Goal: Task Accomplishment & Management: Manage account settings

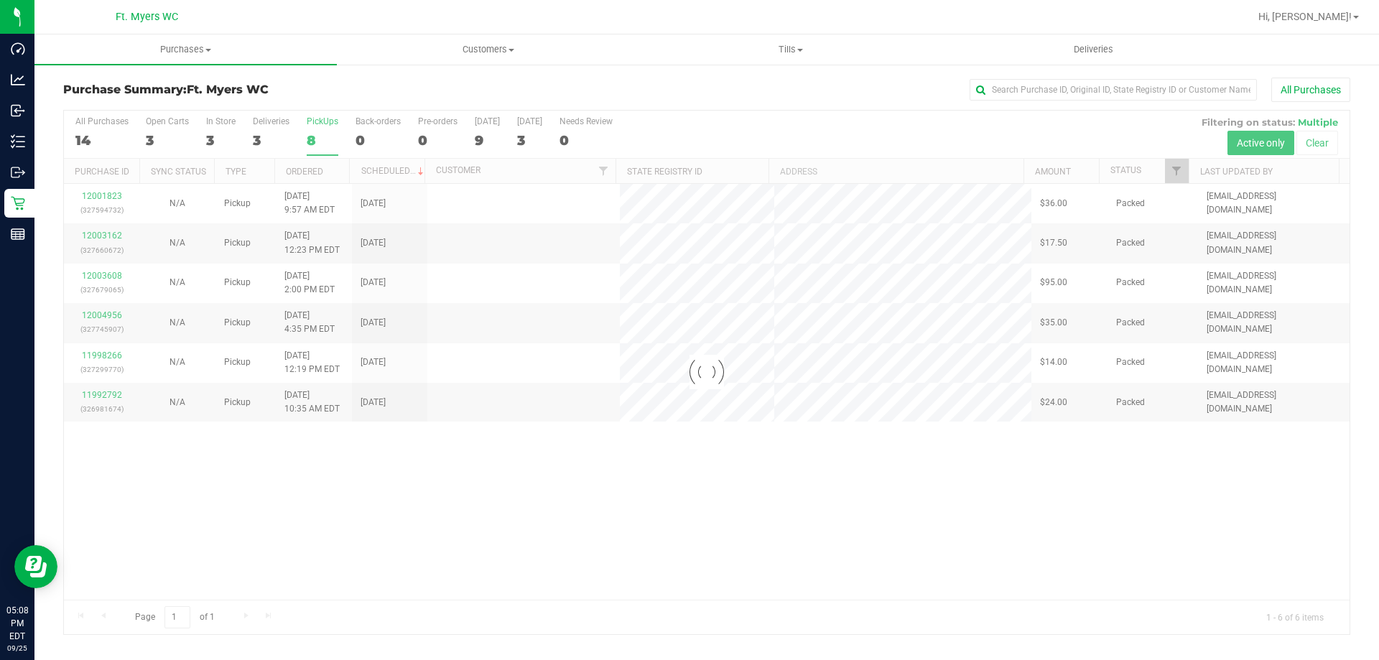
click at [327, 131] on div at bounding box center [707, 373] width 1286 height 524
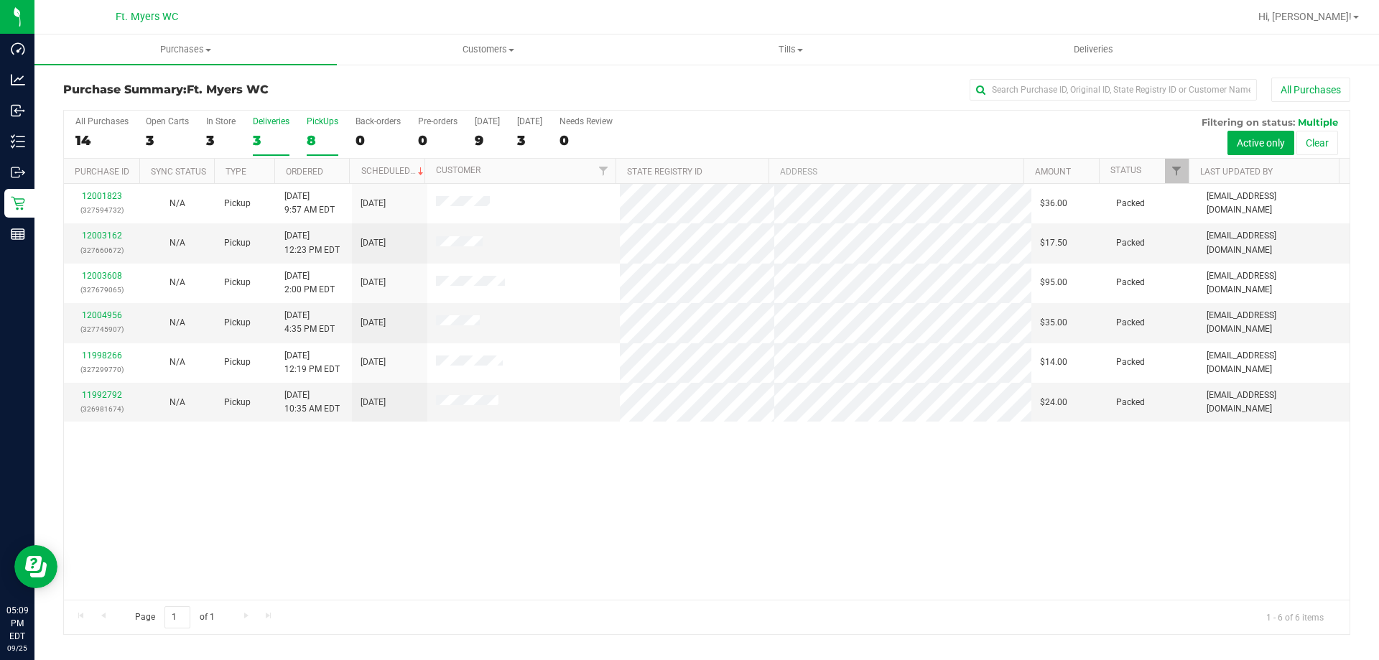
click at [256, 144] on div "3" at bounding box center [271, 140] width 37 height 17
click at [0, 0] on input "Deliveries 3" at bounding box center [0, 0] width 0 height 0
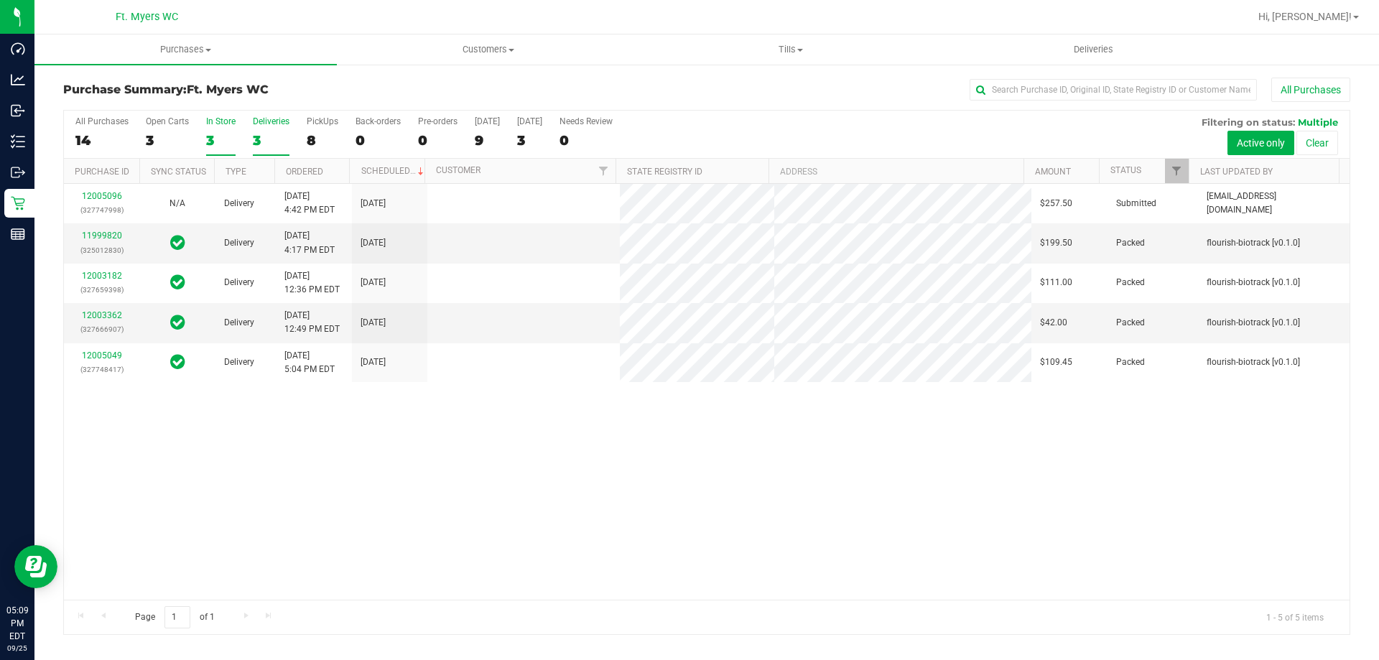
click at [229, 134] on div "3" at bounding box center [220, 140] width 29 height 17
click at [0, 0] on input "In Store 3" at bounding box center [0, 0] width 0 height 0
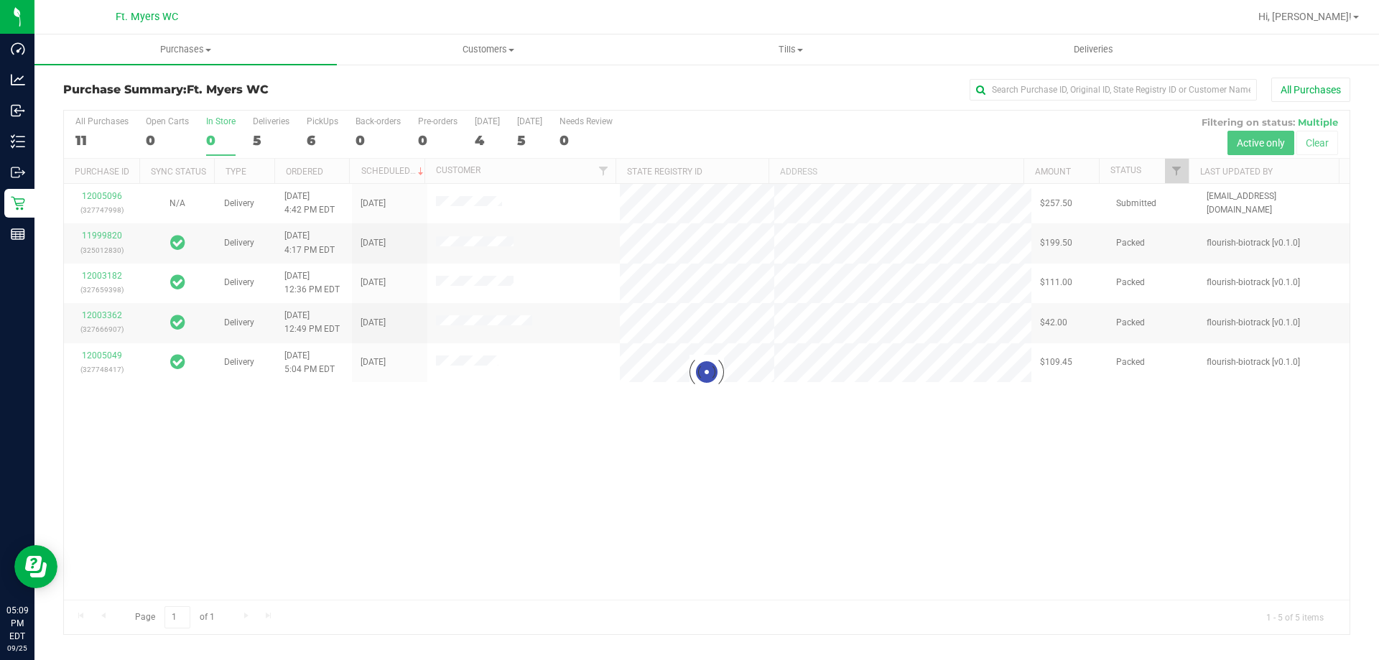
click at [229, 134] on div at bounding box center [707, 373] width 1286 height 524
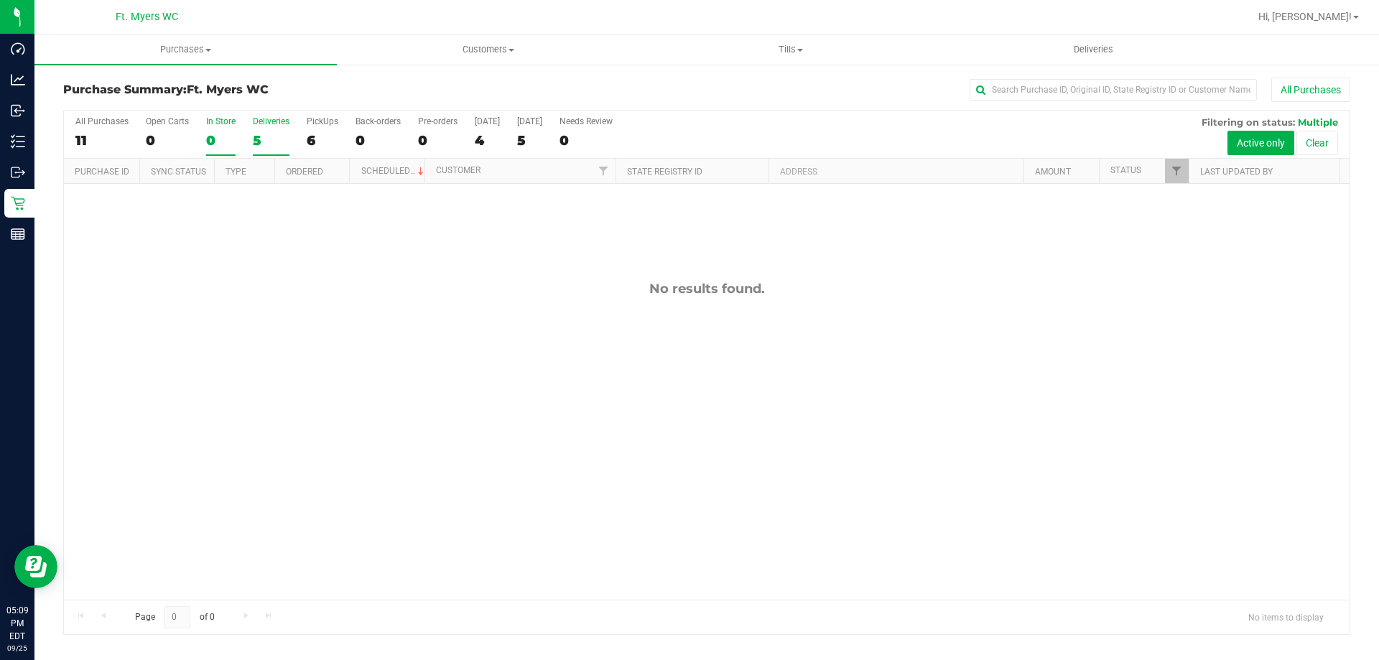
click at [261, 136] on div "5" at bounding box center [271, 140] width 37 height 17
click at [0, 0] on input "Deliveries 5" at bounding box center [0, 0] width 0 height 0
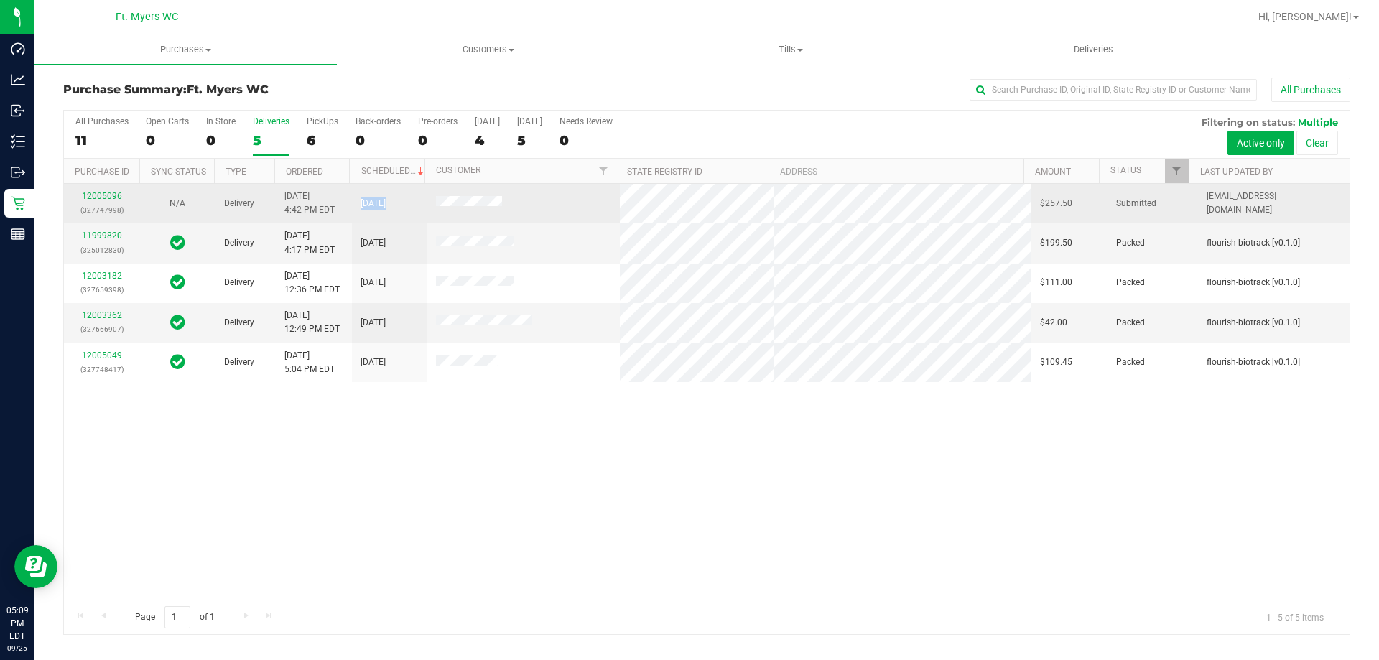
click at [677, 215] on tr "12005096 (327747998) N/A Delivery 9/25/2025 4:42 PM EDT 9/26/2025 $257.50 Submi…" at bounding box center [707, 204] width 1286 height 40
click at [979, 202] on tr "12005096 (327747998) N/A Delivery 9/25/2025 4:42 PM EDT 9/26/2025 $257.50 Submi…" at bounding box center [707, 204] width 1286 height 40
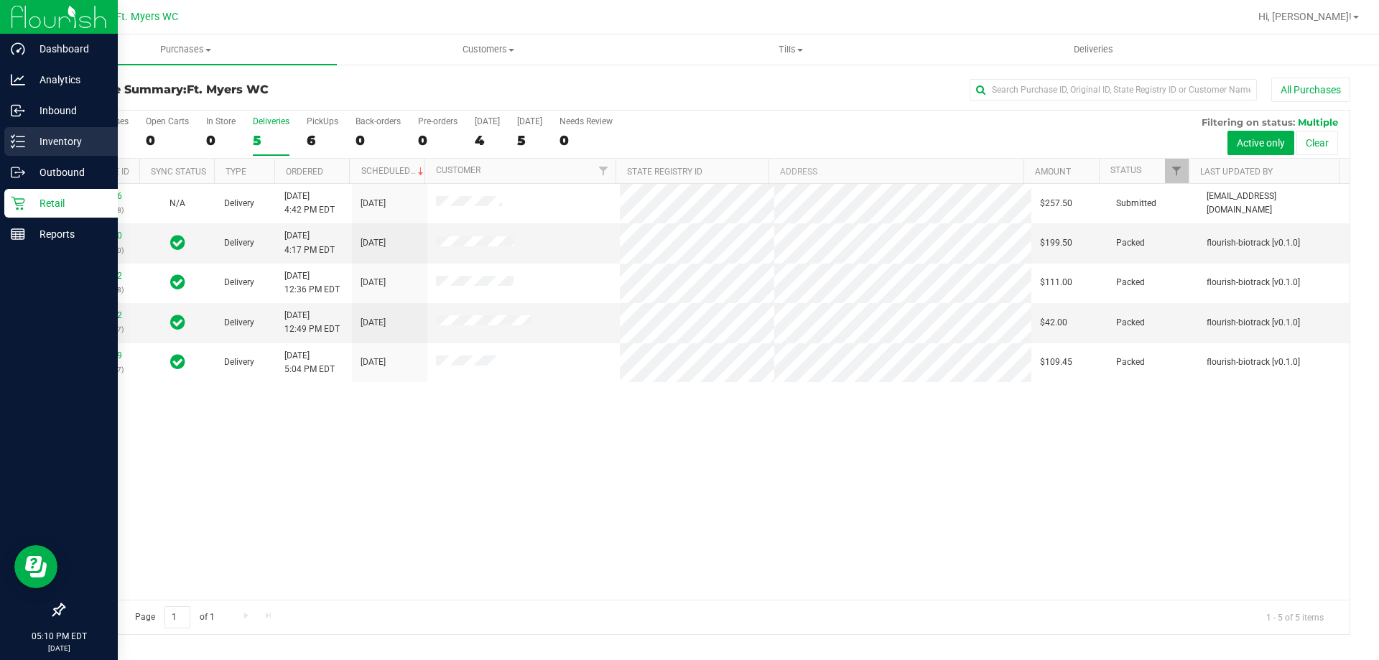
click at [16, 135] on icon at bounding box center [18, 141] width 14 height 14
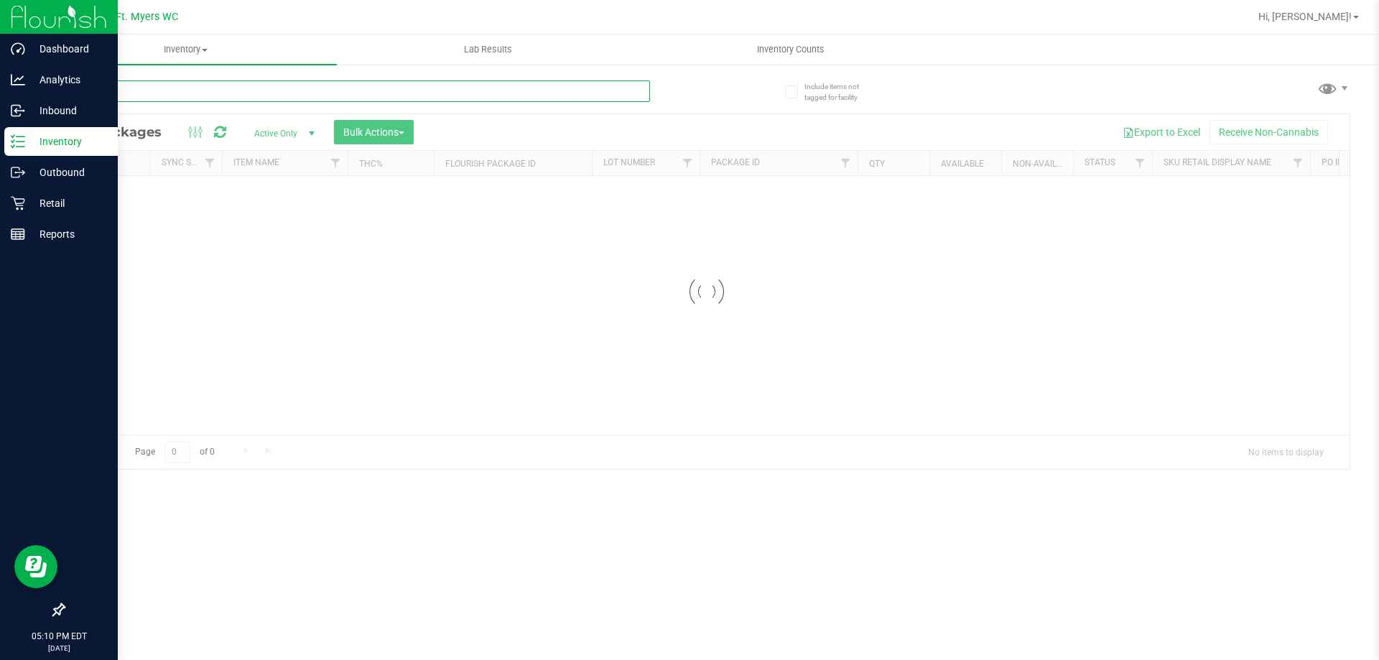
click at [223, 93] on input "text" at bounding box center [356, 91] width 587 height 22
click at [223, 93] on div "Inventory All packages All inventory Waste log Create inventory Lab Results Inv…" at bounding box center [706, 347] width 1344 height 626
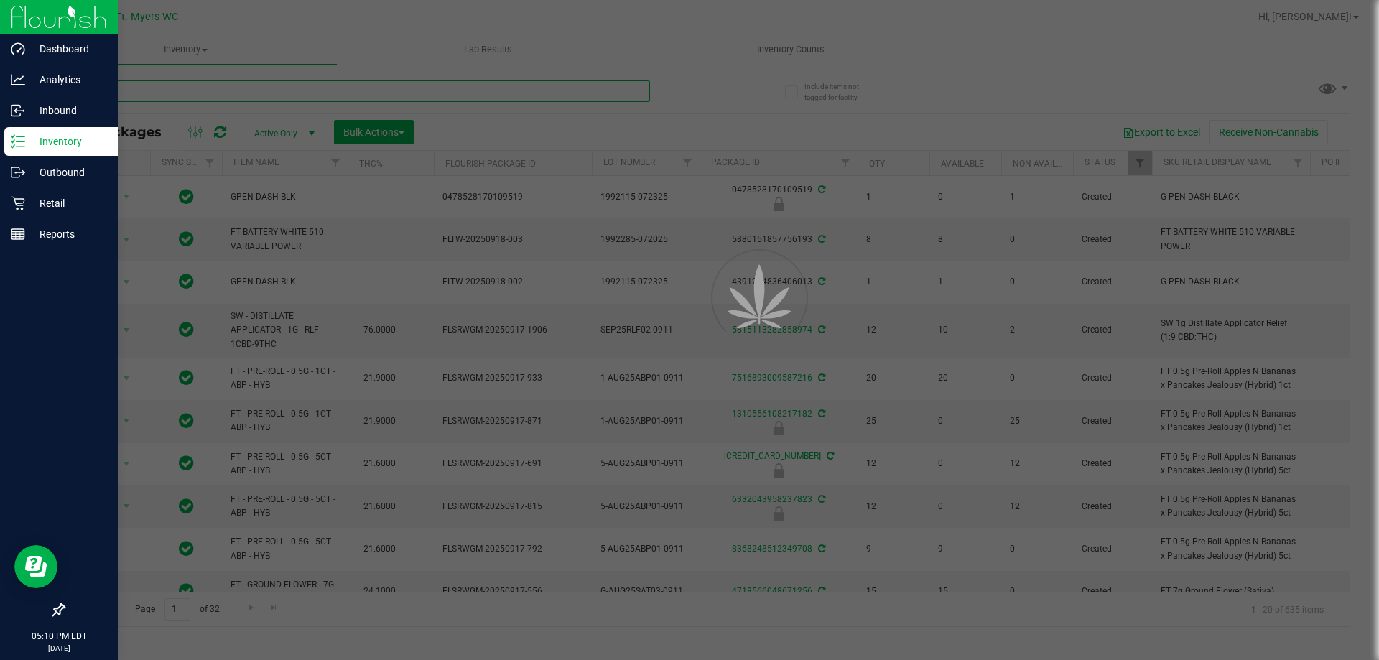
type input "zoap"
type input "[DATE]"
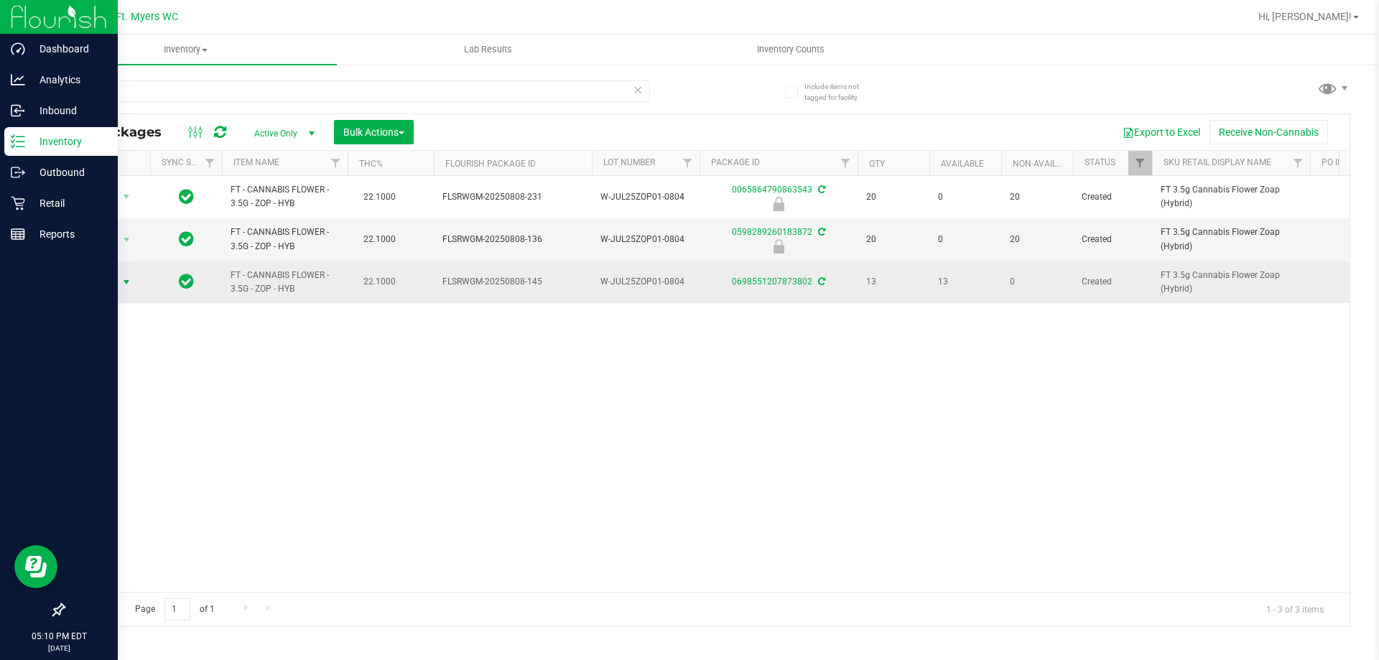
click at [91, 283] on span "Action" at bounding box center [97, 282] width 39 height 20
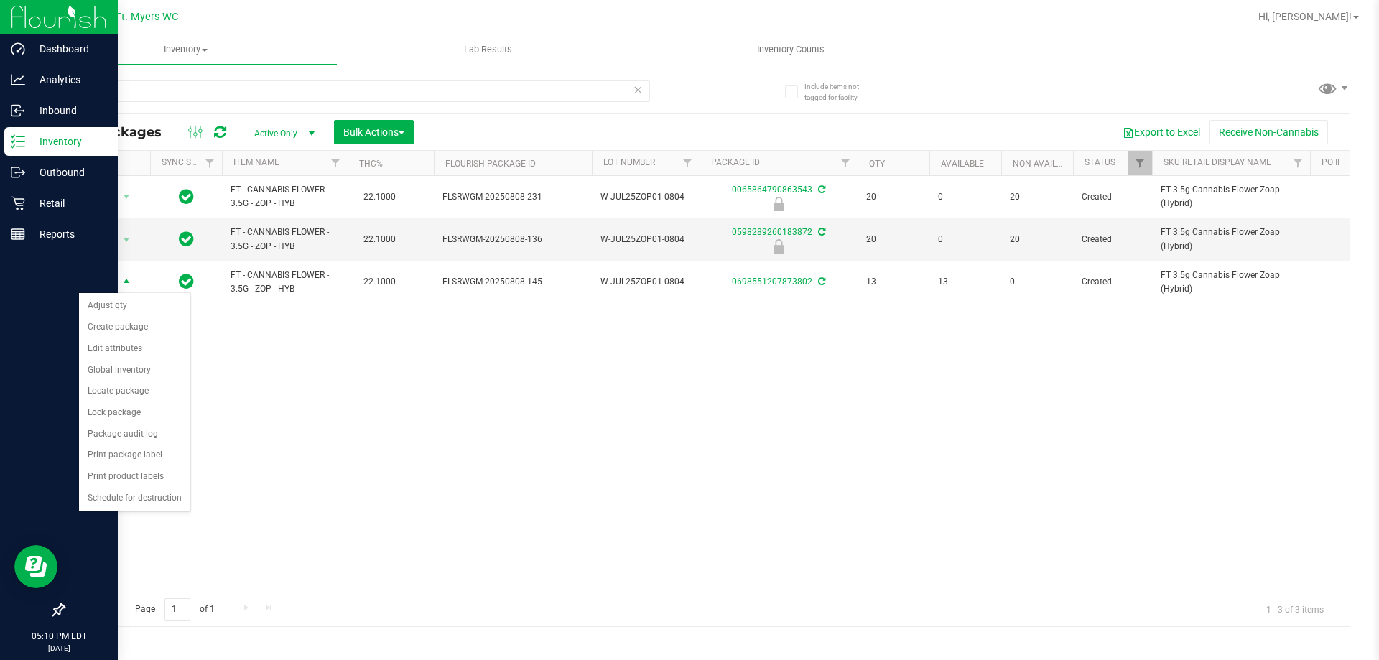
click at [990, 363] on div "Action Action Edit attributes Global inventory Locate package Package audit log…" at bounding box center [707, 384] width 1286 height 416
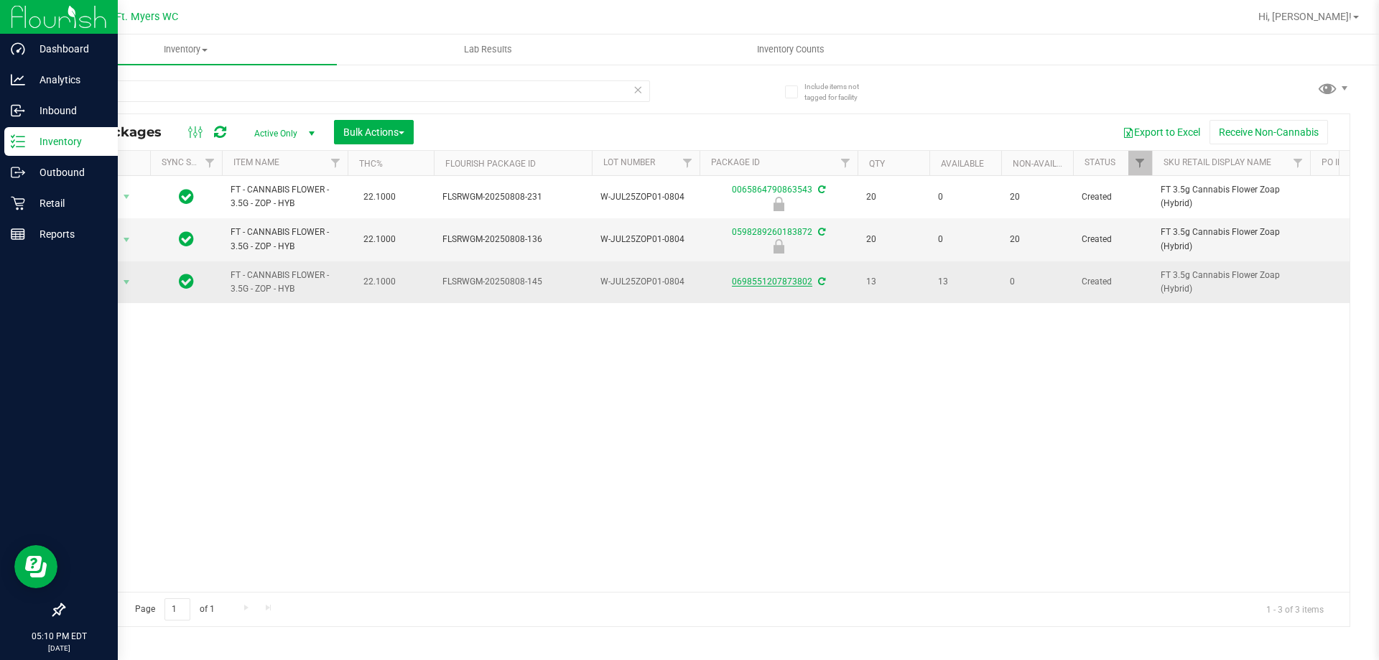
click at [766, 284] on link "0698551207873802" at bounding box center [772, 282] width 80 height 10
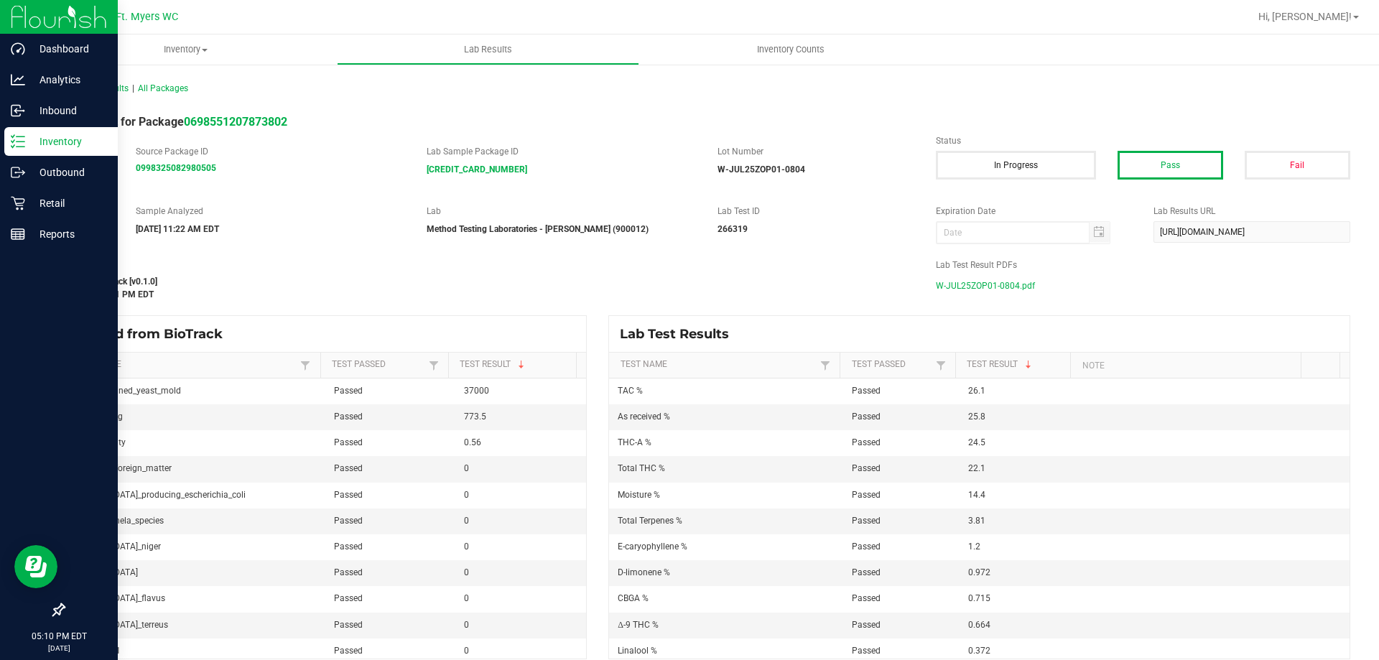
click at [982, 288] on span "W-JUL25ZOP01-0804.pdf" at bounding box center [985, 286] width 99 height 22
click at [26, 131] on div "Inventory" at bounding box center [60, 141] width 113 height 29
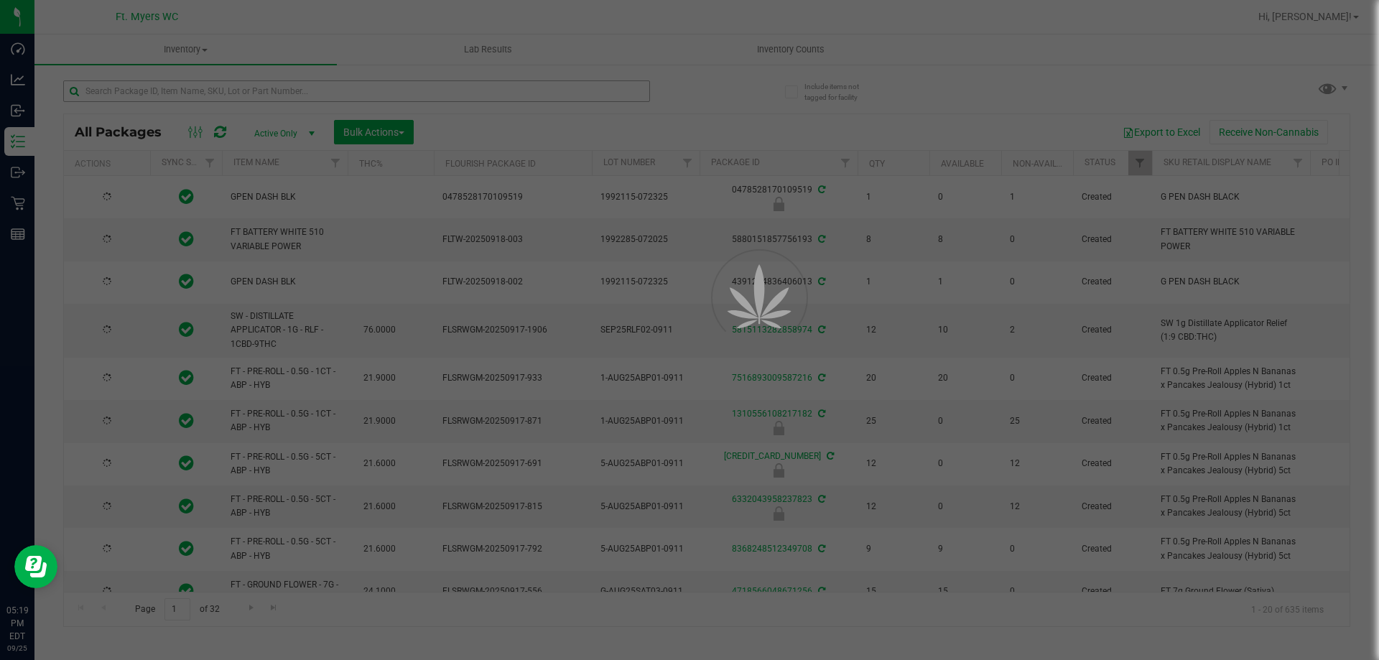
click at [187, 92] on div at bounding box center [689, 330] width 1379 height 660
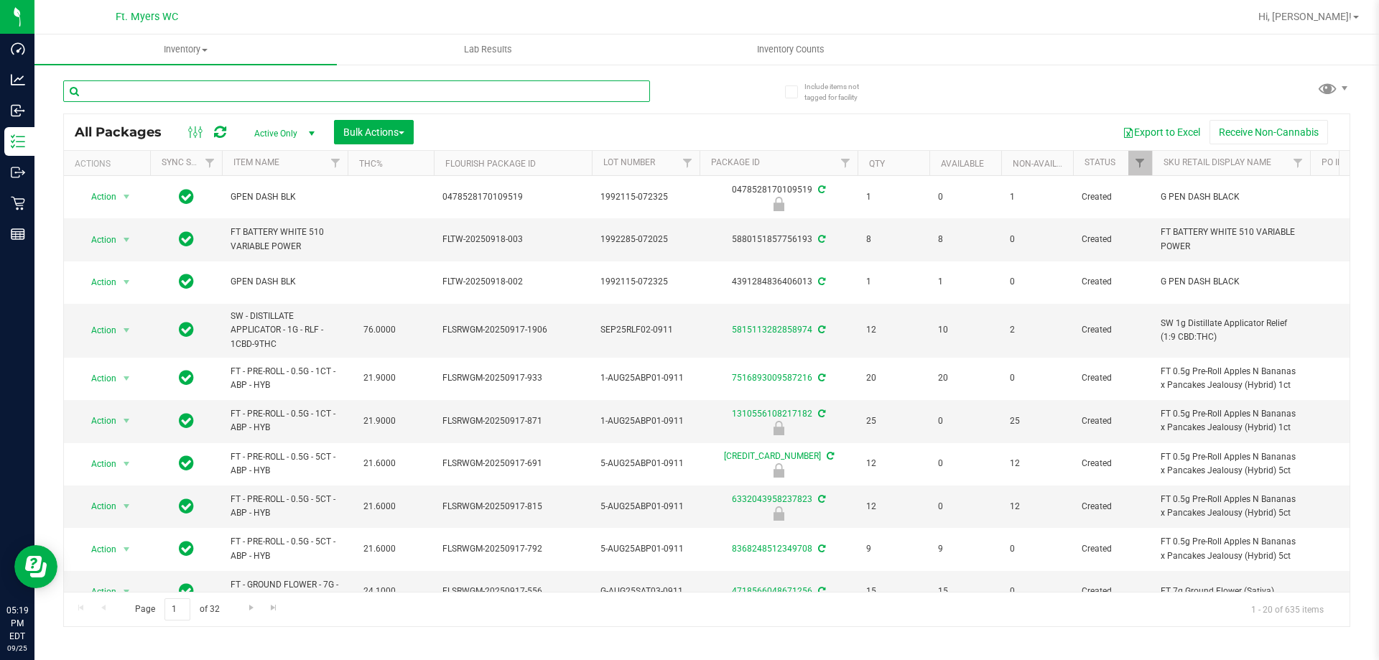
click at [187, 92] on input "text" at bounding box center [356, 91] width 587 height 22
type input "wbv"
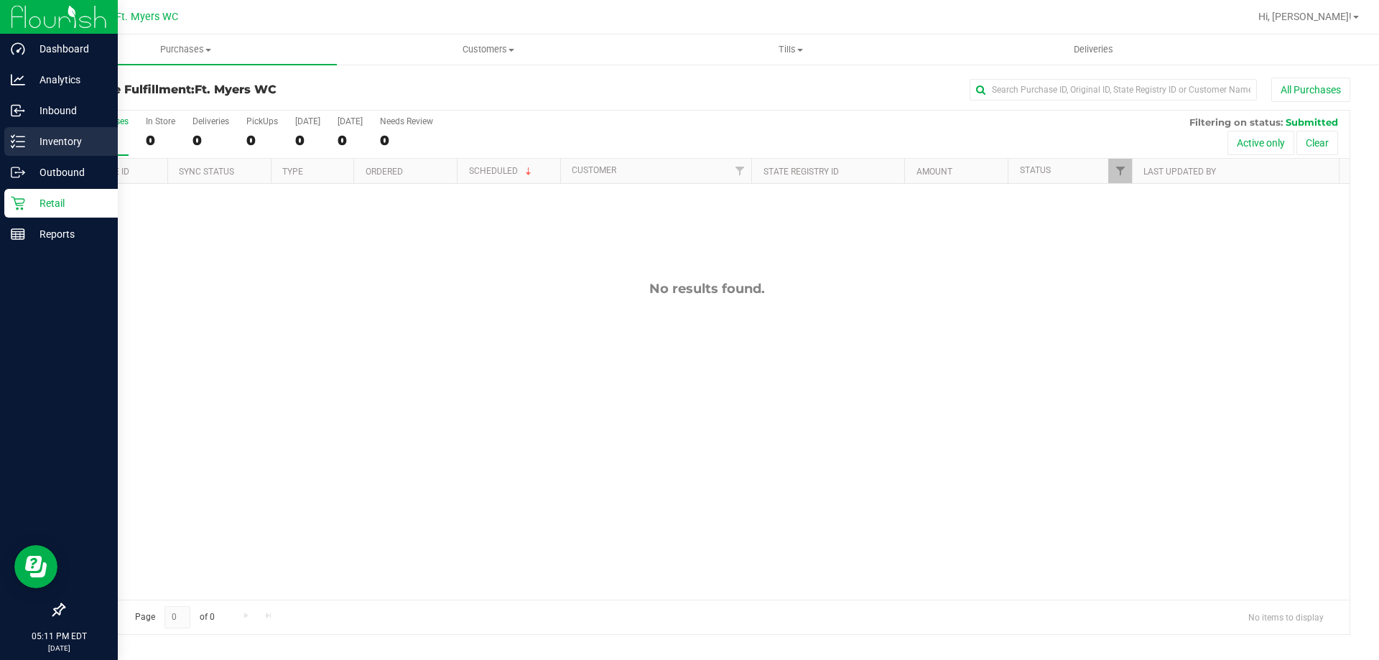
click at [18, 143] on icon at bounding box center [18, 141] width 14 height 14
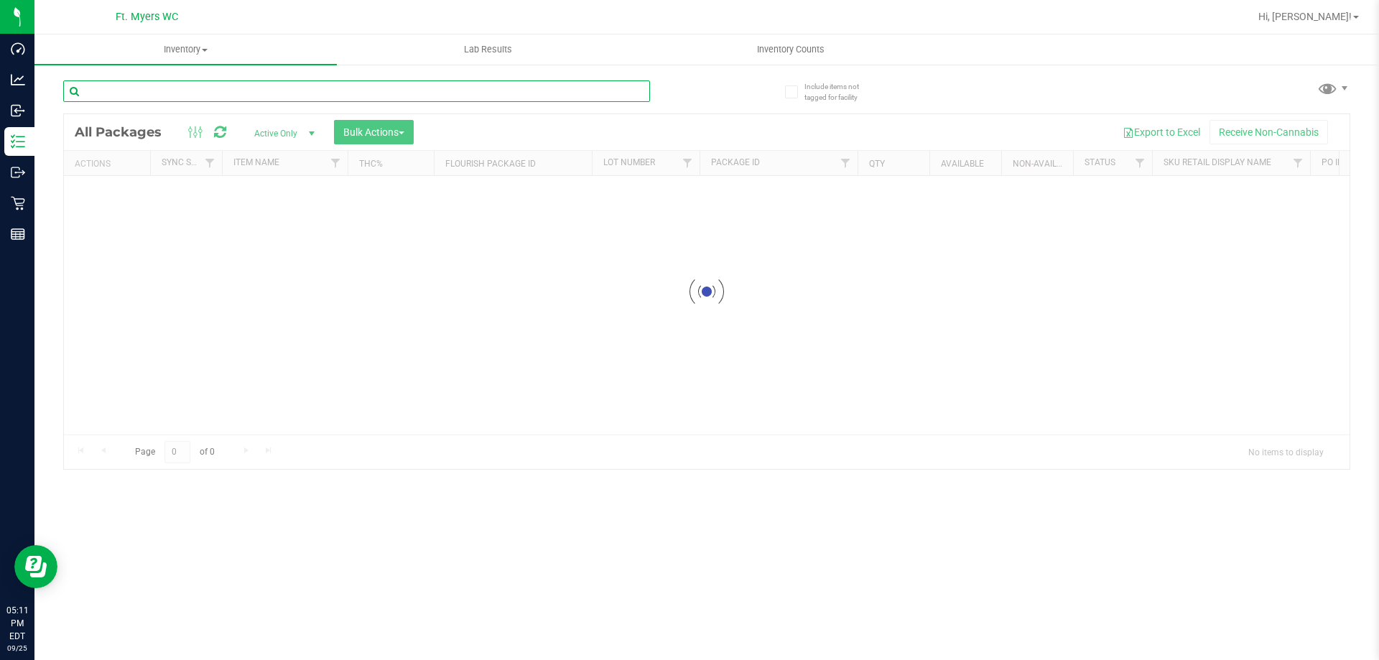
click at [285, 100] on input "text" at bounding box center [356, 91] width 587 height 22
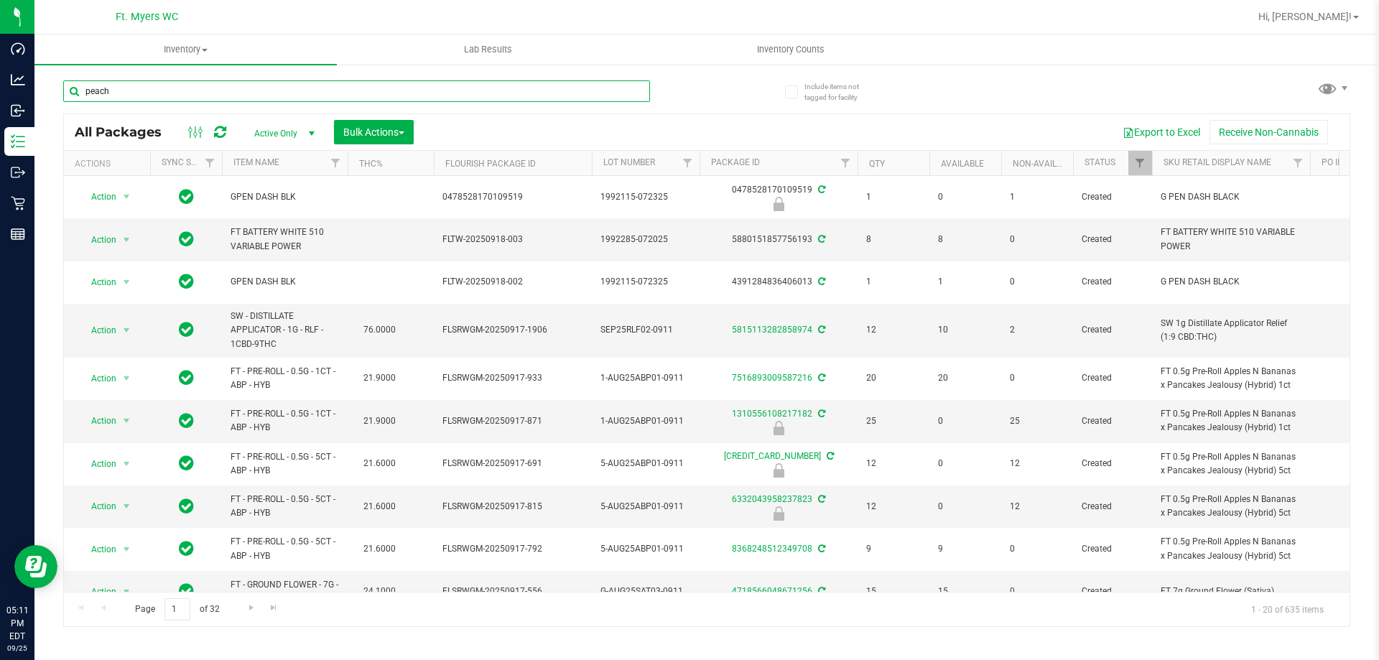
type input "peach"
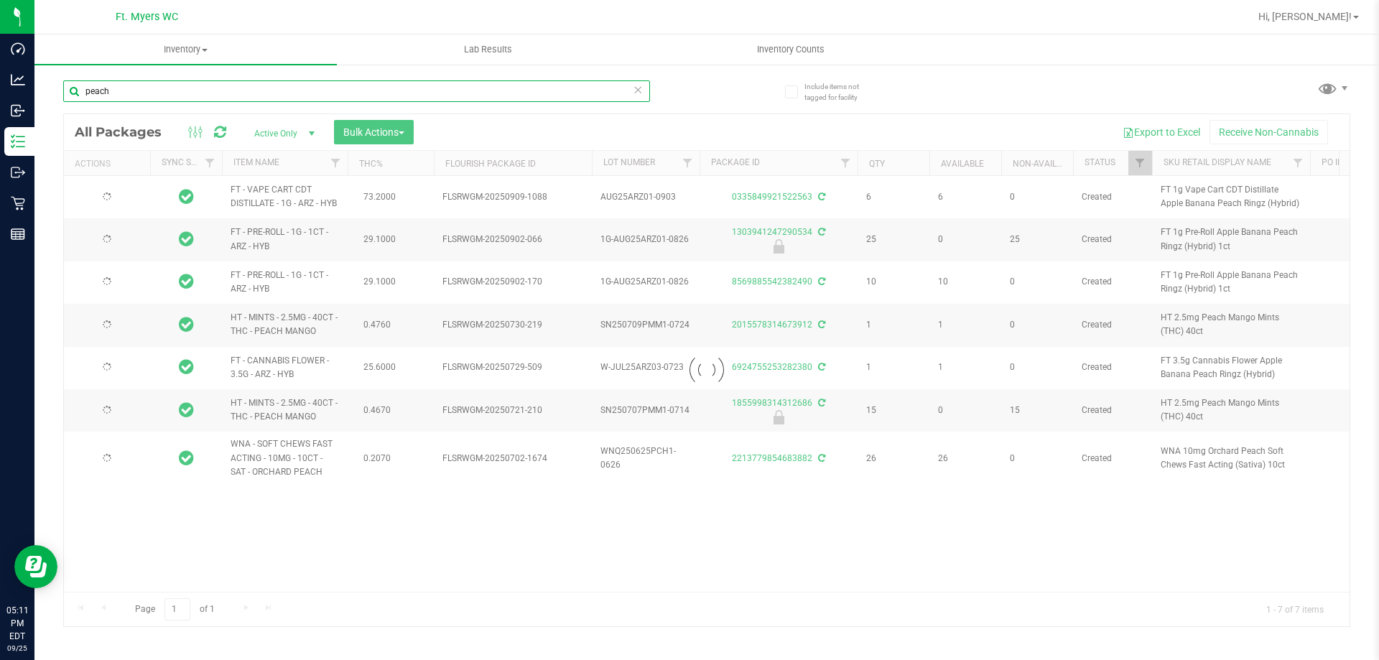
type input "[DATE]"
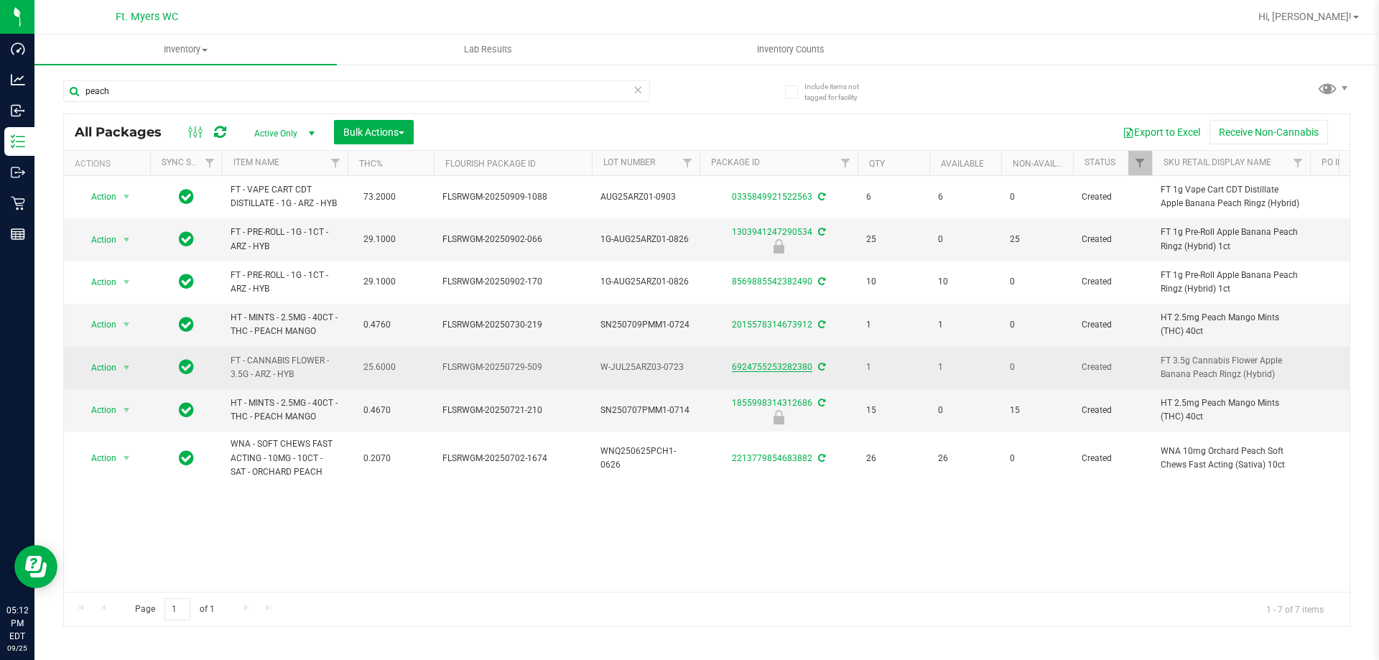
click at [780, 365] on link "6924755253282380" at bounding box center [772, 367] width 80 height 10
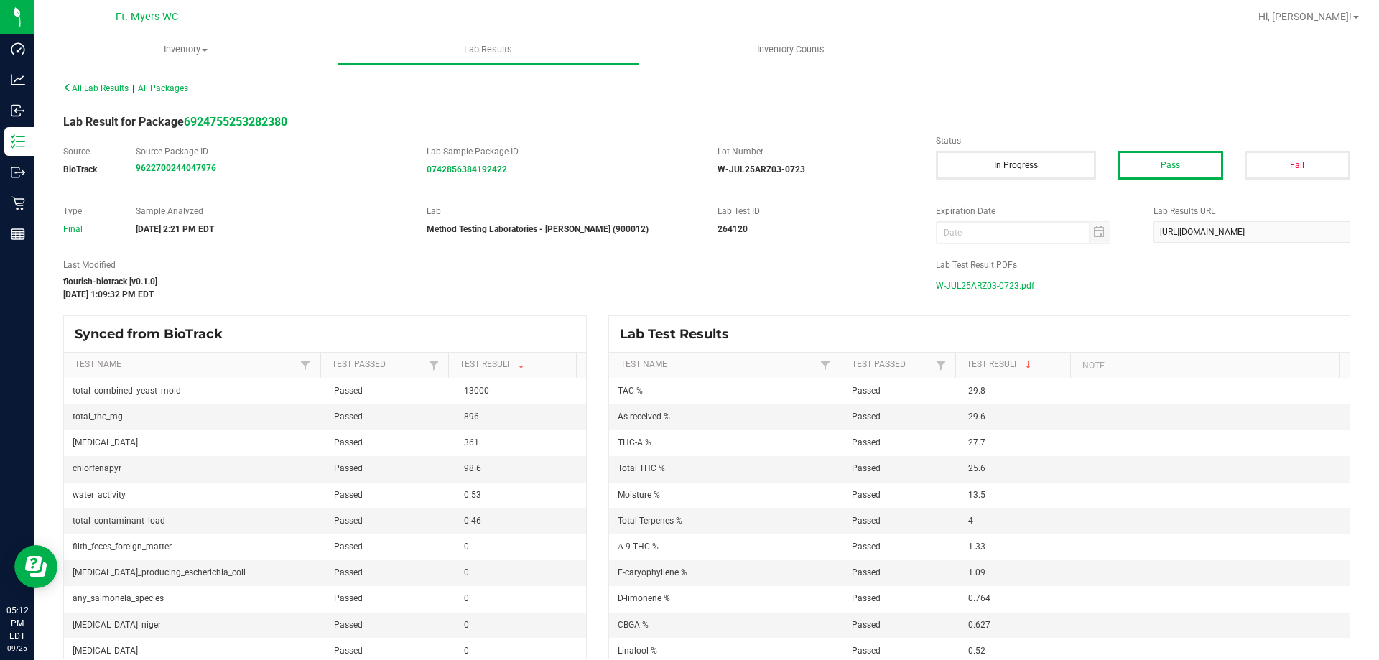
click at [970, 279] on span "W-JUL25ARZ03-0723.pdf" at bounding box center [985, 286] width 98 height 22
click at [811, 42] on uib-tab-heading "Inventory Counts" at bounding box center [790, 49] width 301 height 29
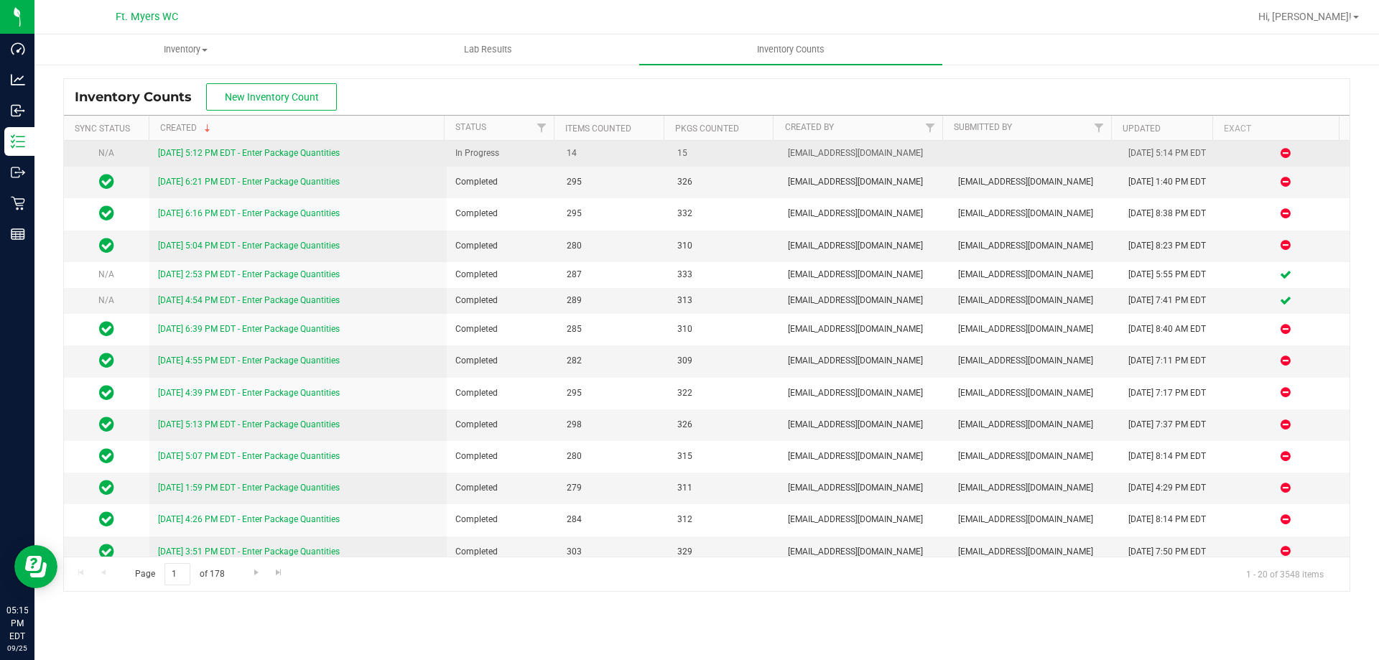
click at [288, 144] on td "[DATE] 5:12 PM EDT - Enter Package Quantities" at bounding box center [298, 154] width 298 height 26
click at [290, 151] on link "[DATE] 5:12 PM EDT - Enter Package Quantities" at bounding box center [249, 153] width 182 height 10
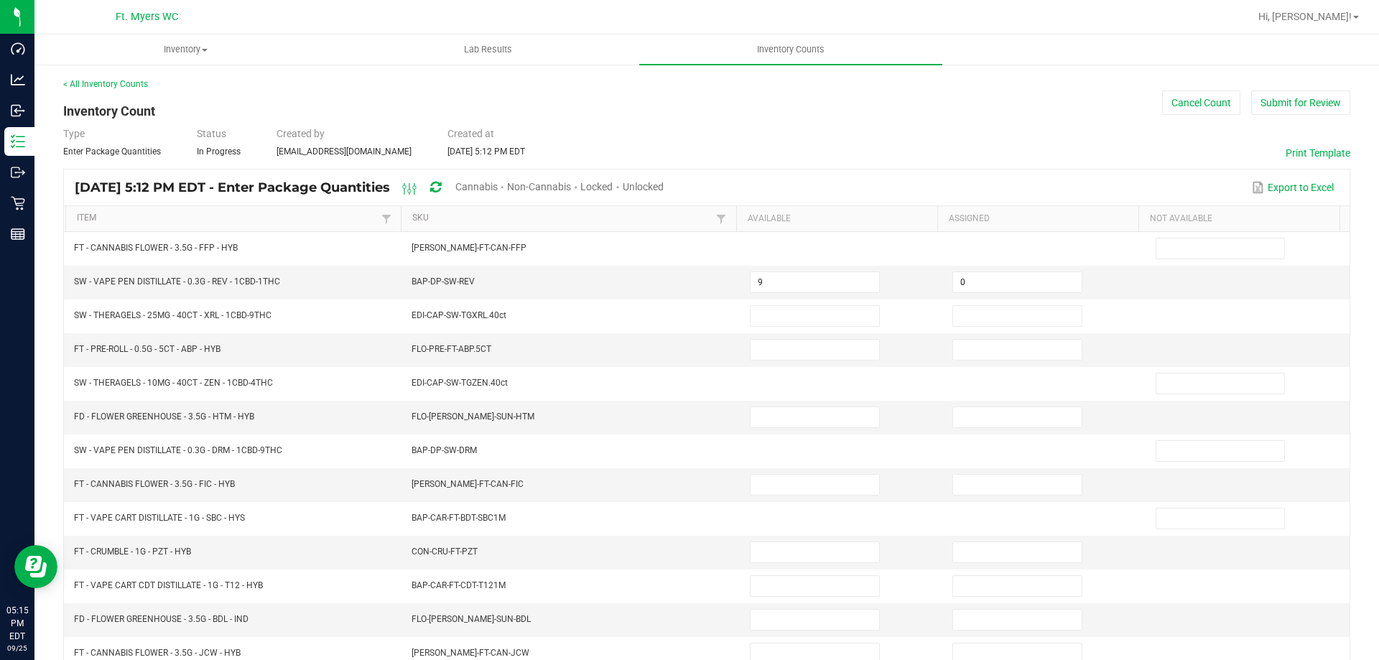
click at [507, 177] on div "Cannabis" at bounding box center [481, 188] width 52 height 27
click at [498, 185] on span "Cannabis" at bounding box center [476, 186] width 42 height 11
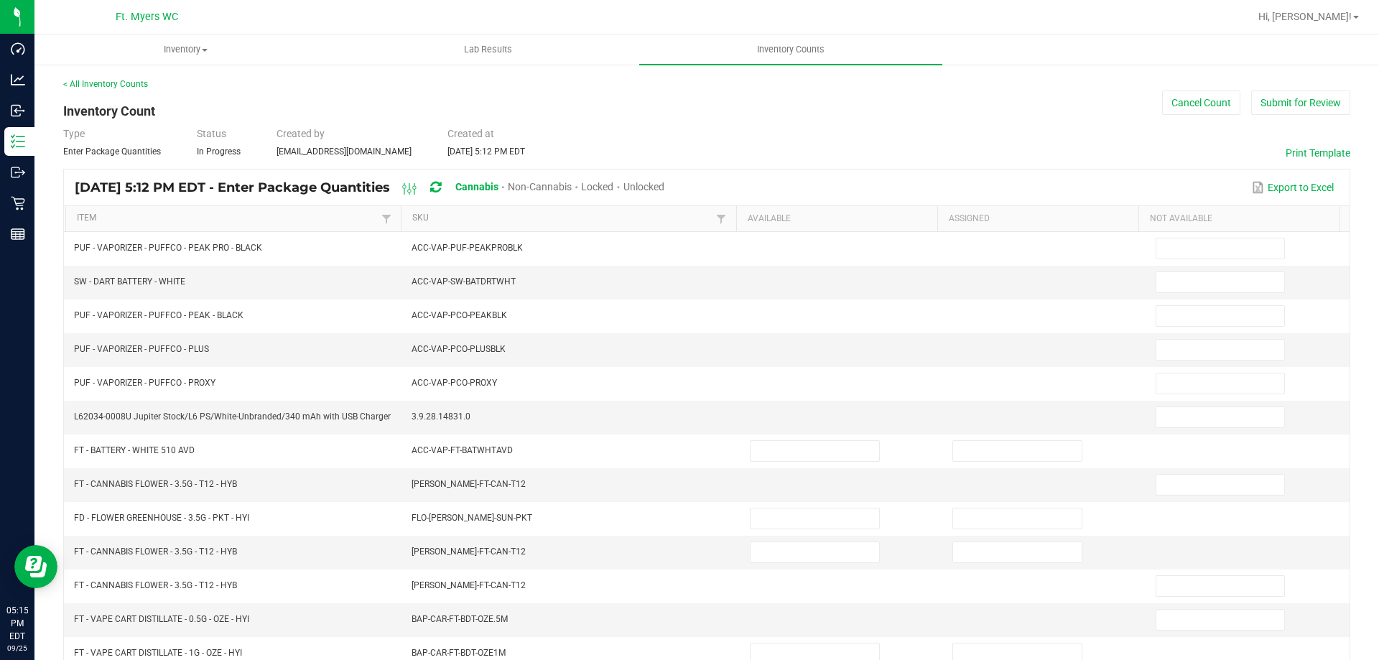
click at [664, 175] on div "Unlocked" at bounding box center [643, 188] width 41 height 27
click at [664, 184] on span "Unlocked" at bounding box center [643, 186] width 41 height 11
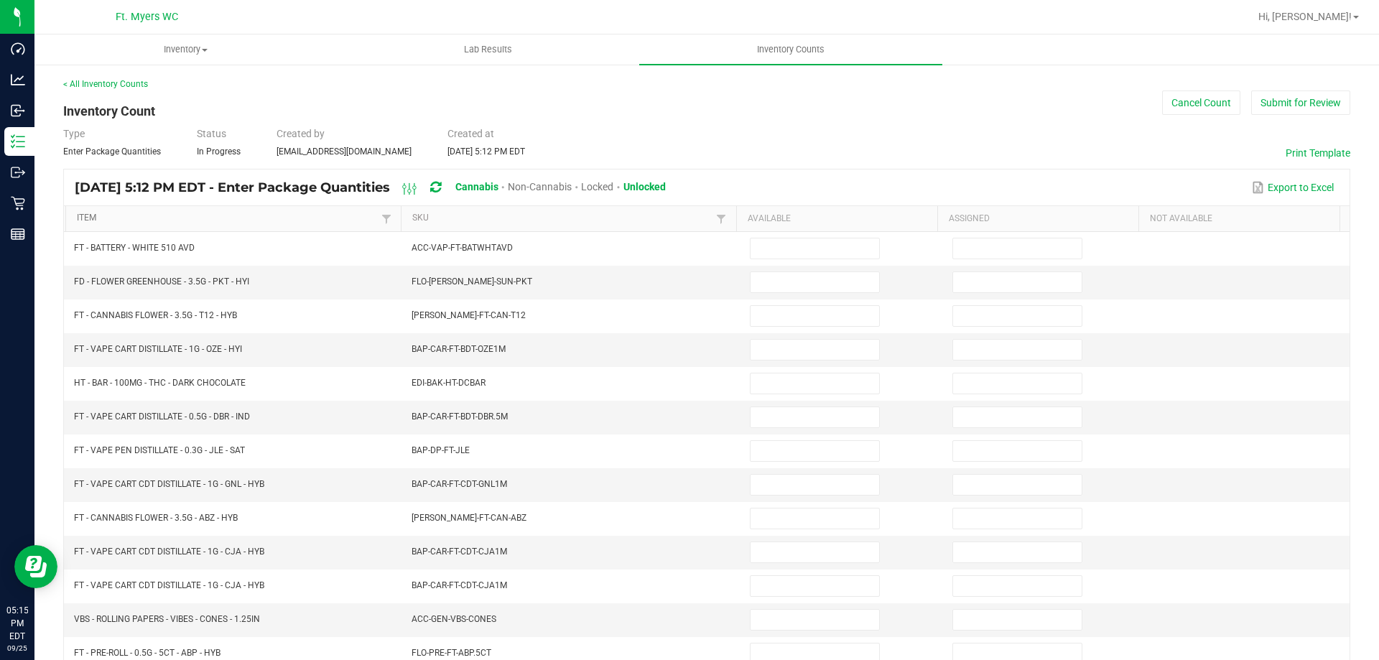
click at [164, 213] on link "Item" at bounding box center [227, 218] width 300 height 11
drag, startPoint x: 363, startPoint y: 256, endPoint x: 516, endPoint y: 289, distance: 157.4
click at [516, 289] on tbody "CCELL SILO BATTERY BLK ACC-VAP-CC-BATSIBLK FD - FLOWER GREENHOUSE - 3.5G - BDL …" at bounding box center [707, 569] width 1286 height 674
click at [516, 289] on td "FLO-[PERSON_NAME]-SUN-BDL" at bounding box center [572, 283] width 338 height 34
click at [761, 283] on input at bounding box center [815, 282] width 129 height 20
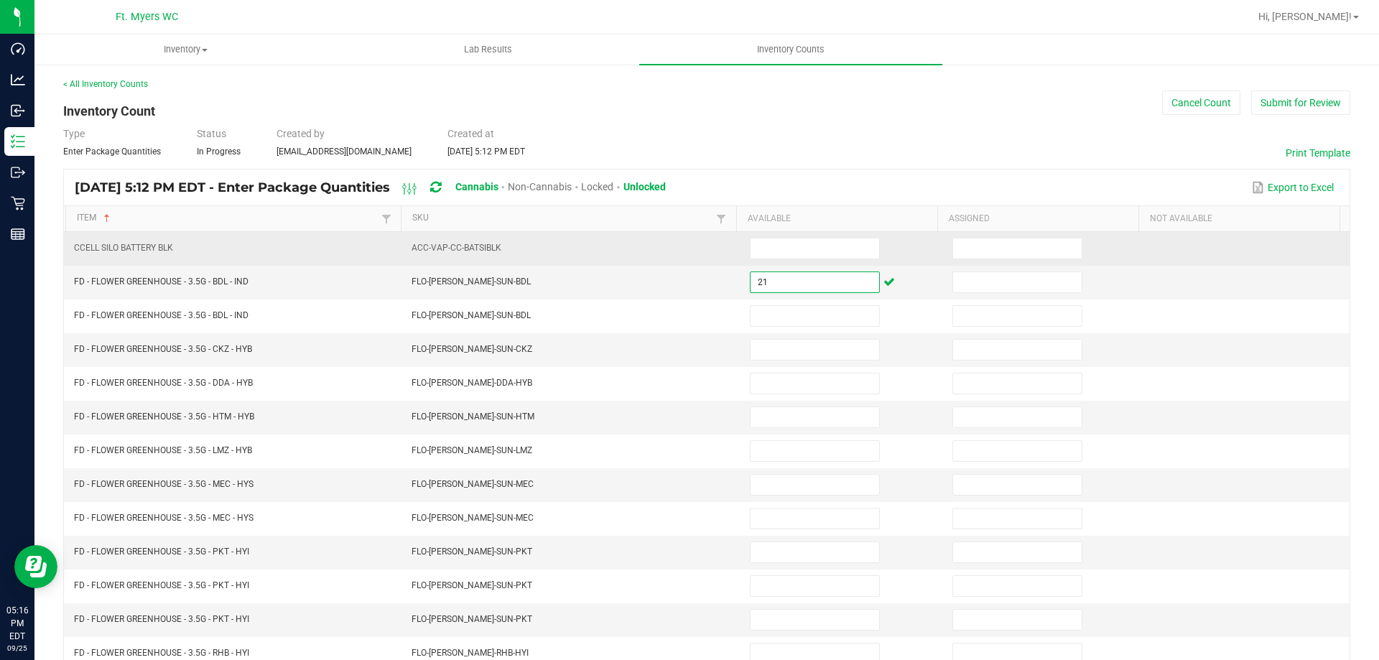
type input "21"
type input "0"
type input "14"
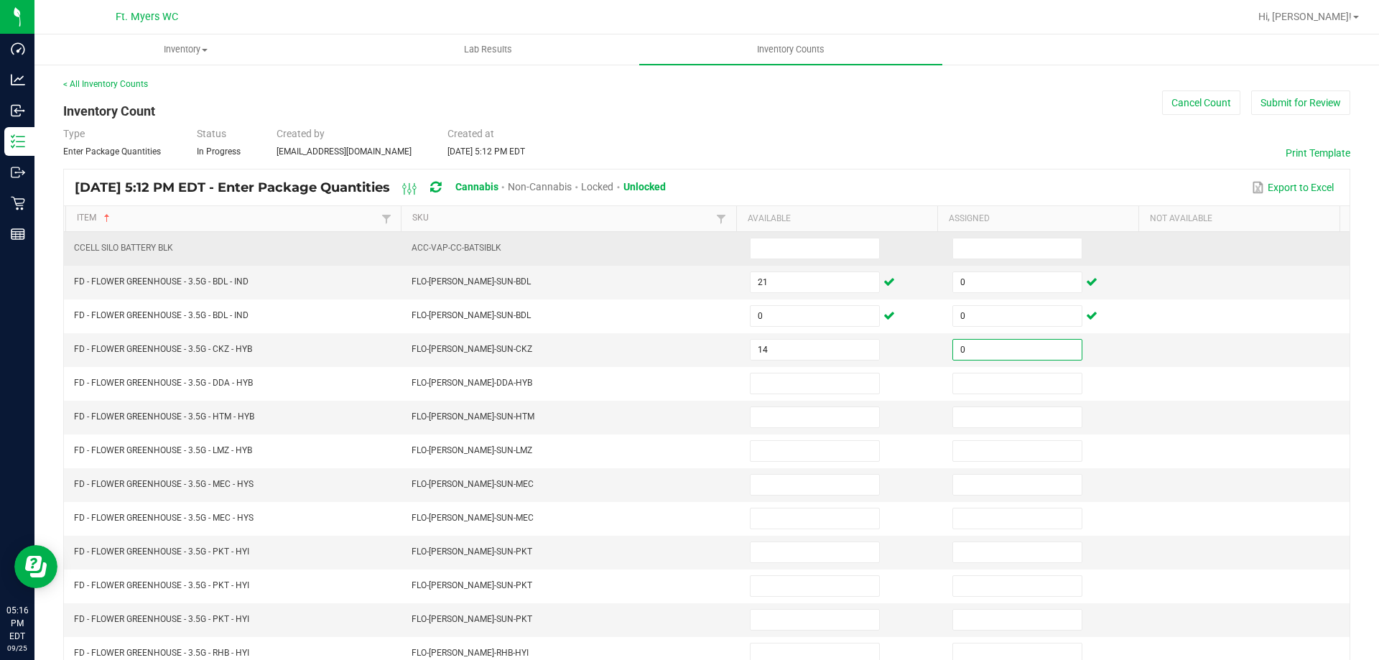
type input "0"
type input "10"
type input "0"
type input "19"
type input "0"
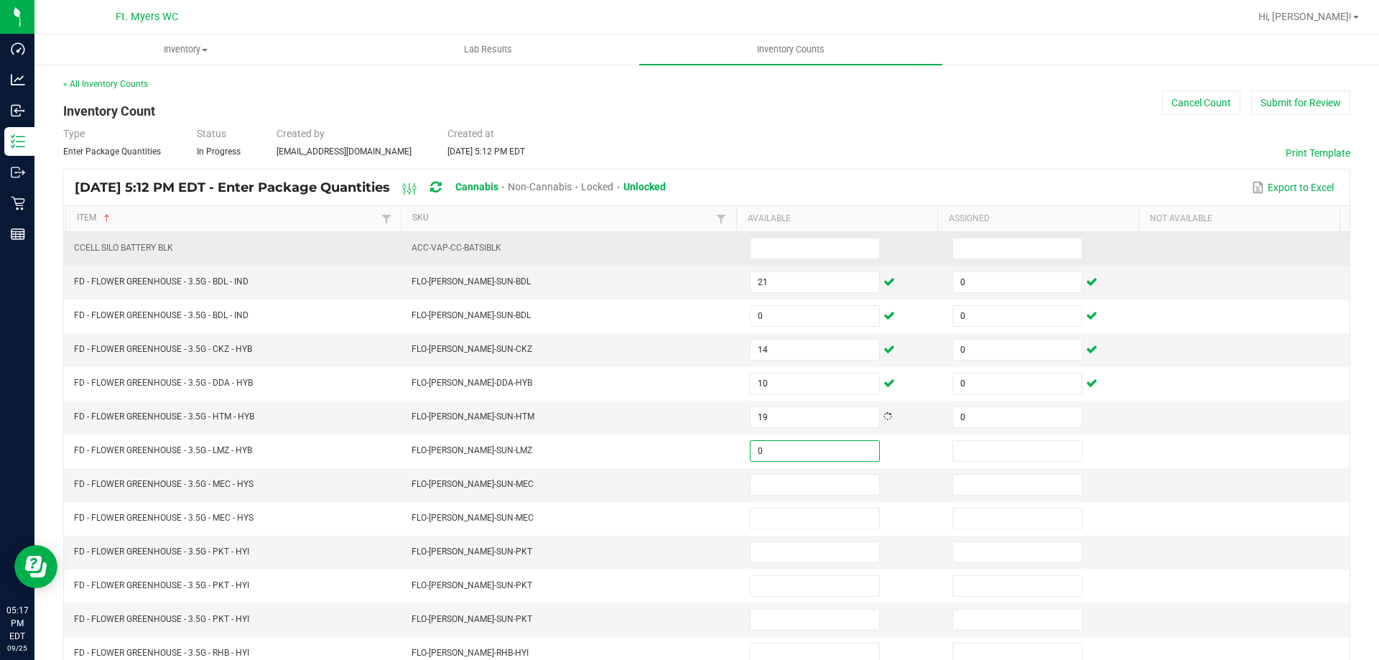
type input "0"
type input "19"
type input "0"
type input "5"
type input "0"
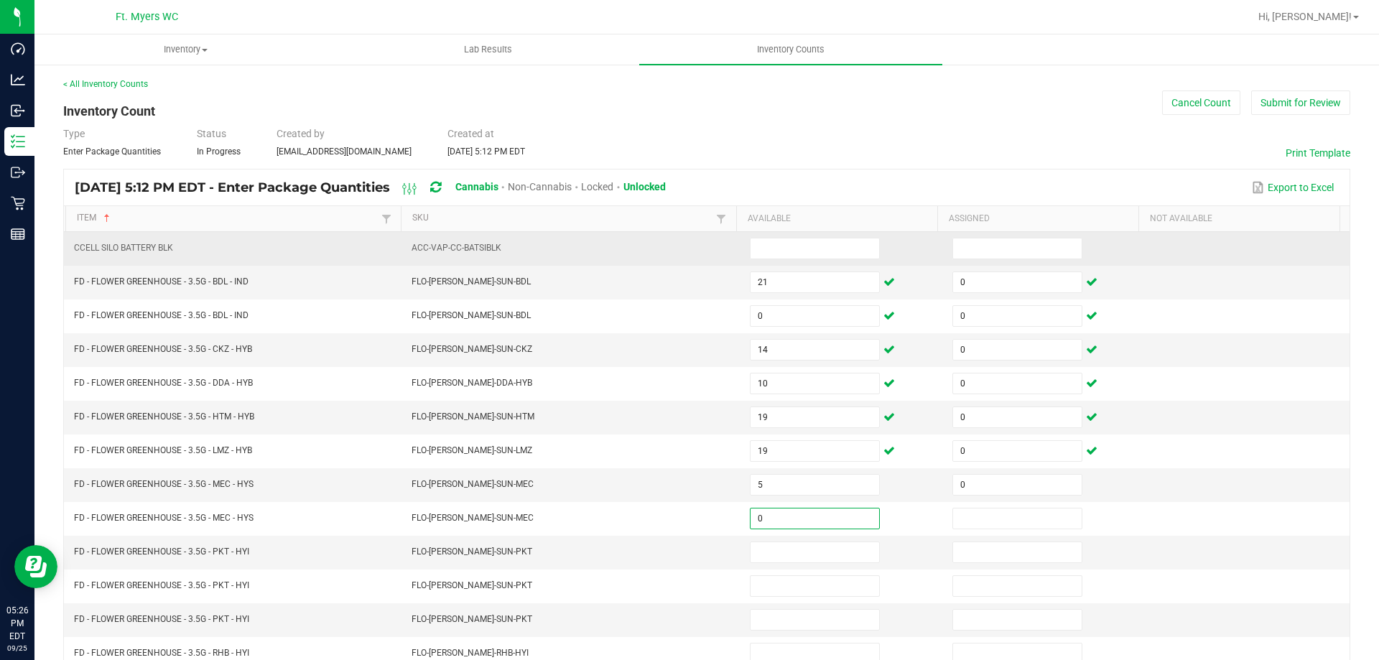
type input "0"
type input "1"
type input "0"
type input "4"
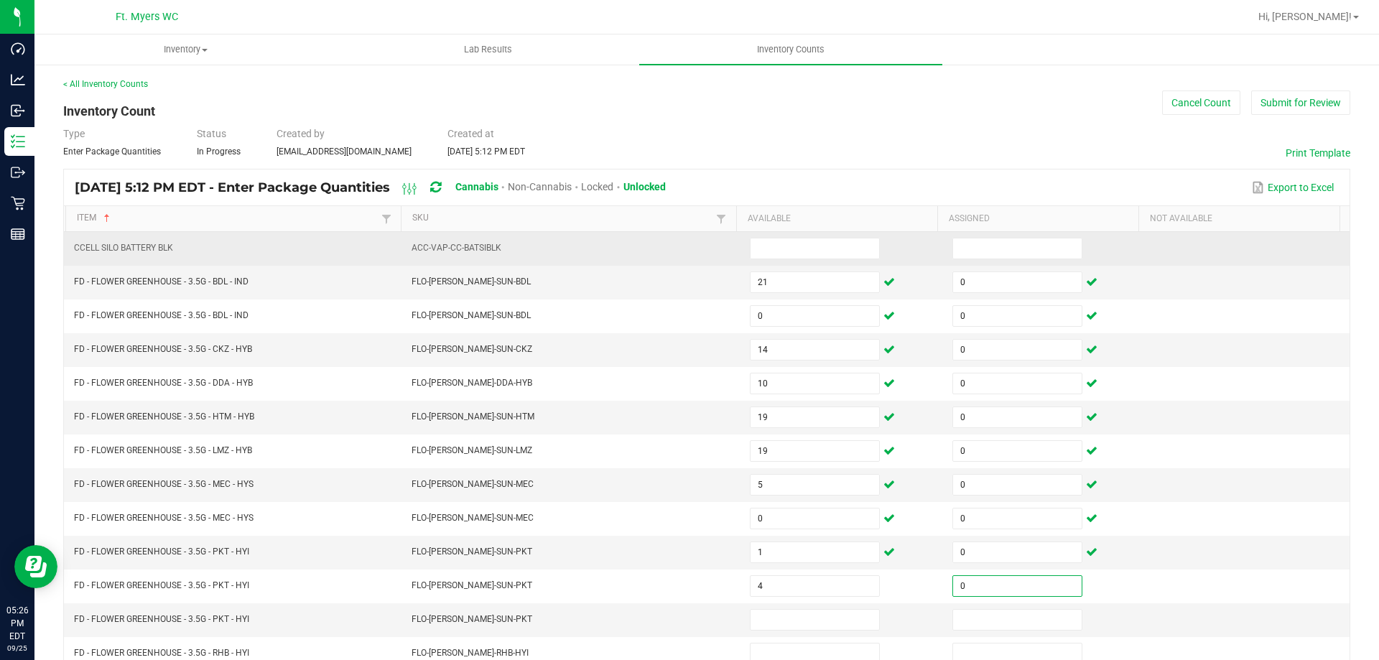
type input "0"
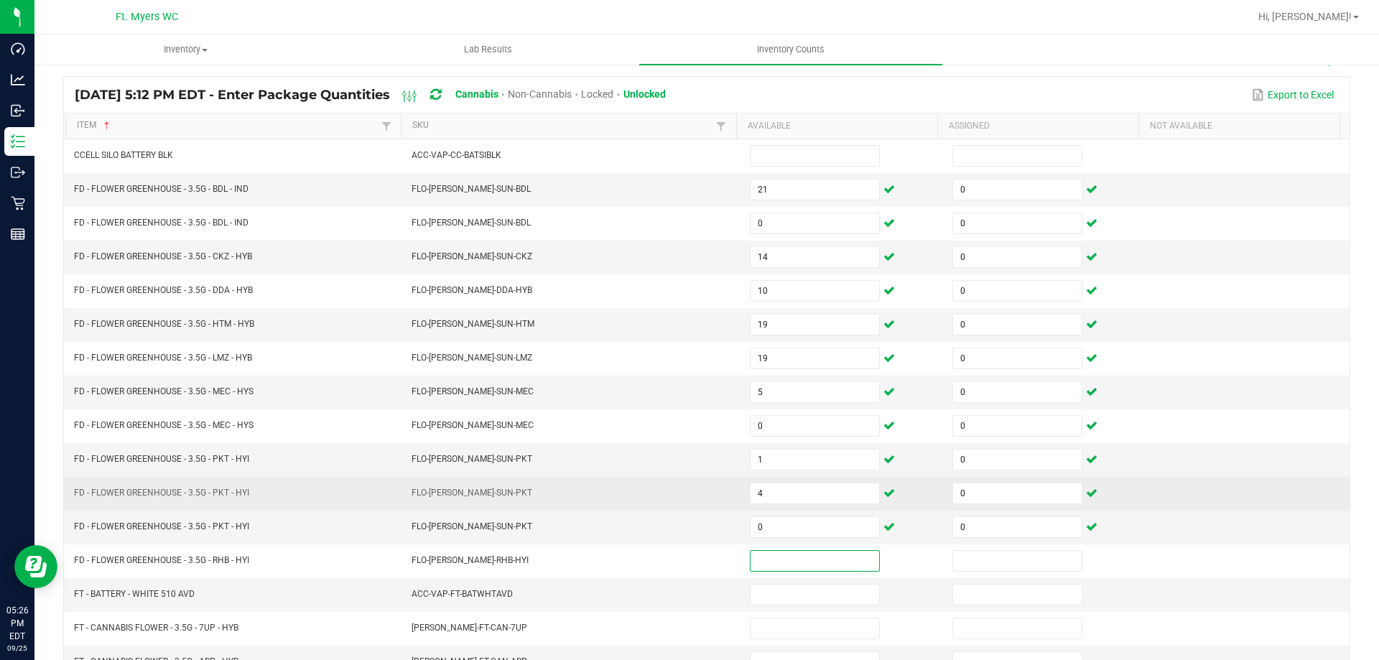
scroll to position [219, 0]
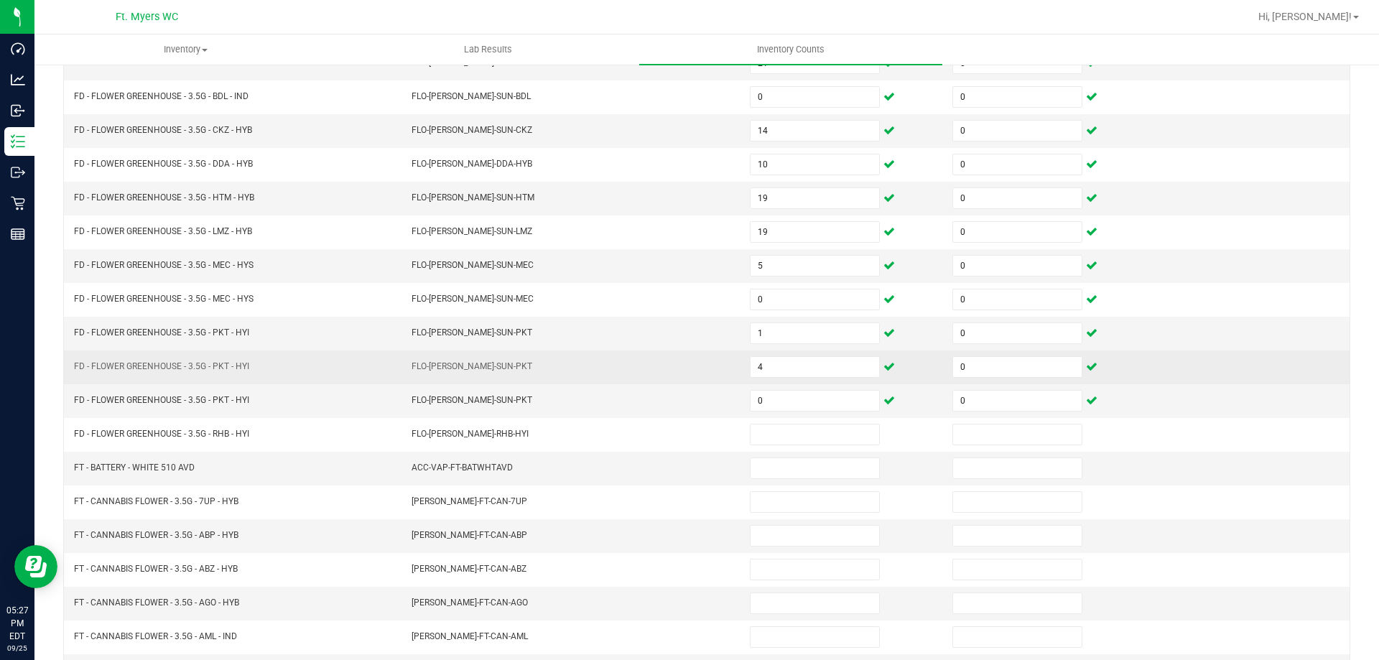
click at [794, 350] on td "4" at bounding box center [842, 367] width 203 height 34
click at [791, 367] on input "4" at bounding box center [815, 367] width 129 height 20
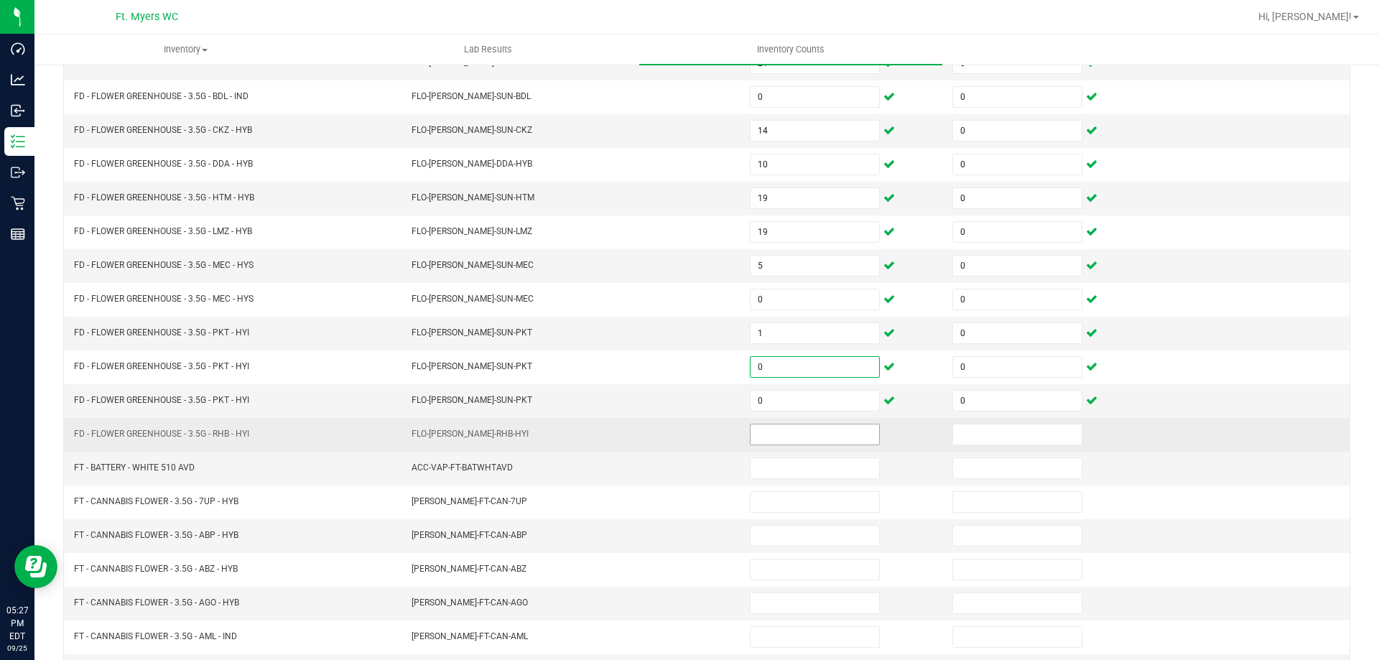
type input "0"
click at [794, 431] on input at bounding box center [815, 434] width 129 height 20
type input "4"
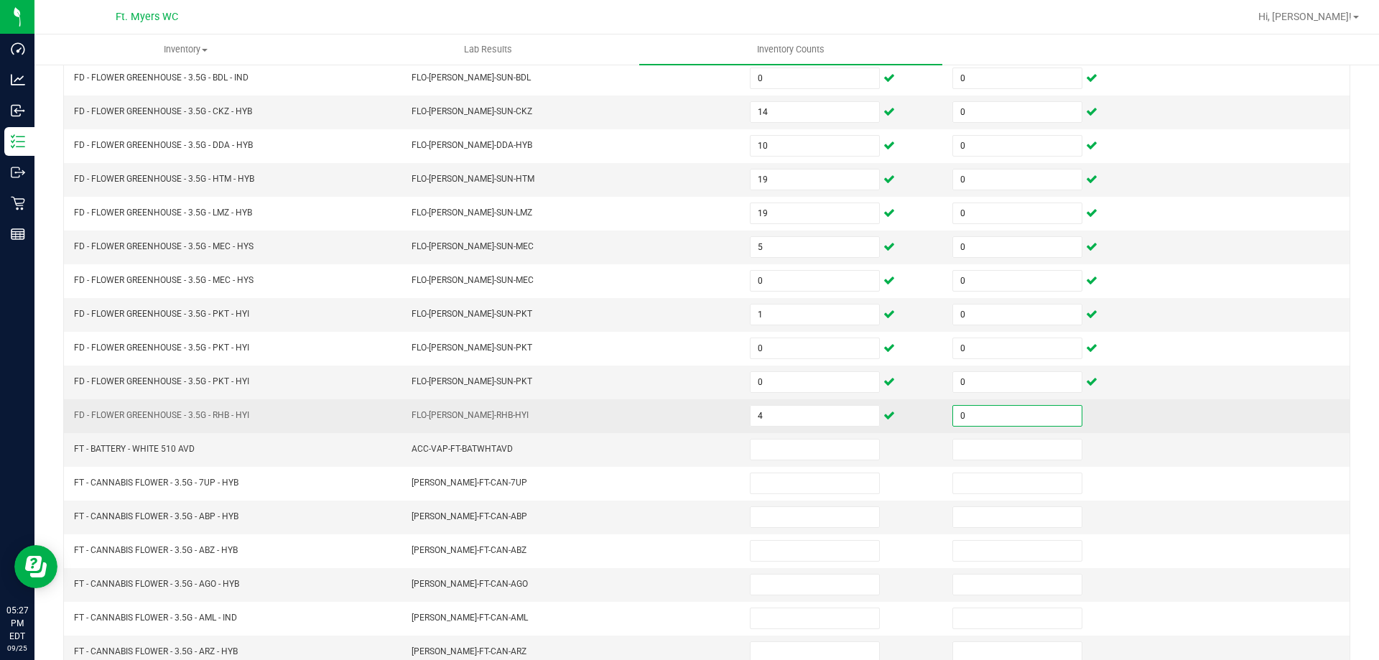
scroll to position [291, 0]
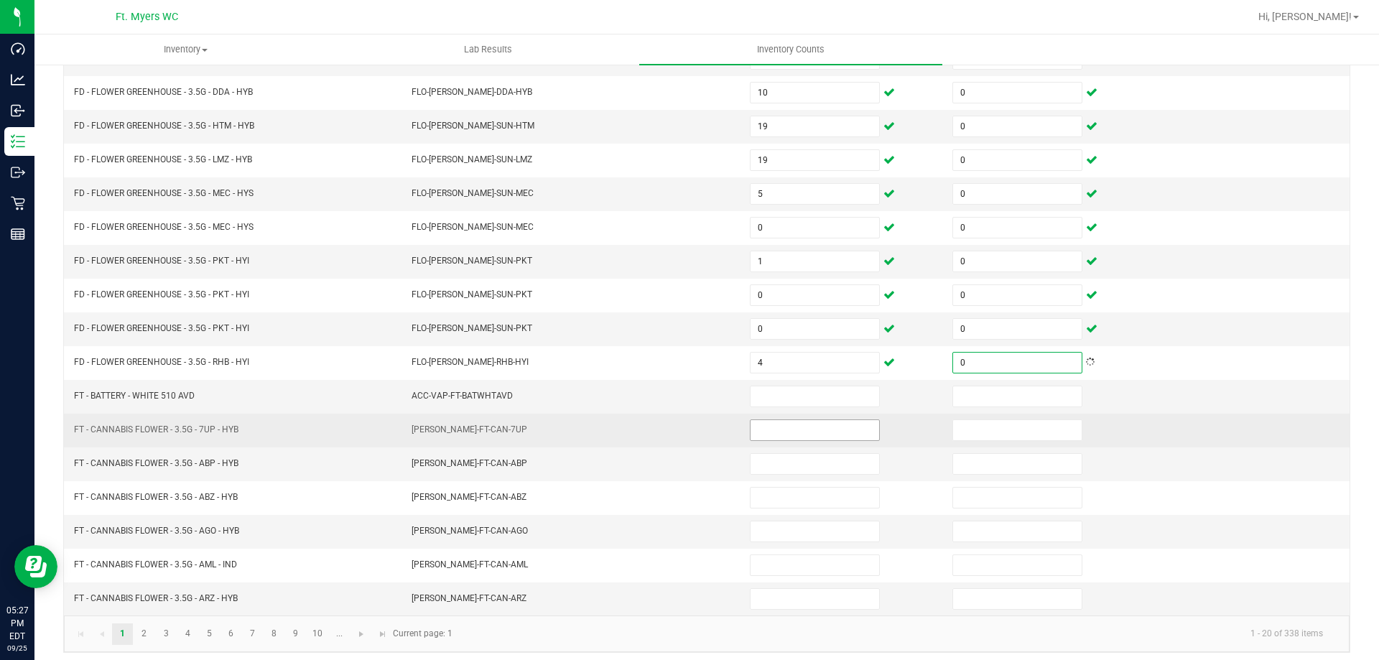
type input "0"
click at [751, 427] on input at bounding box center [815, 430] width 129 height 20
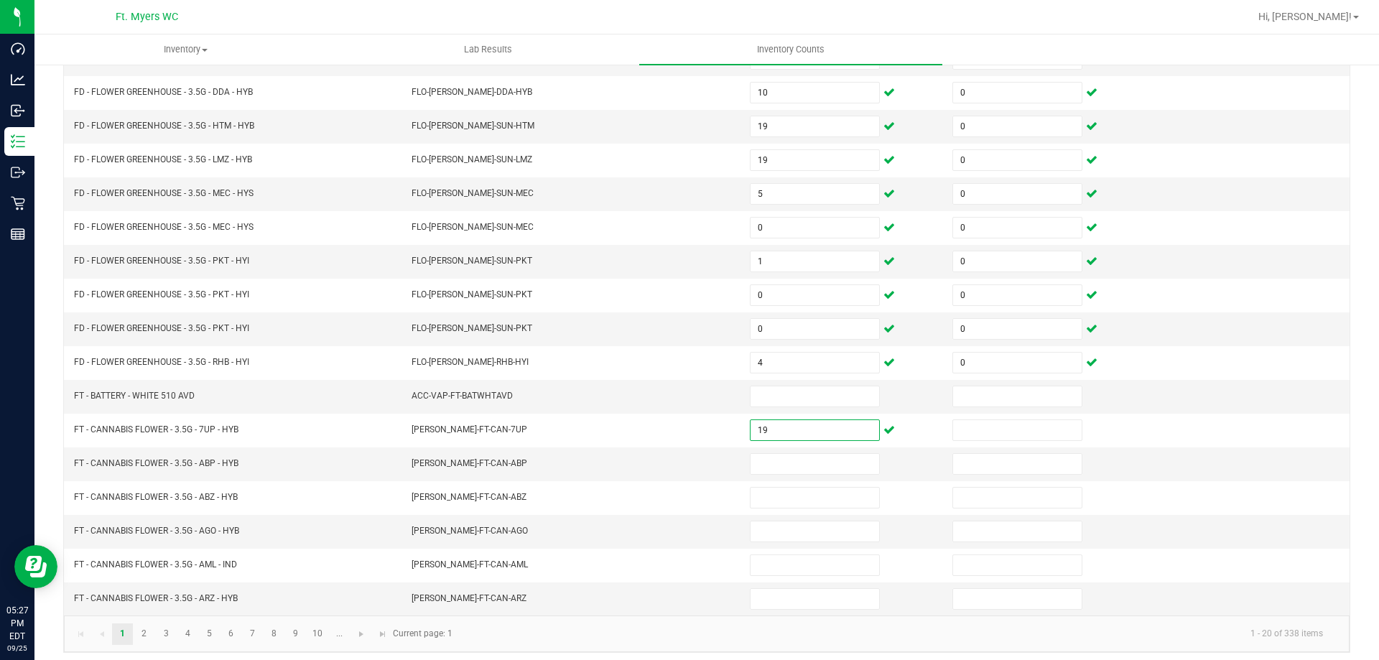
type input "19"
type input "0"
type input "7"
type input "0"
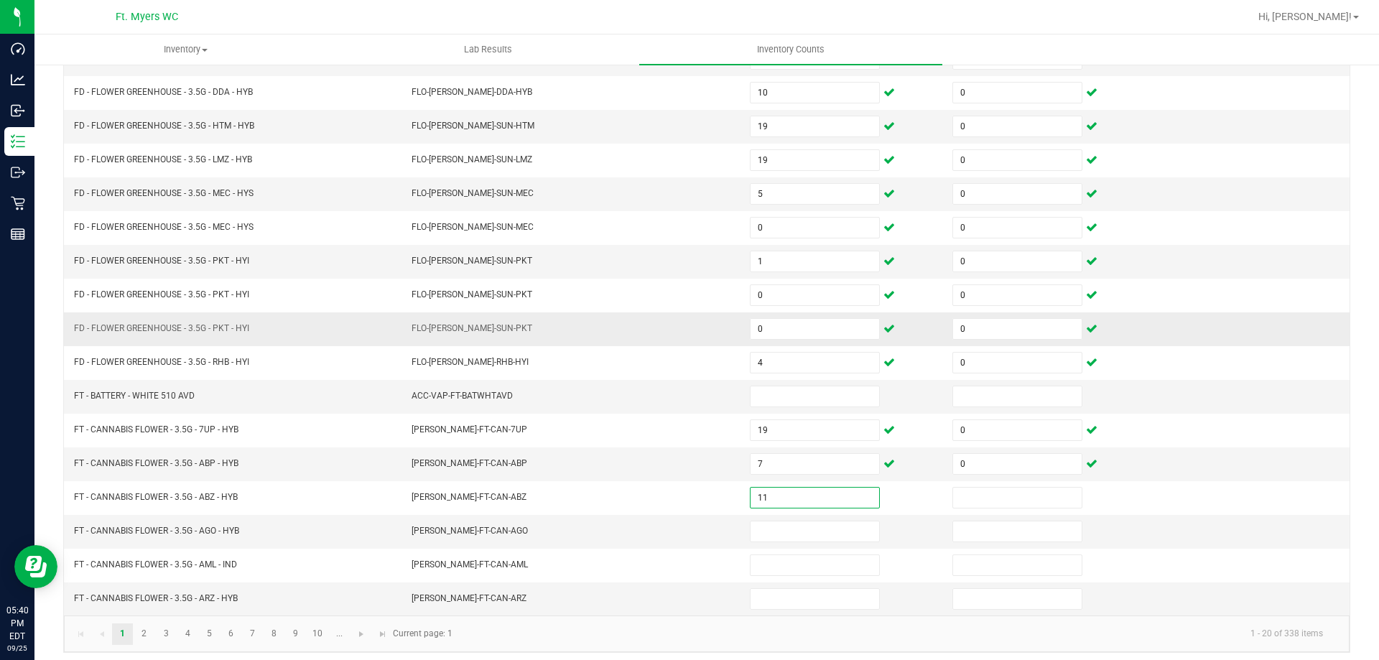
type input "11"
type input "0"
type input "10"
type input "0"
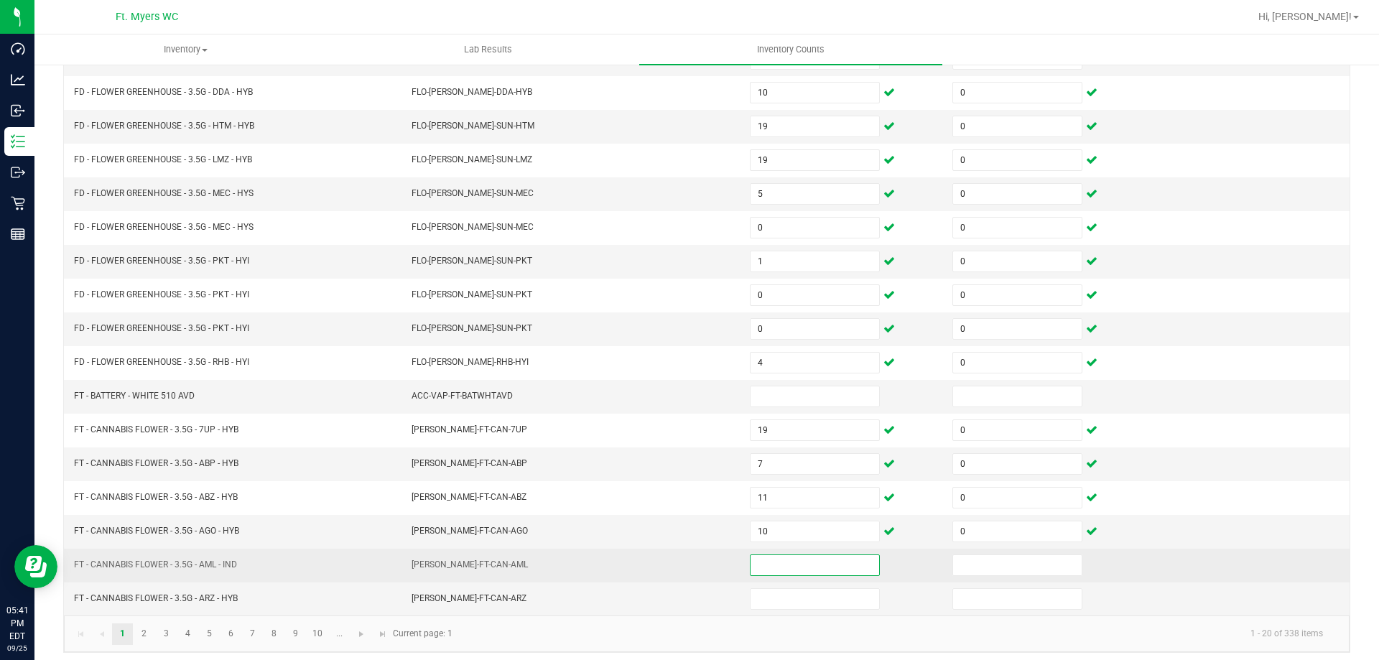
click at [786, 570] on input at bounding box center [815, 565] width 129 height 20
type input "15"
type input "0"
type input "1"
type input "0"
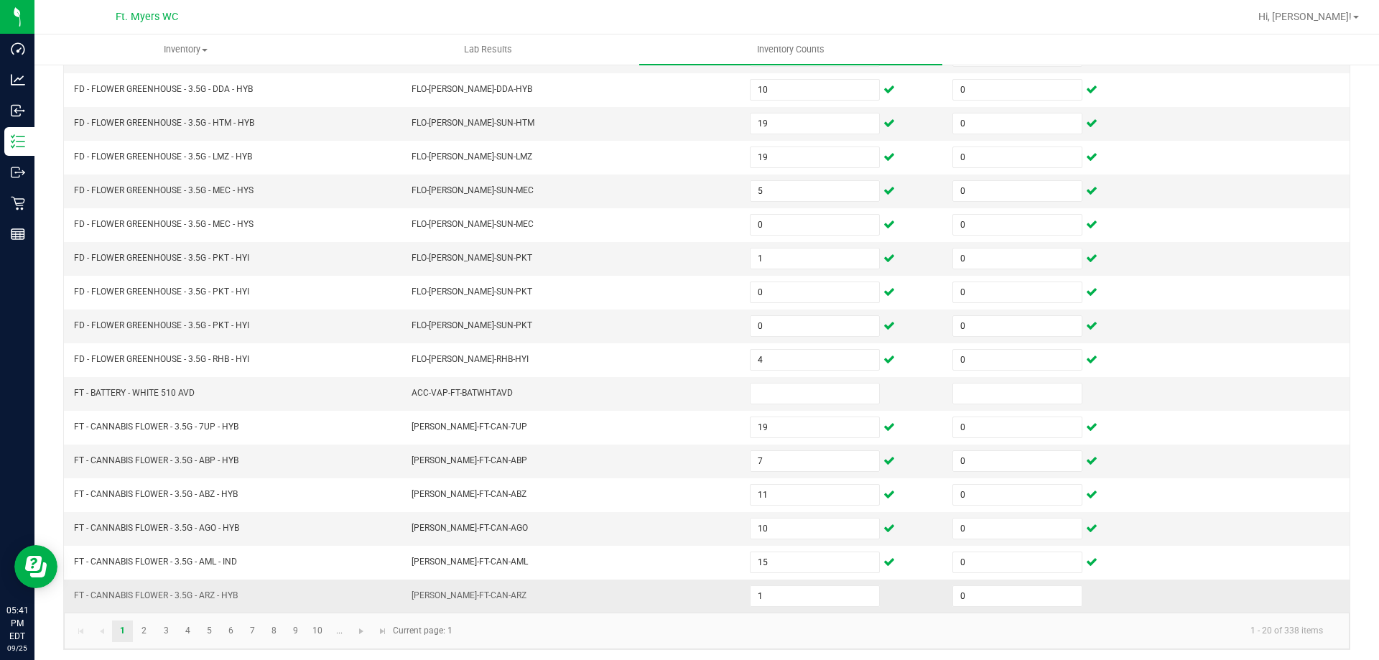
scroll to position [298, 0]
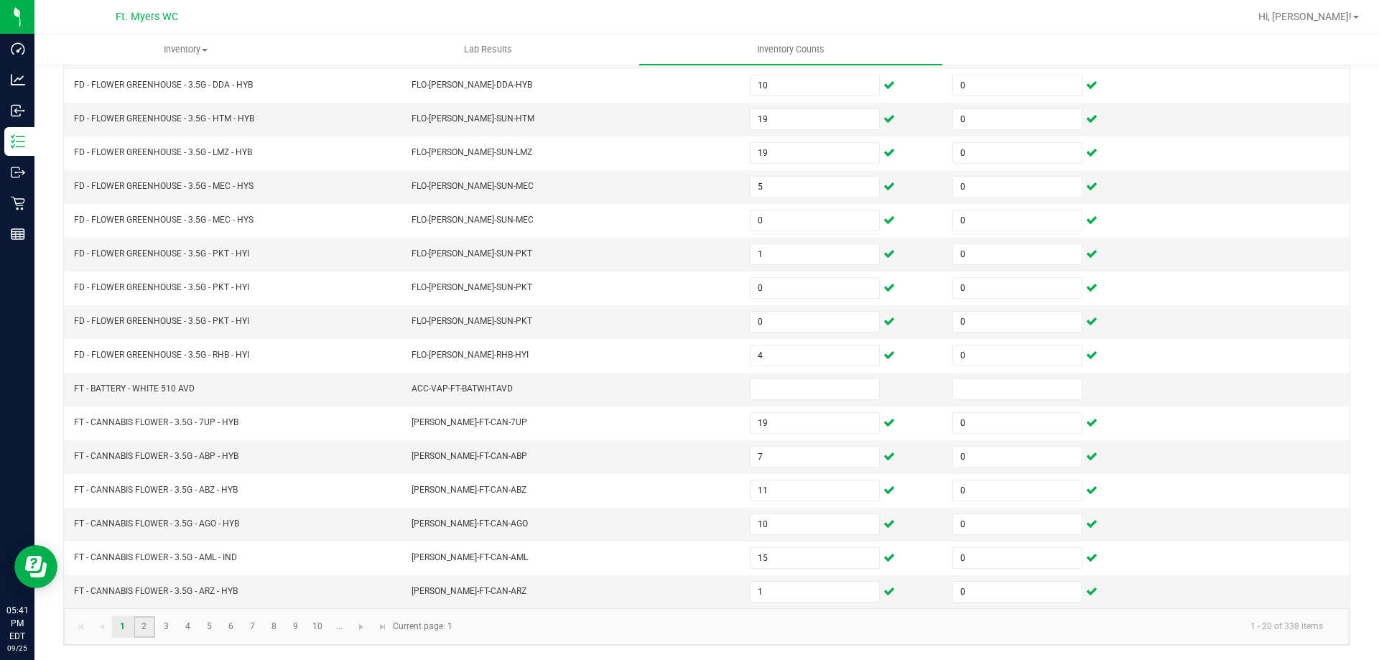
click at [147, 630] on link "2" at bounding box center [144, 627] width 21 height 22
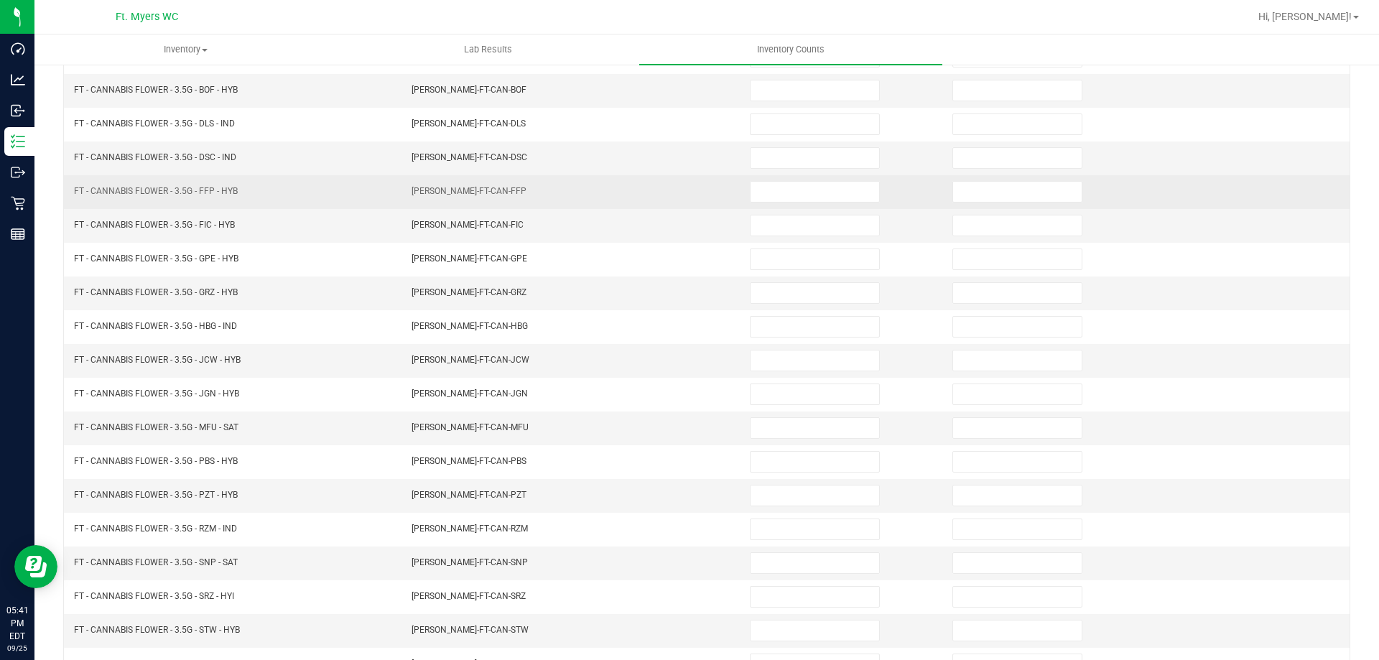
scroll to position [0, 0]
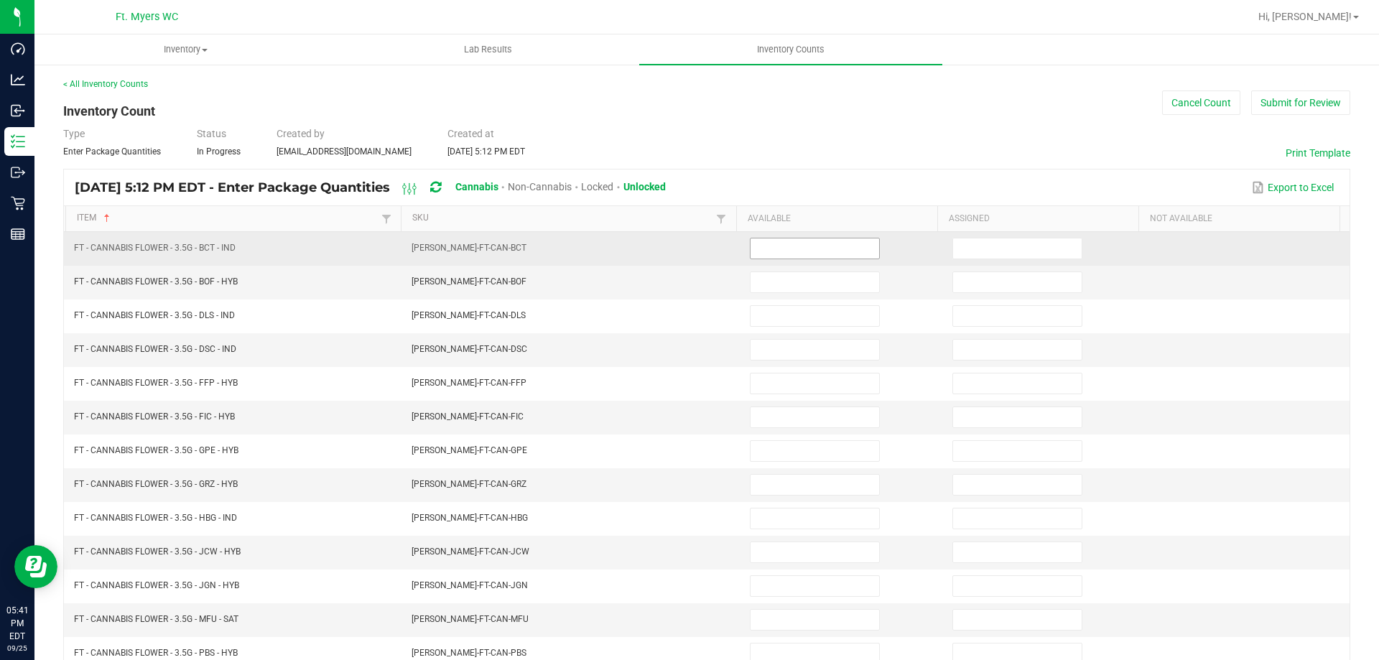
click at [830, 238] on span at bounding box center [815, 249] width 130 height 22
click at [825, 247] on input at bounding box center [815, 248] width 129 height 20
type input "13"
type input "0"
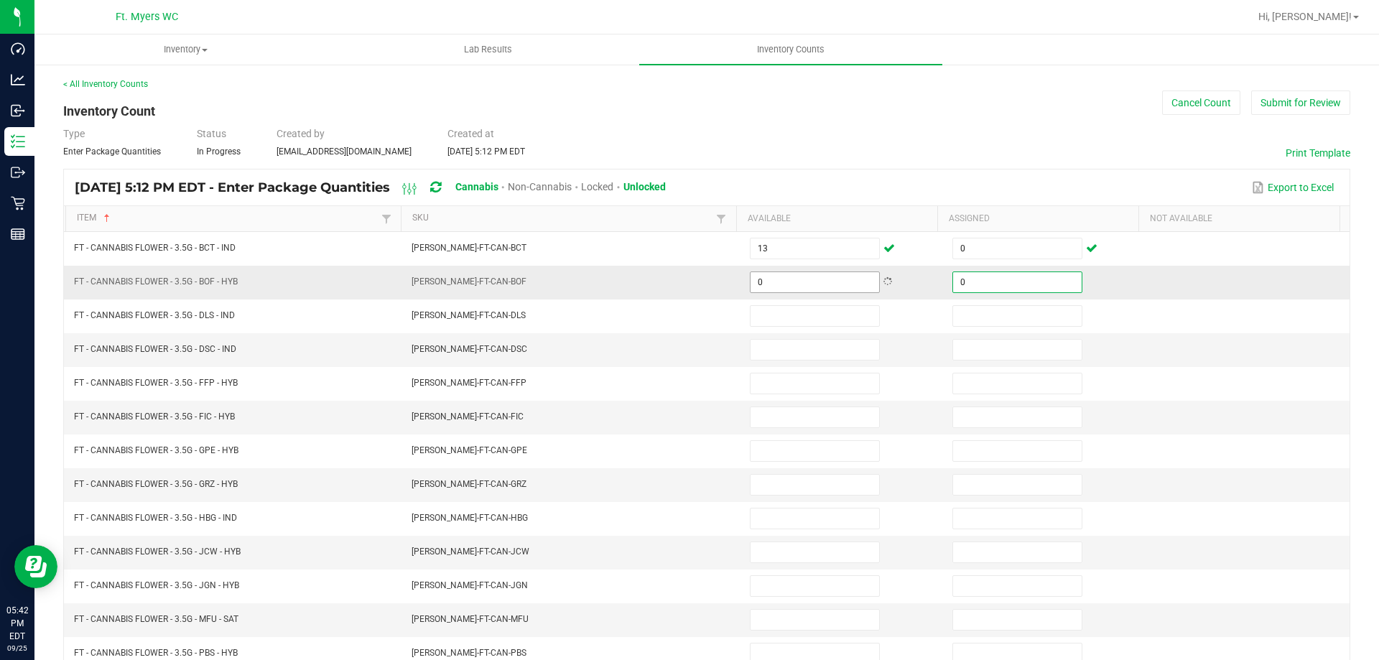
type input "0"
click at [820, 277] on input "0" at bounding box center [815, 282] width 129 height 20
click at [766, 282] on input at bounding box center [815, 282] width 129 height 20
type input "9"
type input "0"
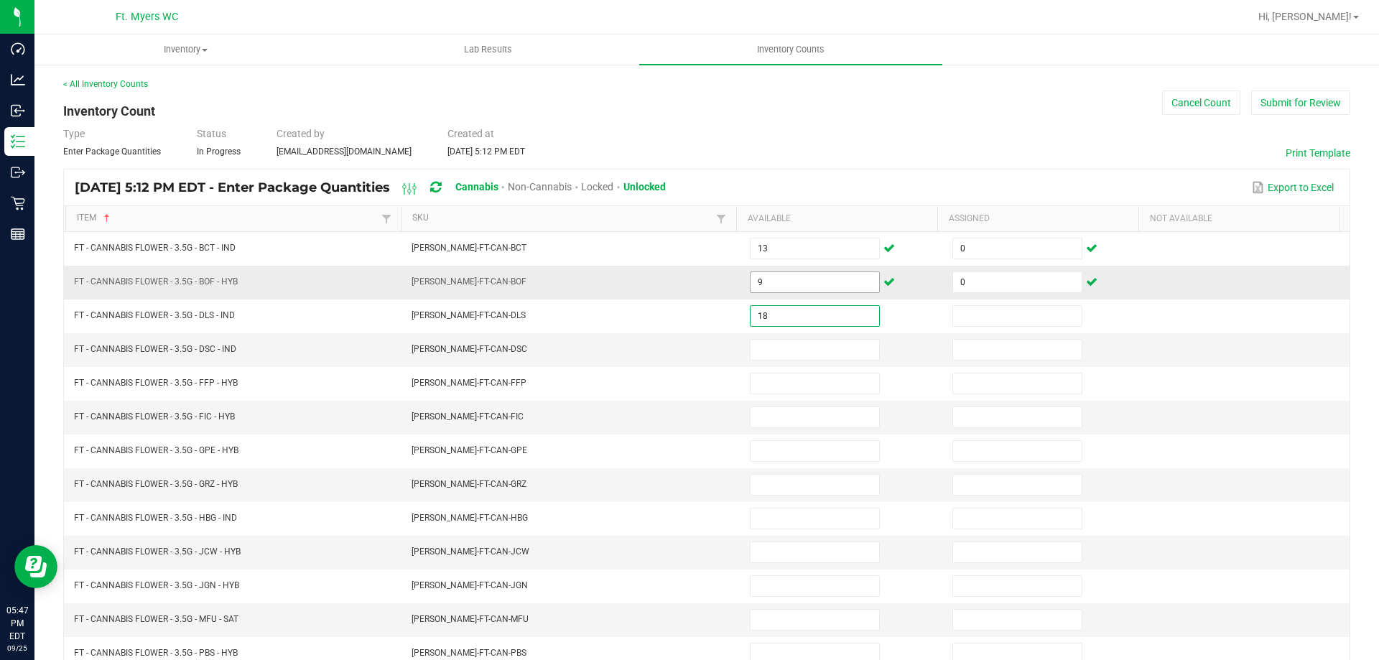
type input "18"
type input "0"
type input "5"
type input "0"
type input "3"
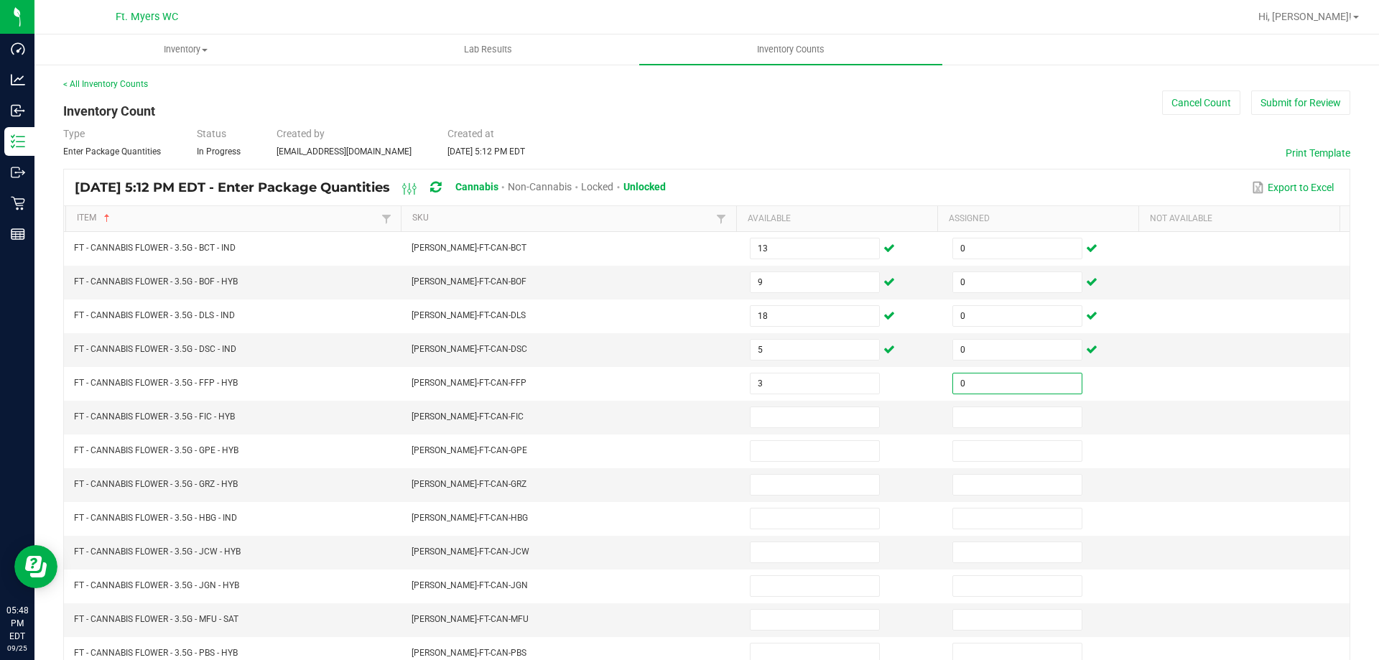
type input "0"
type input "18"
type input "0"
type input "1"
type input "0"
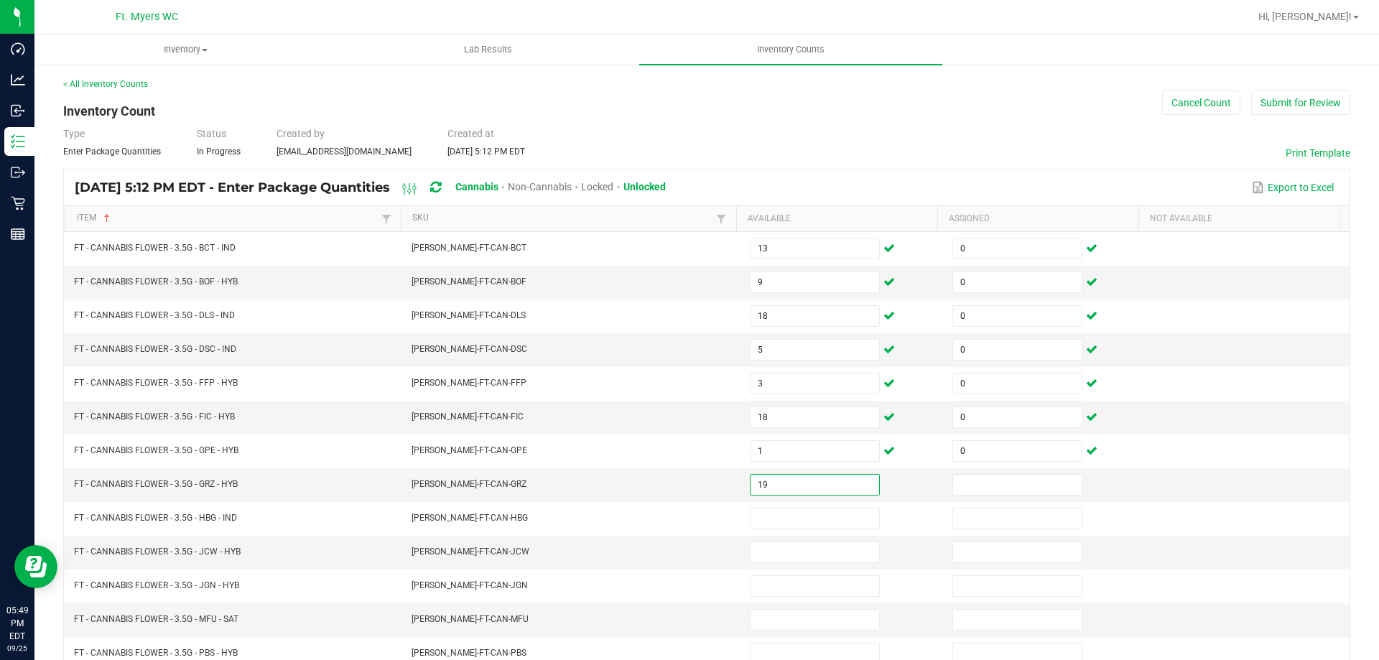
type input "19"
type input "0"
type input "3"
type input "0"
type input "16"
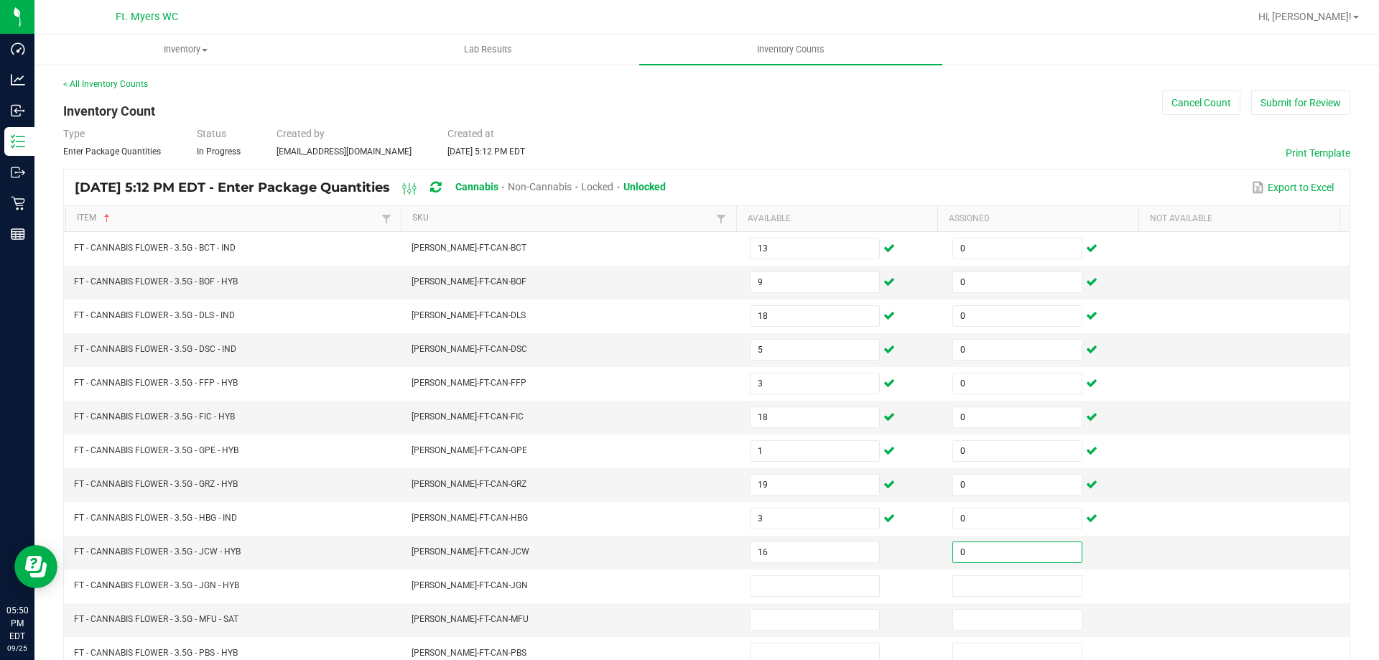
type input "0"
type input "19"
type input "0"
type input "1"
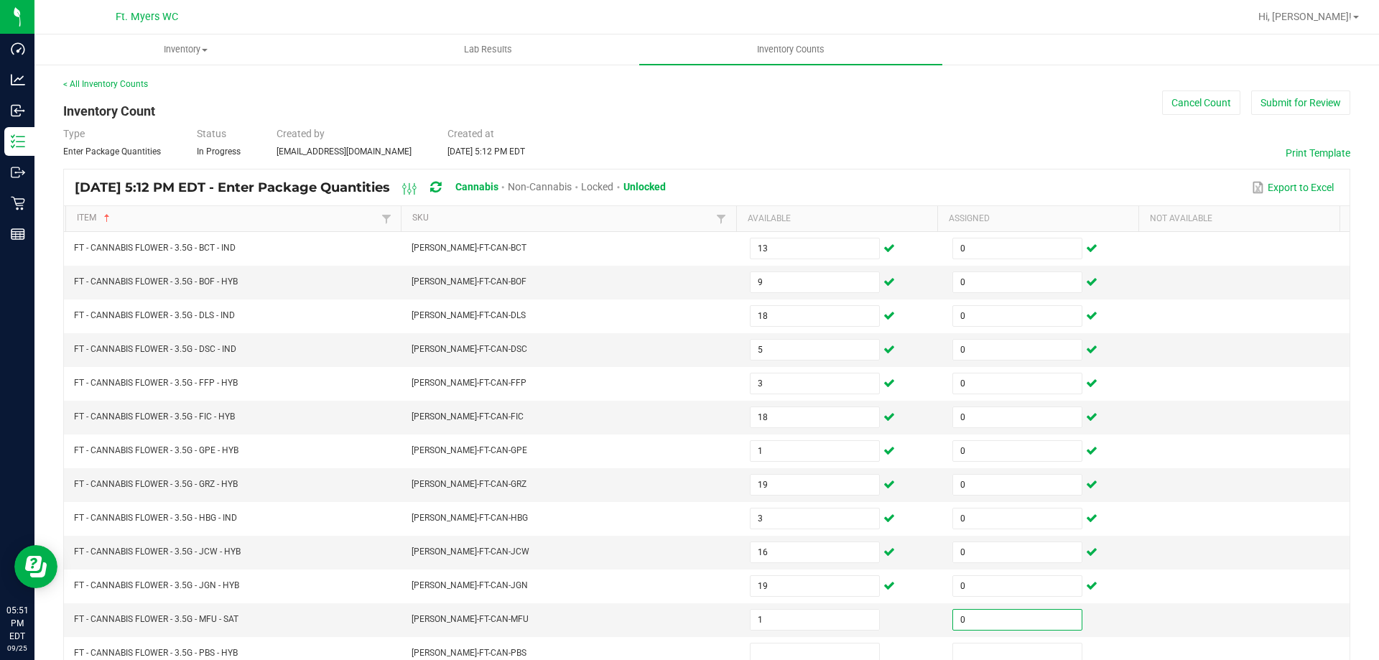
type input "0"
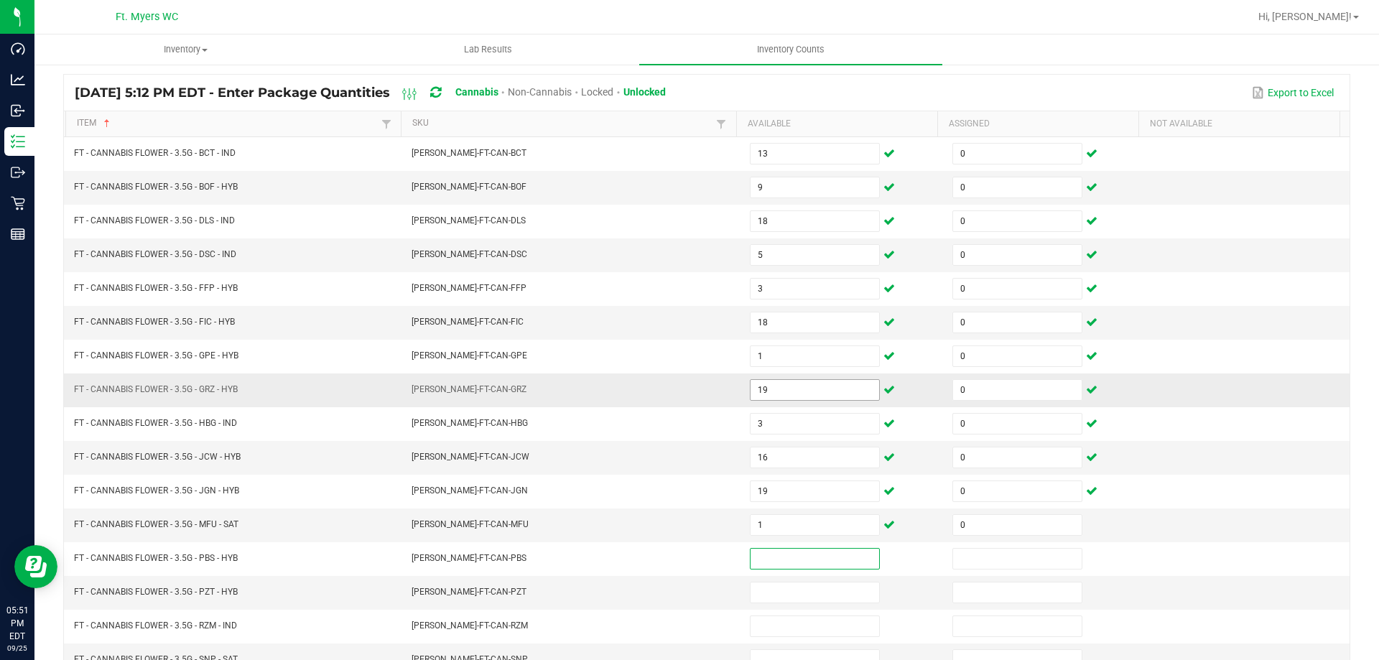
scroll to position [219, 0]
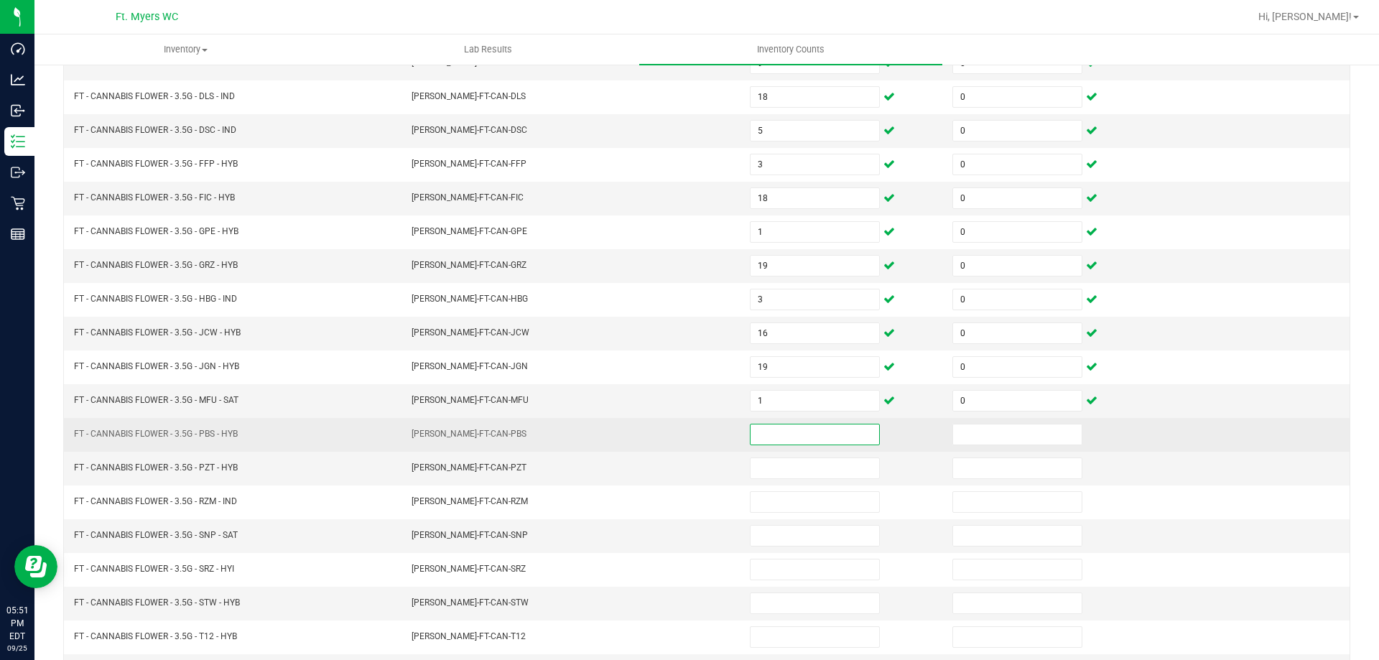
click at [807, 442] on input at bounding box center [815, 434] width 129 height 20
type input "4"
type input "0"
type input "4"
type input "0"
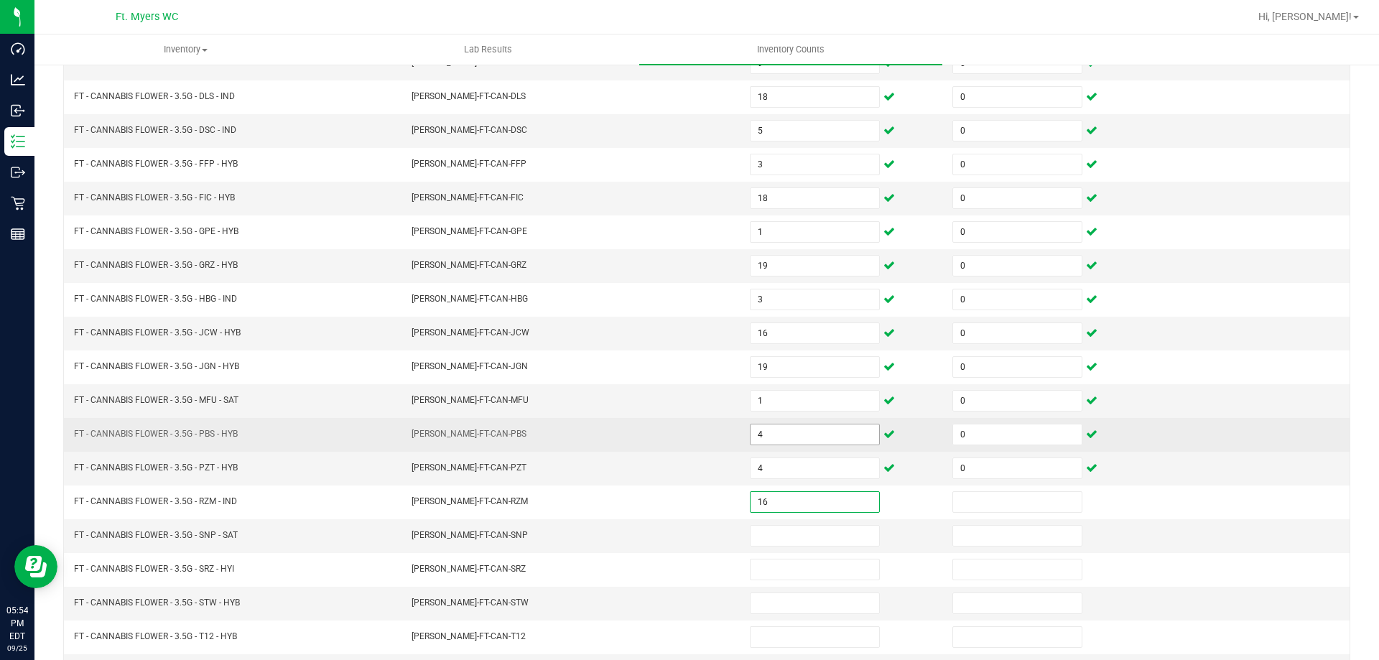
type input "16"
type input "0"
type input "17"
type input "0"
type input "14"
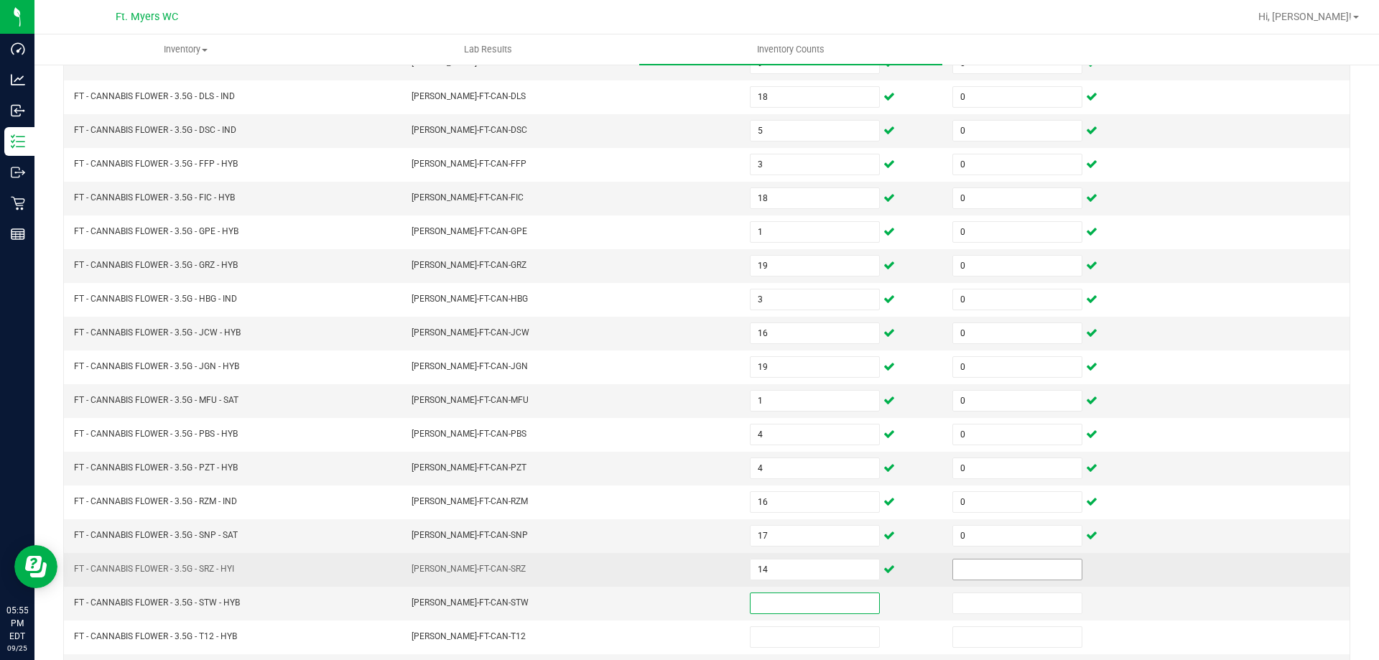
click at [953, 570] on input at bounding box center [1017, 569] width 129 height 20
type input "0"
type input "10"
type input "0"
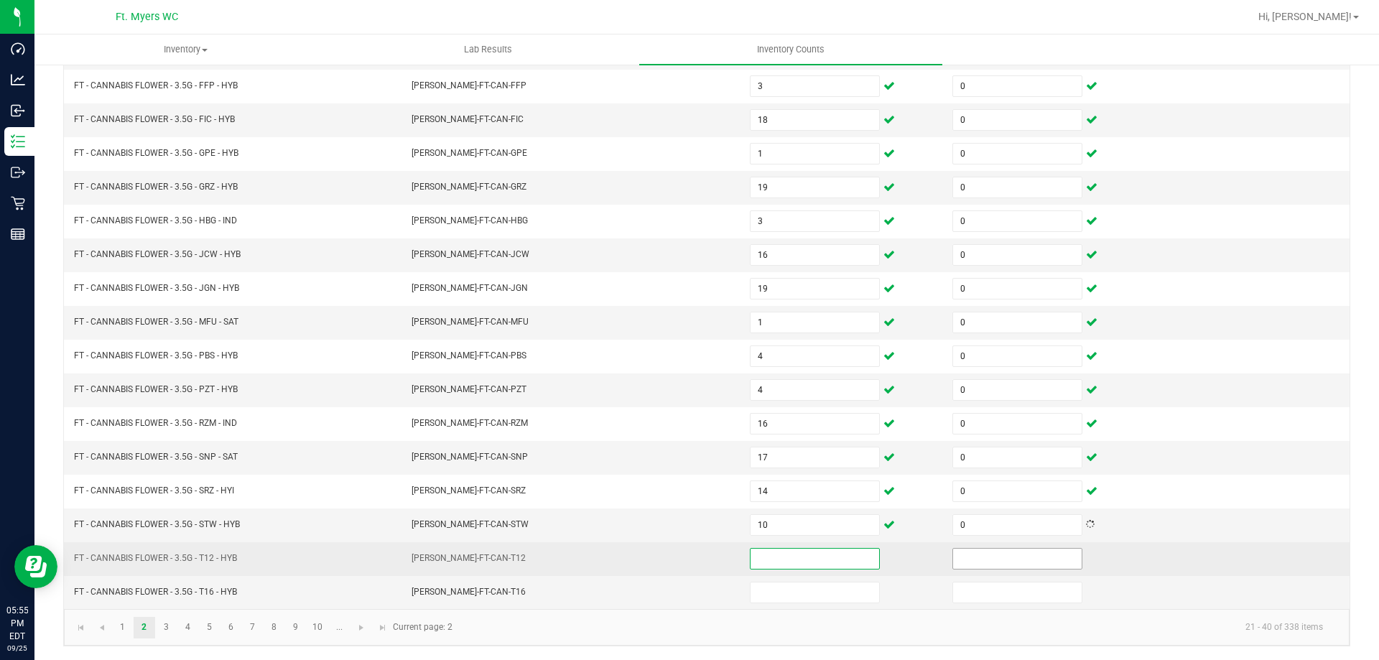
scroll to position [298, 0]
type input "16"
type input "0"
type input "15"
type input "0"
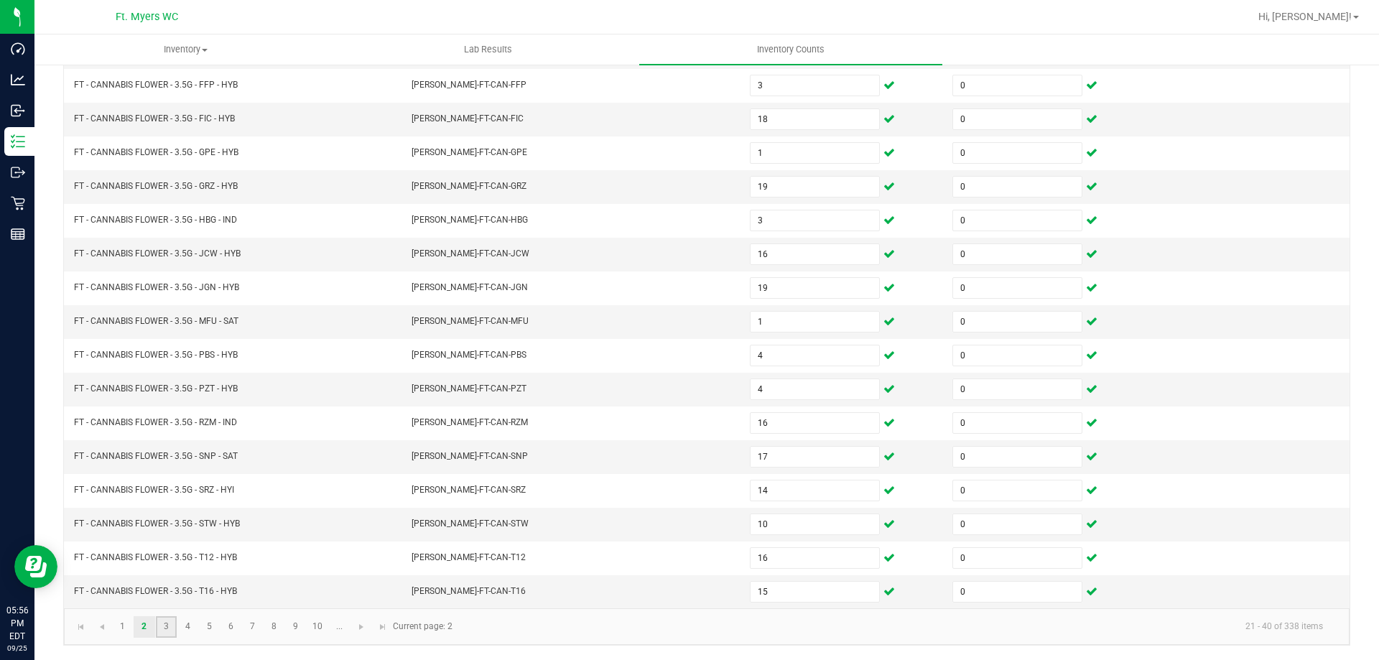
click at [166, 626] on link "3" at bounding box center [166, 627] width 21 height 22
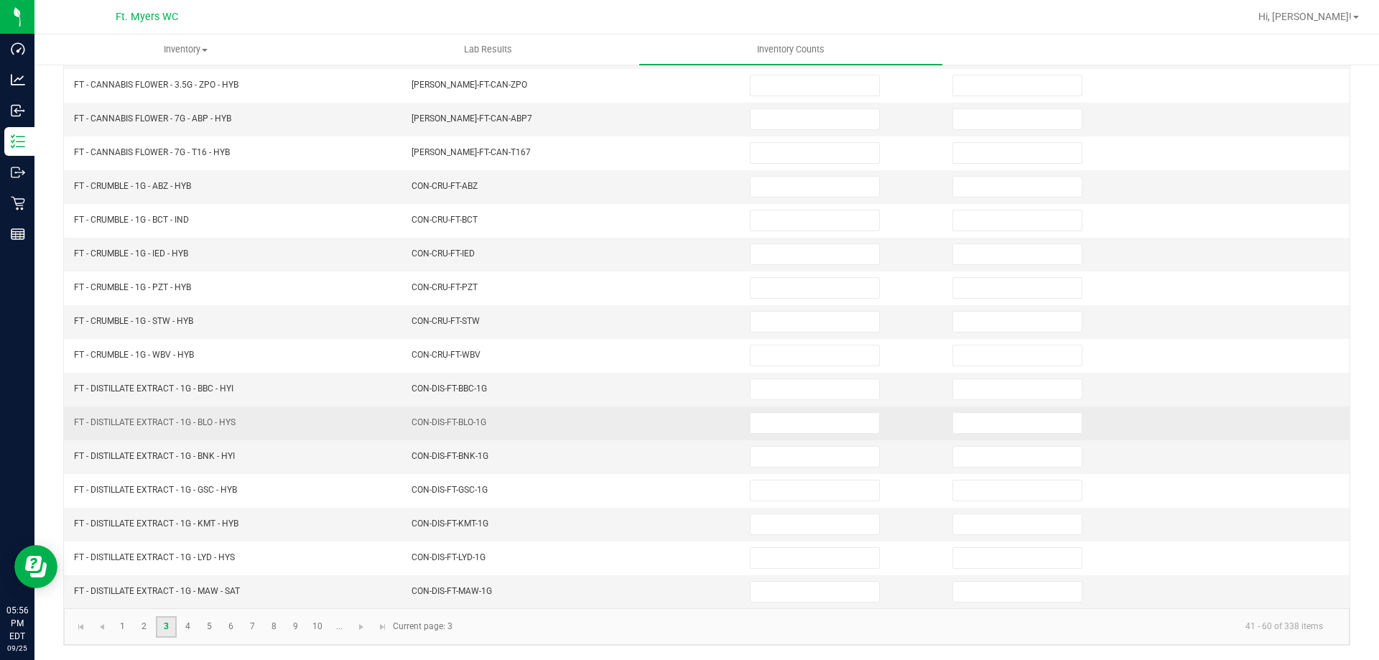
scroll to position [0, 0]
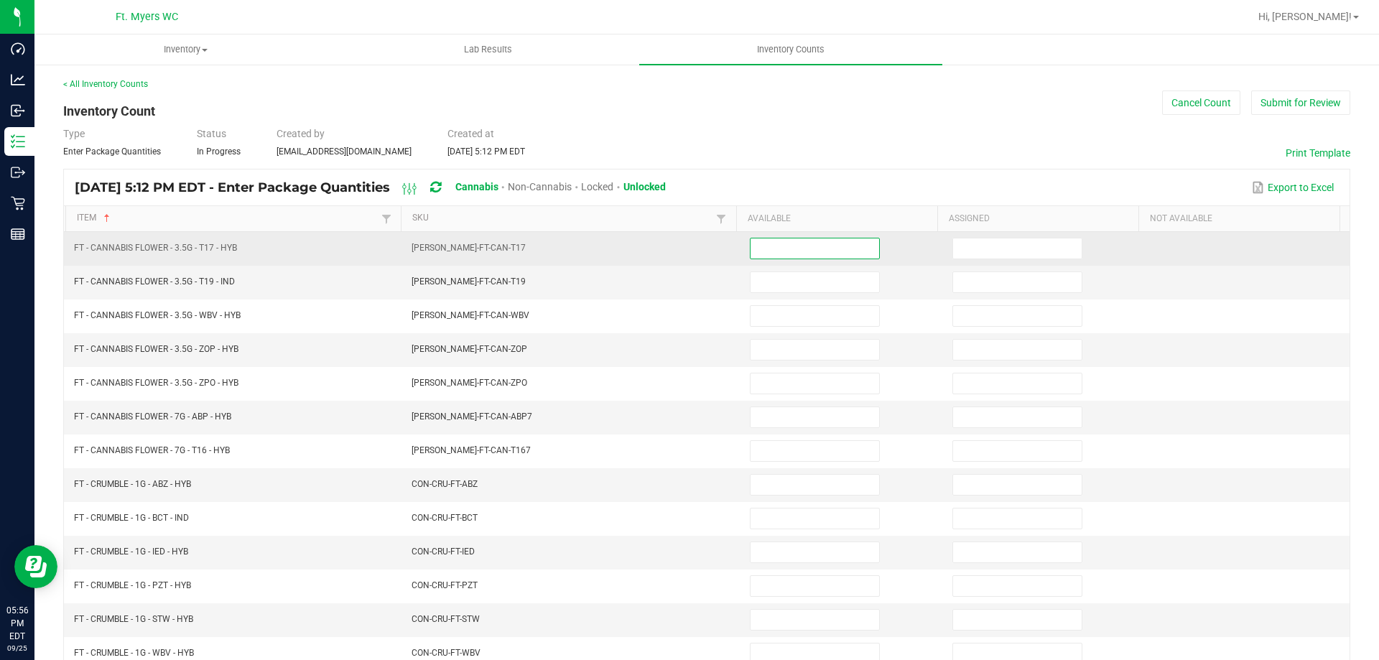
click at [781, 254] on input at bounding box center [815, 248] width 129 height 20
type input "16"
type input "0"
type input "17"
type input "0"
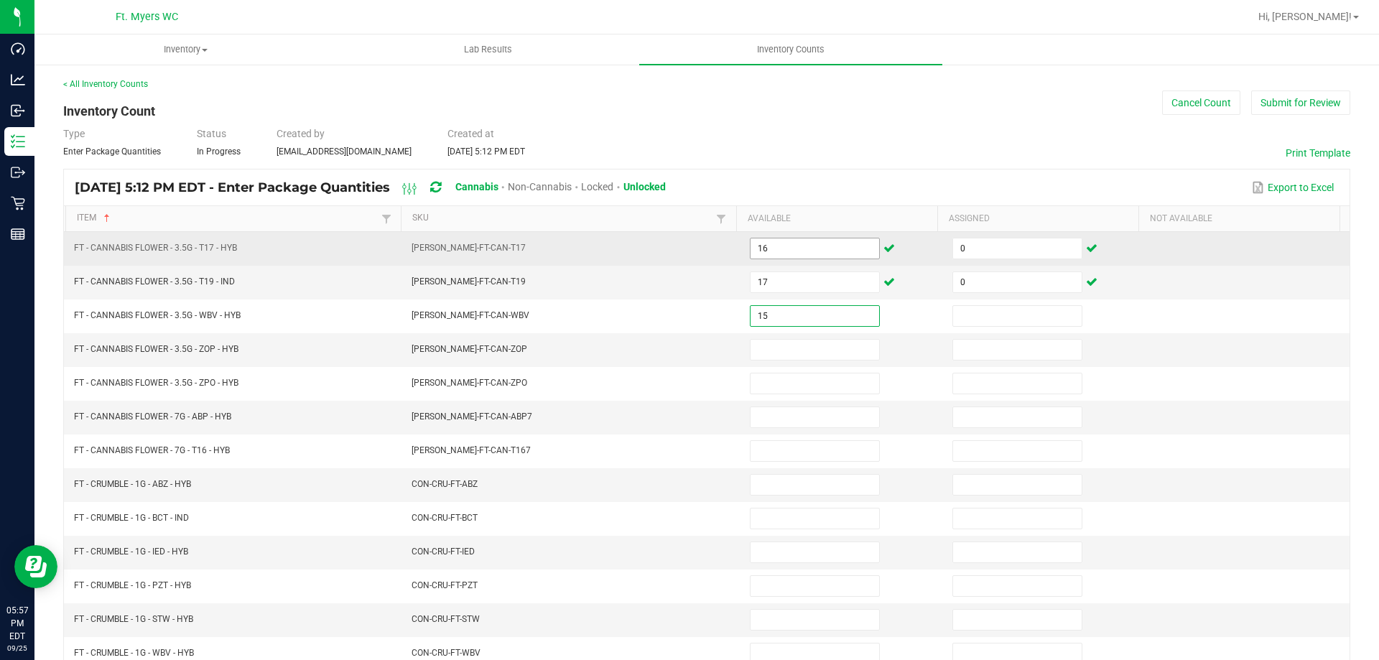
type input "15"
type input "0"
type input "13"
type input "0"
type input "17"
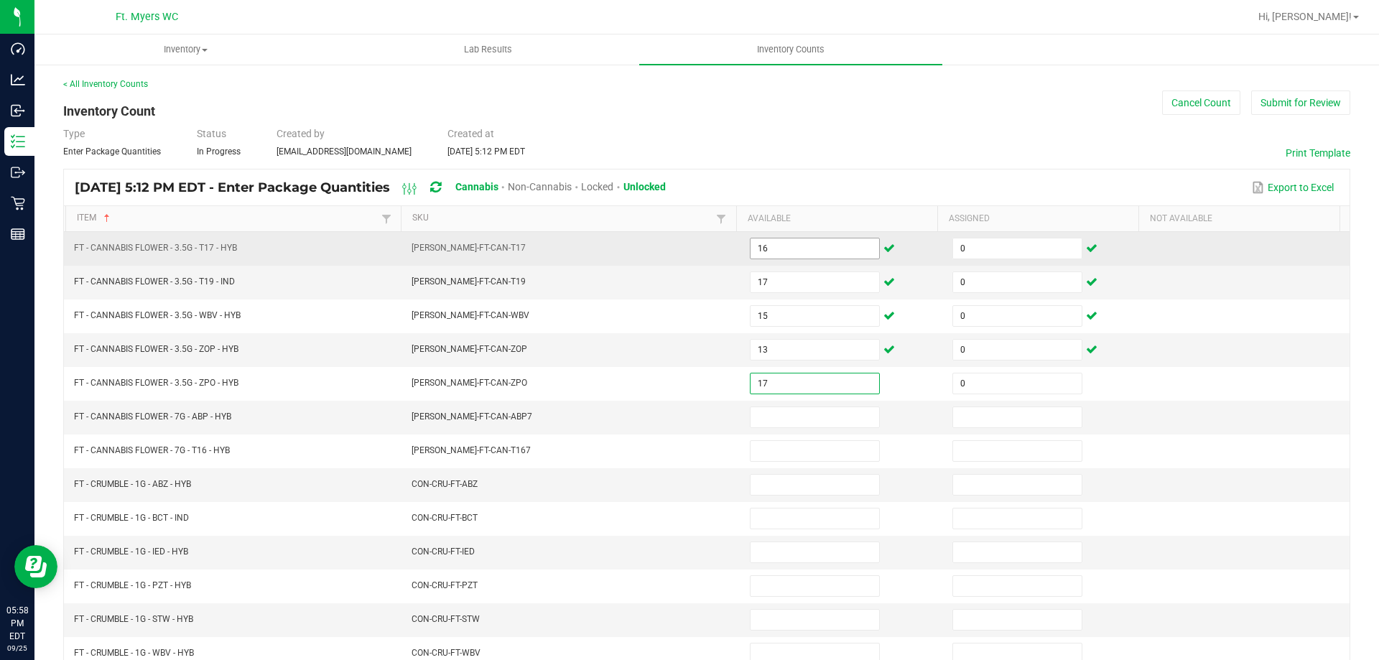
type input "0"
type input "9"
type input "0"
type input "9"
type input "0"
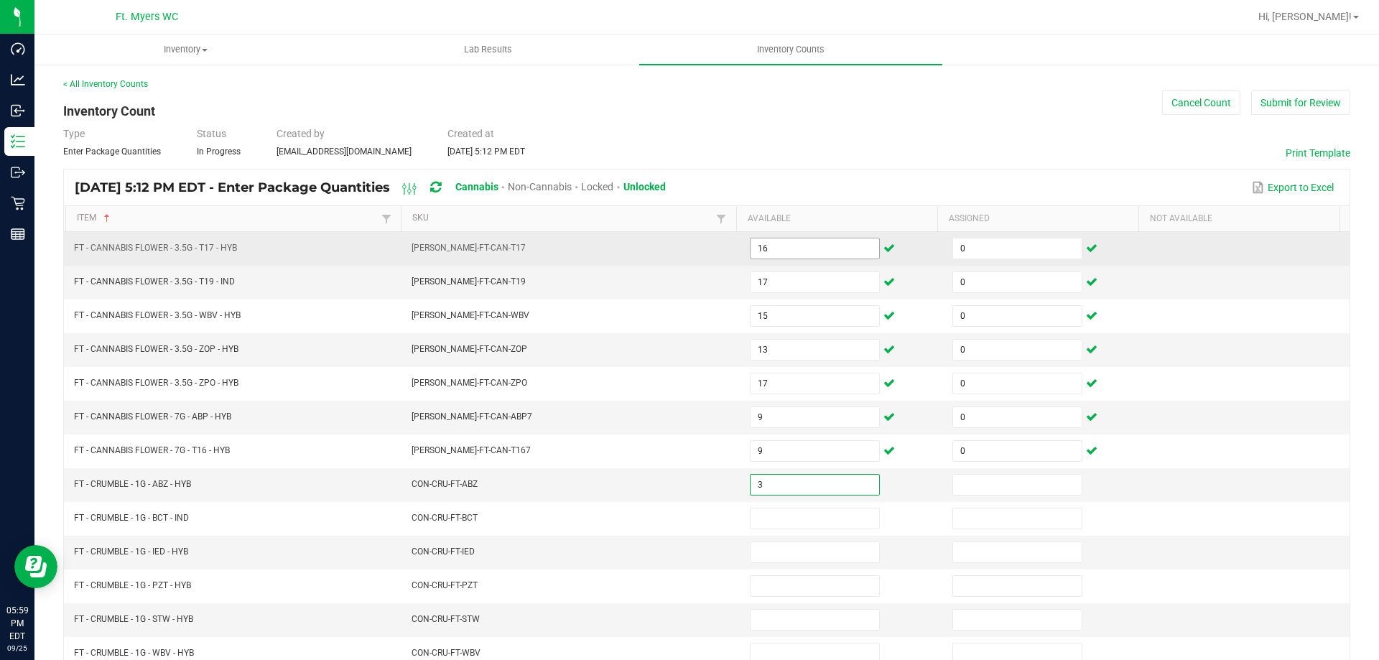
type input "3"
type input "0"
type input "2"
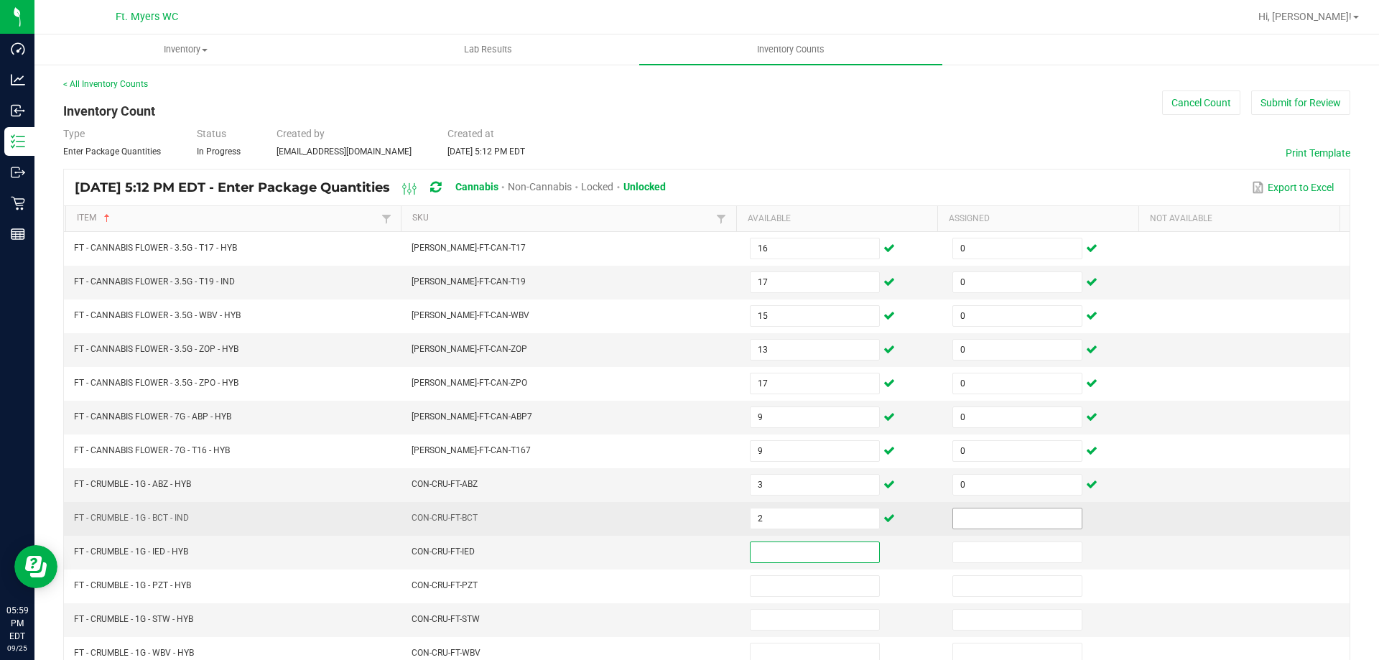
click at [980, 508] on input at bounding box center [1017, 518] width 129 height 20
type input "0"
type input "1"
type input "0"
type input "8"
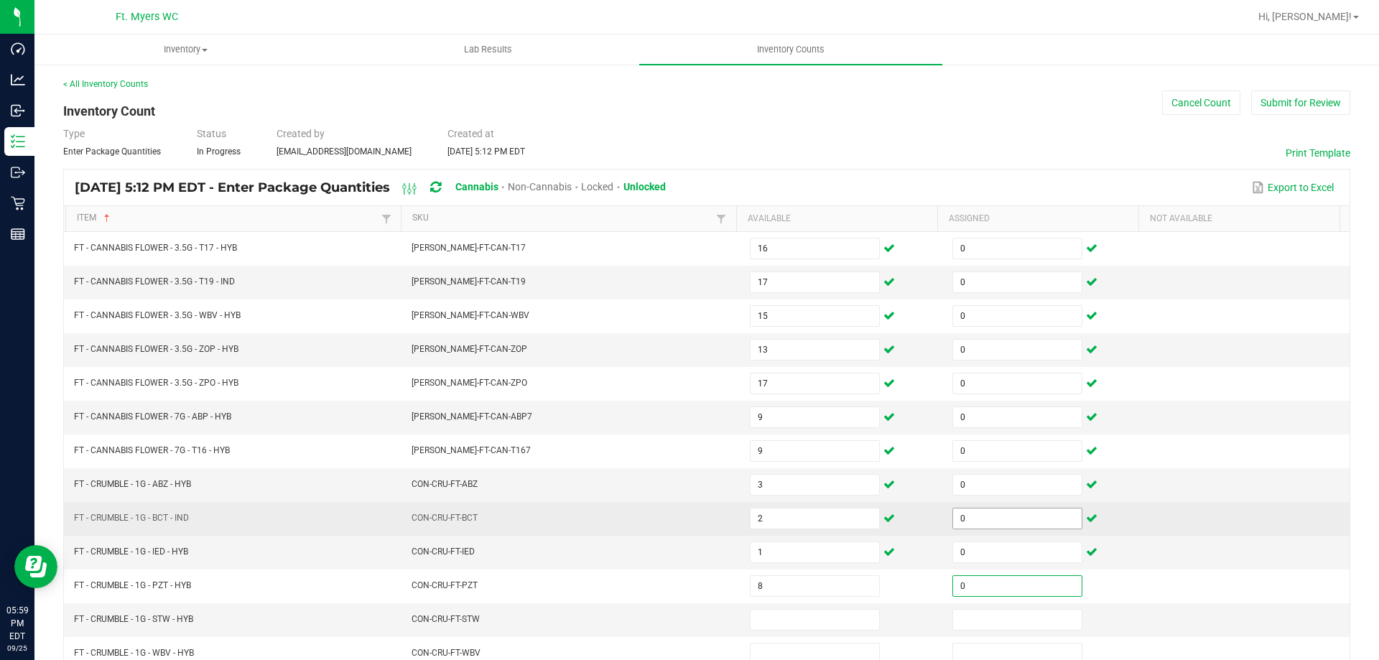
type input "0"
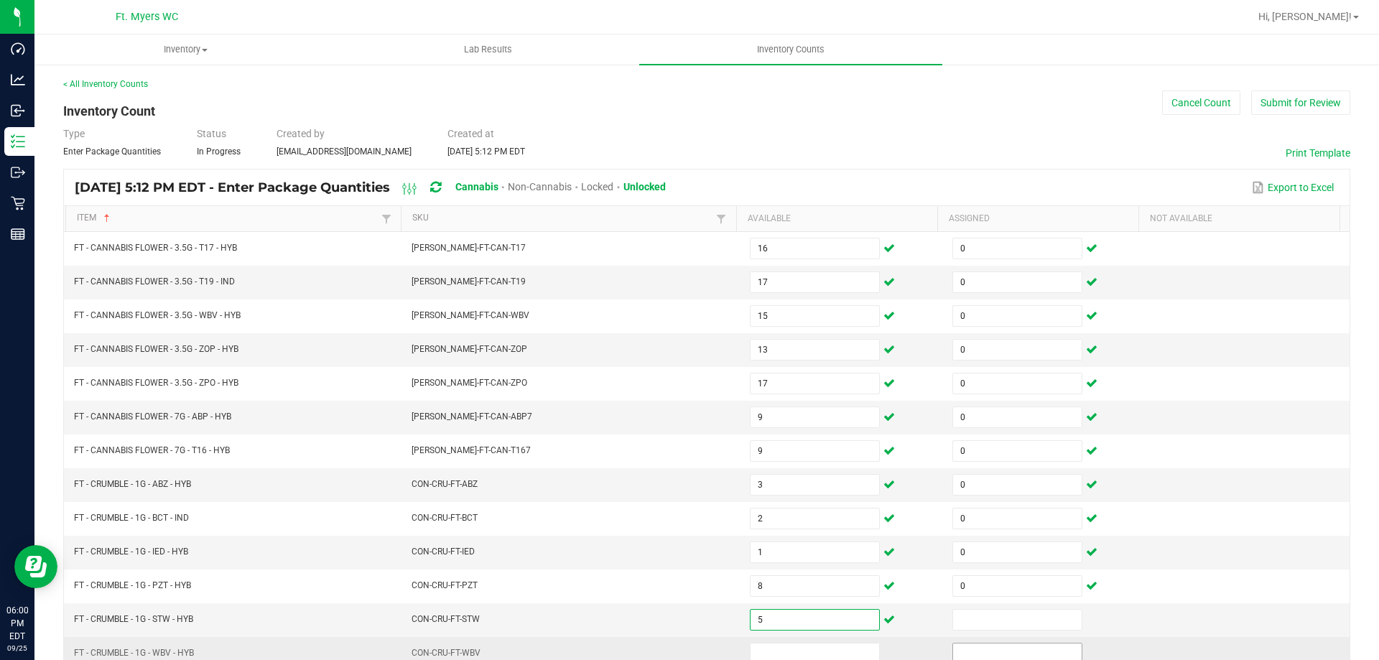
type input "5"
click at [952, 643] on span at bounding box center [1017, 654] width 130 height 22
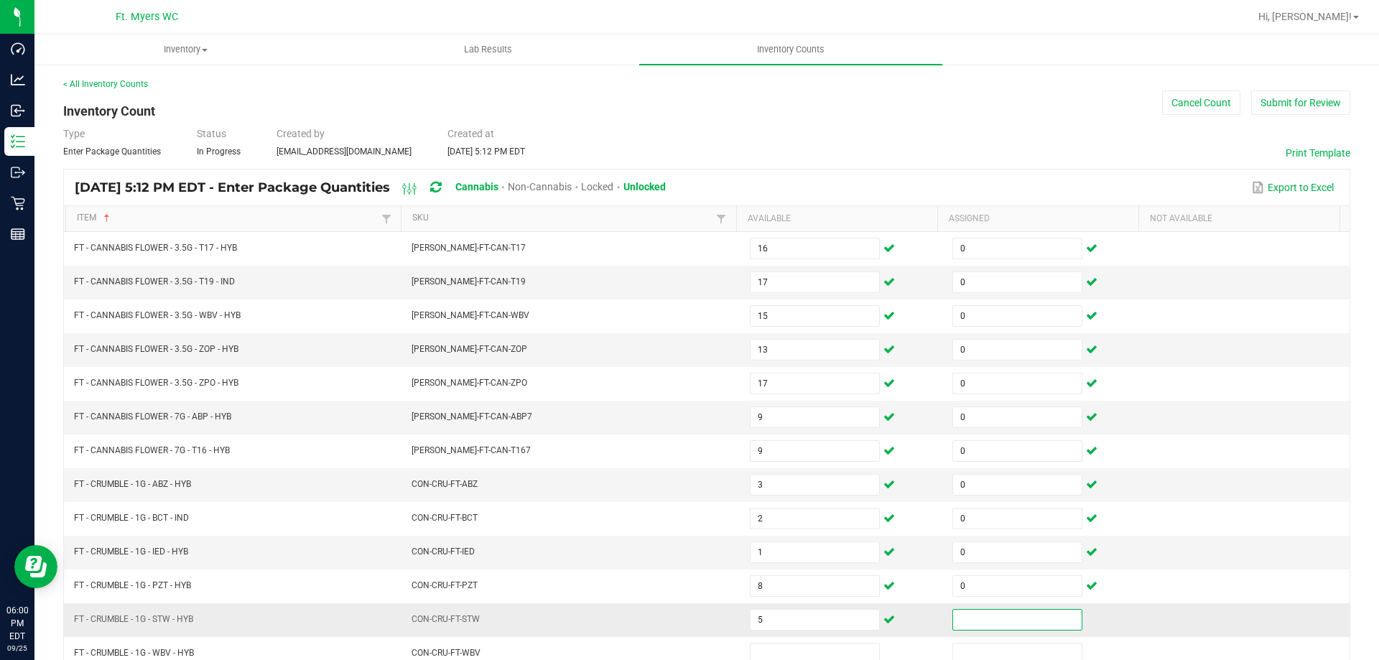
click at [965, 612] on input at bounding box center [1017, 620] width 129 height 20
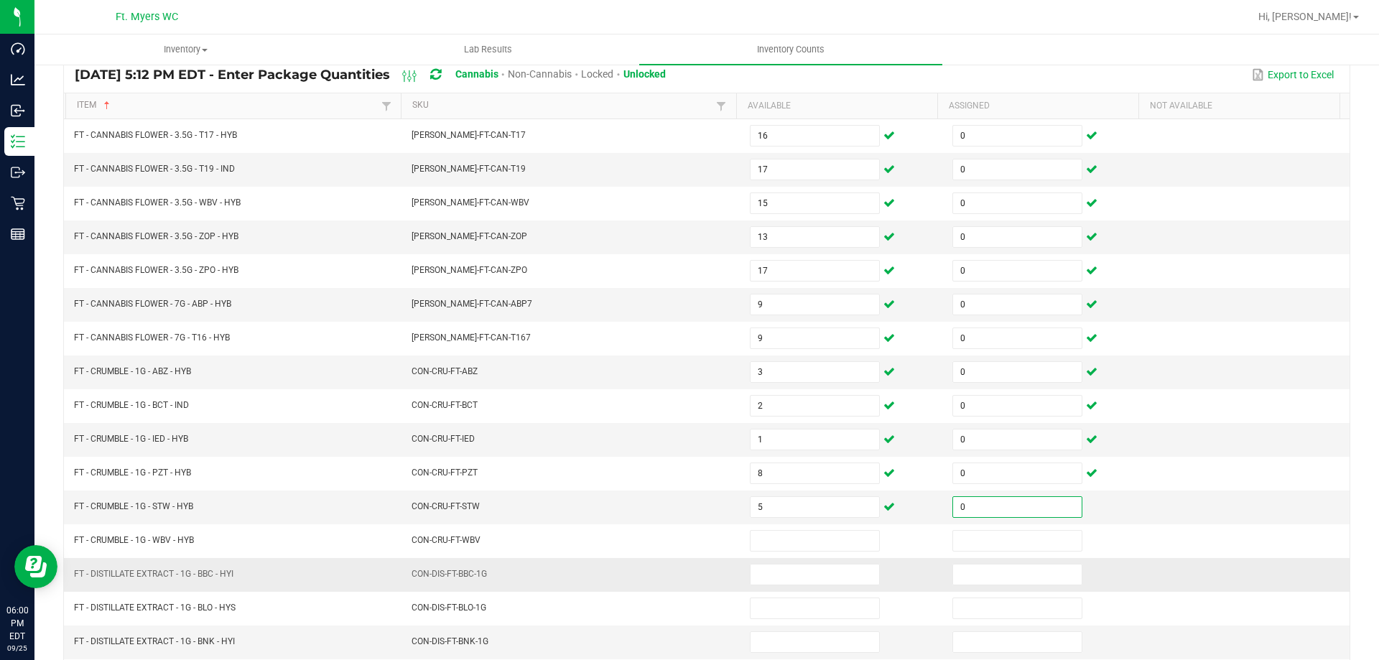
scroll to position [215, 0]
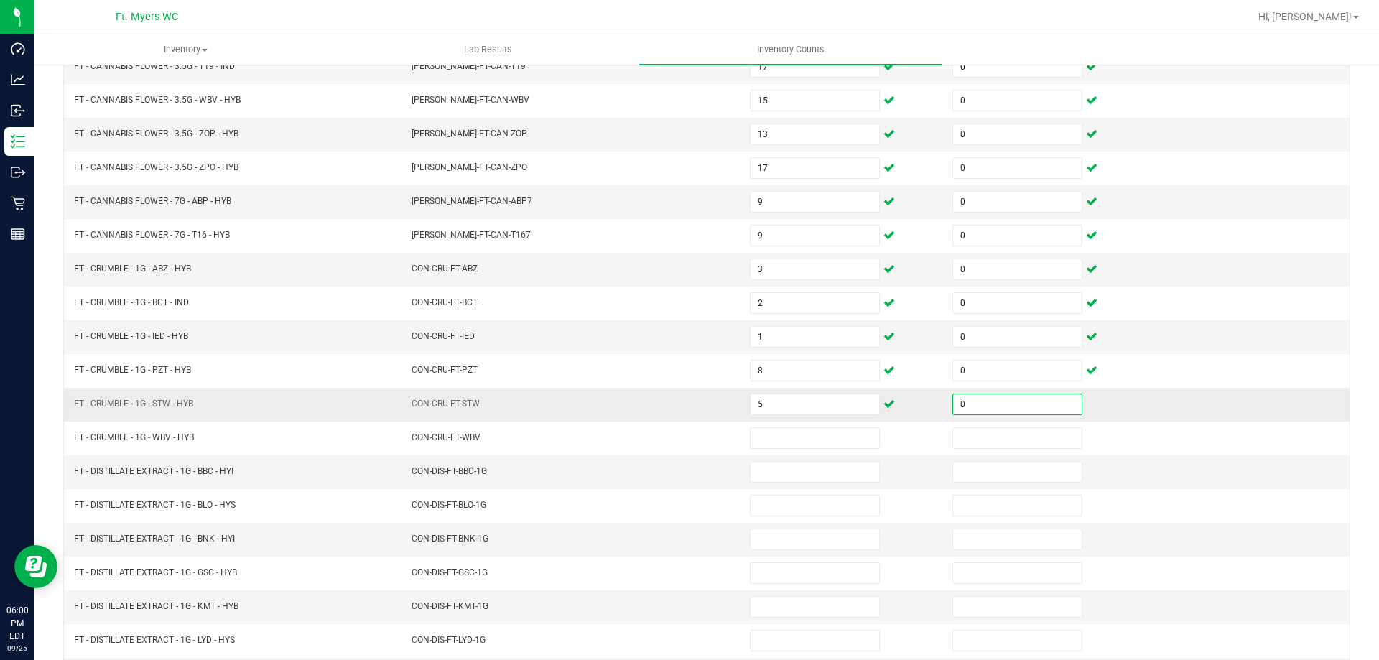
type input "0"
click at [763, 419] on td "5" at bounding box center [842, 405] width 203 height 34
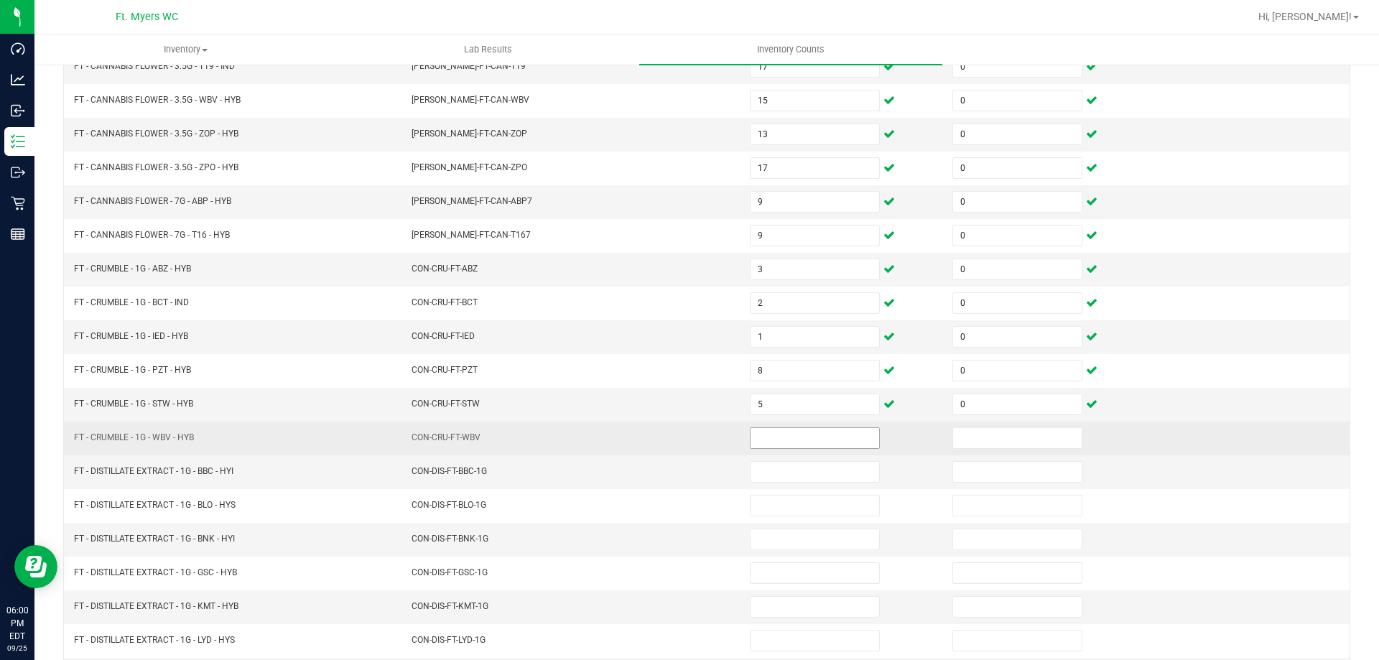
click at [765, 440] on input at bounding box center [815, 438] width 129 height 20
type input "3"
type input "0"
type input "10"
type input "0"
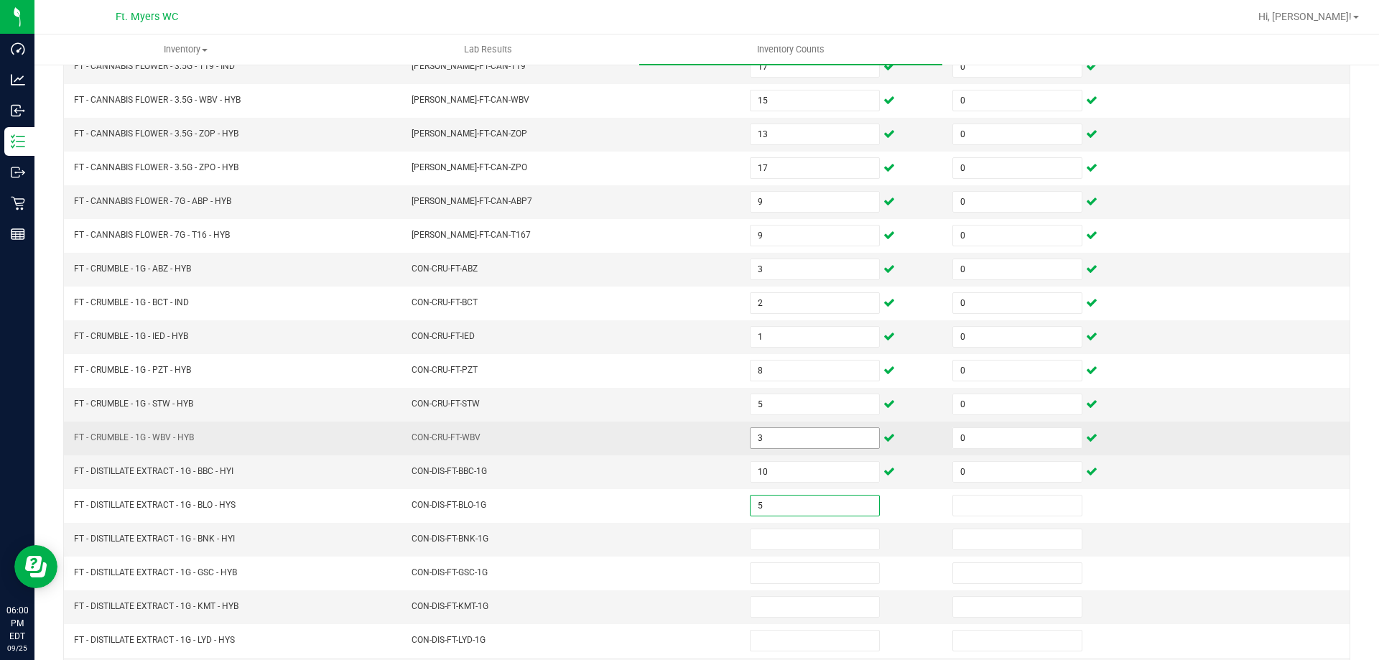
type input "5"
type input "0"
type input "1"
type input "0"
type input "11"
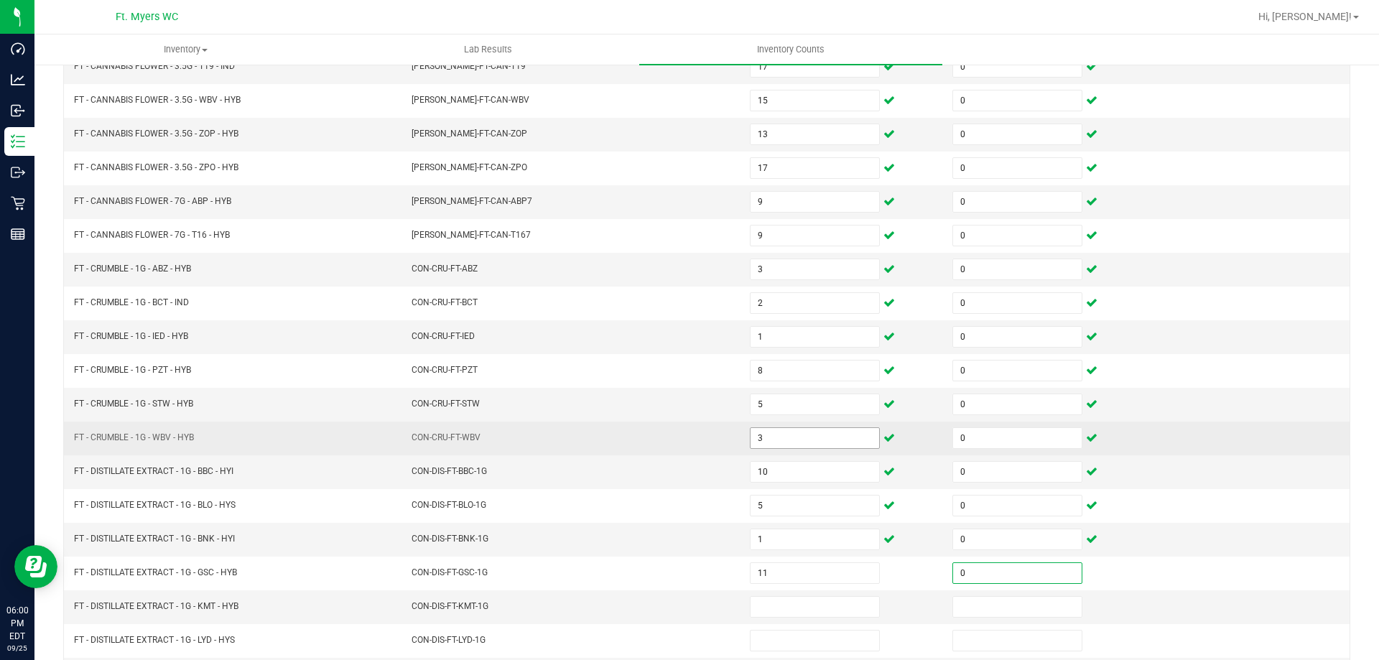
type input "0"
type input "7"
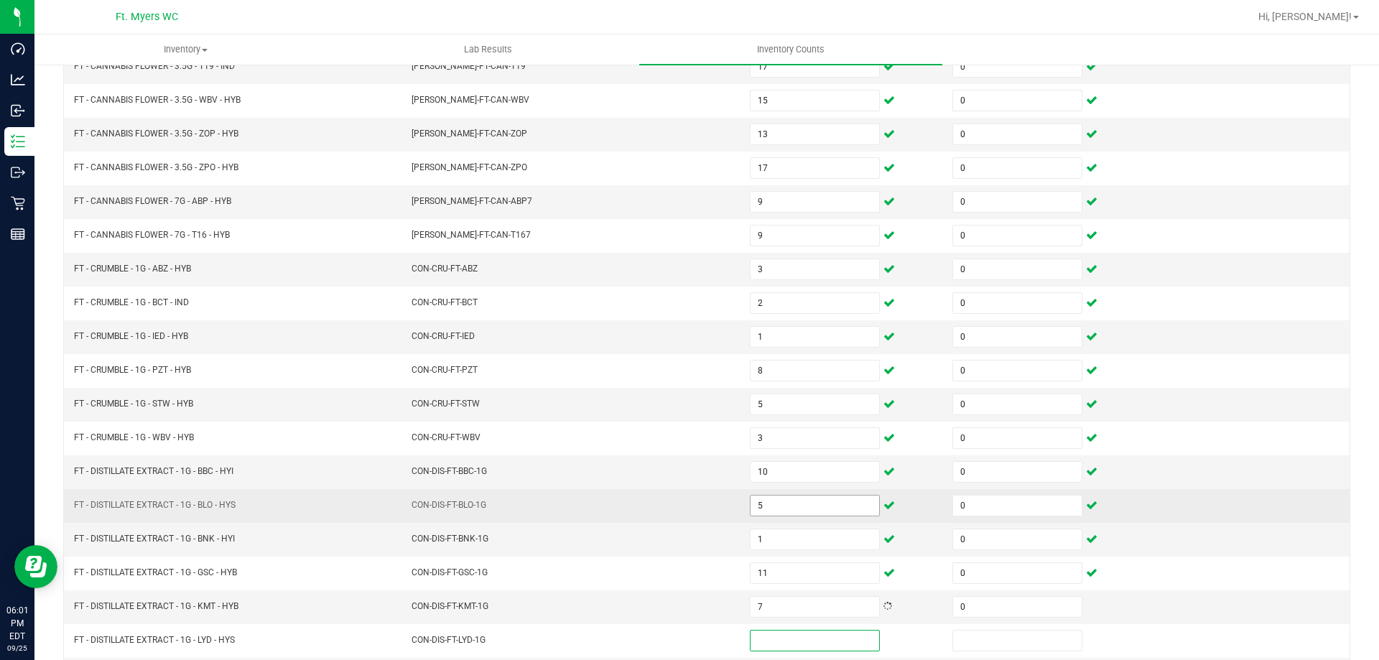
scroll to position [298, 0]
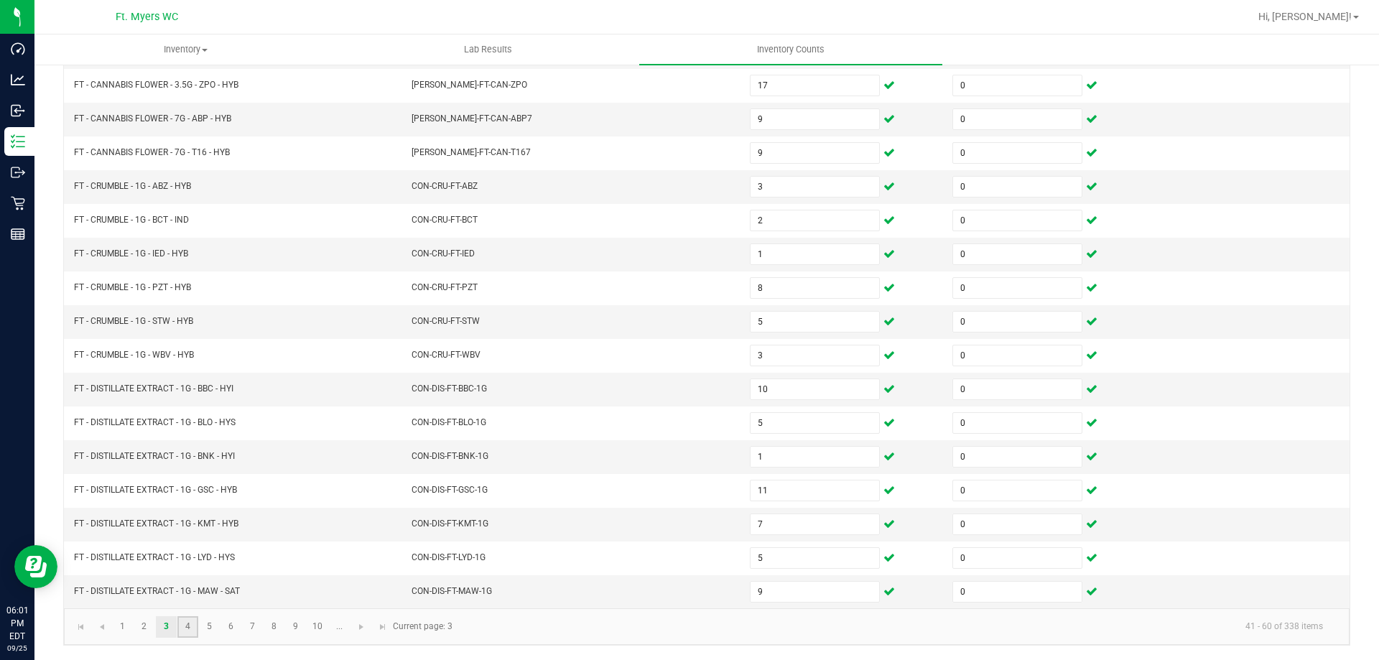
drag, startPoint x: 185, startPoint y: 619, endPoint x: 192, endPoint y: 614, distance: 8.8
click at [186, 619] on link "4" at bounding box center [187, 627] width 21 height 22
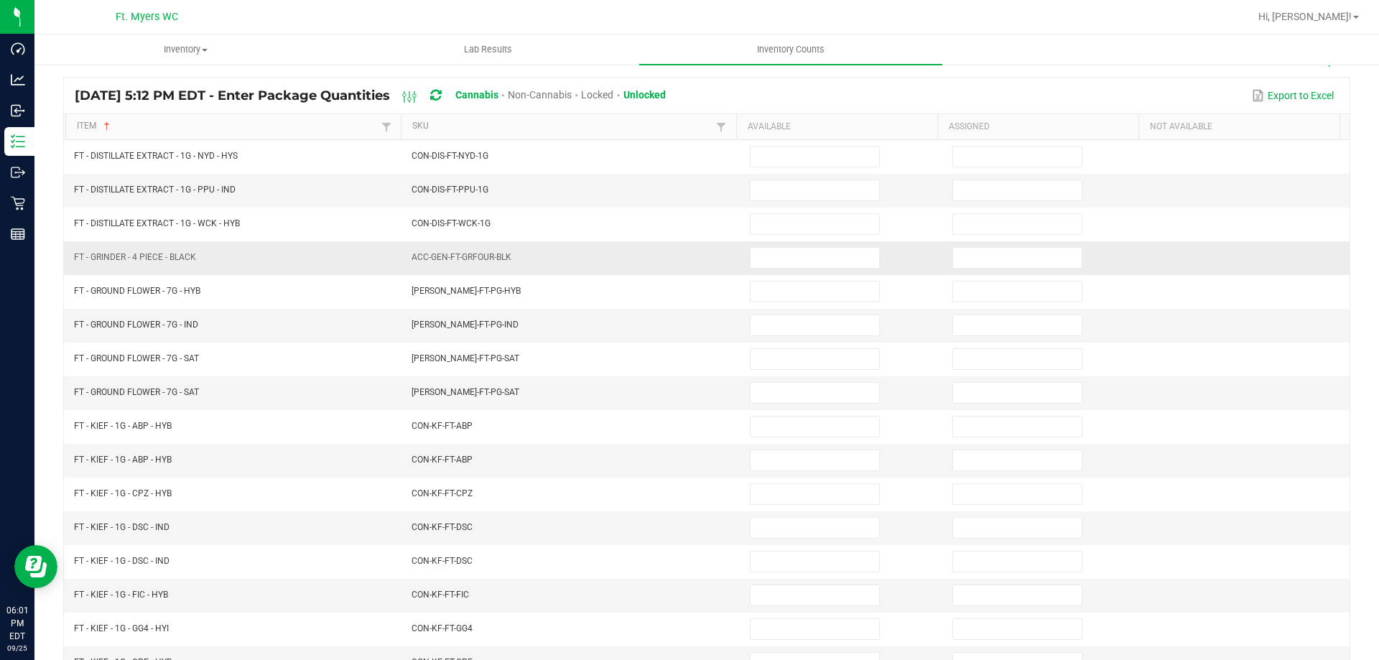
scroll to position [0, 0]
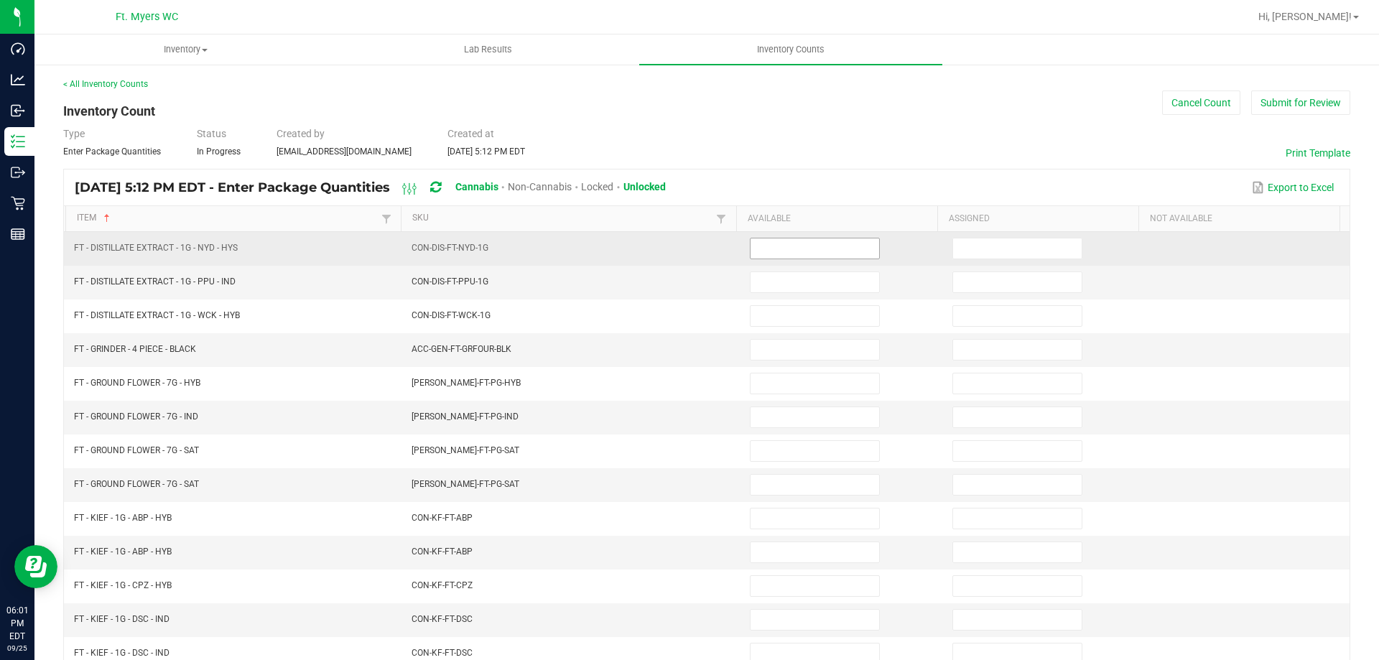
drag, startPoint x: 746, startPoint y: 256, endPoint x: 759, endPoint y: 252, distance: 13.6
click at [750, 254] on span at bounding box center [815, 249] width 130 height 22
click at [763, 251] on input at bounding box center [815, 248] width 129 height 20
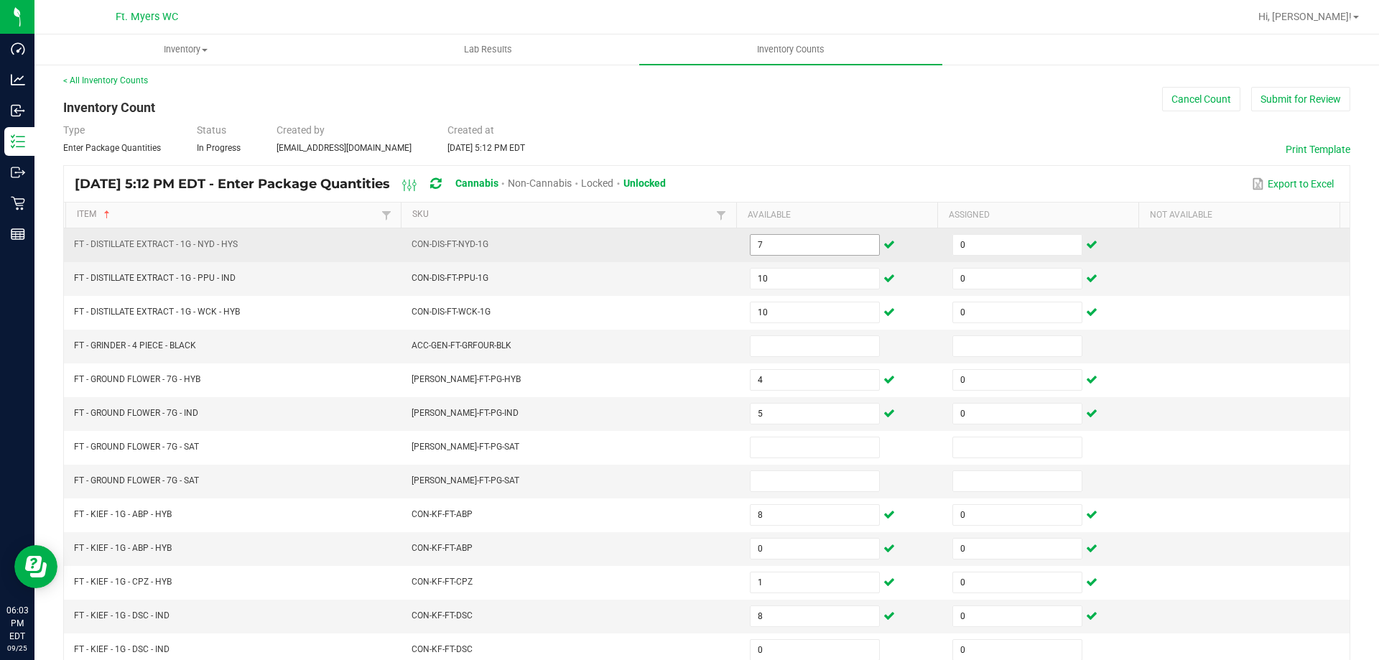
scroll to position [298, 0]
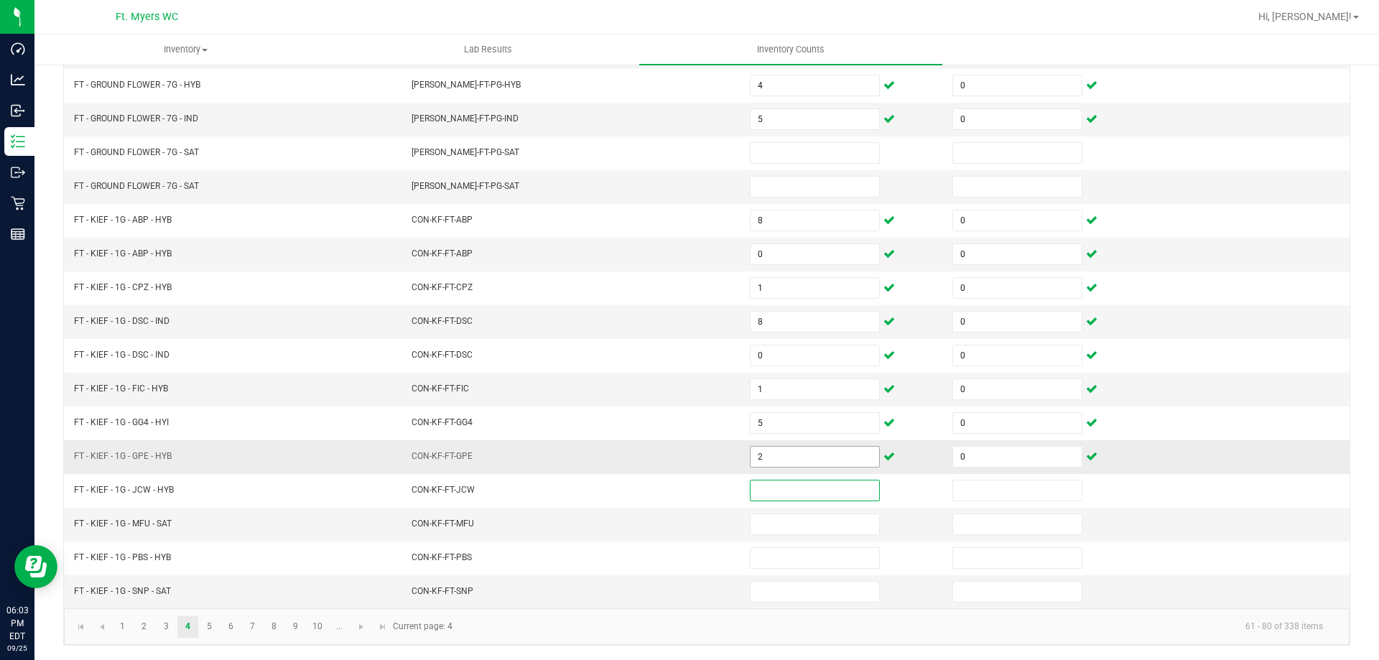
click at [796, 461] on input "2" at bounding box center [815, 457] width 129 height 20
click at [1011, 462] on input "0" at bounding box center [1017, 457] width 129 height 20
click at [998, 516] on input at bounding box center [1017, 524] width 129 height 20
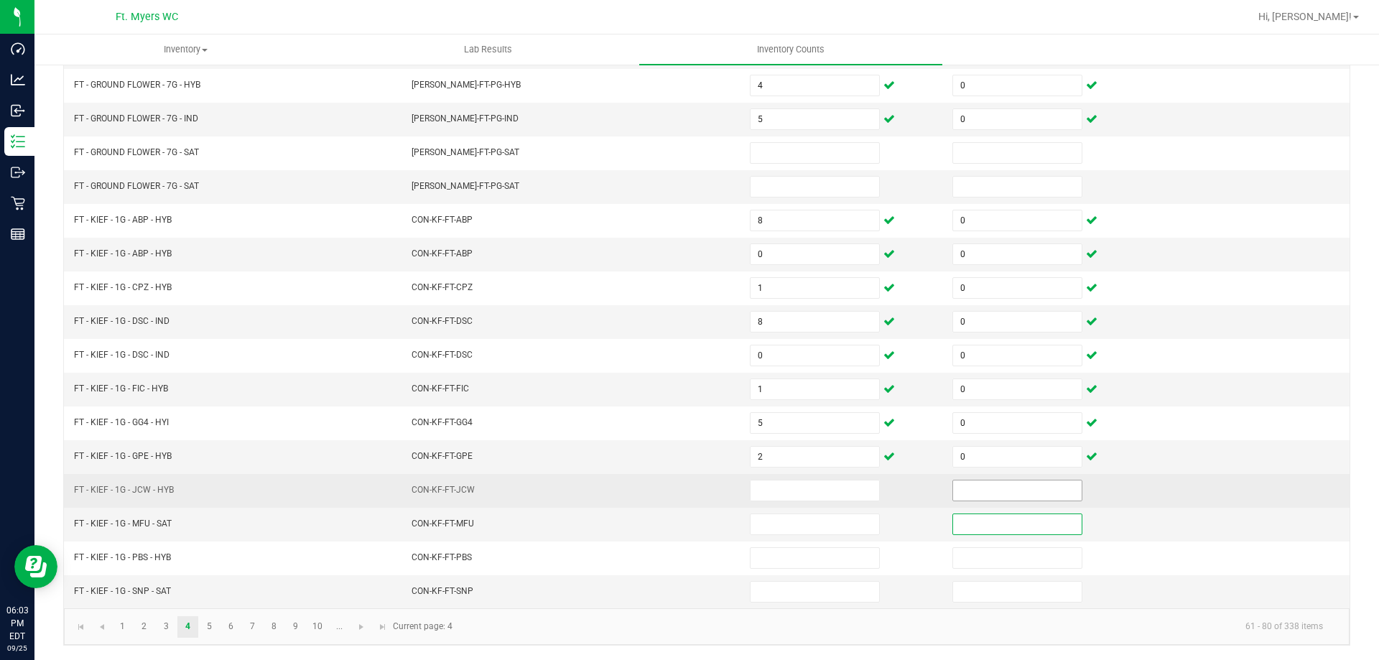
drag, startPoint x: 994, startPoint y: 491, endPoint x: 721, endPoint y: 494, distance: 272.9
click at [993, 490] on input at bounding box center [1017, 490] width 129 height 20
click at [720, 494] on td "CON-KF-FT-JCW" at bounding box center [572, 491] width 338 height 34
click at [769, 498] on input at bounding box center [815, 490] width 129 height 20
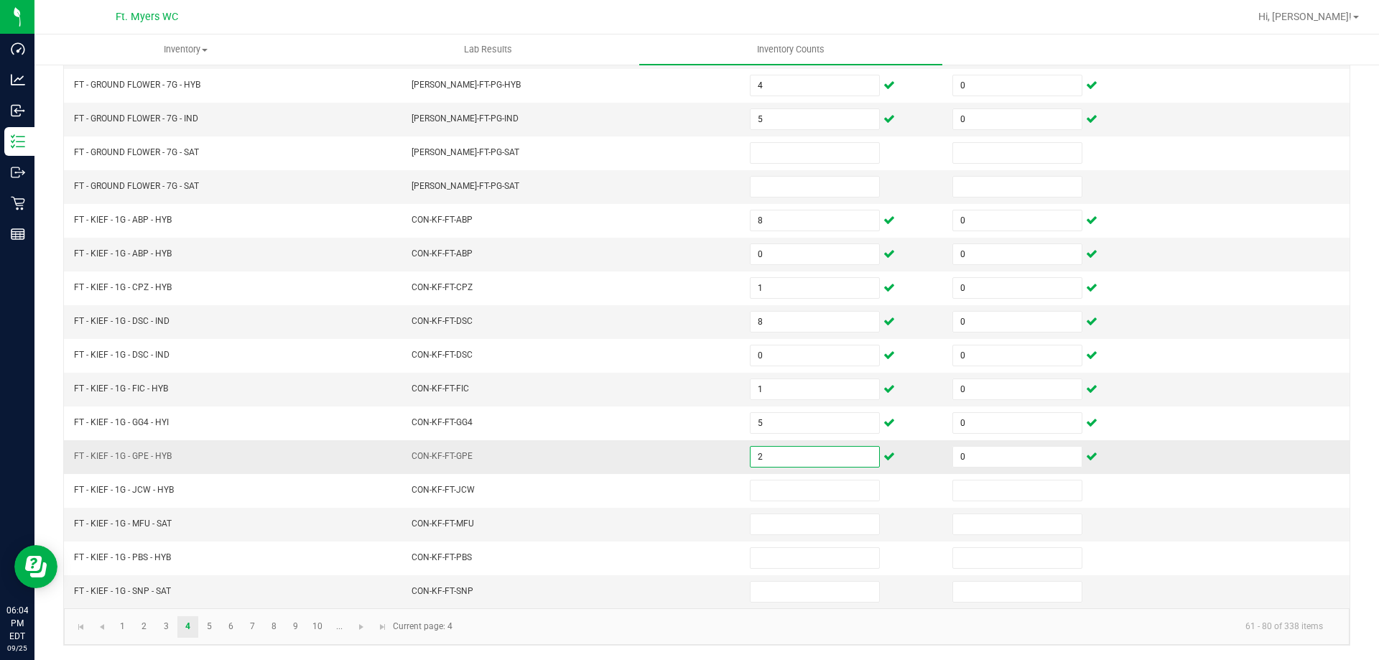
click at [773, 463] on input "2" at bounding box center [815, 457] width 129 height 20
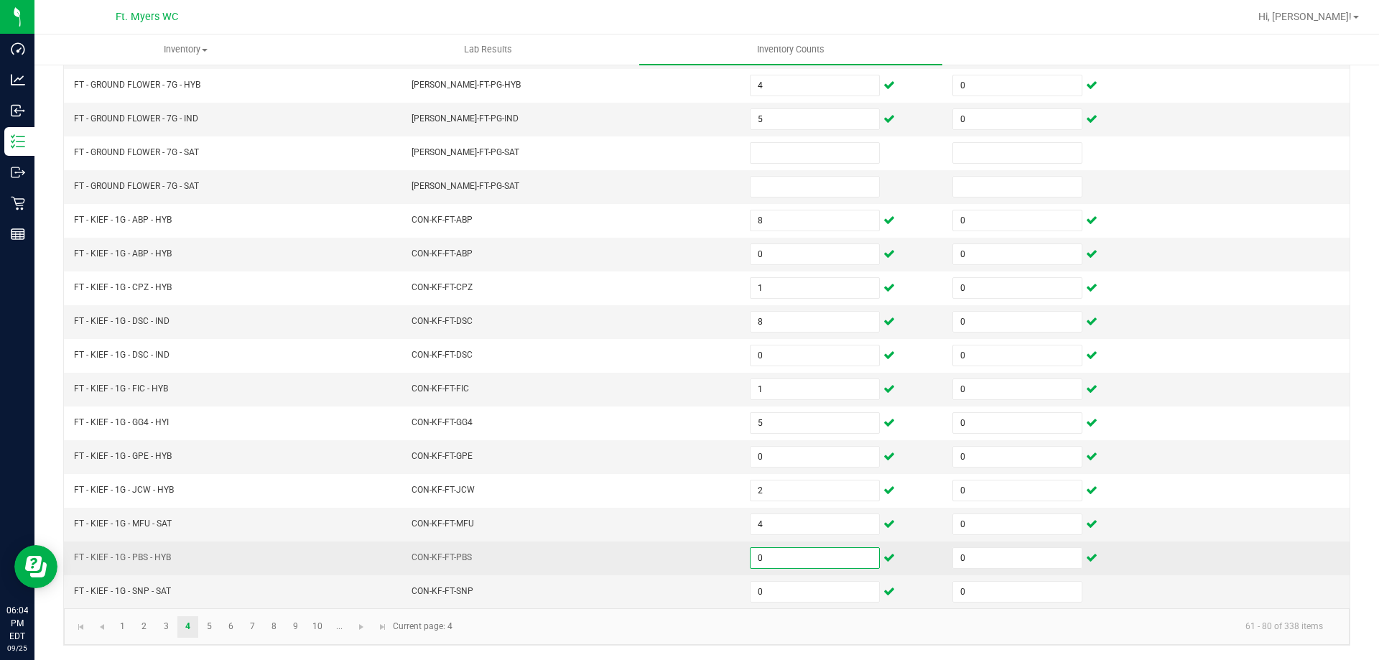
click at [769, 555] on input "0" at bounding box center [815, 558] width 129 height 20
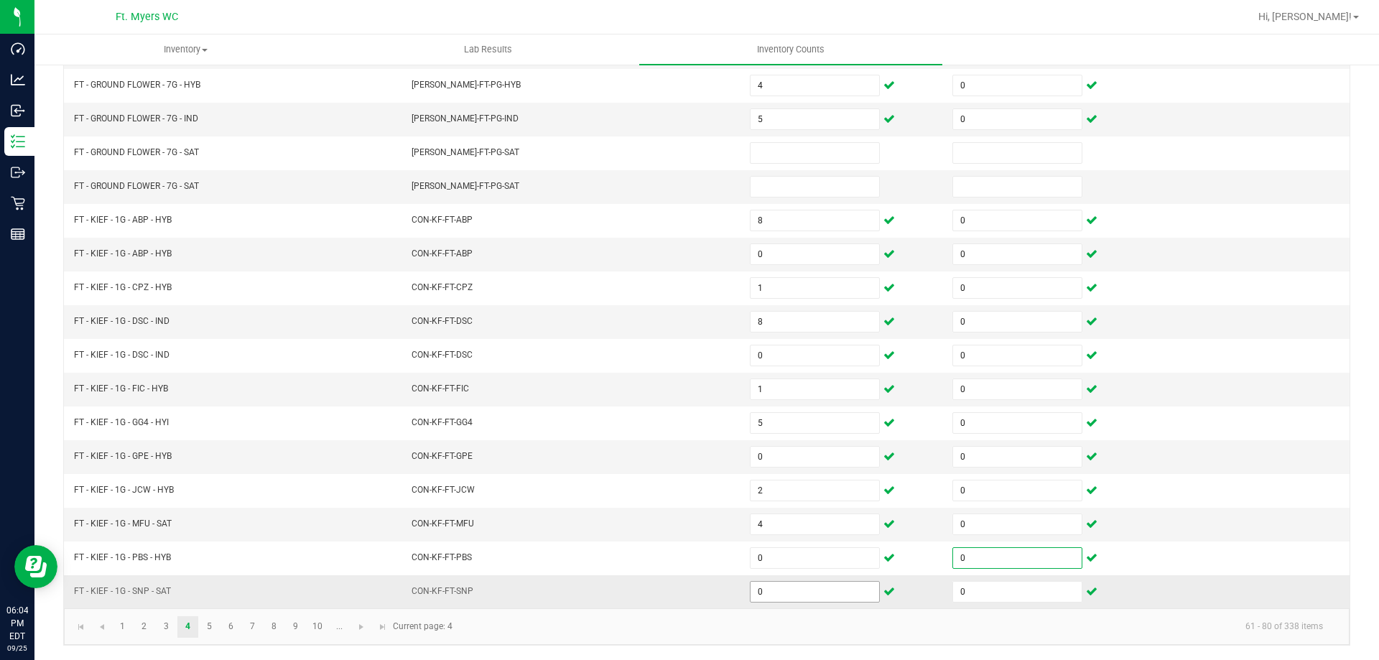
click at [813, 589] on input "0" at bounding box center [815, 592] width 129 height 20
click at [211, 624] on link "5" at bounding box center [209, 627] width 21 height 22
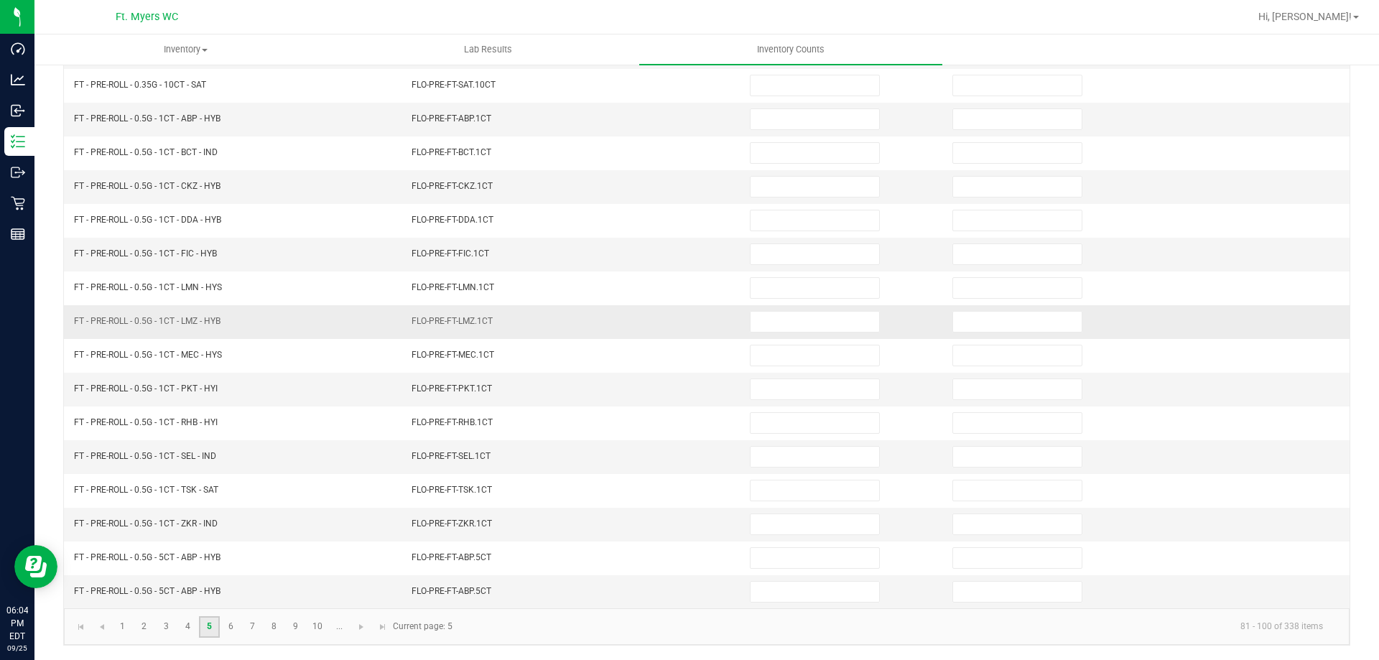
scroll to position [0, 0]
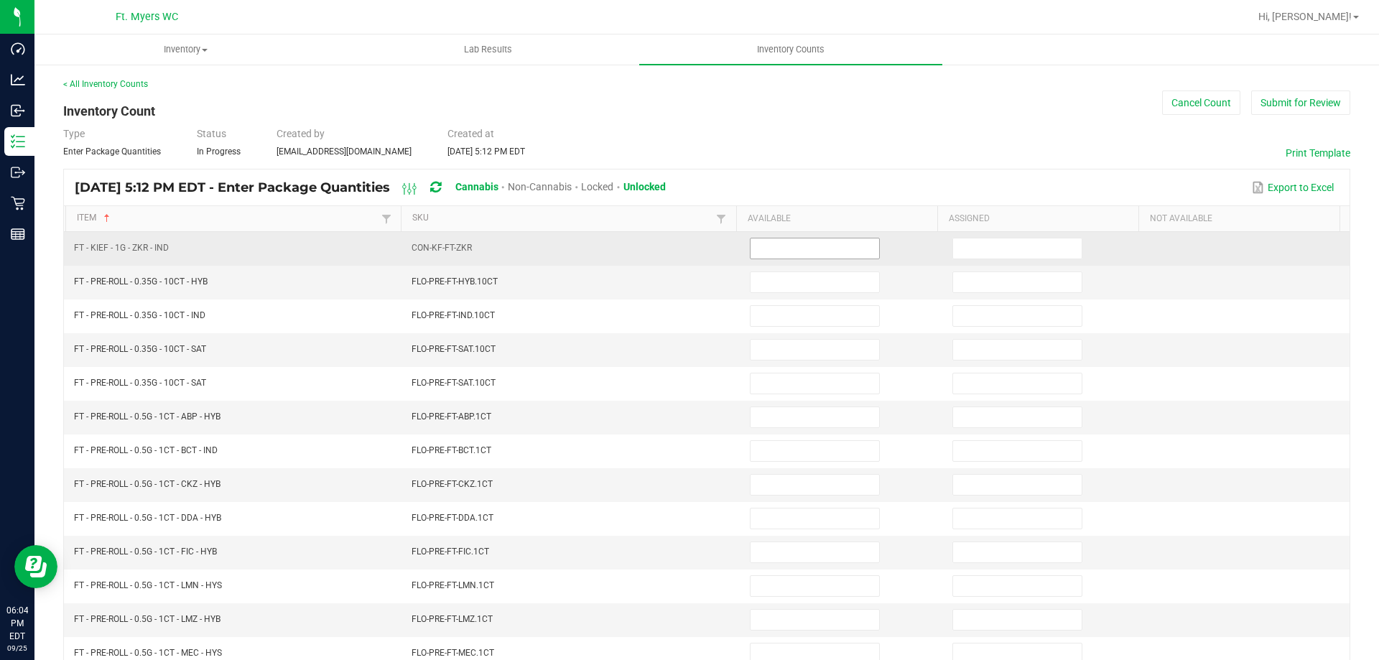
click at [842, 251] on input at bounding box center [815, 248] width 129 height 20
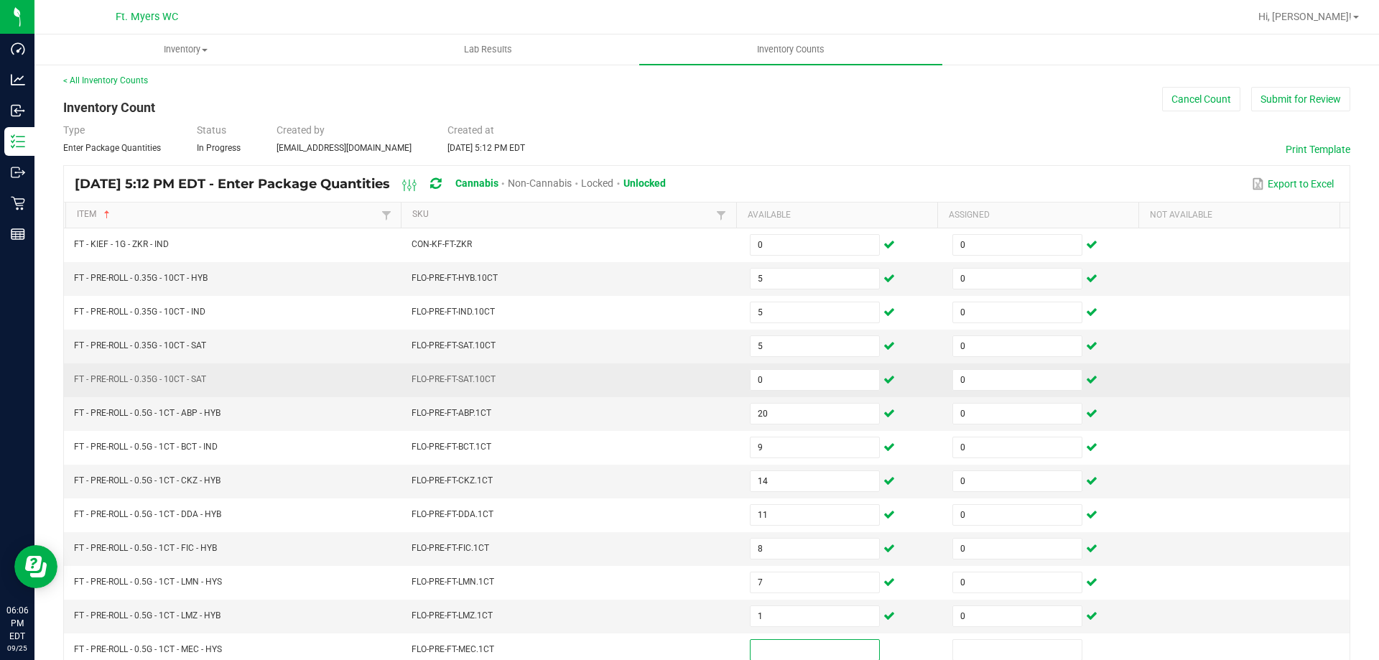
scroll to position [75, 0]
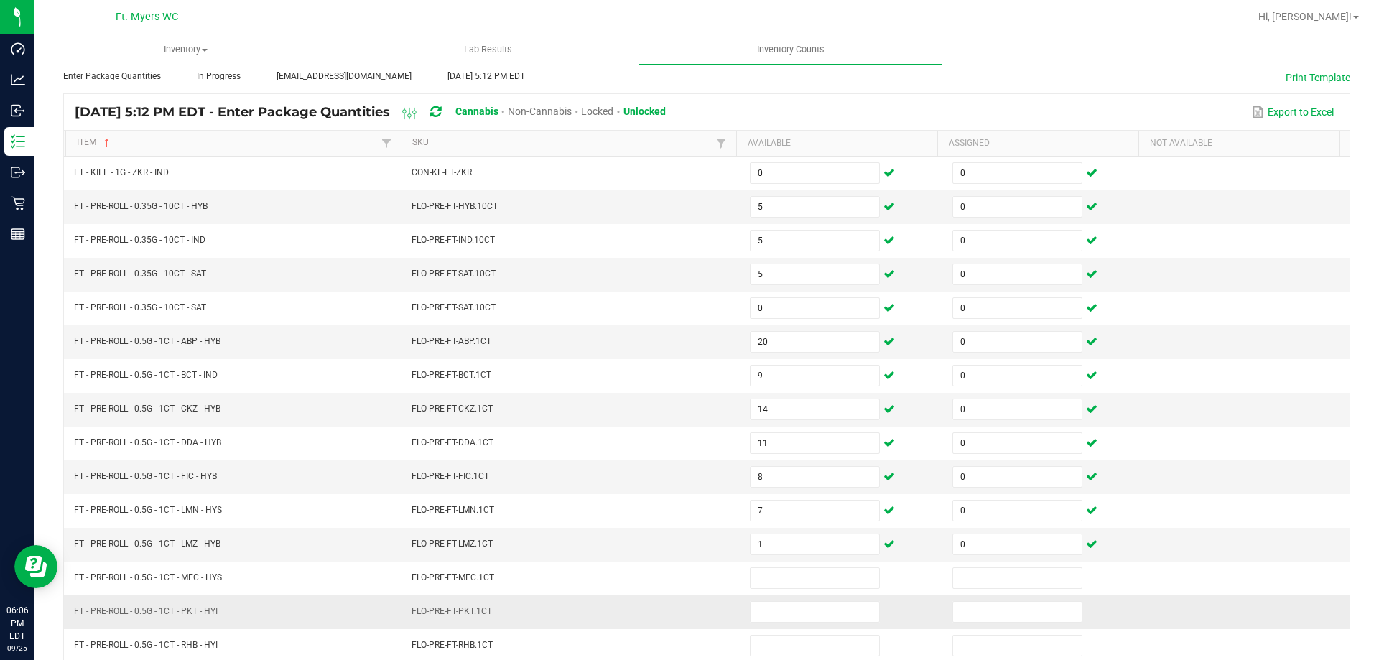
click at [794, 623] on td at bounding box center [842, 612] width 203 height 34
click at [790, 618] on input at bounding box center [815, 612] width 129 height 20
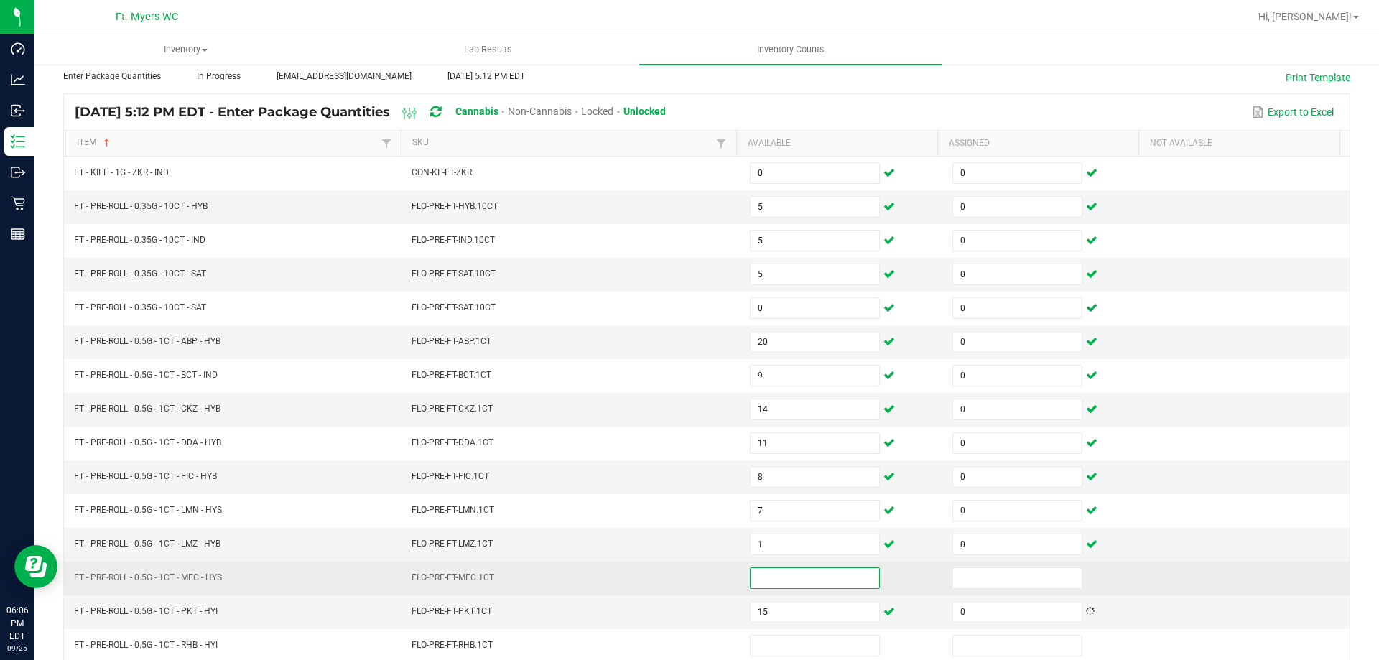
click at [770, 575] on input at bounding box center [815, 578] width 129 height 20
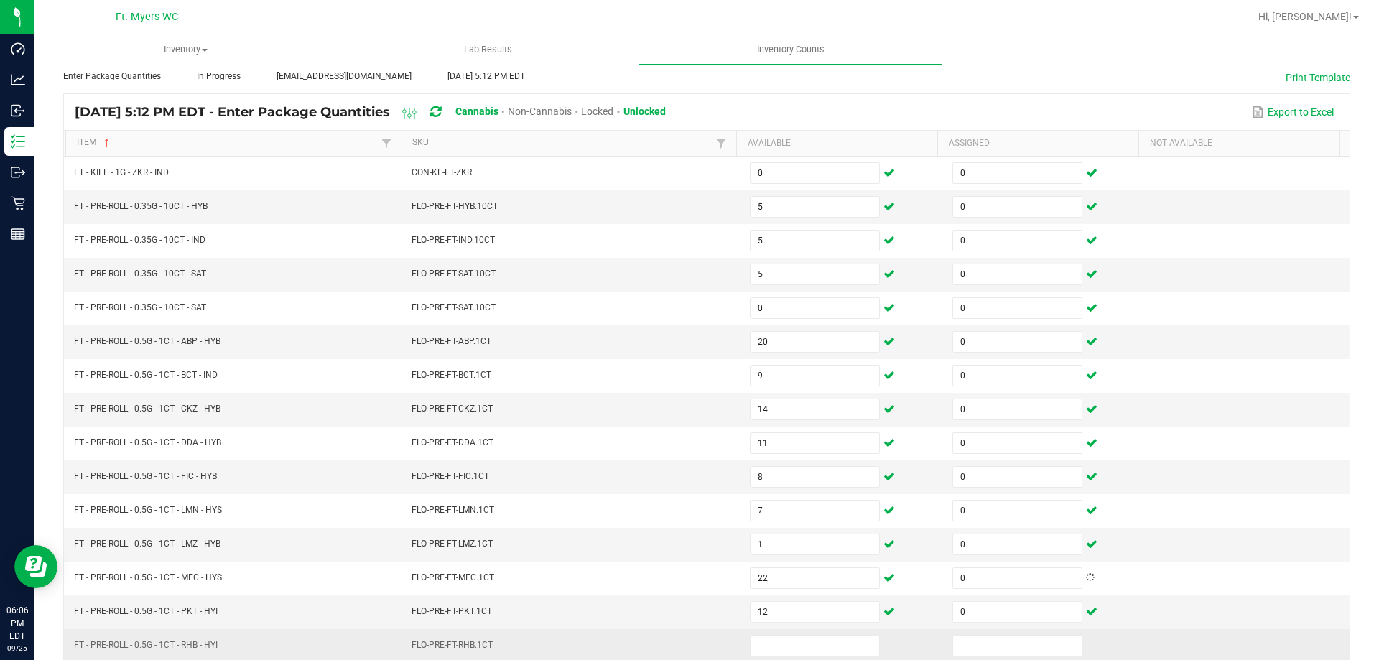
click at [761, 633] on td at bounding box center [842, 646] width 203 height 34
click at [762, 638] on input at bounding box center [815, 646] width 129 height 20
click at [758, 649] on input at bounding box center [815, 646] width 129 height 20
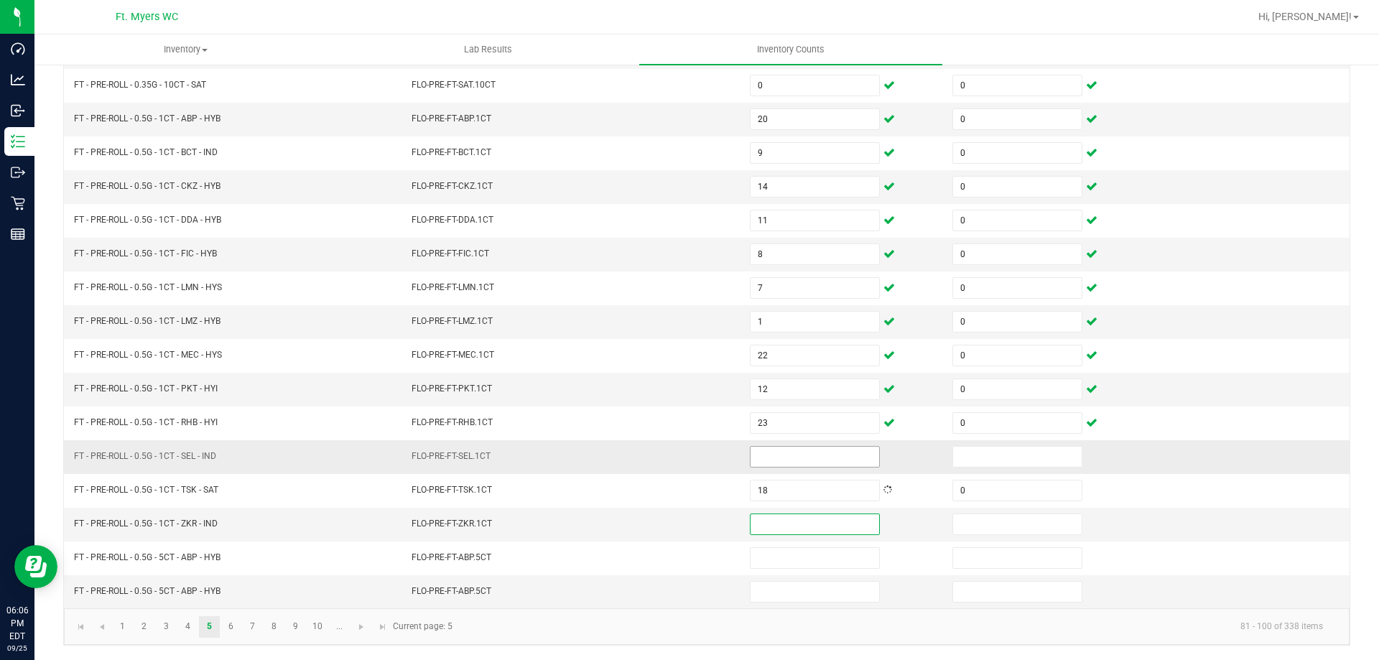
click at [795, 465] on input at bounding box center [815, 457] width 129 height 20
click at [228, 639] on kendo-pager "1 2 3 4 5 6 7 8 9 10 ... 81 - 100 of 338 items Current page: 5" at bounding box center [707, 626] width 1286 height 37
click at [229, 629] on link "6" at bounding box center [230, 627] width 21 height 22
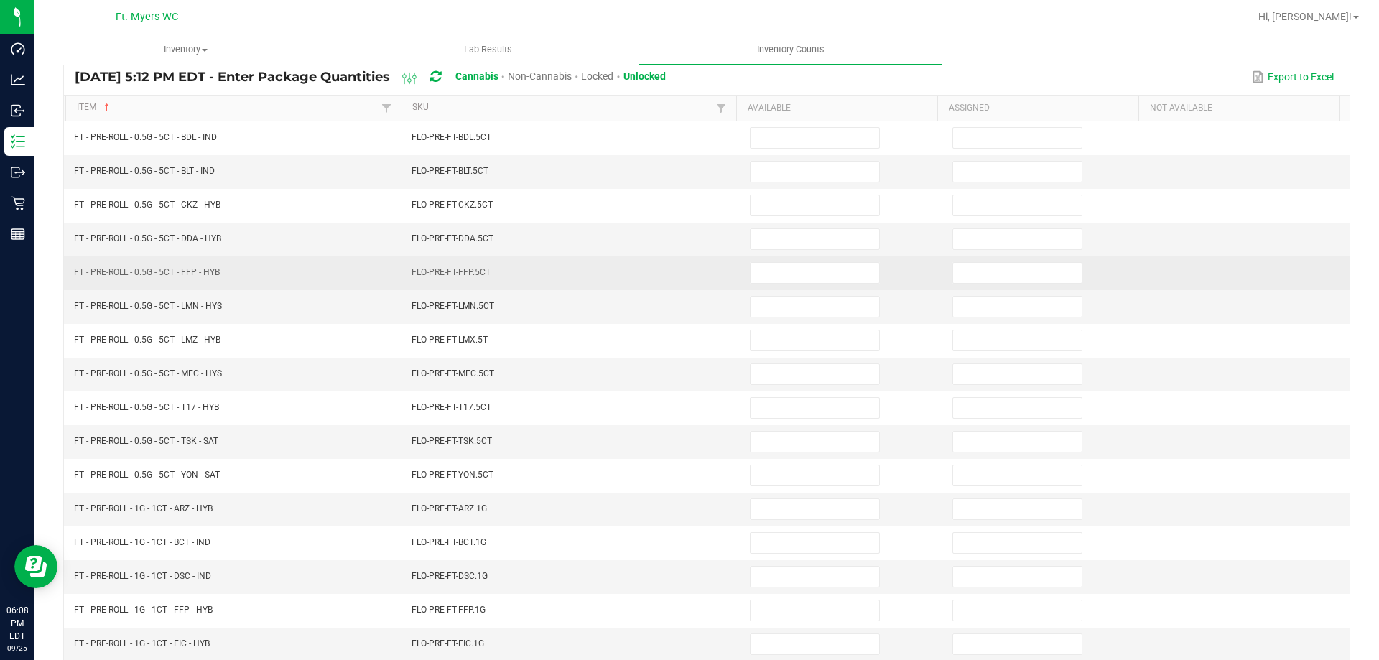
scroll to position [0, 0]
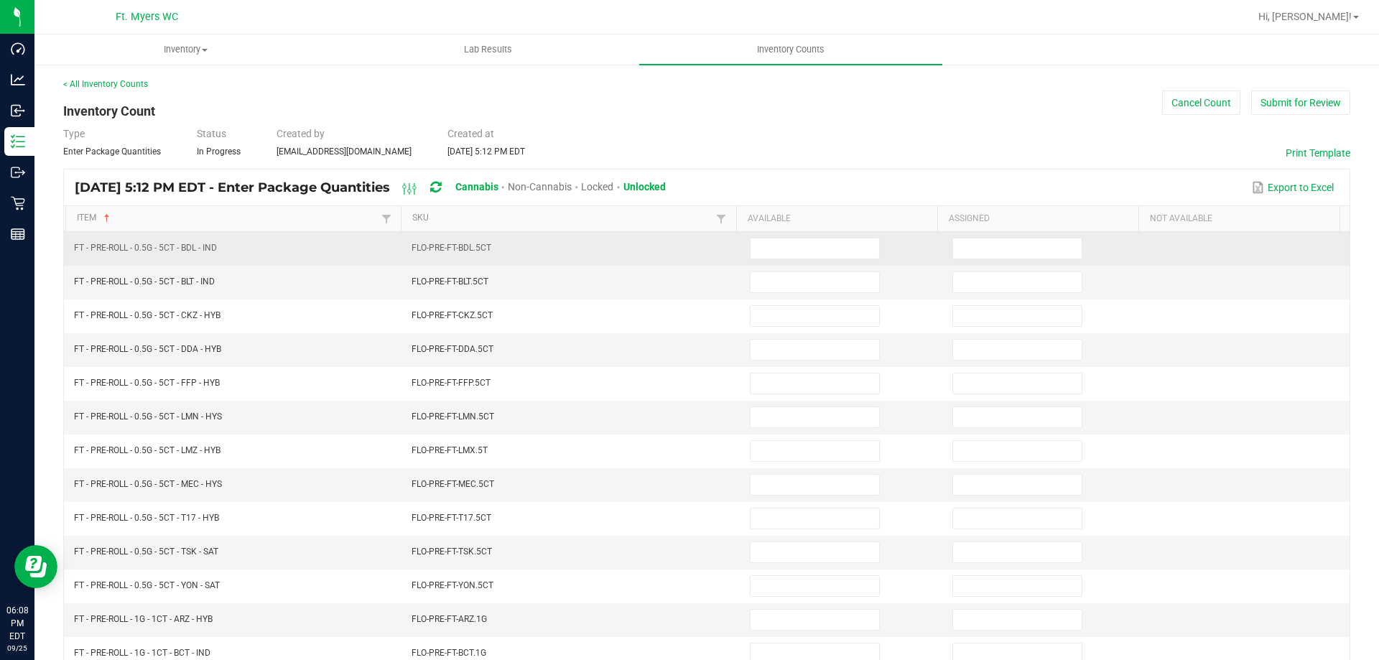
click at [785, 261] on td at bounding box center [842, 249] width 203 height 34
click at [791, 251] on input at bounding box center [815, 248] width 129 height 20
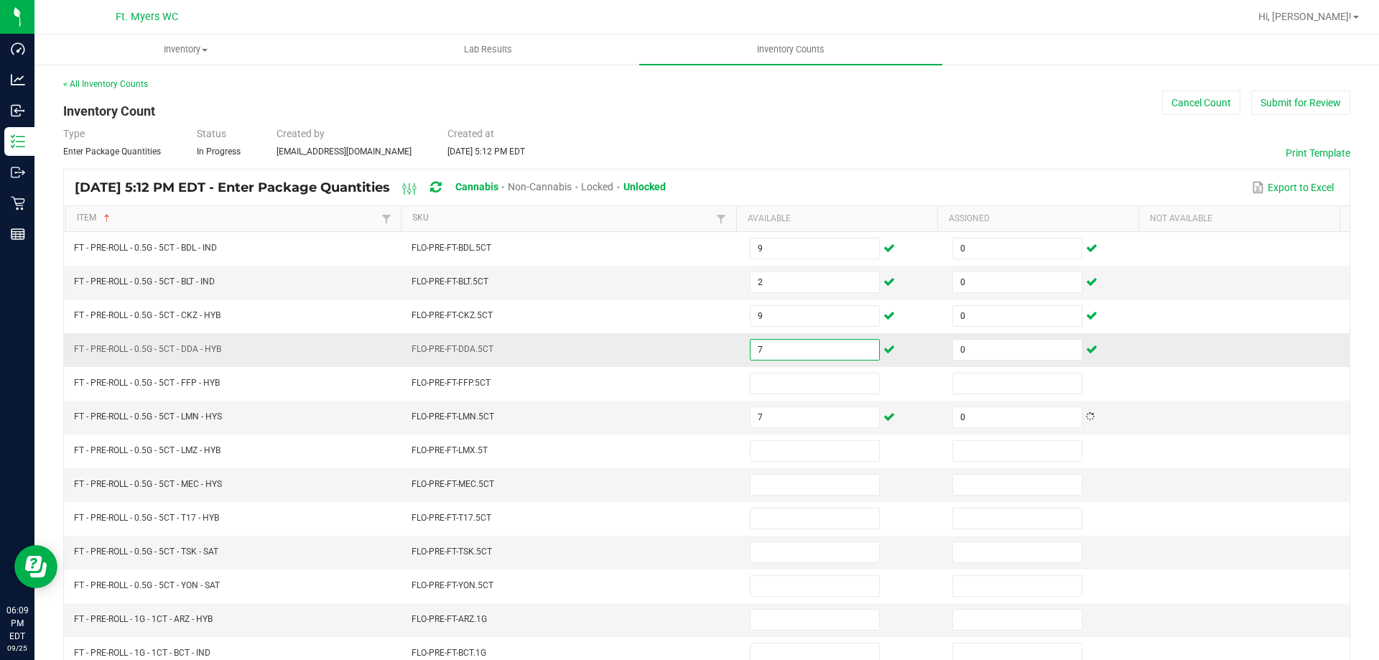
click at [860, 357] on input "7" at bounding box center [815, 350] width 129 height 20
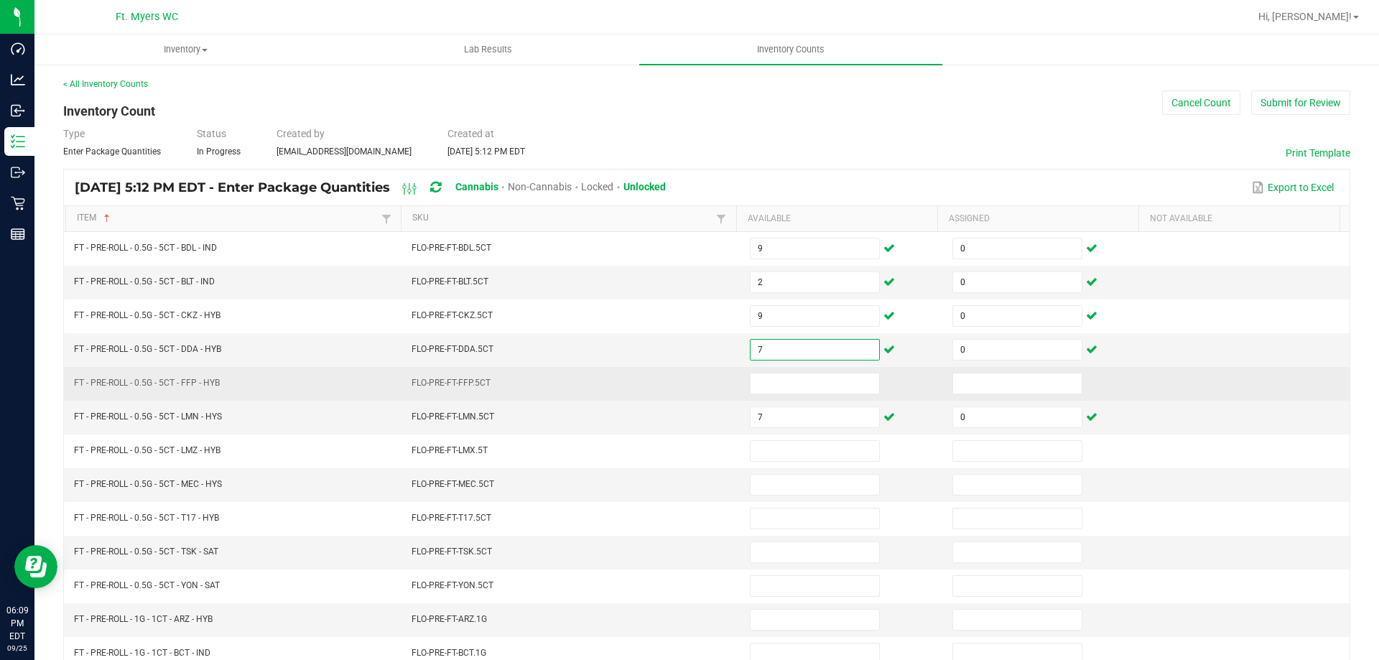
drag, startPoint x: 854, startPoint y: 370, endPoint x: 914, endPoint y: 389, distance: 62.5
click at [852, 375] on td at bounding box center [842, 384] width 203 height 34
click at [980, 367] on td at bounding box center [1045, 384] width 203 height 34
click at [845, 374] on input at bounding box center [815, 383] width 129 height 20
click at [834, 395] on td at bounding box center [842, 384] width 203 height 34
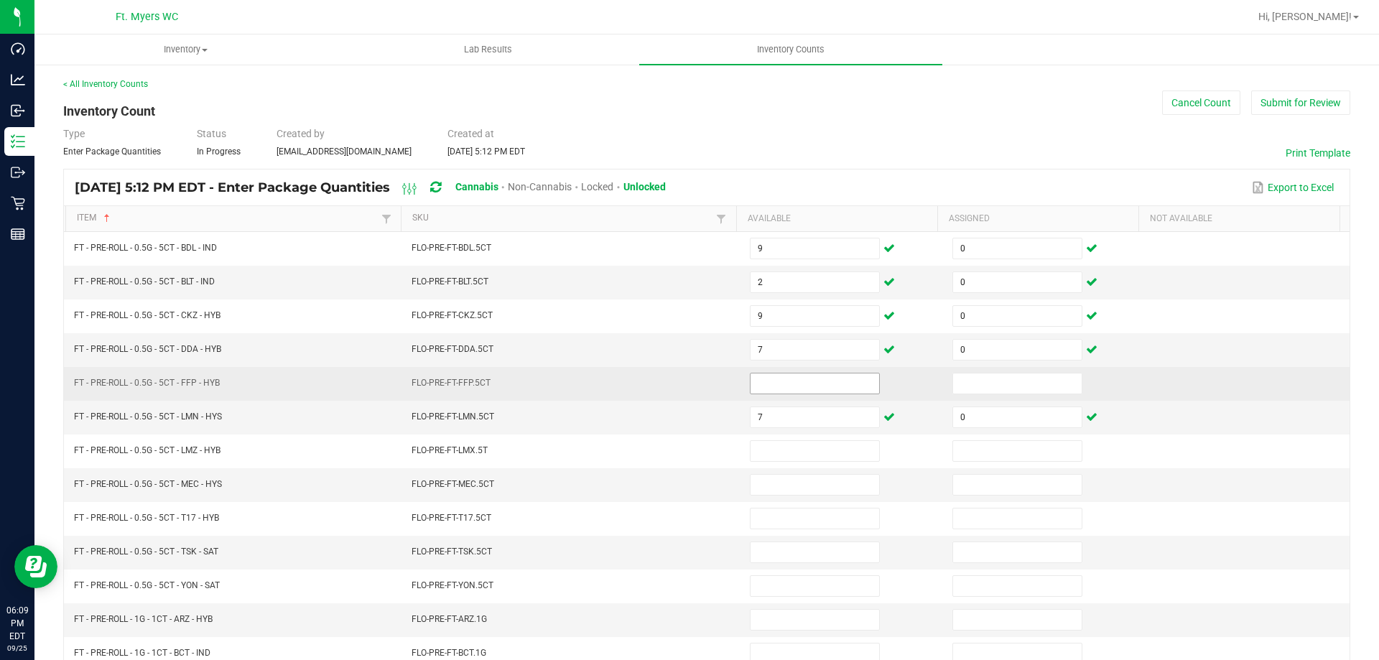
click at [830, 389] on input at bounding box center [815, 383] width 129 height 20
click at [832, 388] on input at bounding box center [815, 383] width 129 height 20
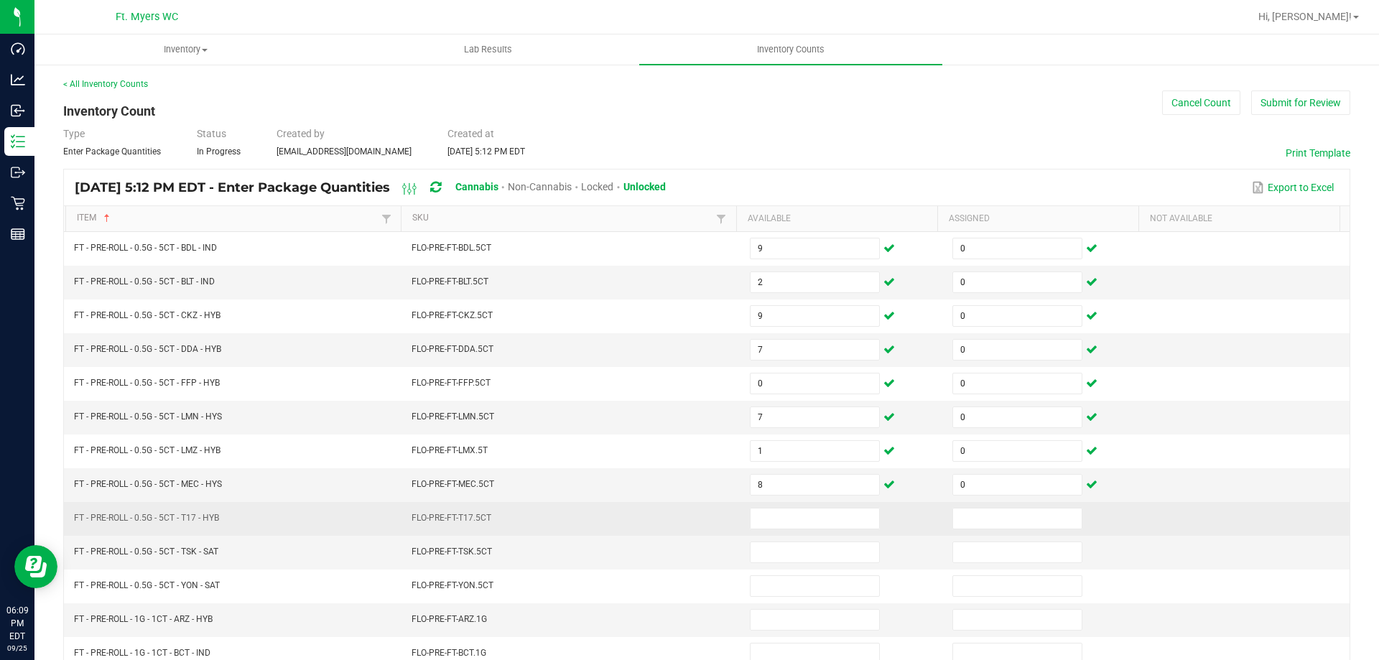
drag, startPoint x: 271, startPoint y: 503, endPoint x: 80, endPoint y: 527, distance: 193.2
click at [80, 527] on td "FT - PRE-ROLL - 0.5G - 5CT - T17 - HYB" at bounding box center [234, 519] width 338 height 34
copy span "FT - PRE-ROLL - 0.5G - 5CT - T17 - HYB"
click at [801, 526] on input at bounding box center [815, 518] width 129 height 20
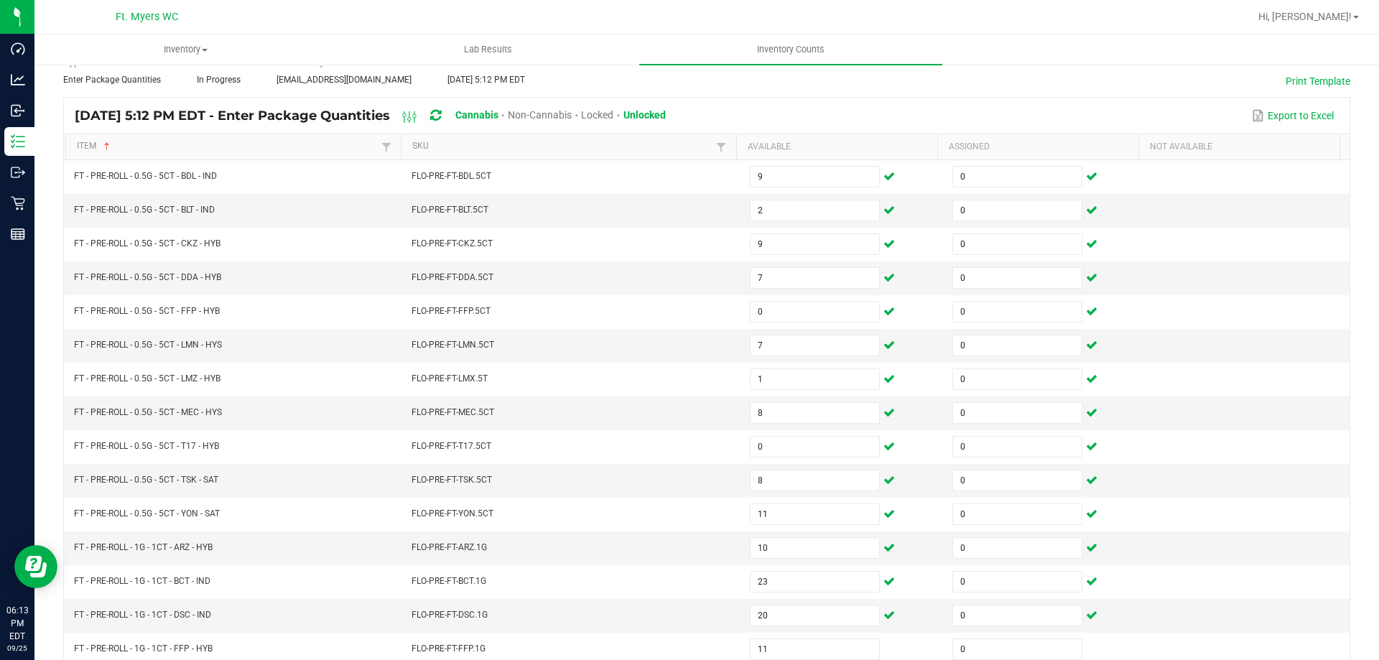
scroll to position [298, 0]
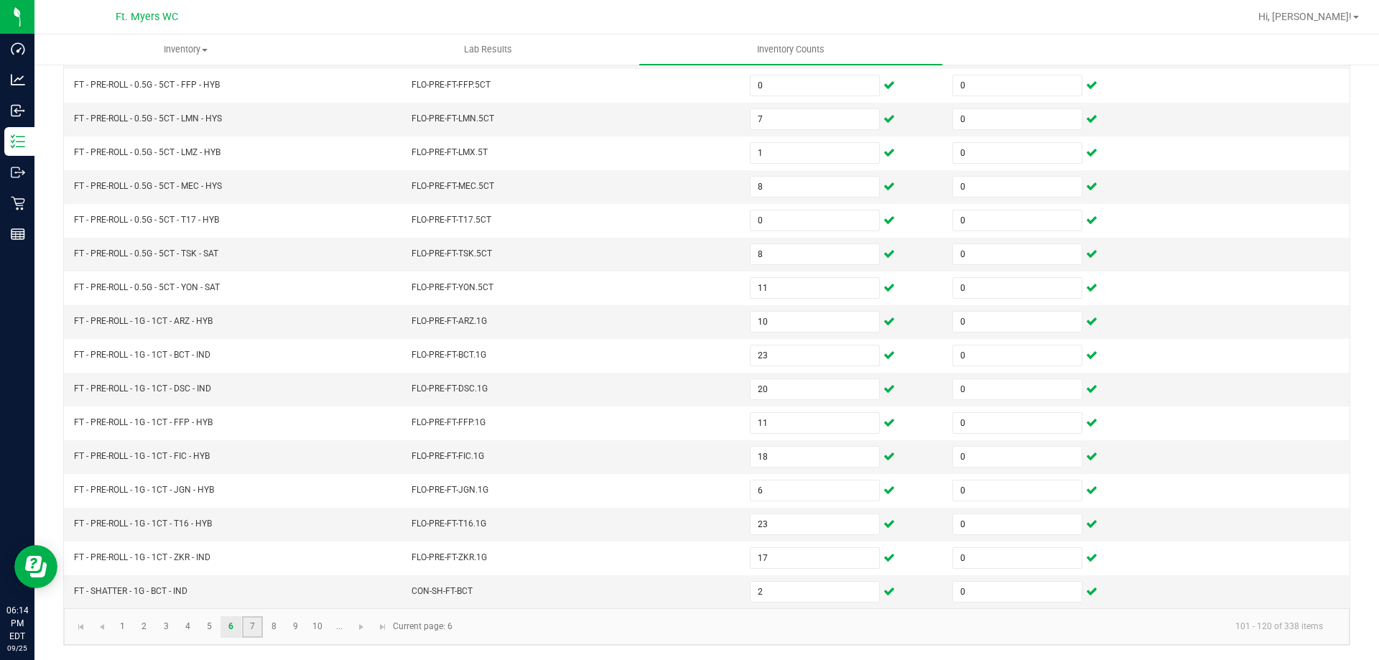
click at [255, 628] on link "7" at bounding box center [252, 627] width 21 height 22
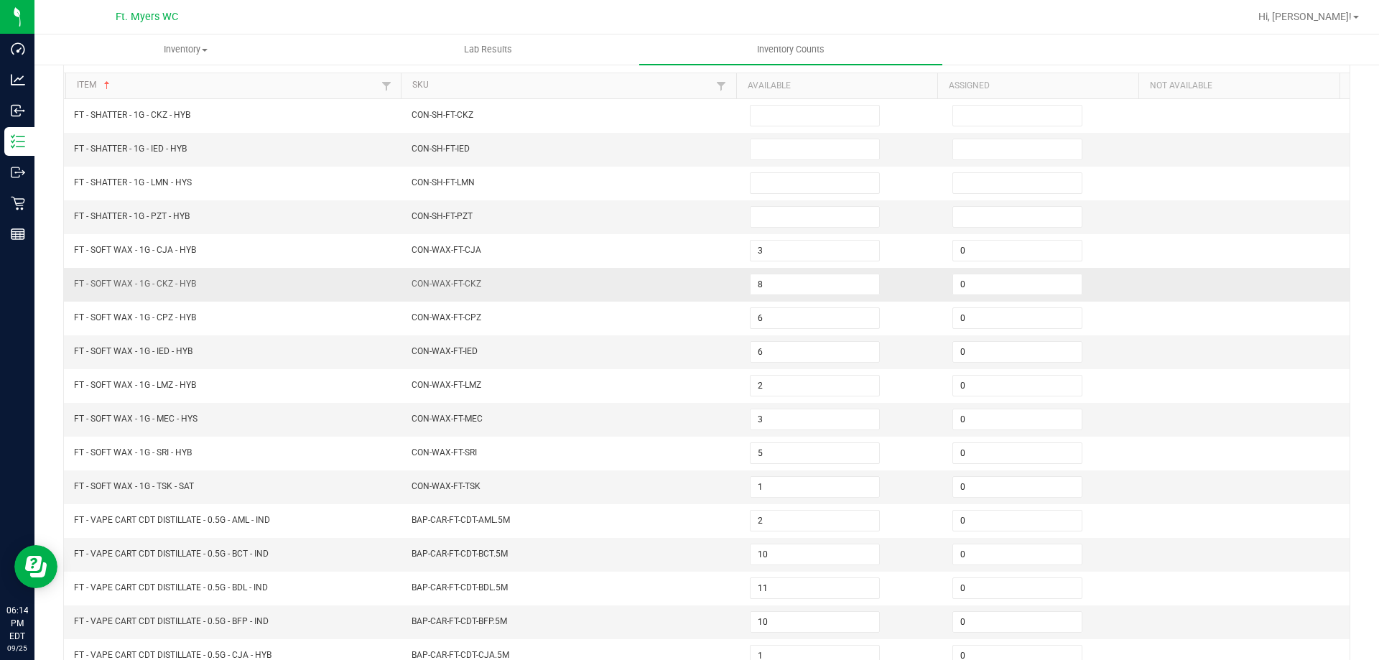
scroll to position [0, 0]
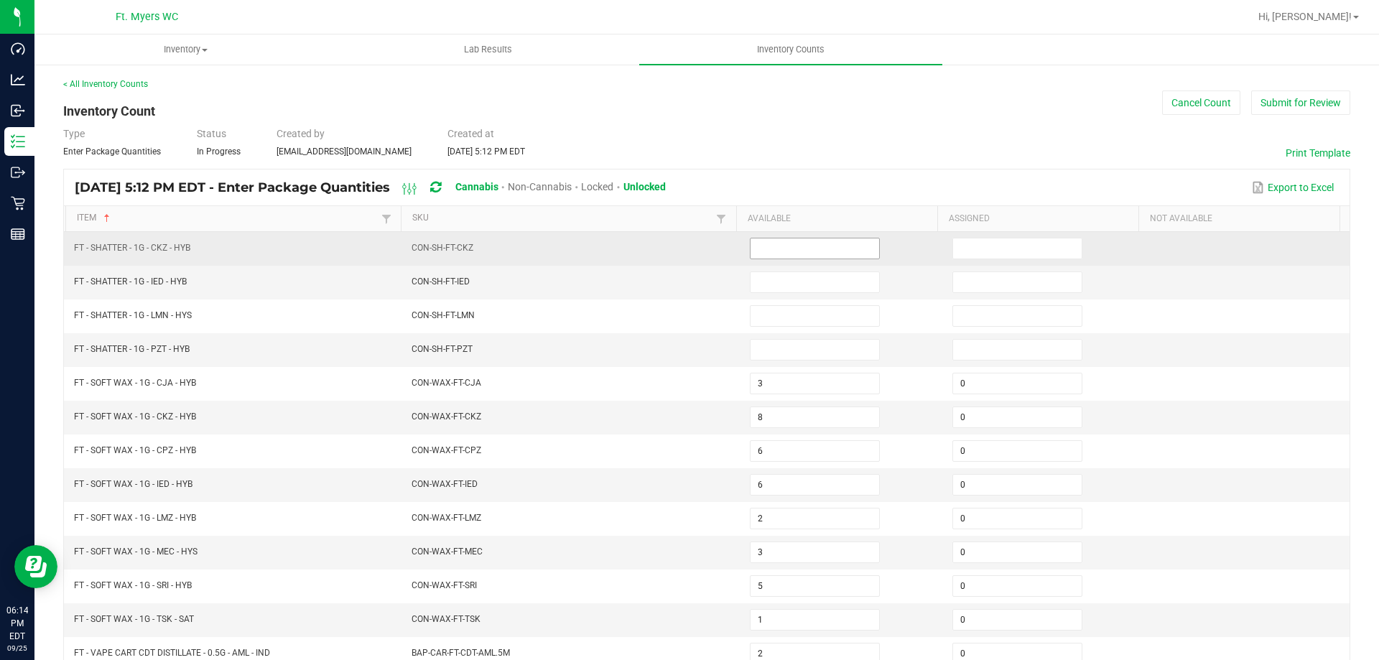
click at [803, 238] on input at bounding box center [815, 248] width 129 height 20
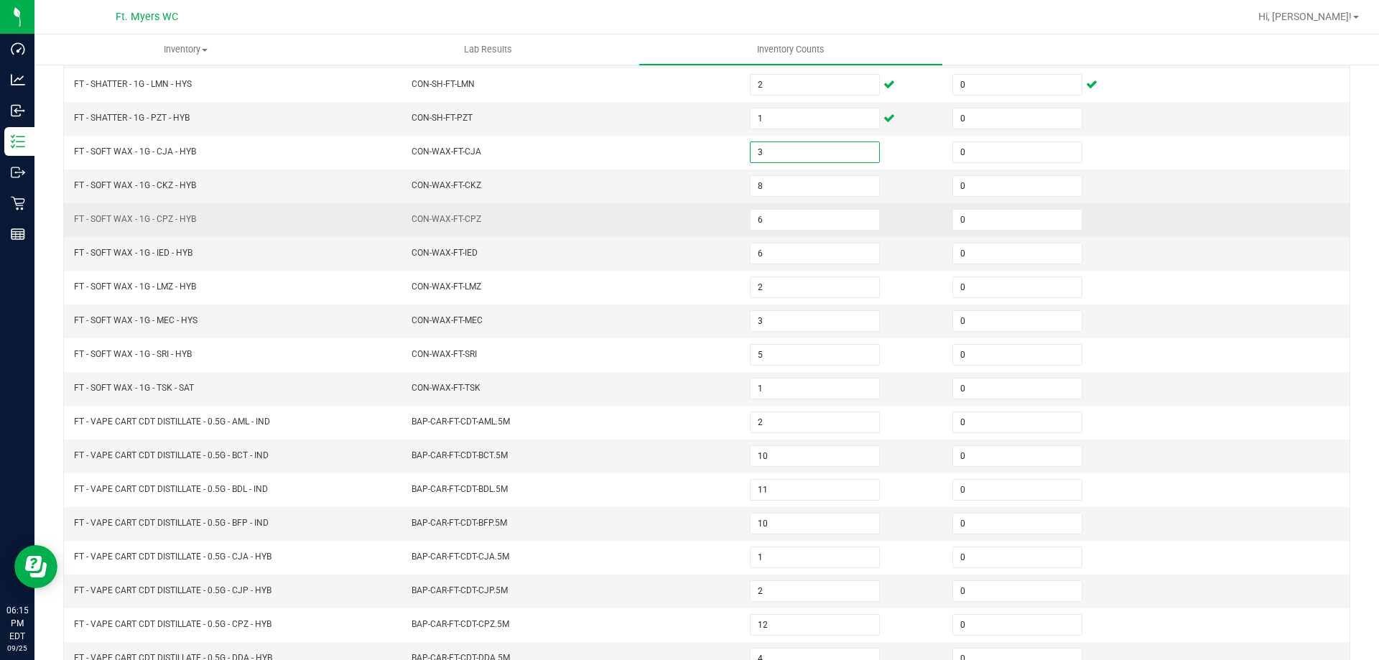
scroll to position [298, 0]
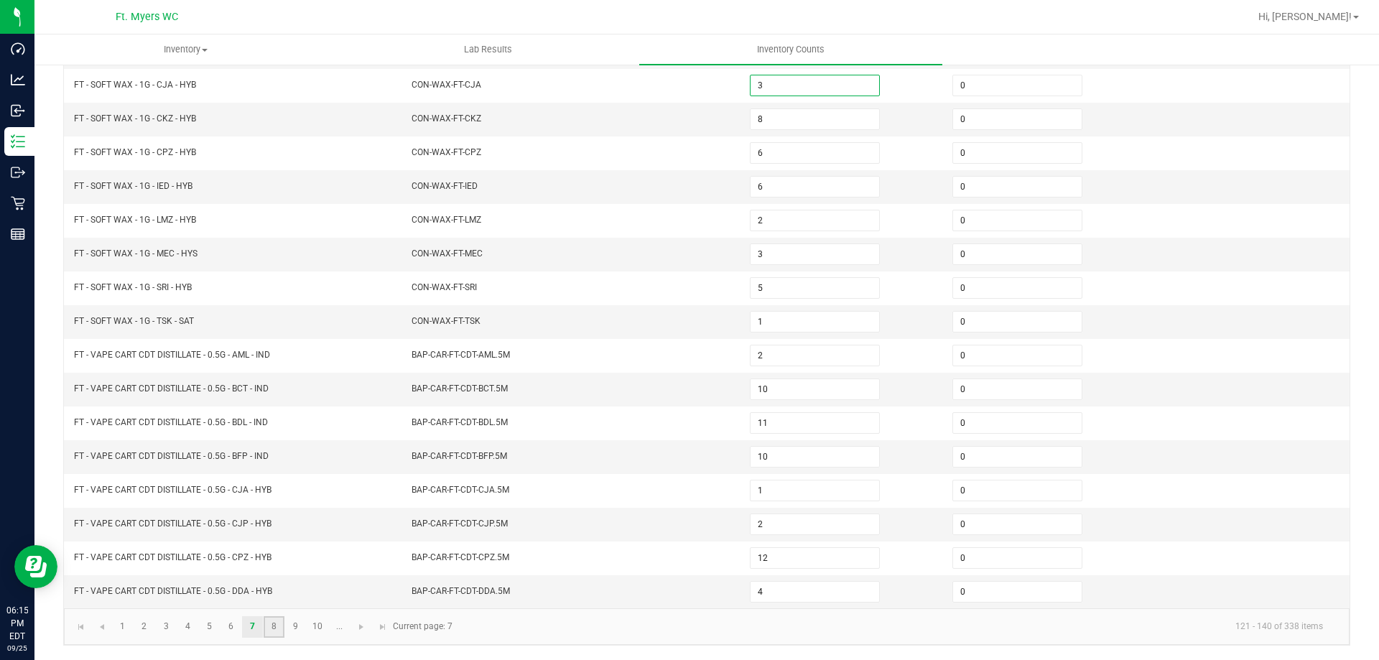
click at [277, 622] on link "8" at bounding box center [274, 627] width 21 height 22
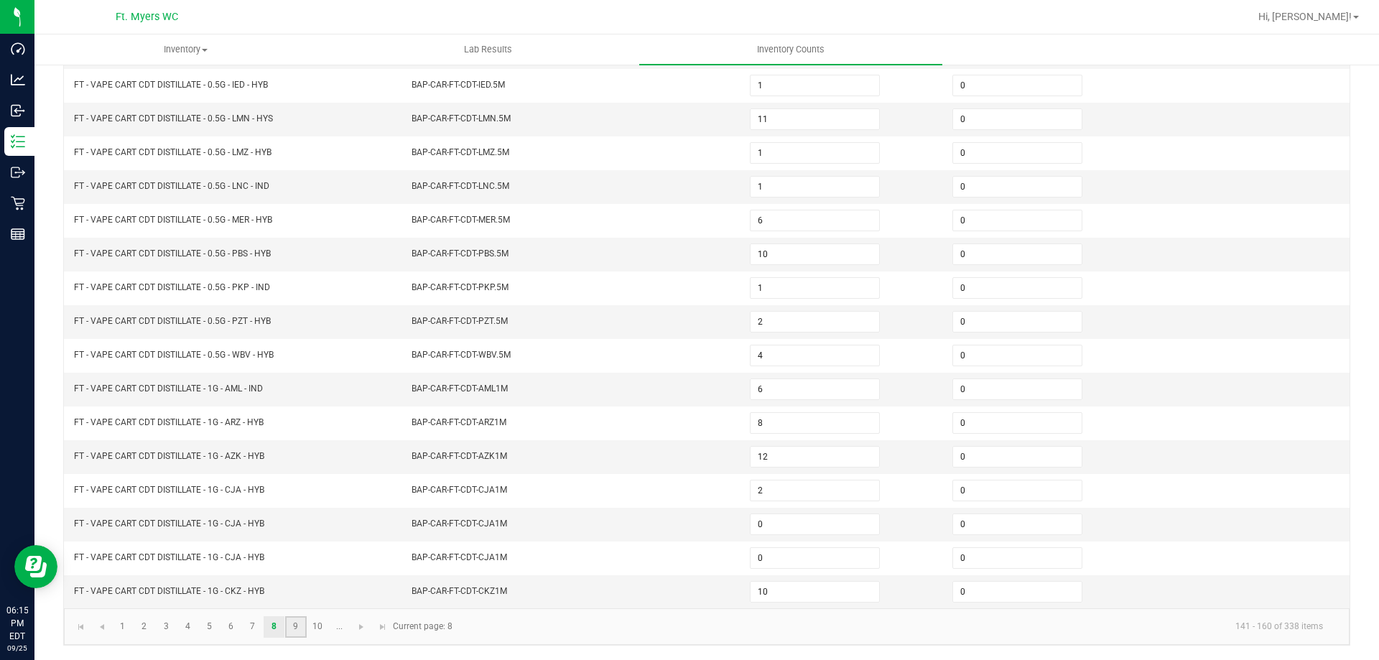
click at [301, 622] on link "9" at bounding box center [295, 627] width 21 height 22
click at [317, 632] on link "10" at bounding box center [317, 627] width 21 height 22
click at [358, 634] on link at bounding box center [361, 627] width 21 height 22
click at [290, 633] on link at bounding box center [296, 627] width 21 height 22
click at [291, 628] on span "Go to the next page" at bounding box center [296, 626] width 11 height 11
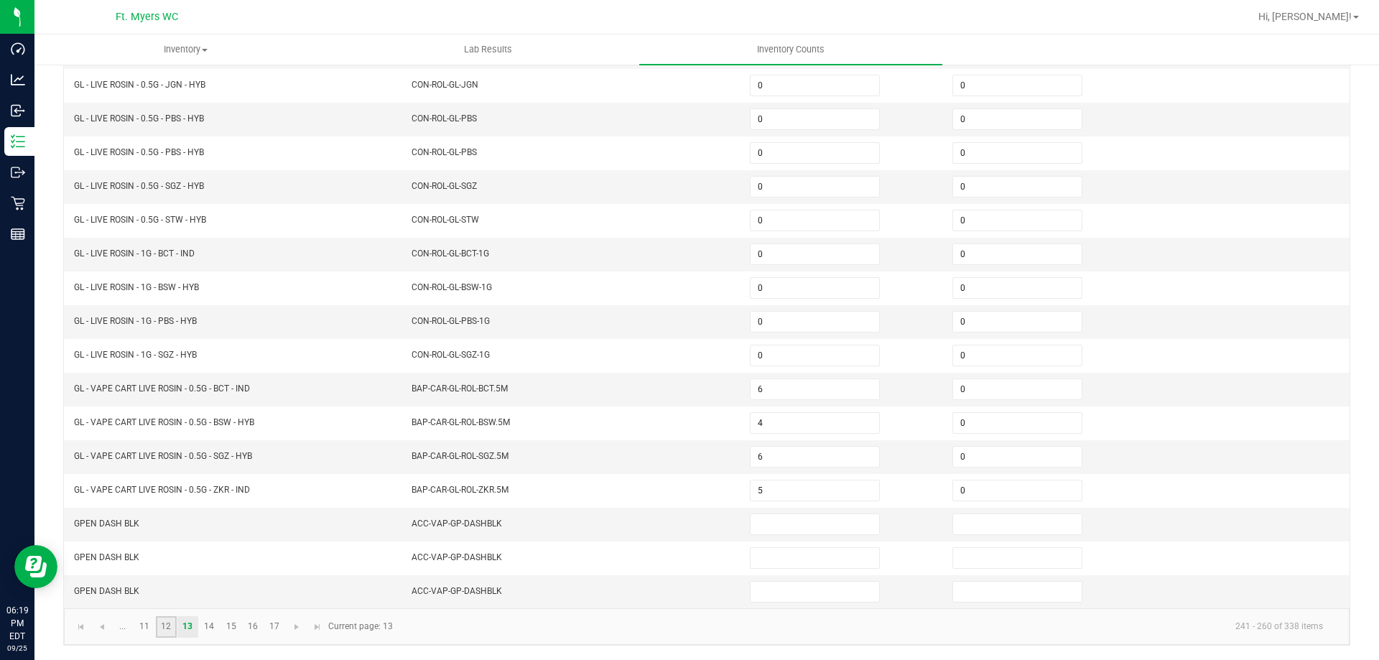
click at [174, 629] on link "12" at bounding box center [166, 627] width 21 height 22
click at [141, 625] on link "11" at bounding box center [144, 627] width 21 height 22
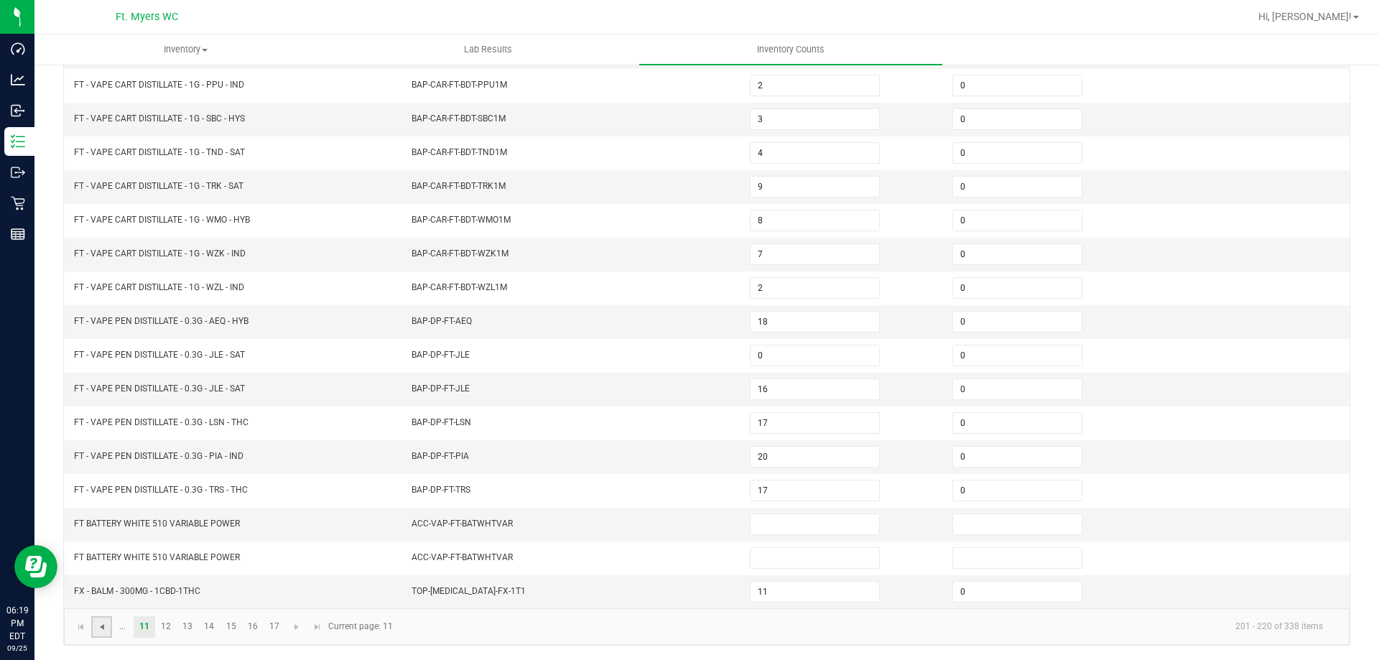
click at [102, 628] on span "Go to the previous page" at bounding box center [101, 626] width 11 height 11
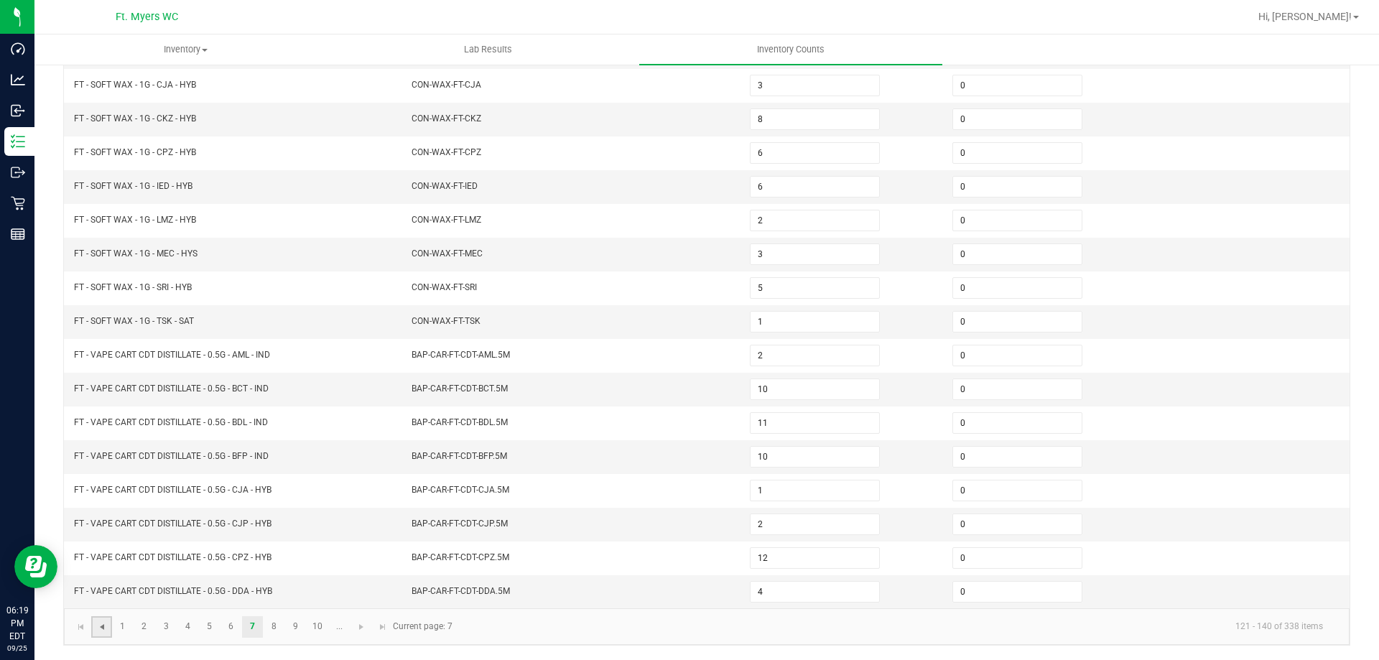
click at [98, 626] on span "Go to the previous page" at bounding box center [101, 626] width 11 height 11
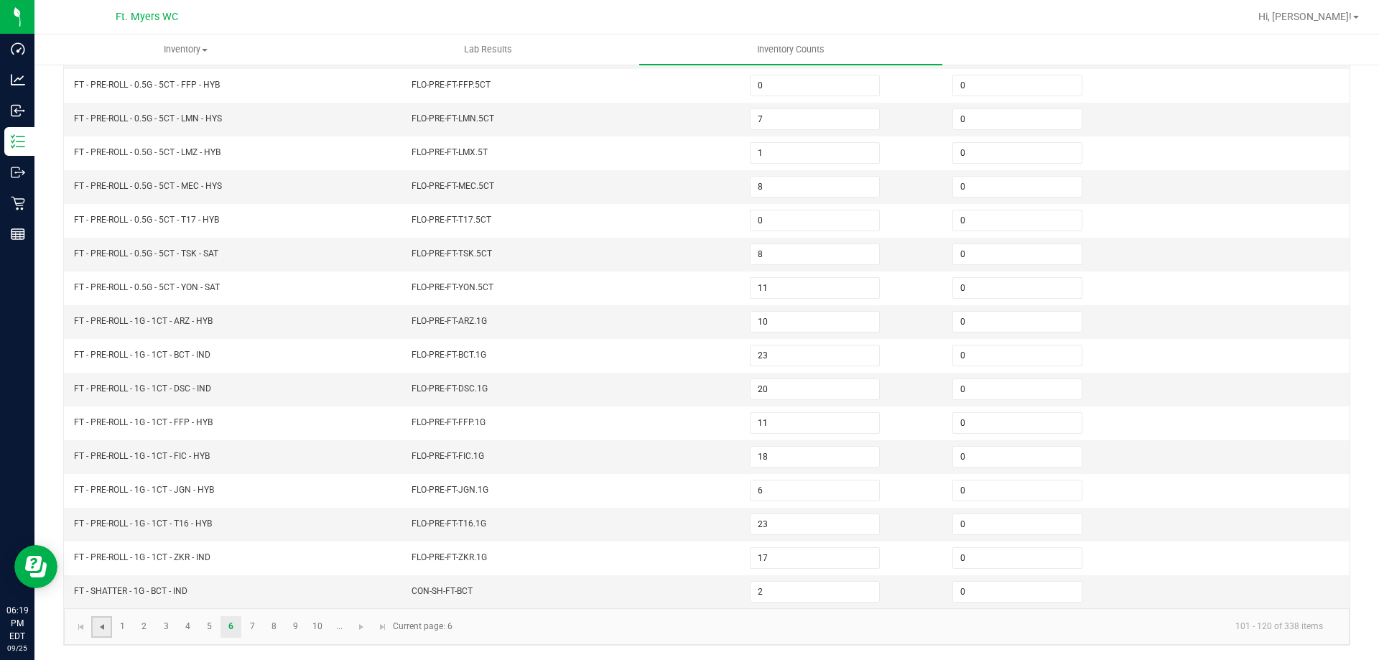
click at [98, 626] on span "Go to the previous page" at bounding box center [101, 626] width 11 height 11
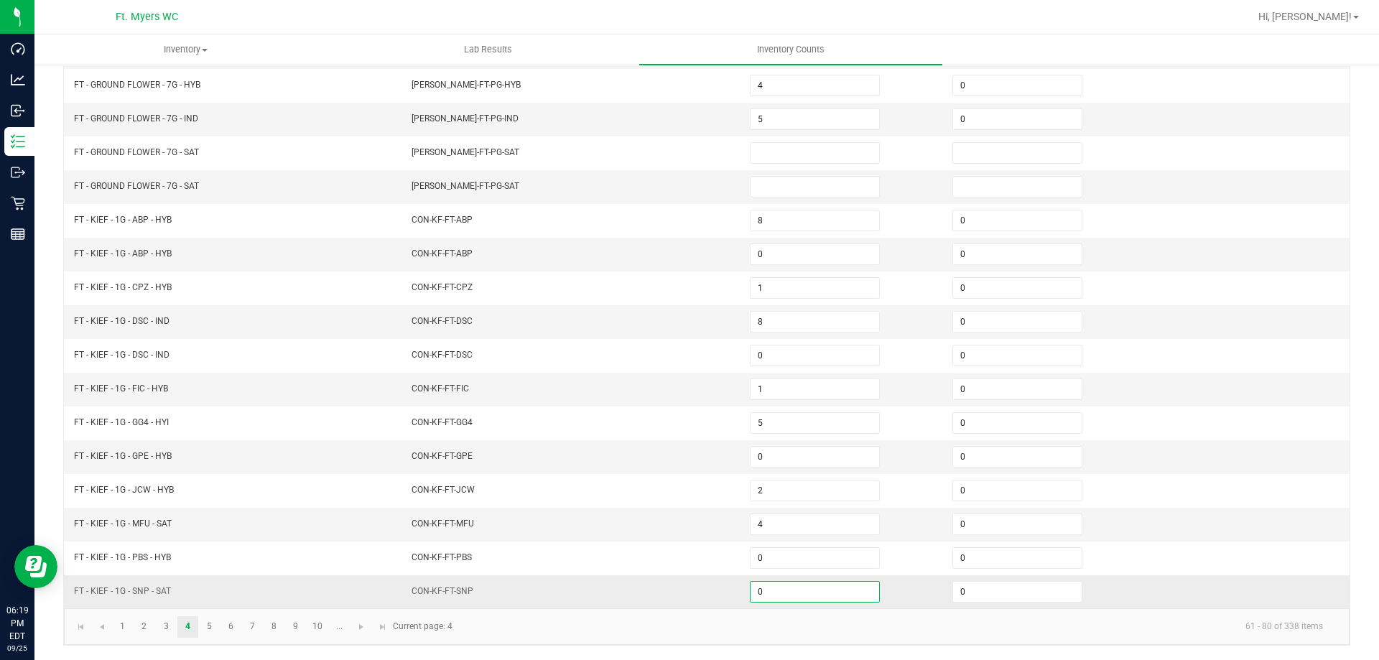
click at [784, 584] on input "0" at bounding box center [815, 592] width 129 height 20
click at [768, 320] on input "8" at bounding box center [815, 322] width 129 height 20
click at [767, 457] on input "0" at bounding box center [815, 457] width 129 height 20
click at [777, 312] on input "9" at bounding box center [815, 322] width 129 height 20
click at [698, 326] on td "CON-KF-FT-DSC" at bounding box center [572, 322] width 338 height 34
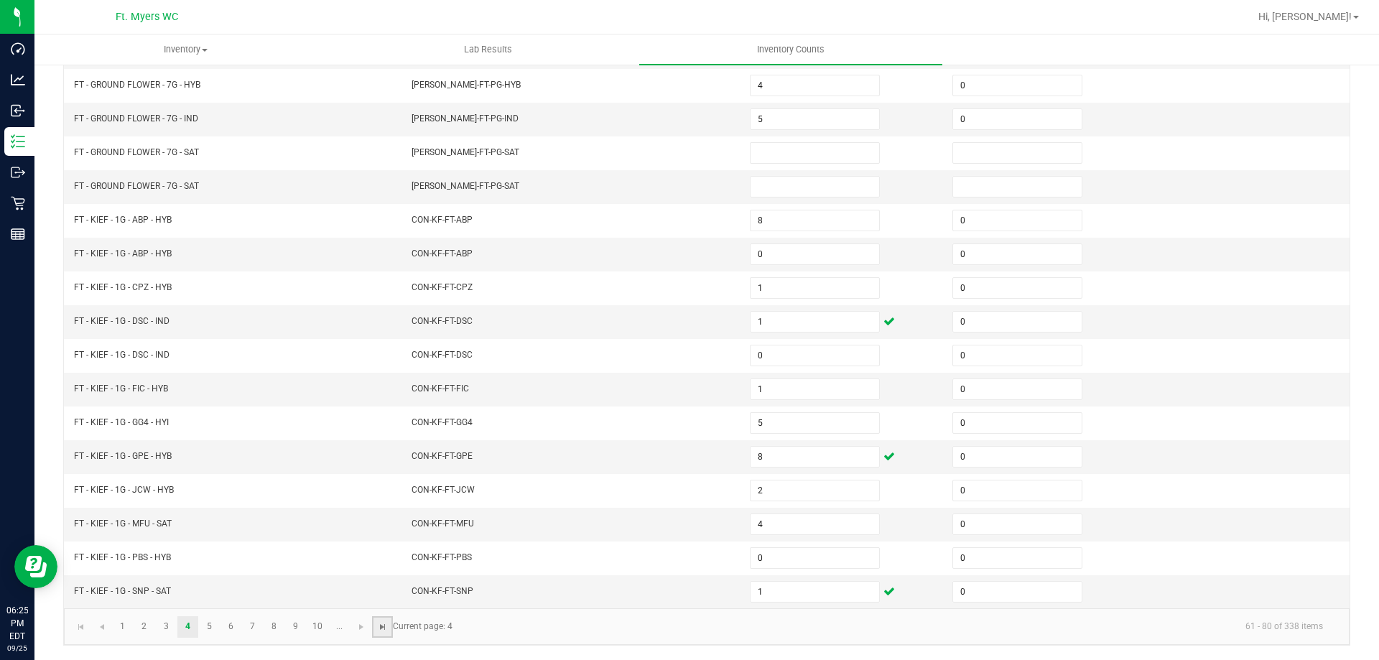
click at [386, 625] on span "Go to the last page" at bounding box center [382, 626] width 11 height 11
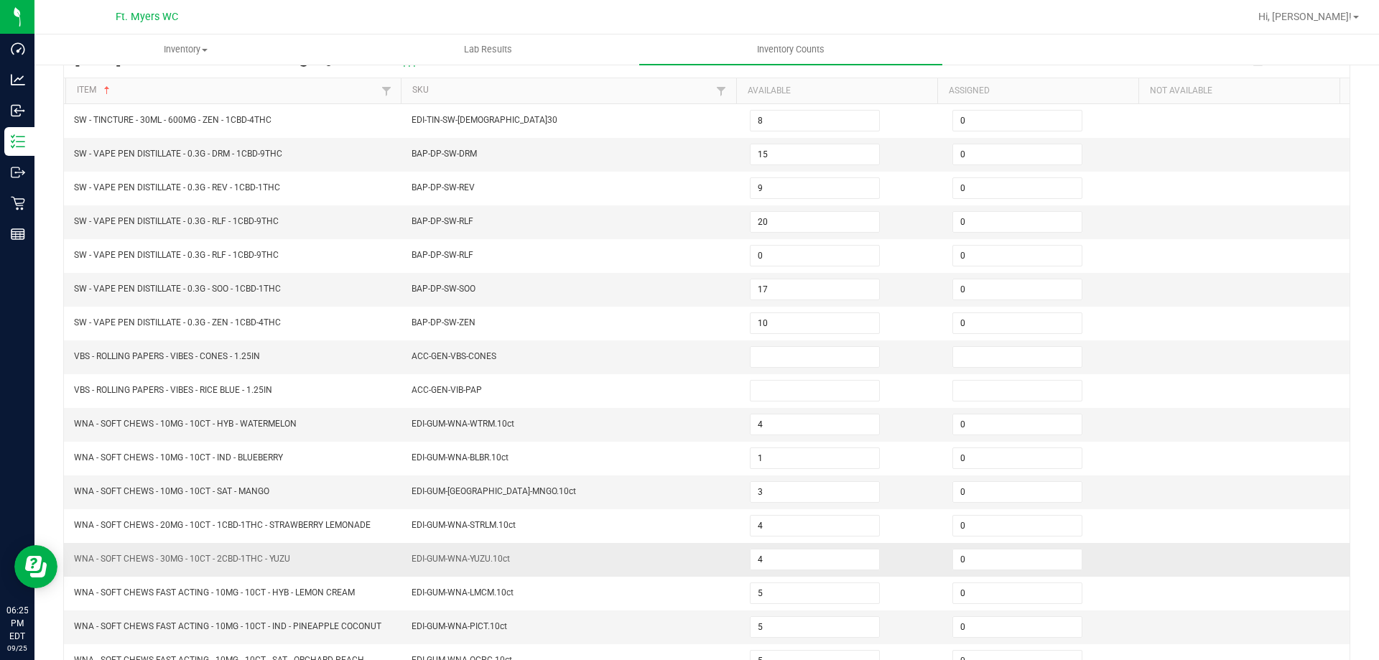
scroll to position [237, 0]
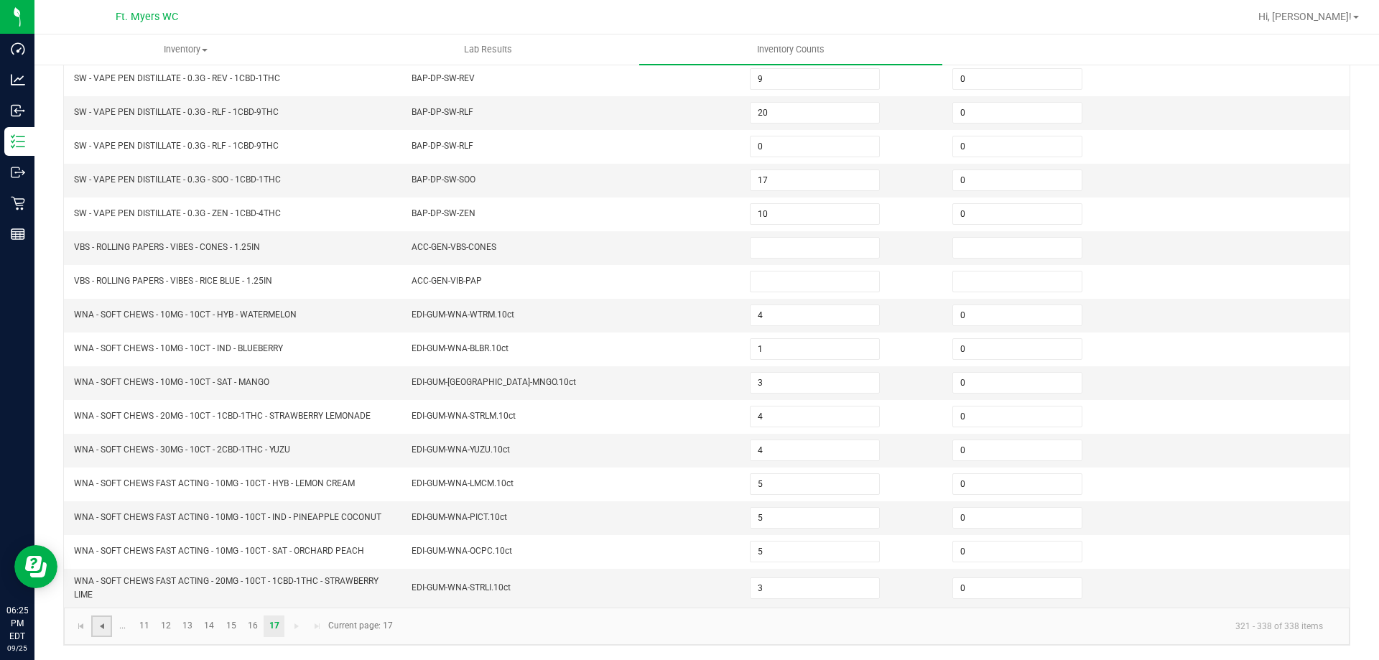
click at [106, 628] on span "Go to the previous page" at bounding box center [101, 626] width 11 height 11
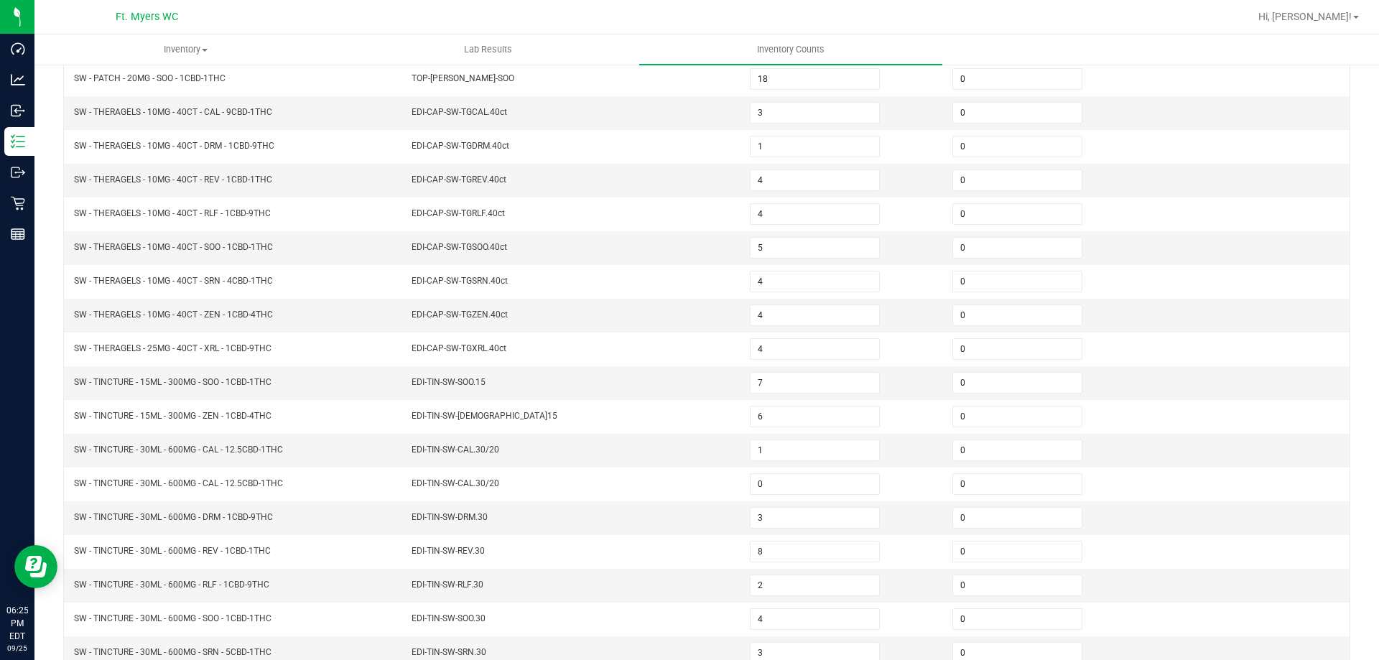
click at [106, 628] on td "SW - TINCTURE - 30ML - 600MG - SOO - 1CBD-1THC" at bounding box center [234, 620] width 338 height 34
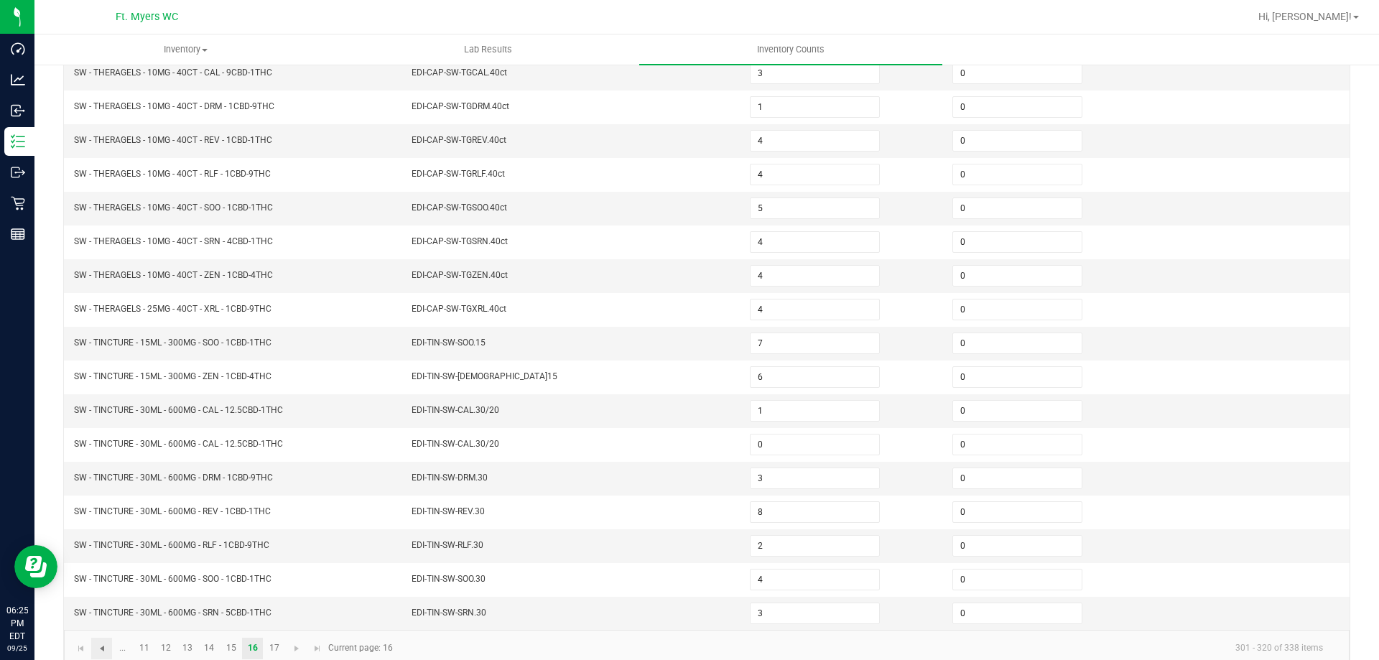
scroll to position [298, 0]
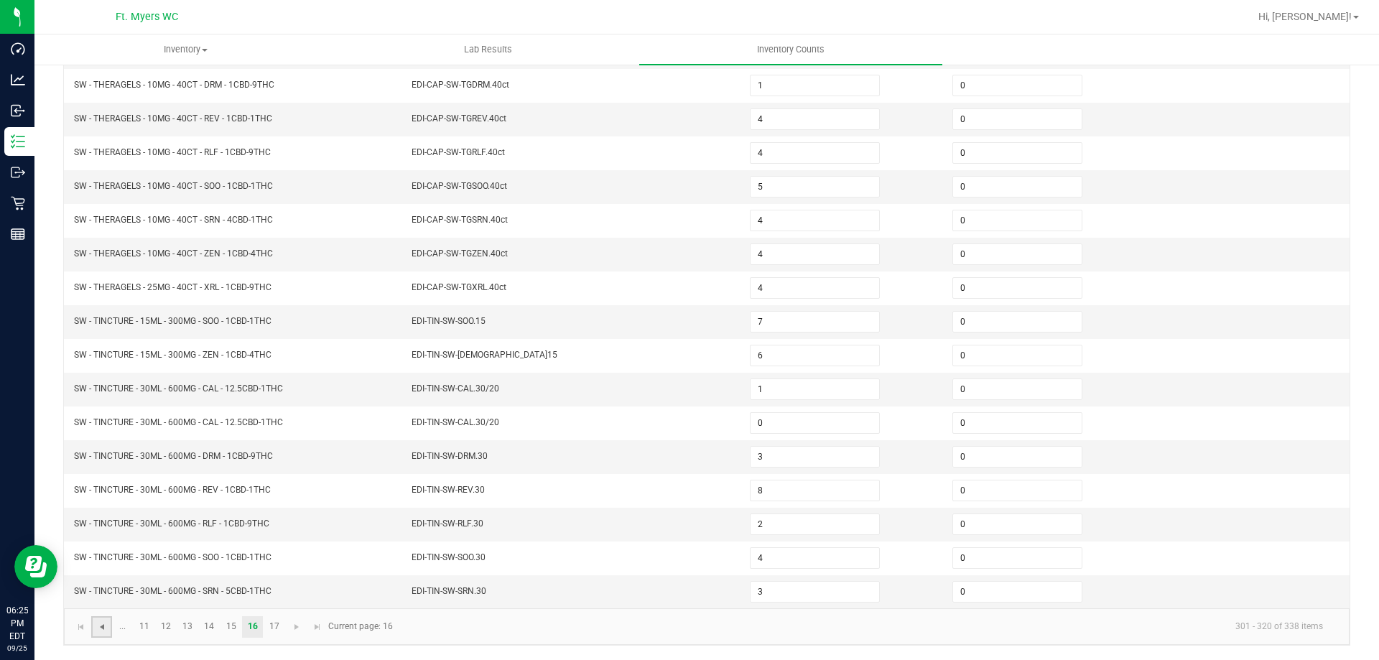
click at [105, 630] on span "Go to the previous page" at bounding box center [101, 626] width 11 height 11
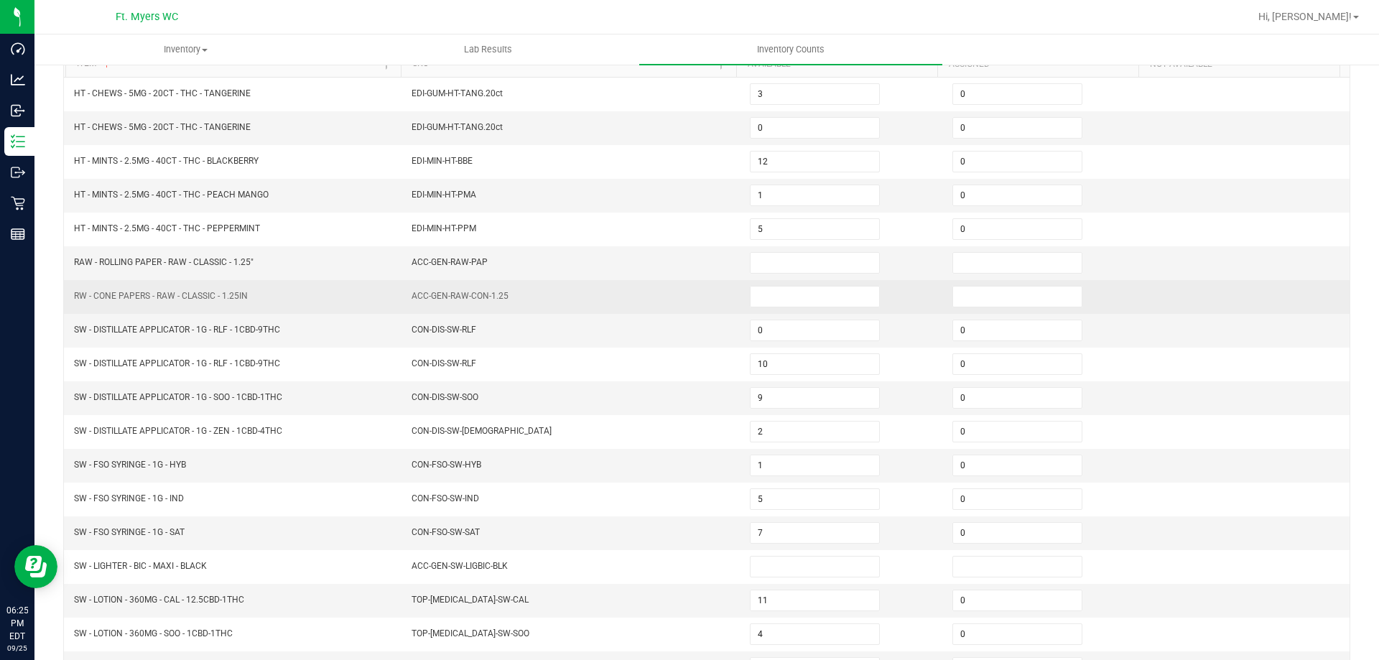
scroll to position [83, 0]
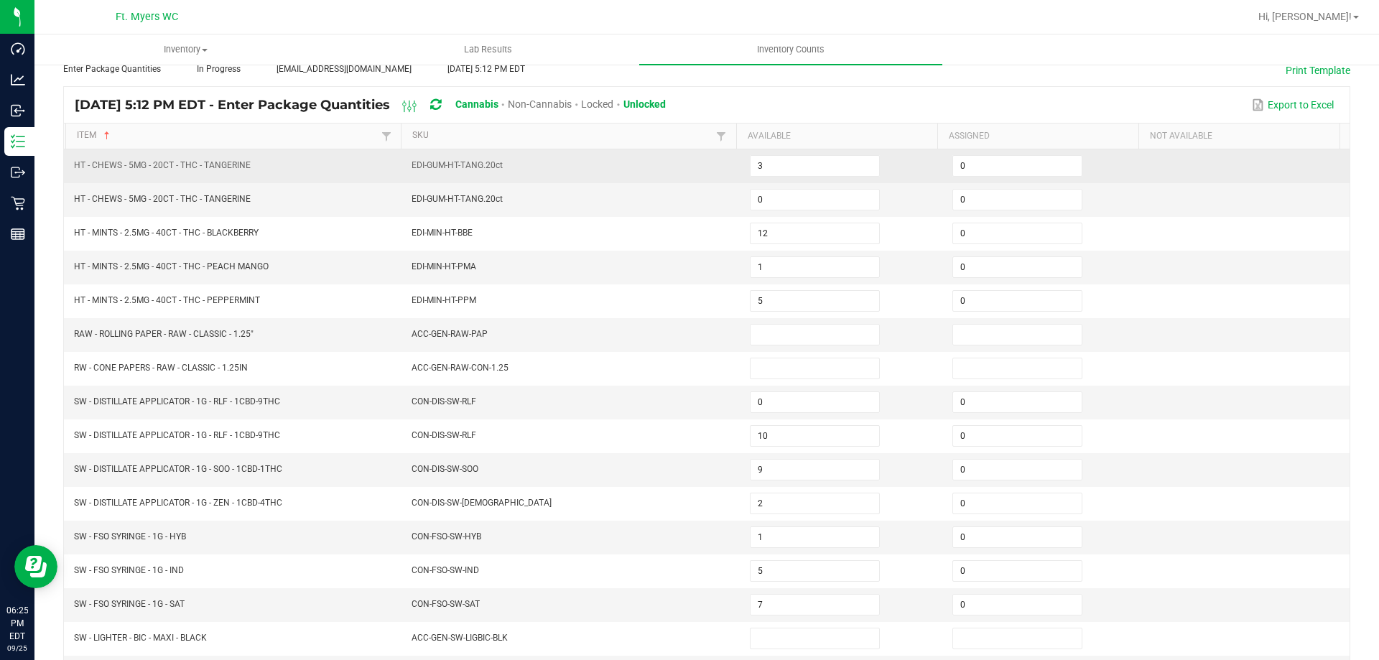
click at [369, 180] on td "HT - CHEWS - 5MG - 20CT - THC - TANGERINE" at bounding box center [234, 166] width 338 height 34
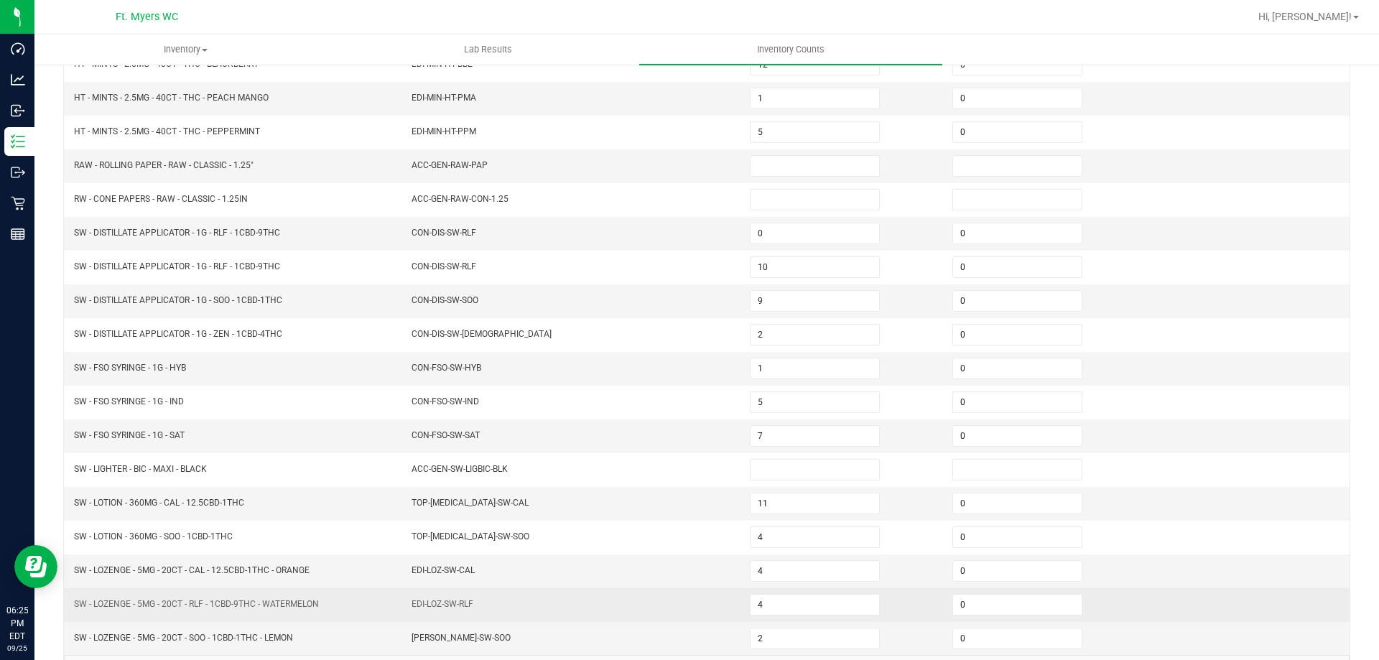
scroll to position [298, 0]
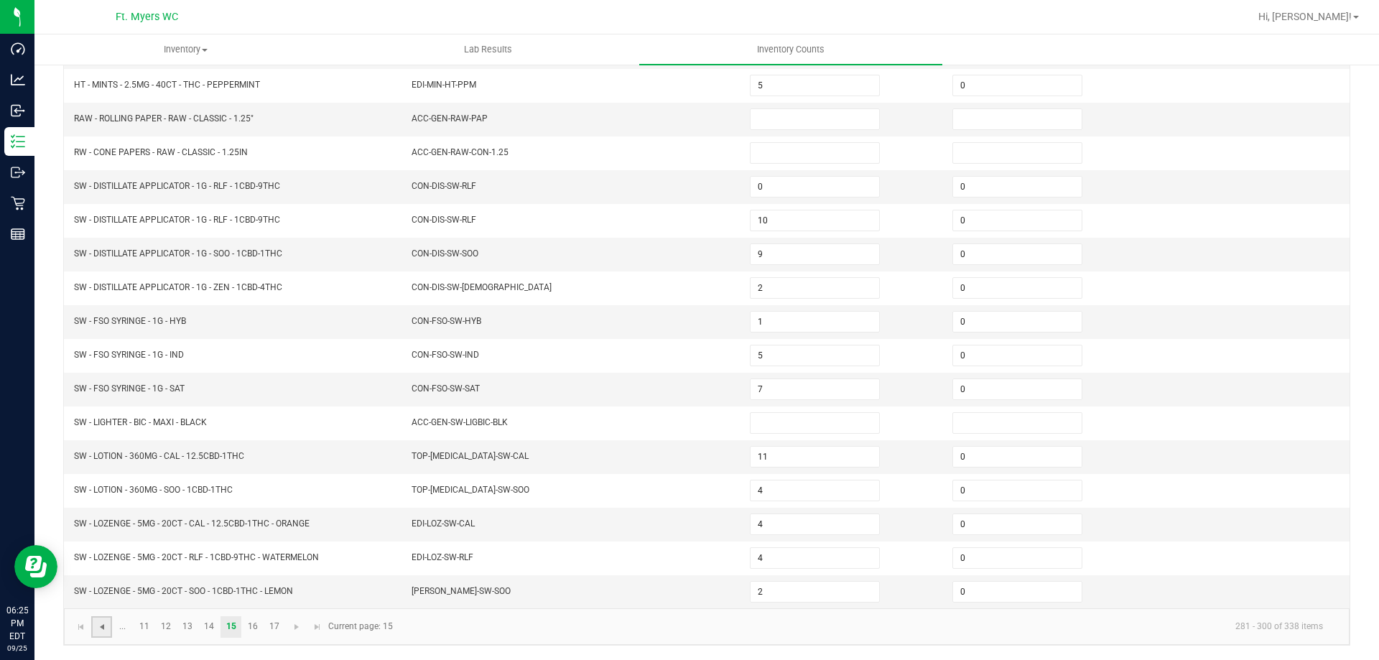
click at [103, 625] on span "Go to the previous page" at bounding box center [101, 626] width 11 height 11
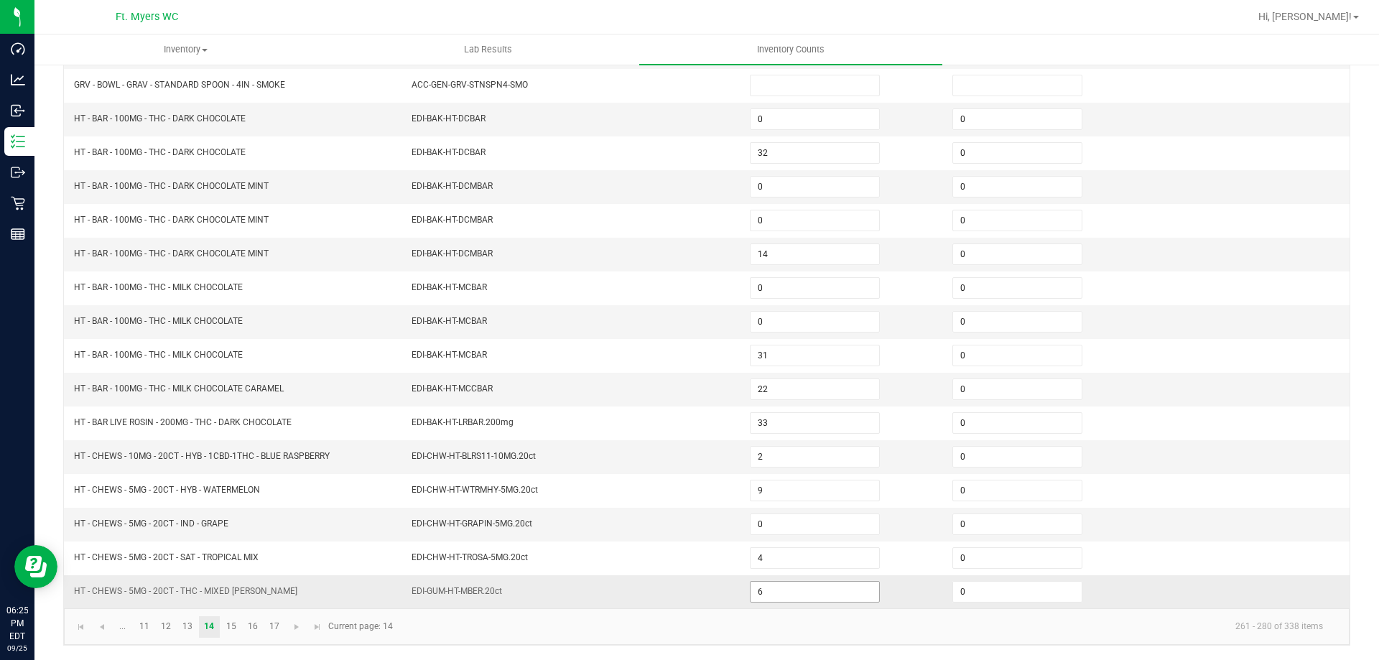
click at [782, 596] on input "6" at bounding box center [815, 592] width 129 height 20
click at [506, 520] on span "EDI-CHW-HT-GRAPIN-5MG.20ct" at bounding box center [472, 524] width 121 height 10
click at [85, 628] on span "Go to the first page" at bounding box center [80, 626] width 11 height 11
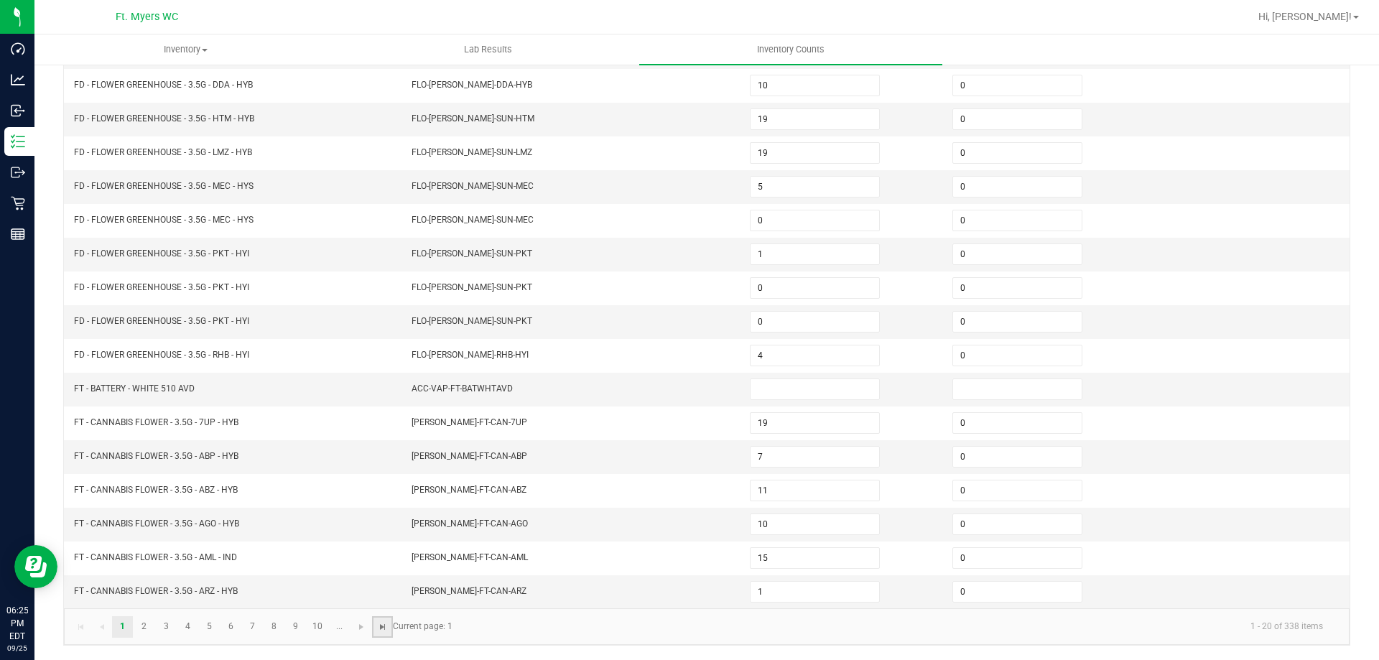
click at [378, 623] on span "Go to the last page" at bounding box center [382, 626] width 11 height 11
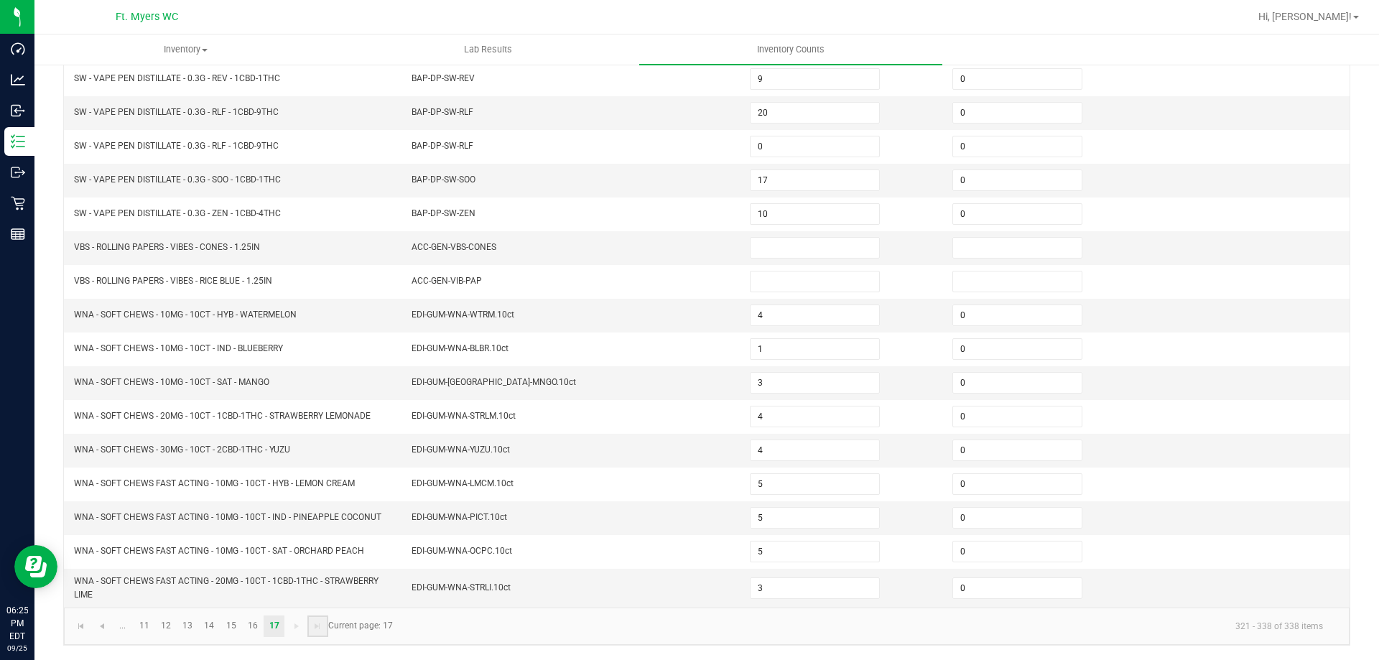
scroll to position [237, 0]
click at [108, 626] on link at bounding box center [101, 626] width 21 height 22
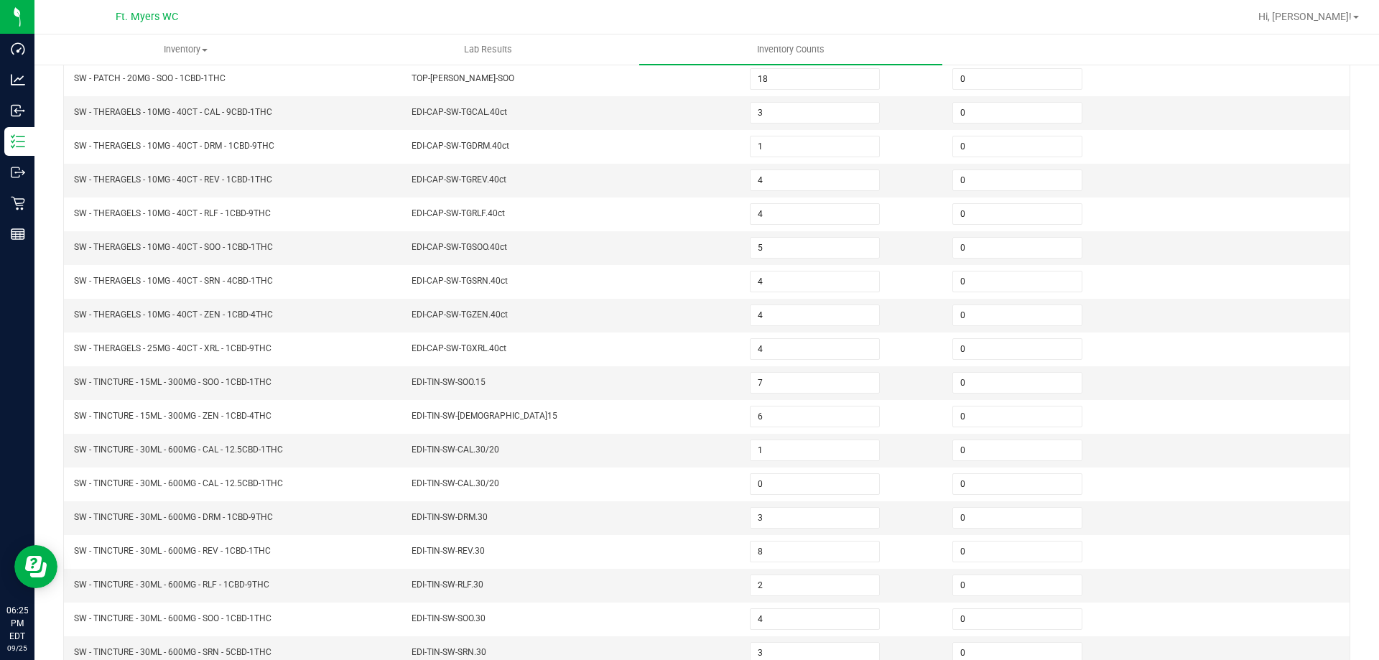
click at [108, 626] on span "SW - TINCTURE - 30ML - 600MG - SOO - 1CBD-1THC" at bounding box center [173, 619] width 198 height 14
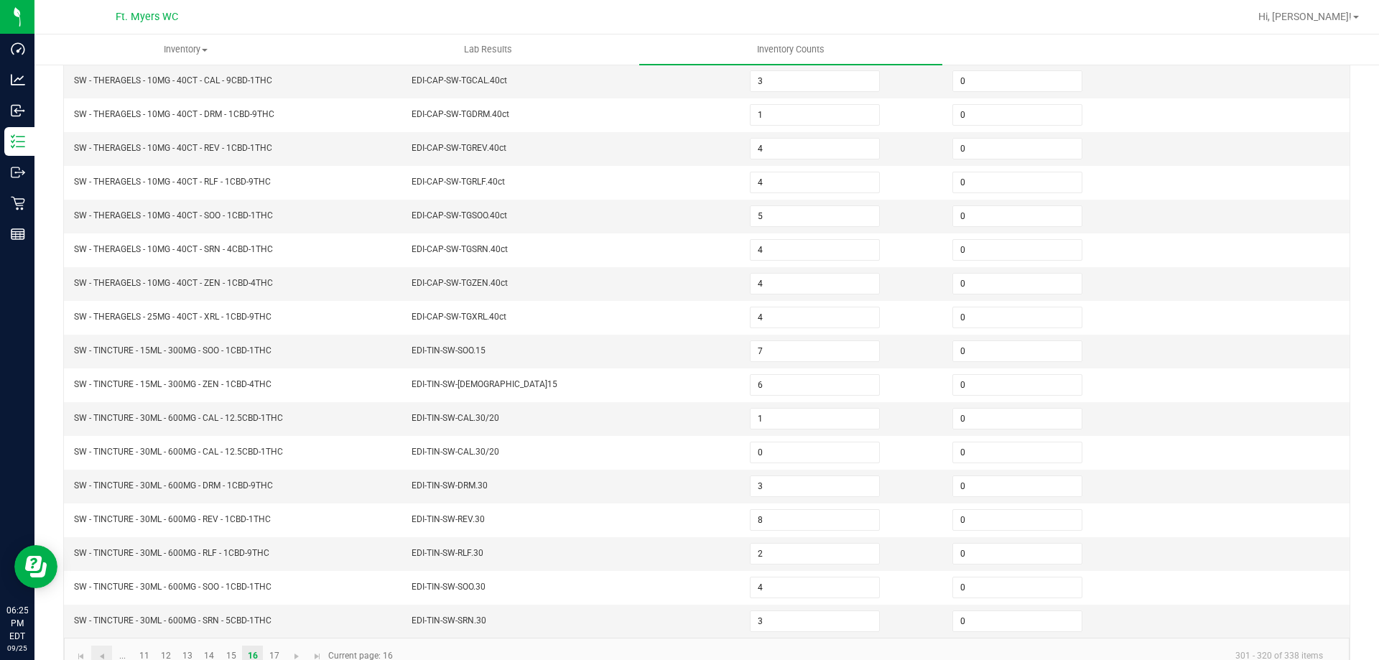
scroll to position [298, 0]
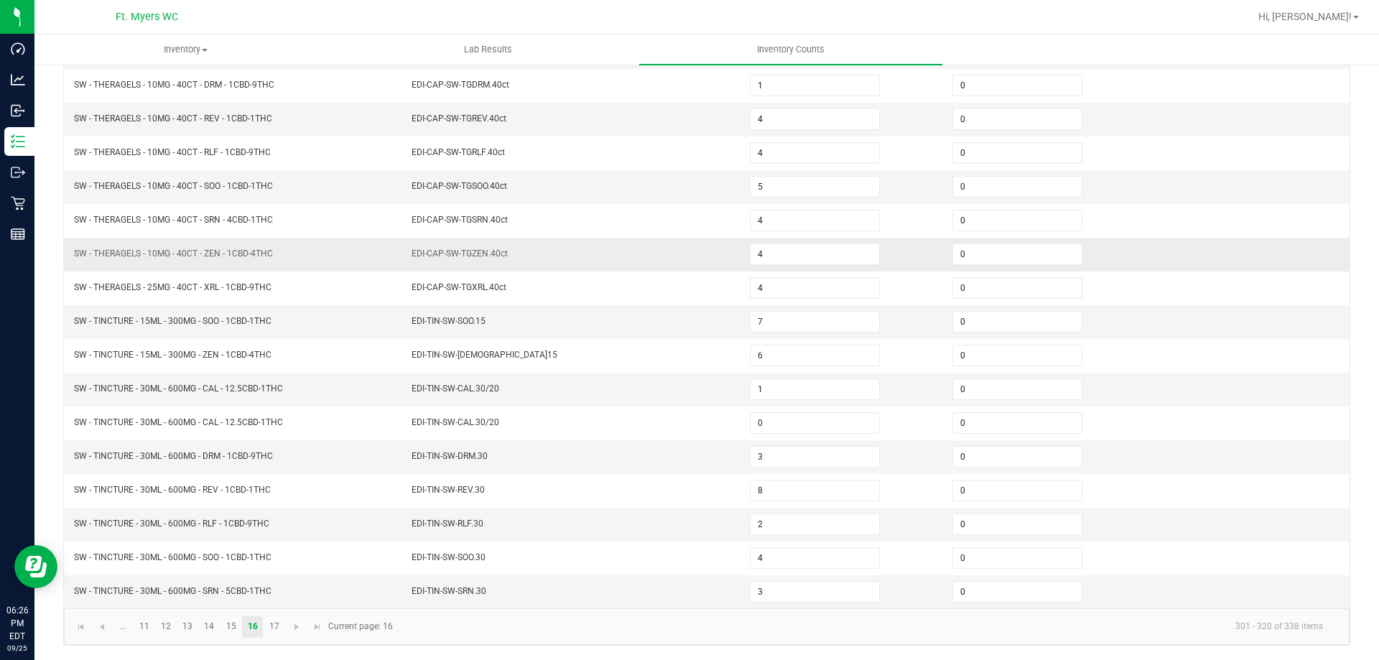
click at [350, 271] on td "SW - THERAGELS - 25MG - 40CT - XRL - 1CBD-9THC" at bounding box center [234, 288] width 338 height 34
click at [755, 385] on input "1" at bounding box center [815, 389] width 129 height 20
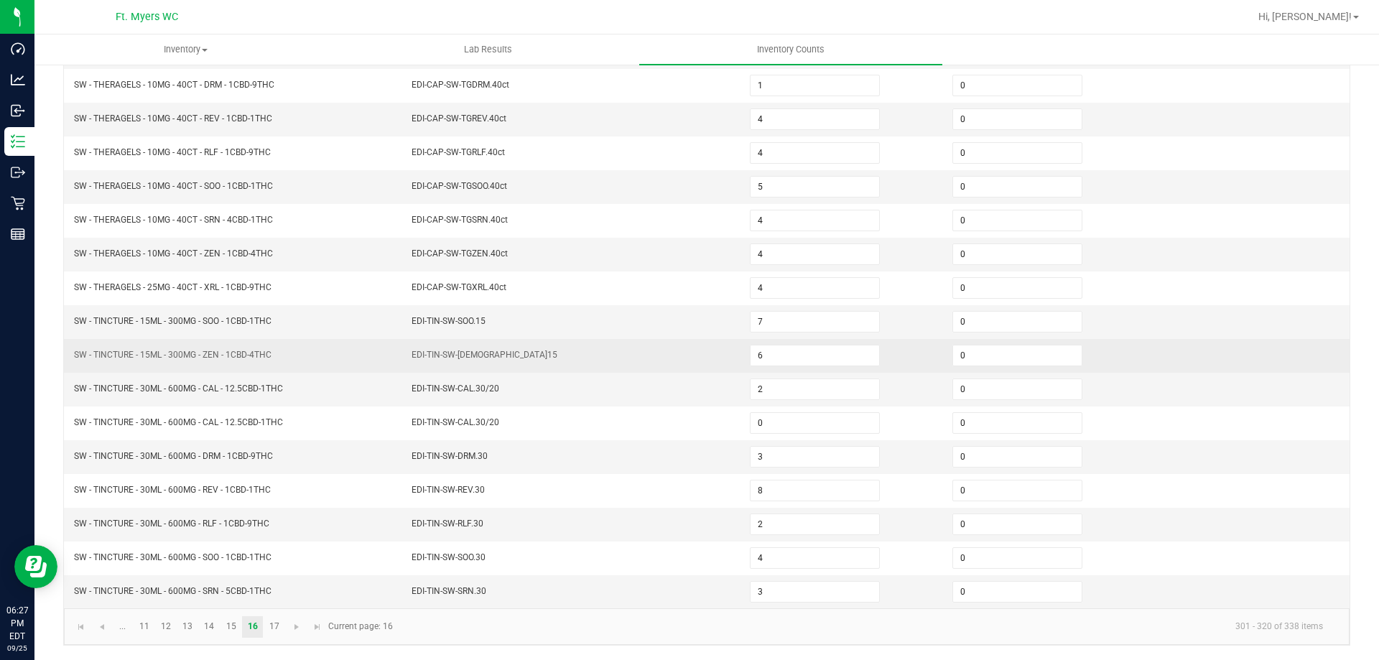
click at [631, 362] on td "EDI-TIN-SW-[DEMOGRAPHIC_DATA]15" at bounding box center [572, 356] width 338 height 34
click at [804, 362] on input "6" at bounding box center [815, 355] width 129 height 20
click at [621, 355] on td "EDI-TIN-SW-[DEMOGRAPHIC_DATA]15" at bounding box center [572, 356] width 338 height 34
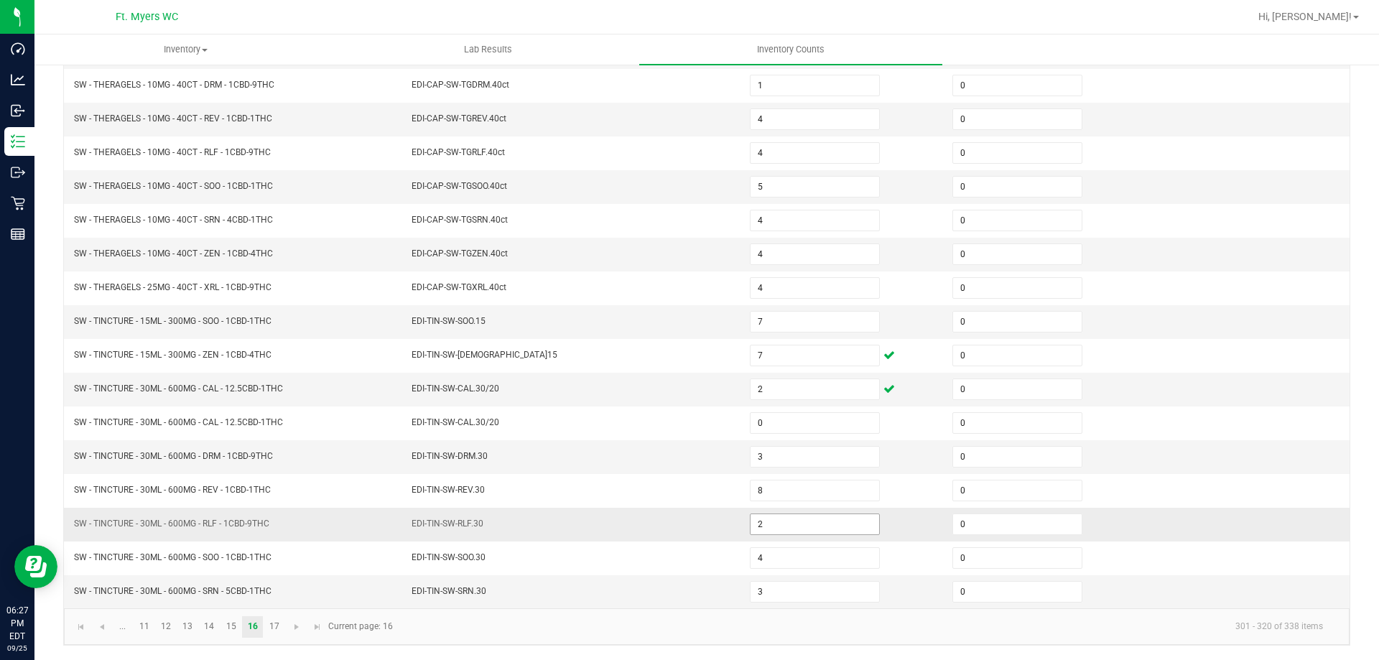
click at [796, 523] on input "2" at bounding box center [815, 524] width 129 height 20
click at [139, 635] on link "11" at bounding box center [144, 627] width 21 height 22
click at [160, 632] on link "12" at bounding box center [166, 627] width 21 height 22
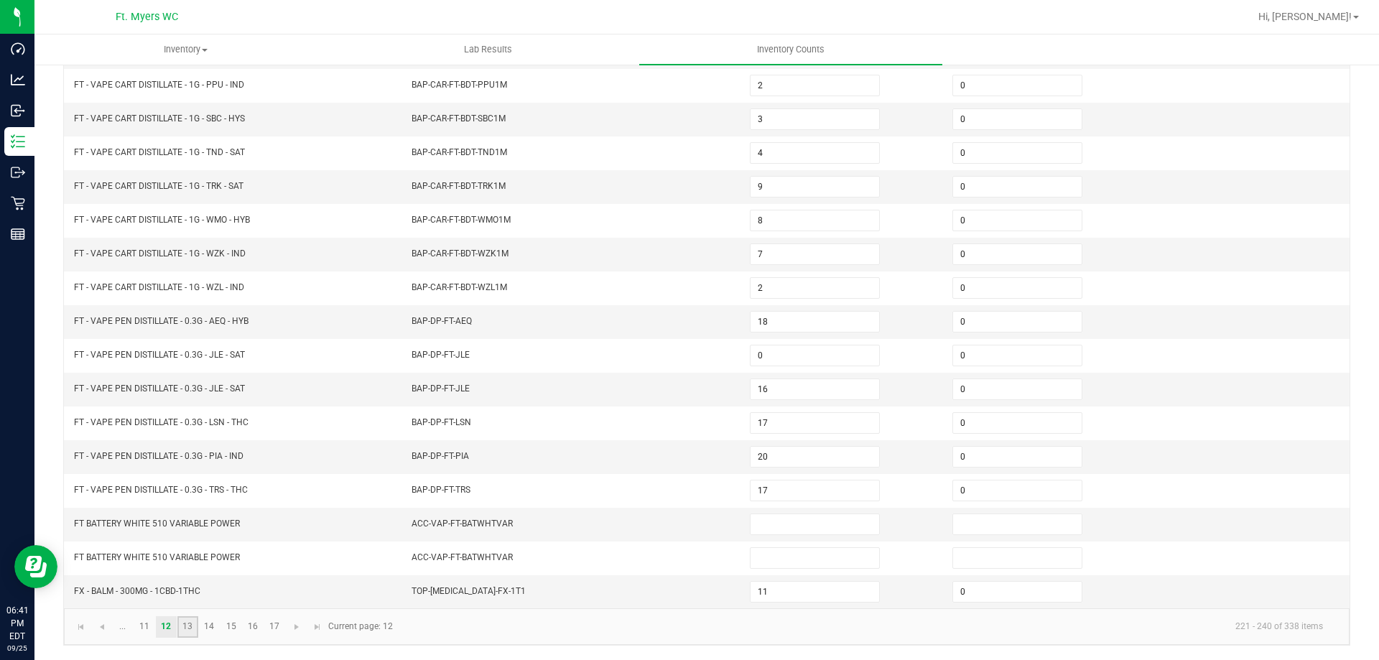
click at [190, 626] on link "13" at bounding box center [187, 627] width 21 height 22
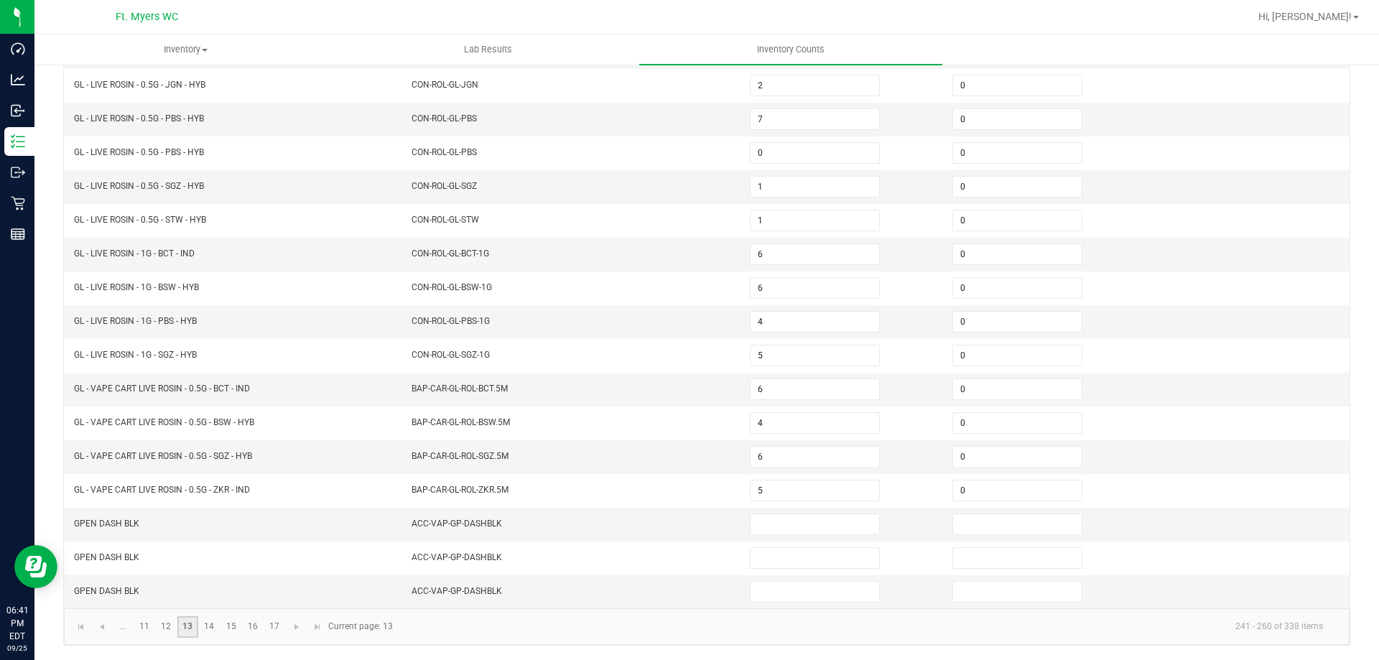
click at [180, 625] on link "13" at bounding box center [187, 627] width 21 height 22
click at [163, 626] on link "12" at bounding box center [166, 627] width 21 height 22
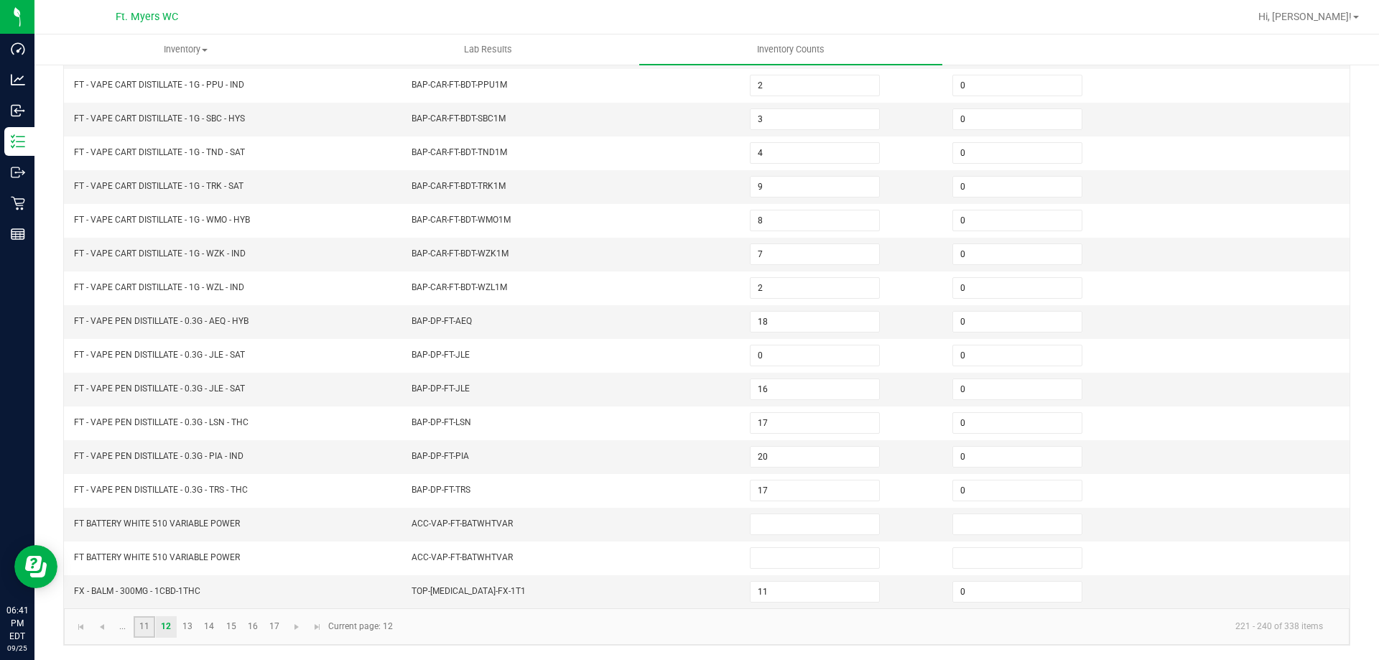
click at [147, 626] on link "11" at bounding box center [144, 627] width 21 height 22
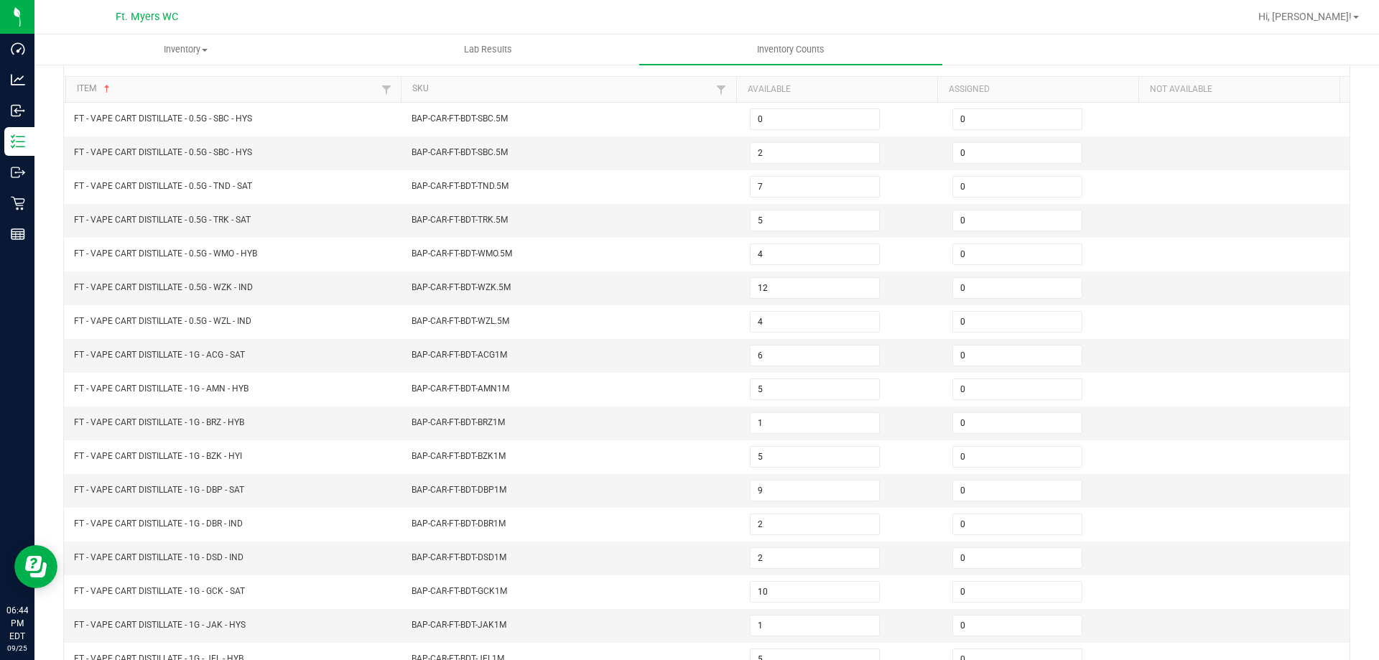
scroll to position [0, 0]
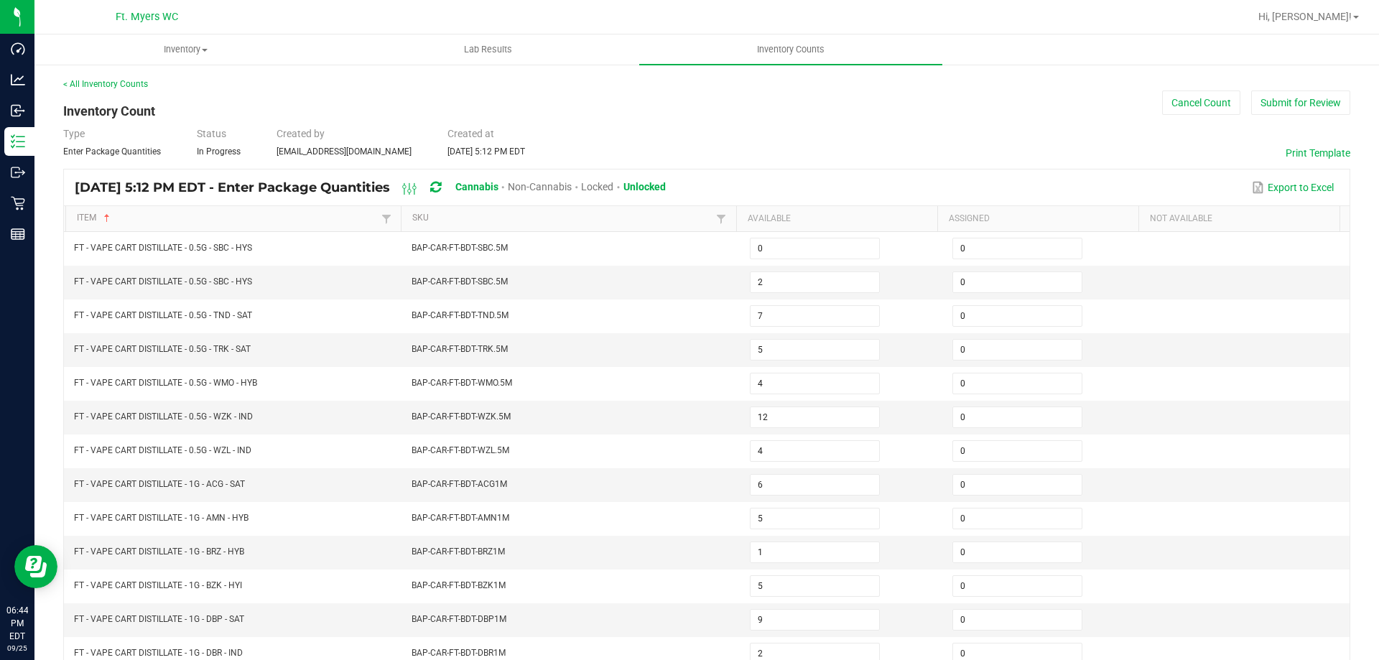
drag, startPoint x: 389, startPoint y: 360, endPoint x: 458, endPoint y: -87, distance: 452.0
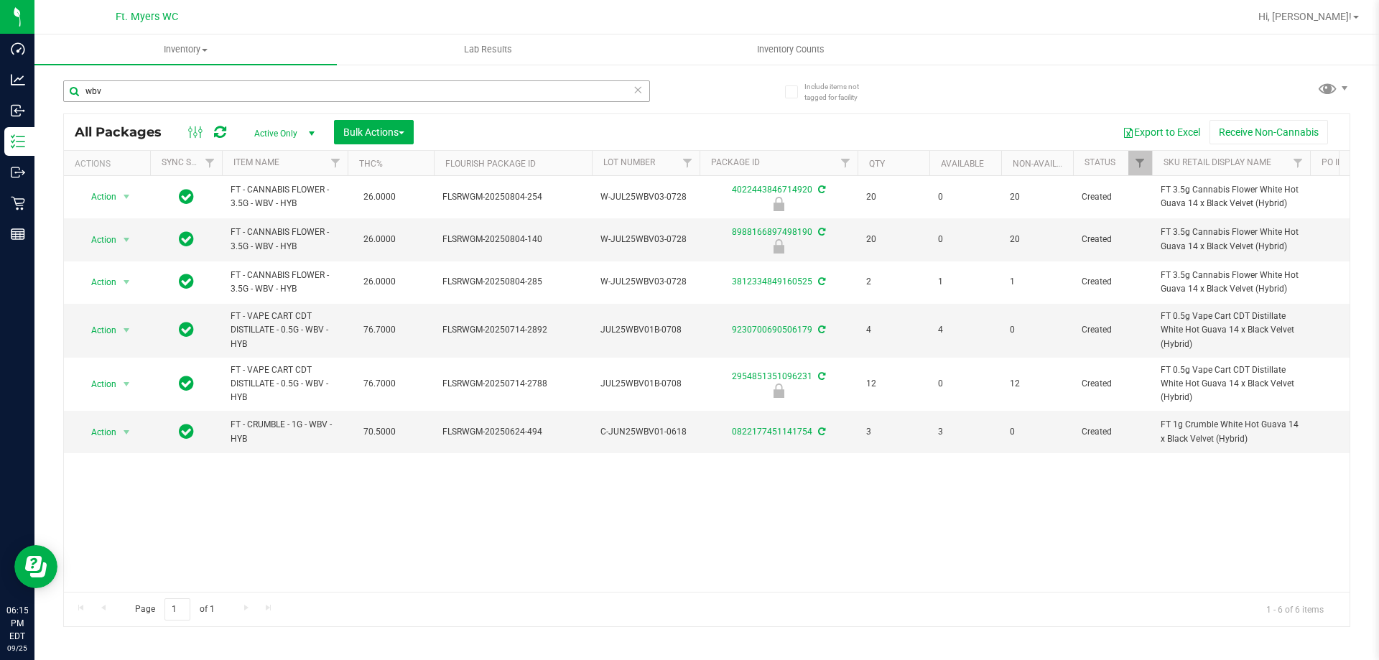
click at [136, 101] on input "wbv" at bounding box center [356, 91] width 587 height 22
click at [134, 99] on input "wbv" at bounding box center [356, 91] width 587 height 22
click at [132, 99] on input "wbv" at bounding box center [356, 91] width 587 height 22
type input "shatter"
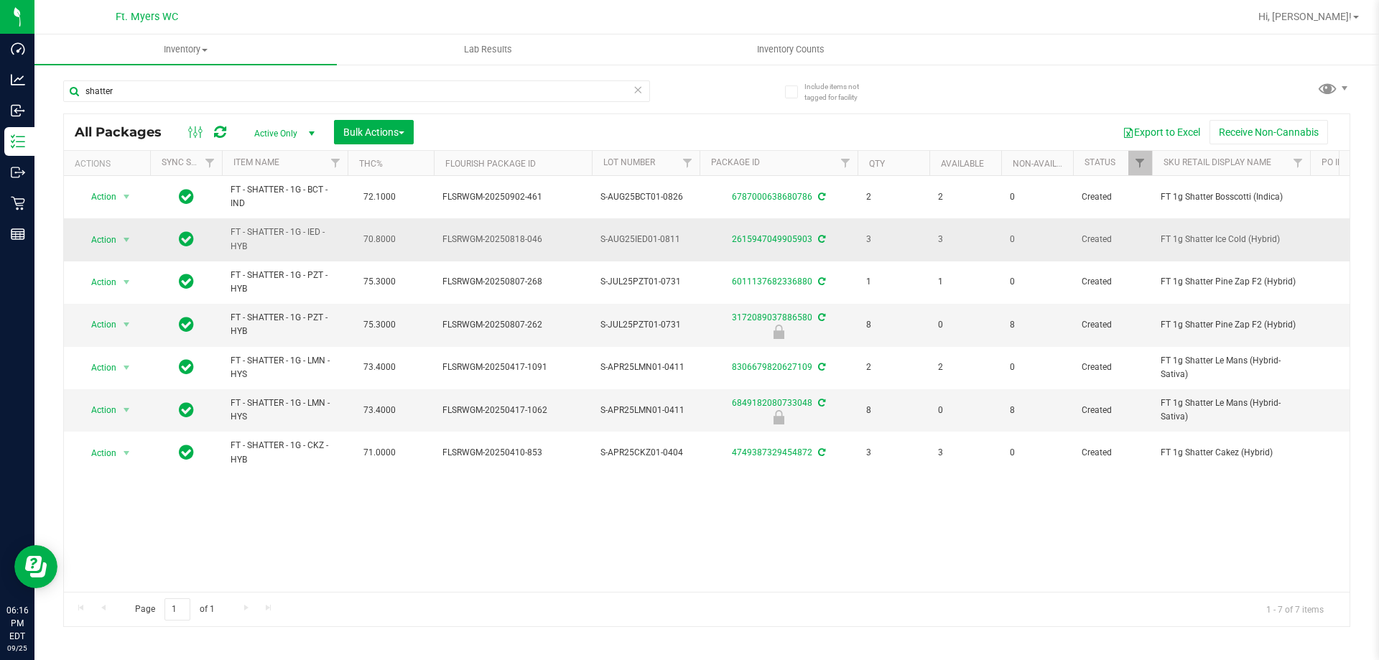
drag, startPoint x: 345, startPoint y: 221, endPoint x: 358, endPoint y: 227, distance: 13.5
click at [346, 221] on td "FT - SHATTER - 1G - IED - HYB" at bounding box center [285, 239] width 126 height 42
click at [358, 227] on td "70.8000" at bounding box center [391, 239] width 86 height 42
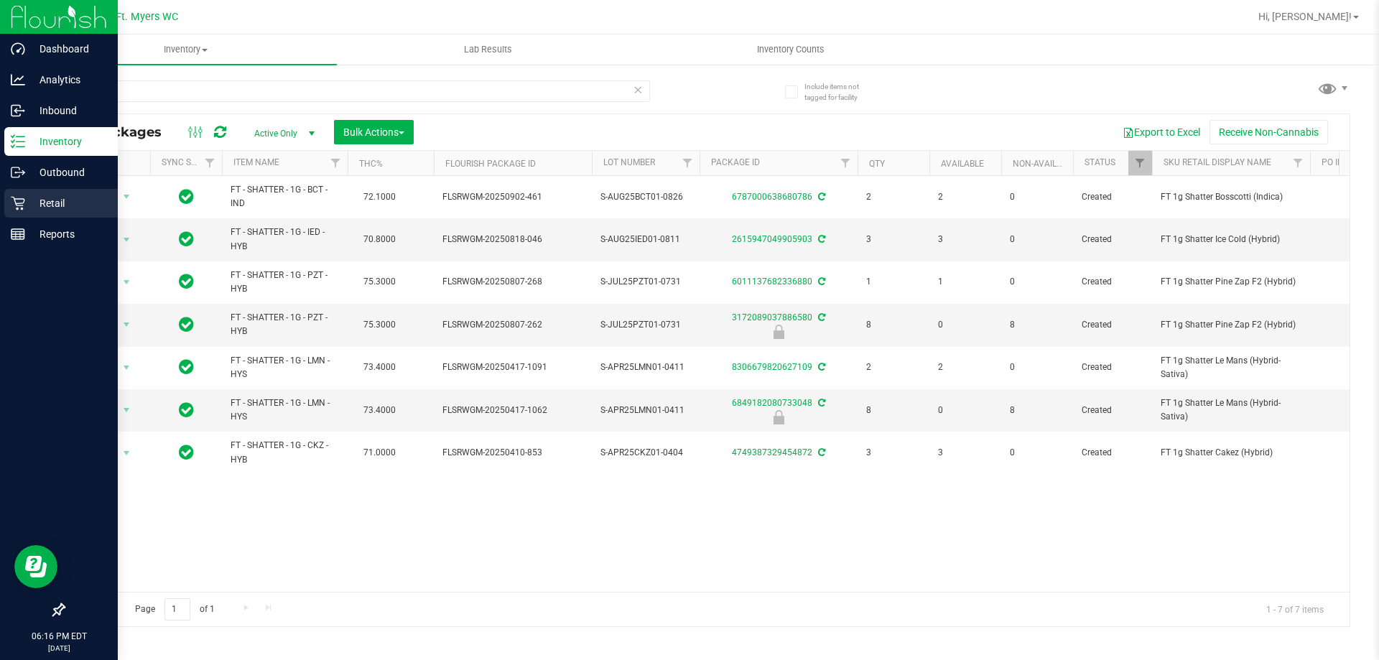
click at [28, 195] on p "Retail" at bounding box center [68, 203] width 86 height 17
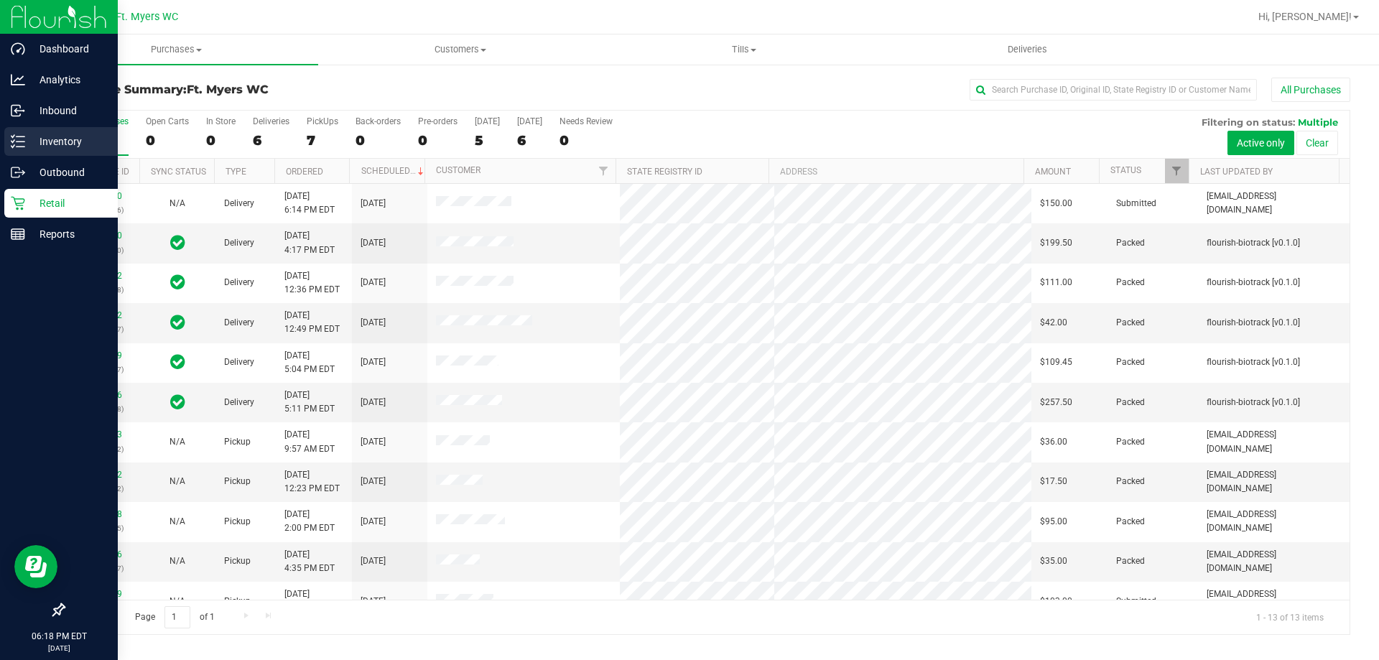
click at [72, 132] on div "Inventory" at bounding box center [60, 141] width 113 height 29
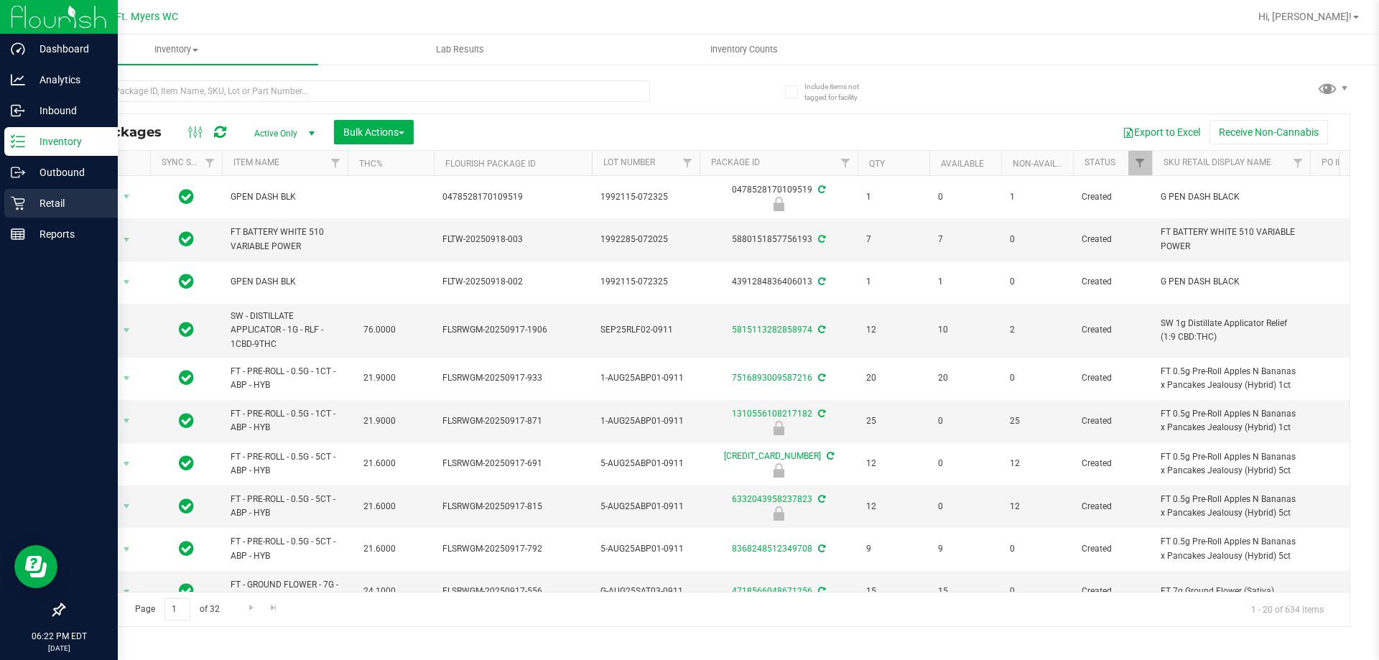
click at [38, 210] on p "Retail" at bounding box center [68, 203] width 86 height 17
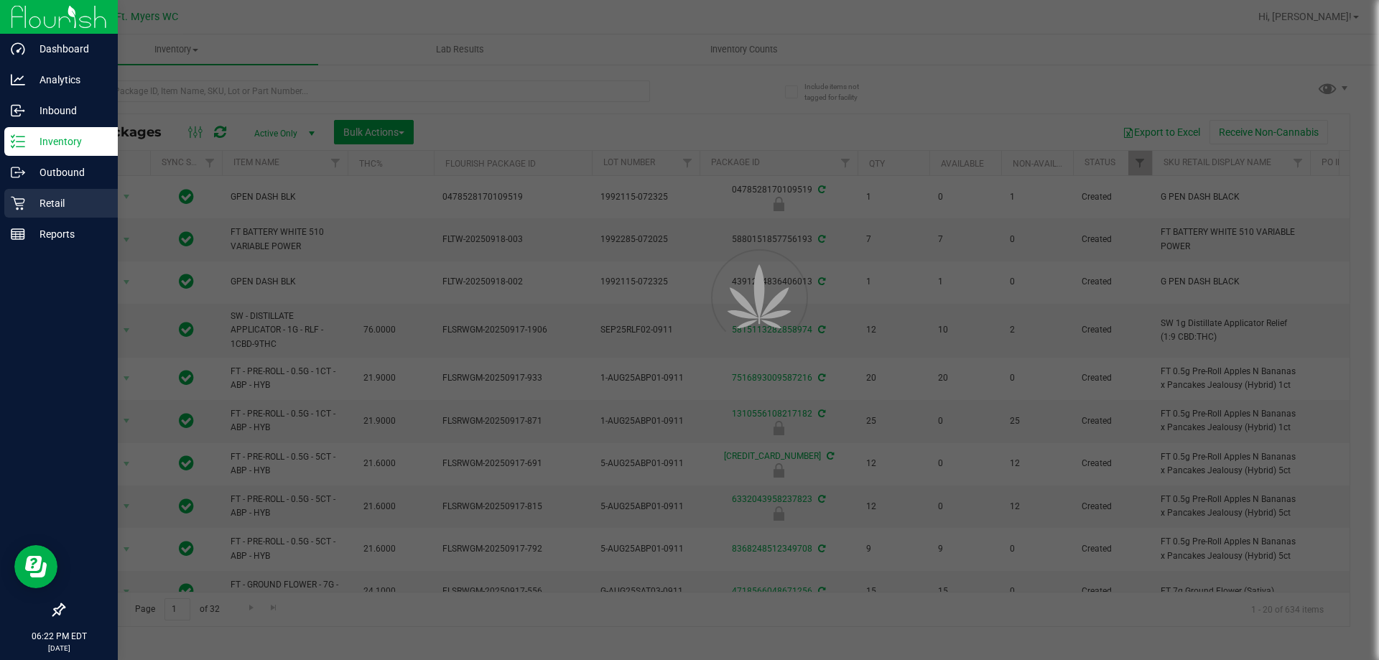
click at [38, 210] on p "Retail" at bounding box center [68, 203] width 86 height 17
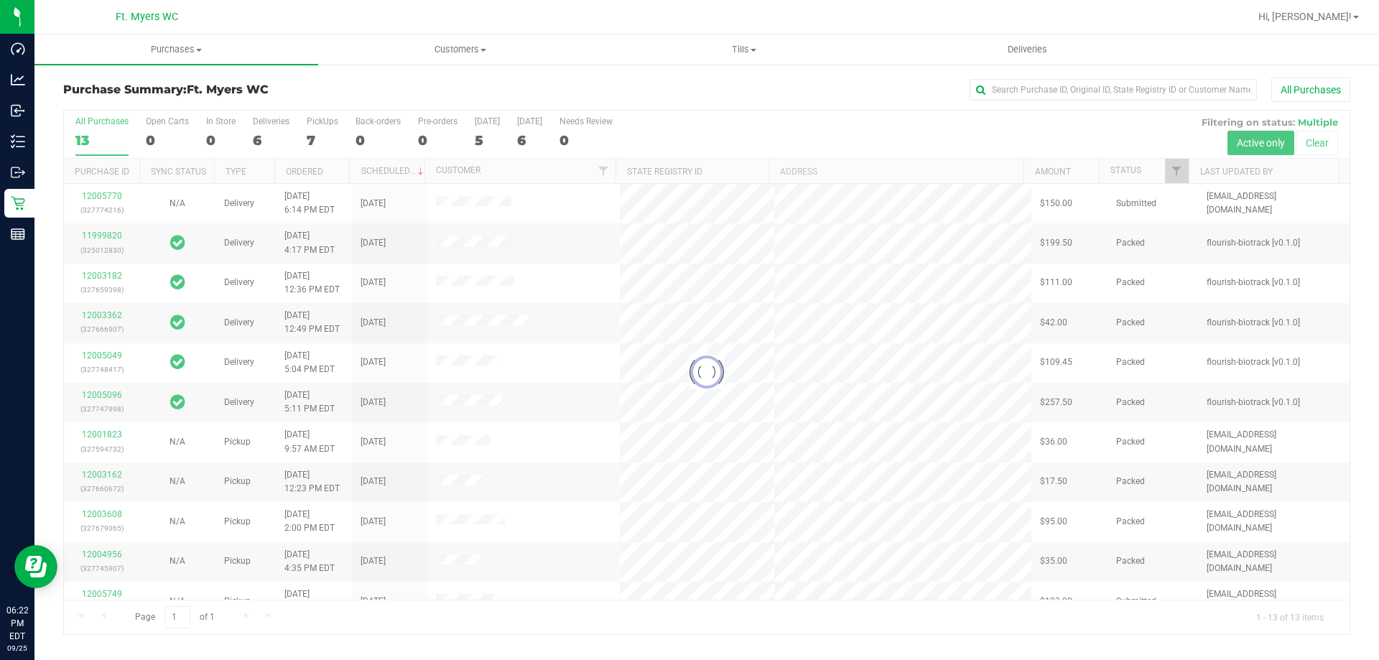
click at [315, 102] on div "Purchase Summary: Ft. Myers WC All Purchases" at bounding box center [706, 94] width 1287 height 32
click at [325, 131] on label "PickUps 7" at bounding box center [323, 136] width 32 height 40
click at [0, 0] on input "PickUps 7" at bounding box center [0, 0] width 0 height 0
click at [325, 131] on div at bounding box center [707, 373] width 1286 height 524
click at [326, 131] on div at bounding box center [707, 373] width 1286 height 524
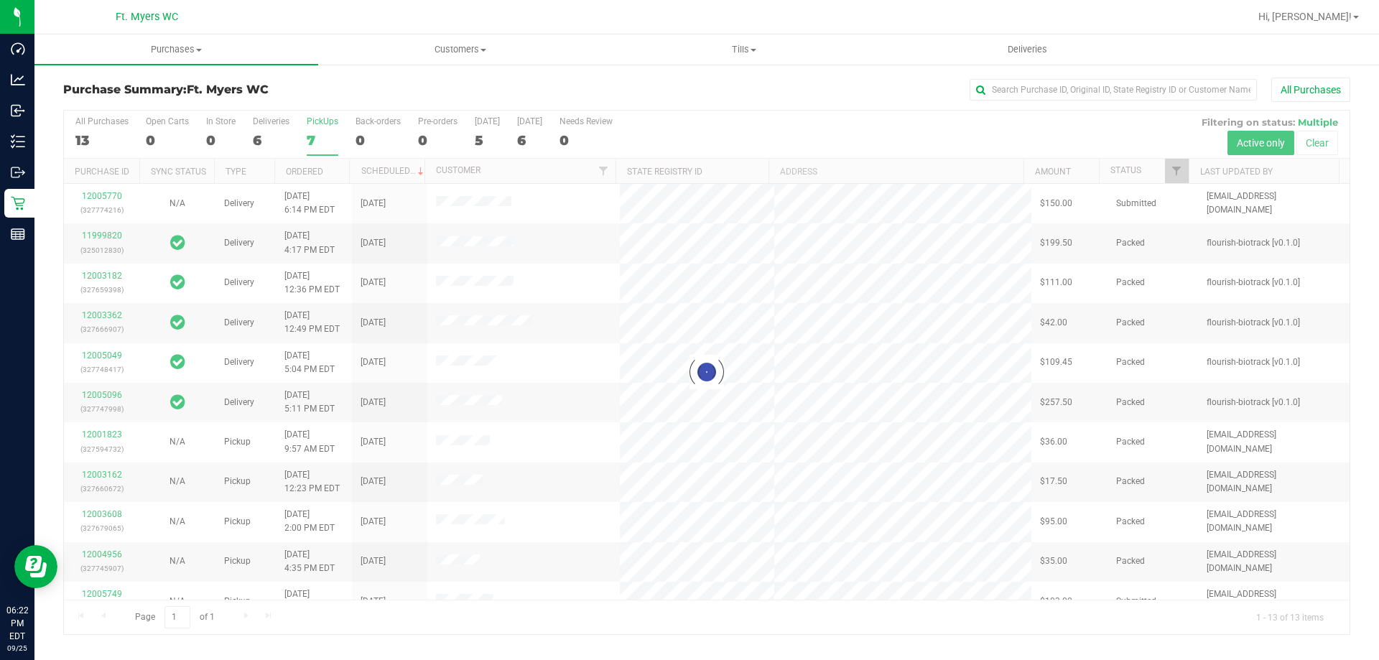
click at [326, 131] on div at bounding box center [707, 373] width 1286 height 524
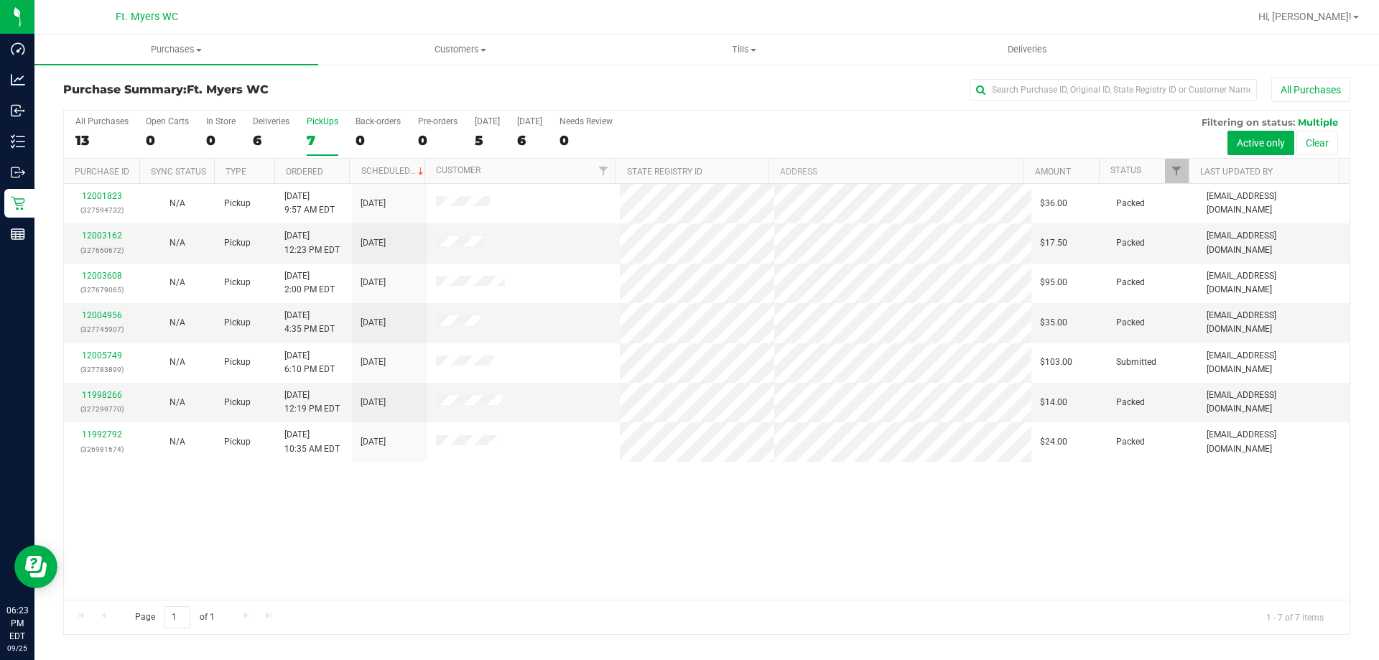
click at [626, 502] on div "12001823 (327594732) N/A Pickup 9/25/2025 9:57 AM EDT 9/25/2025 $36.00 Packed e…" at bounding box center [707, 392] width 1286 height 416
click at [614, 514] on div "12001823 (327594732) N/A Pickup 9/25/2025 9:57 AM EDT 9/25/2025 $36.00 Packed e…" at bounding box center [707, 392] width 1286 height 416
click at [496, 514] on div "12001823 (327594732) N/A Pickup 9/25/2025 9:57 AM EDT 9/25/2025 $36.00 Packed e…" at bounding box center [707, 392] width 1286 height 416
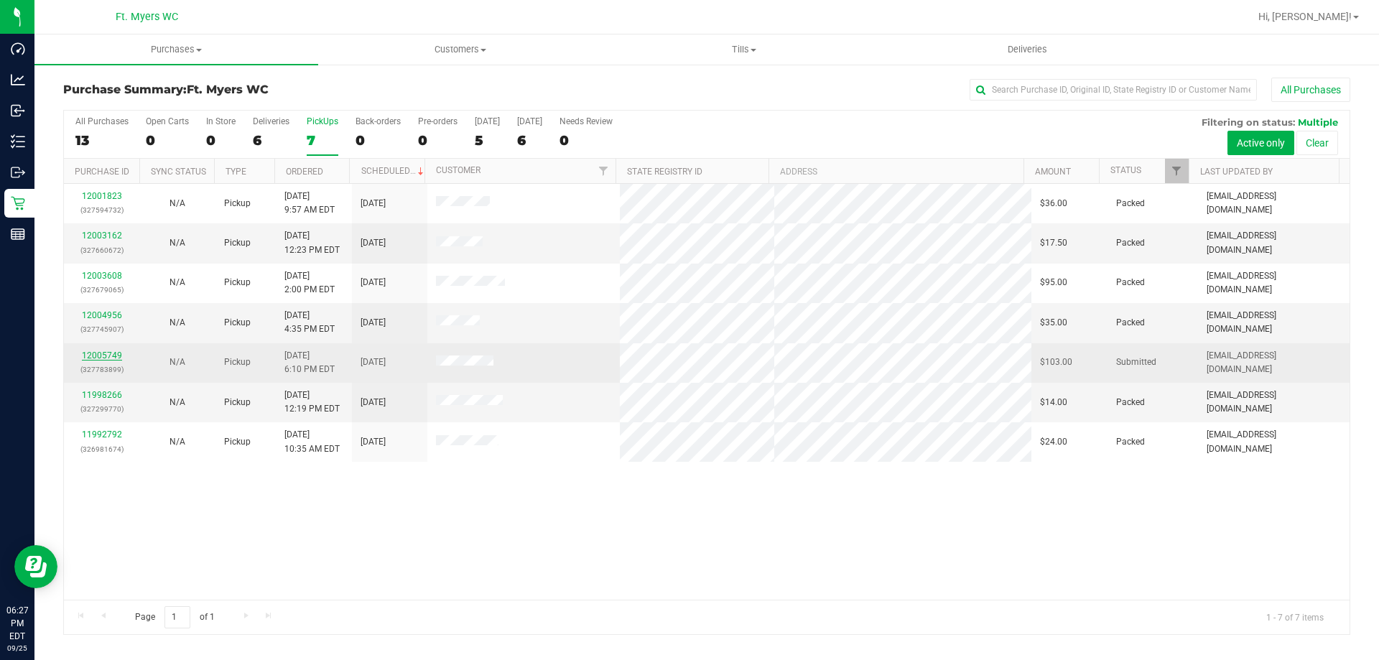
click at [119, 356] on link "12005749" at bounding box center [102, 355] width 40 height 10
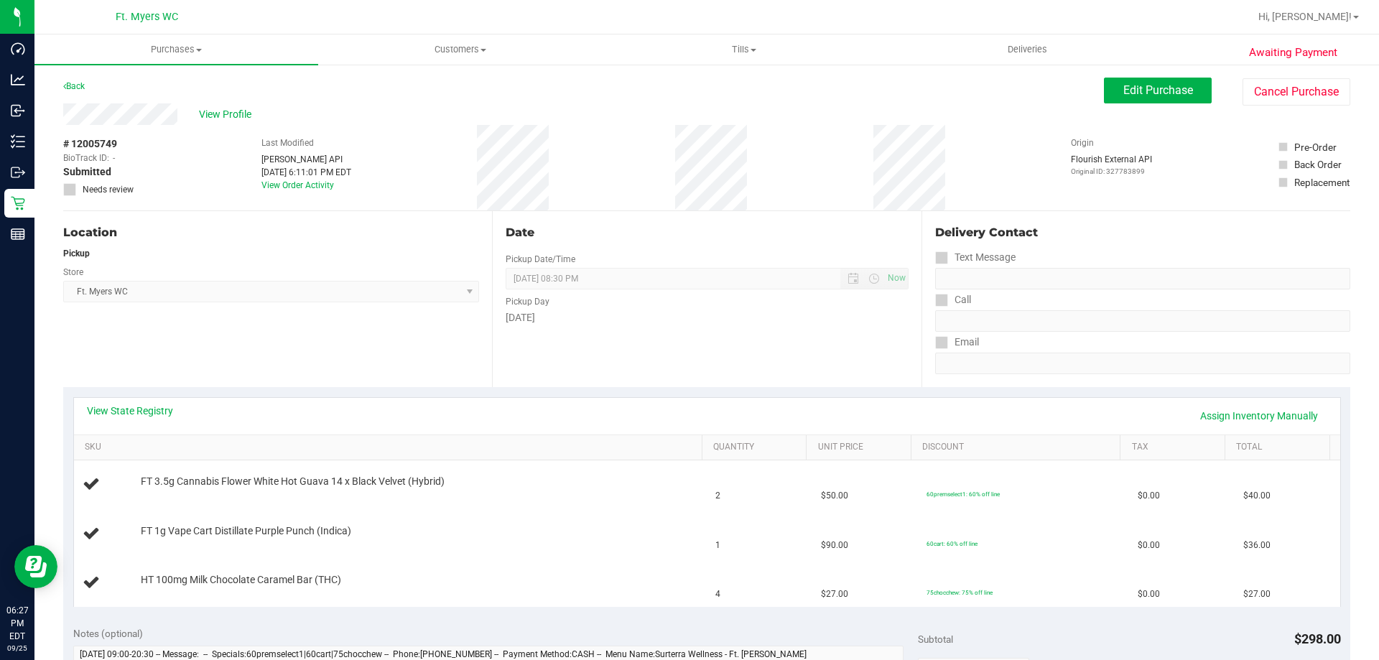
click at [319, 336] on div "Location Pickup Store Ft. Myers WC Select Store Bonita Springs WC Boynton Beach…" at bounding box center [277, 299] width 429 height 176
click at [217, 338] on div "Location Pickup Store Ft. Myers WC Select Store Bonita Springs WC Boynton Beach…" at bounding box center [277, 299] width 429 height 176
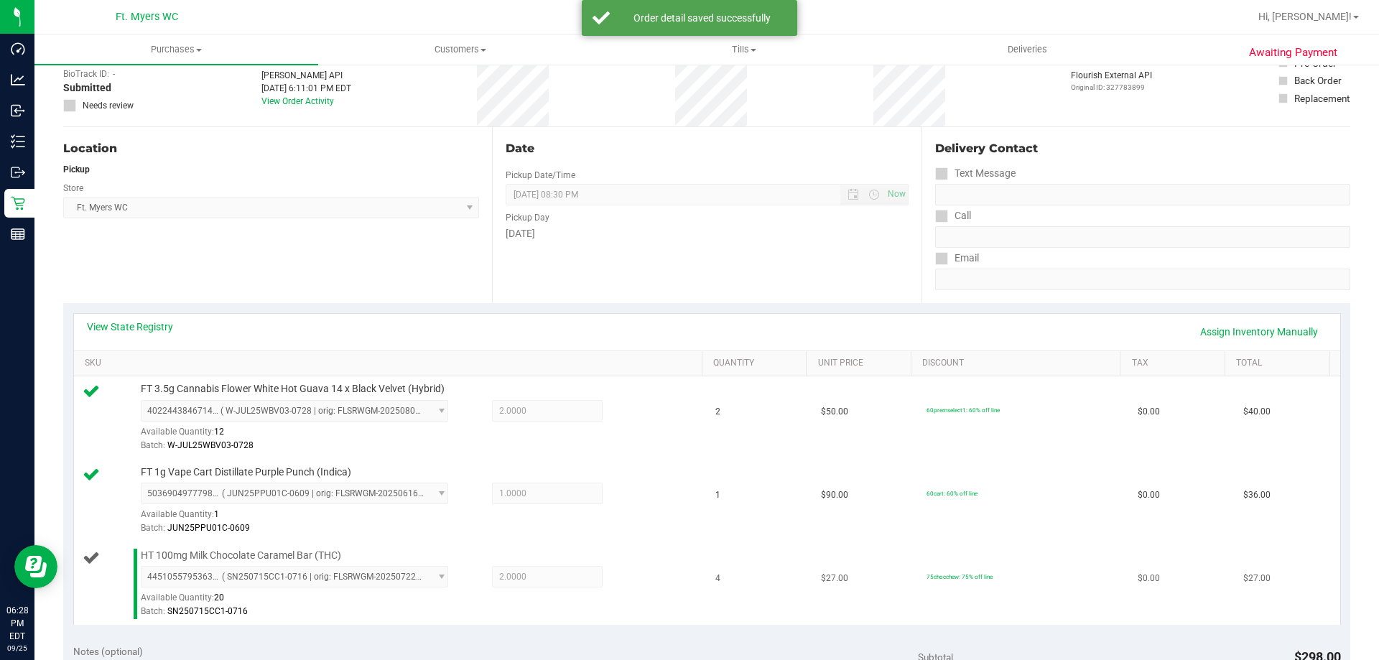
scroll to position [215, 0]
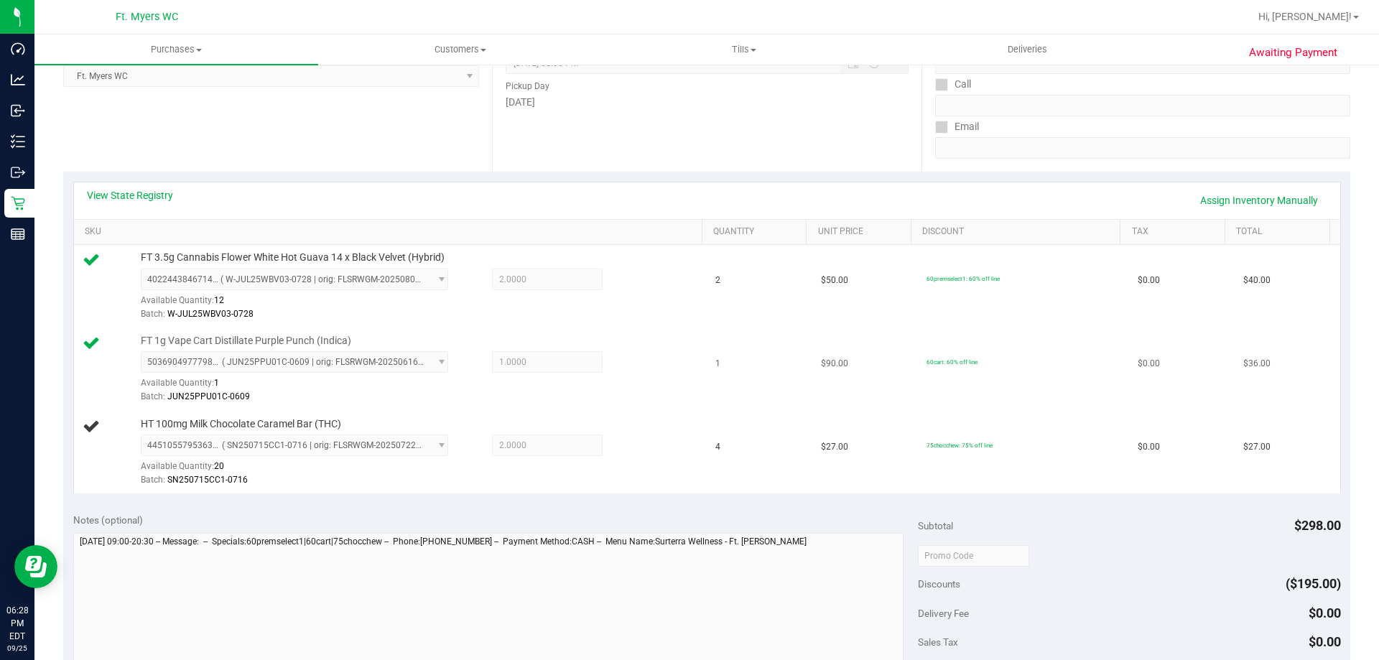
click at [588, 405] on td "FT 1g Vape Cart Distillate Purple Punch (Indica) 5036904977798733 ( JUN25PPU01C…" at bounding box center [390, 369] width 633 height 83
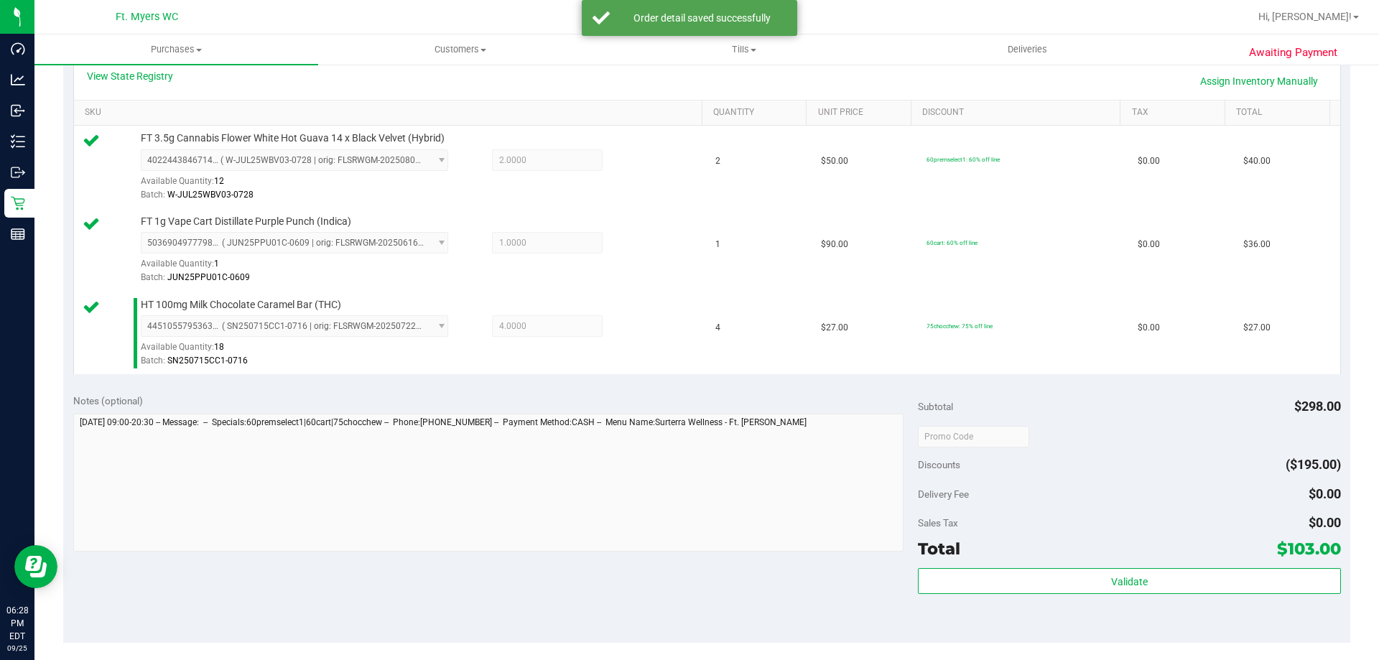
scroll to position [503, 0]
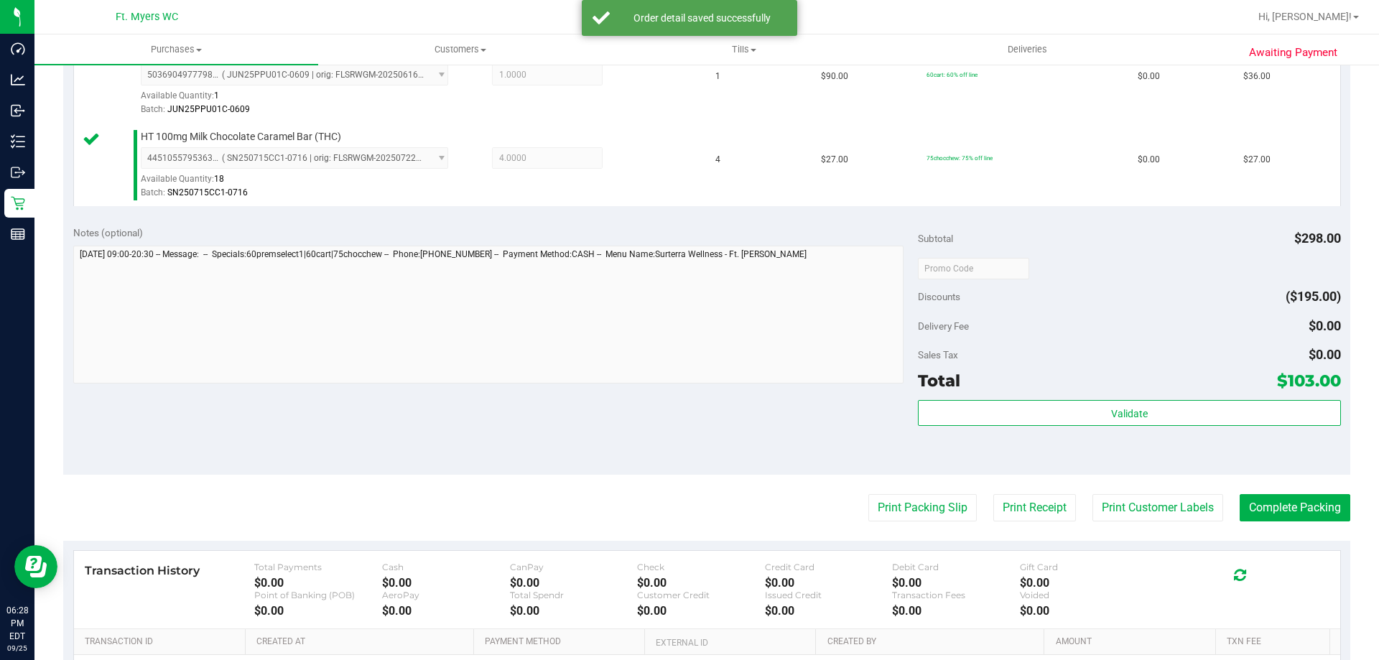
drag, startPoint x: 1157, startPoint y: 377, endPoint x: 1176, endPoint y: 398, distance: 28.5
click at [1157, 383] on div "Subtotal $298.00 Discounts ($195.00) Delivery Fee $0.00 Sales Tax $0.00 Total $…" at bounding box center [1129, 345] width 422 height 239
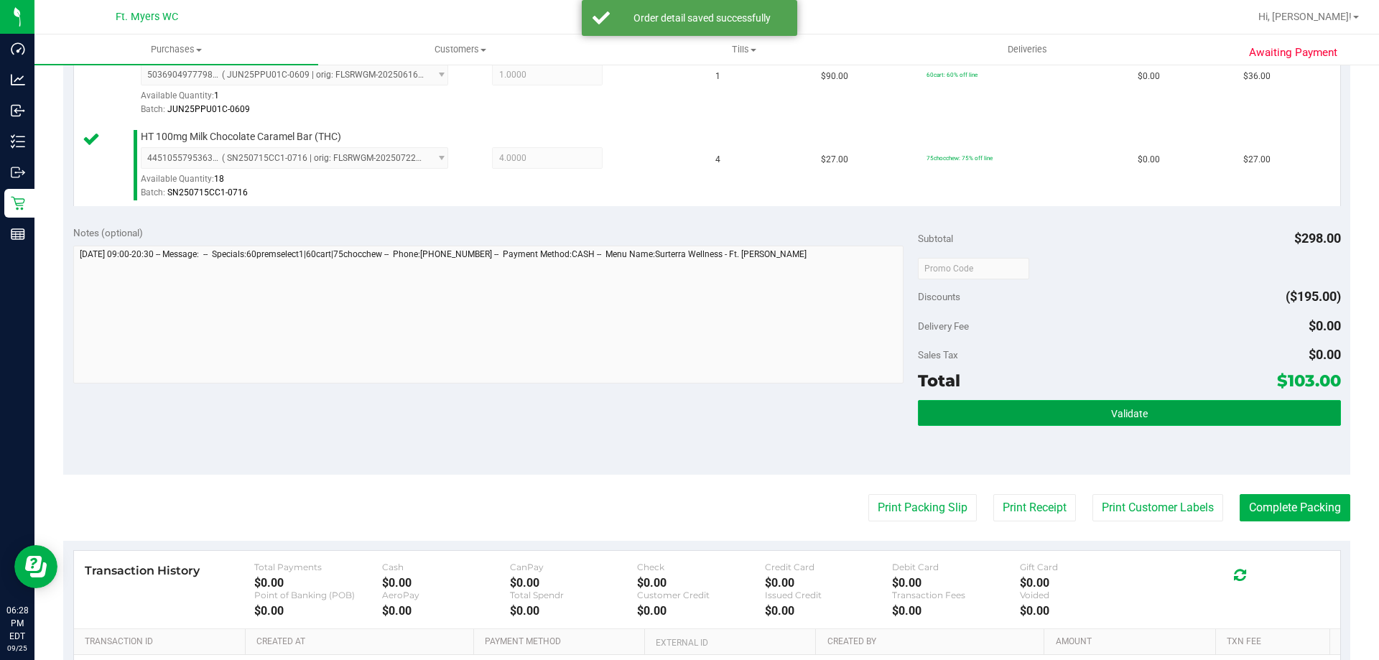
click at [1182, 403] on button "Validate" at bounding box center [1129, 413] width 422 height 26
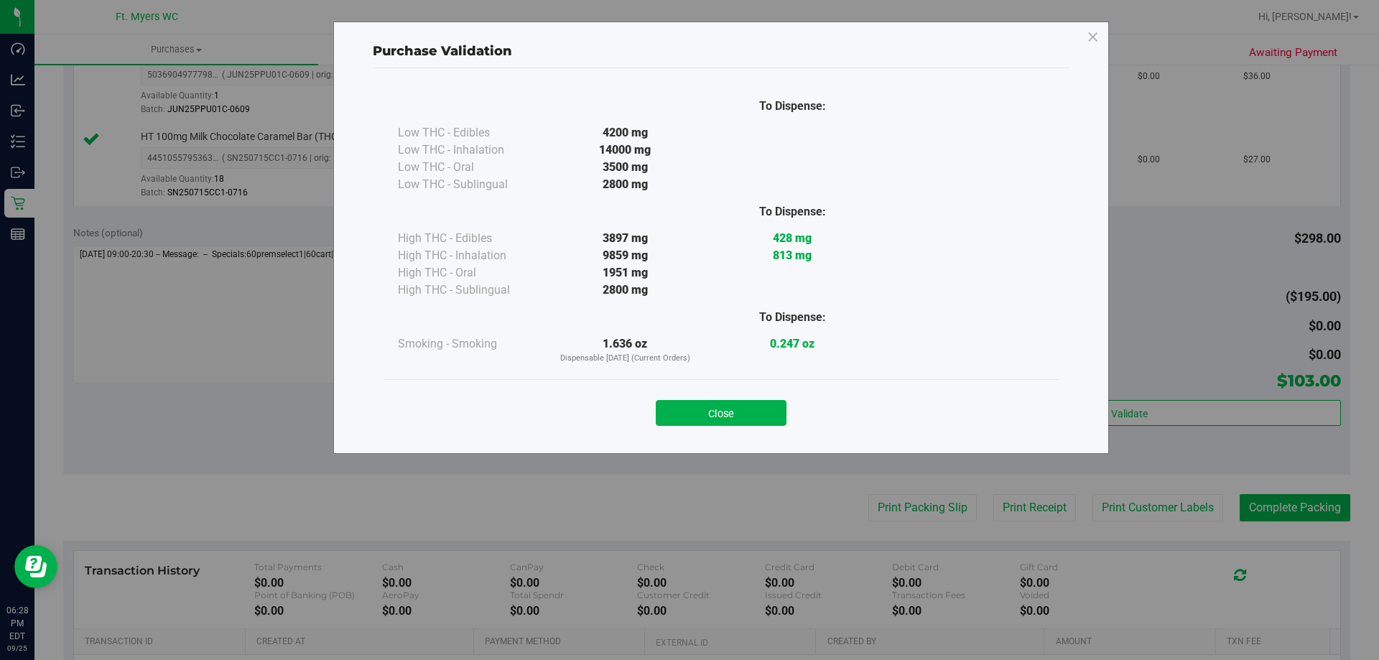
click at [775, 395] on div "Close" at bounding box center [721, 409] width 654 height 36
click at [775, 409] on button "Close" at bounding box center [721, 413] width 131 height 26
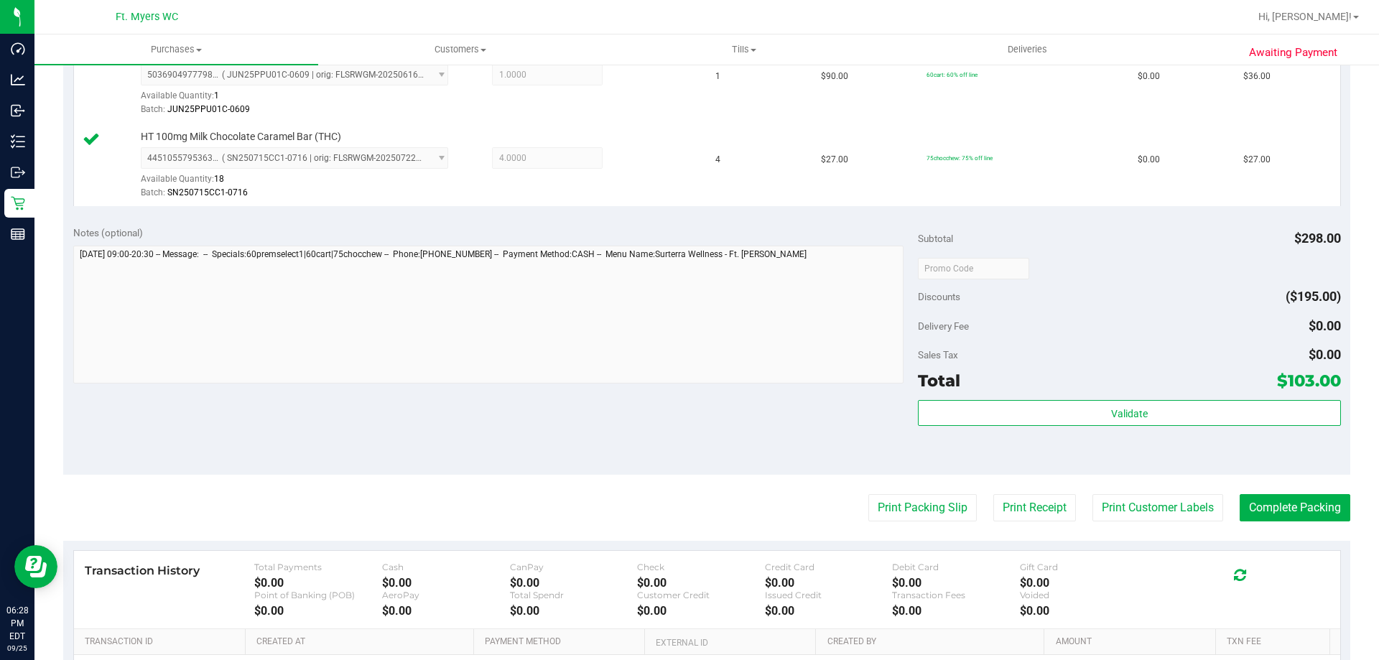
click at [906, 491] on purchase-details "Back Edit Purchase Cancel Purchase View Profile # 12005749 BioTrack ID: - Submi…" at bounding box center [706, 192] width 1287 height 1235
click at [919, 513] on button "Print Packing Slip" at bounding box center [922, 507] width 108 height 27
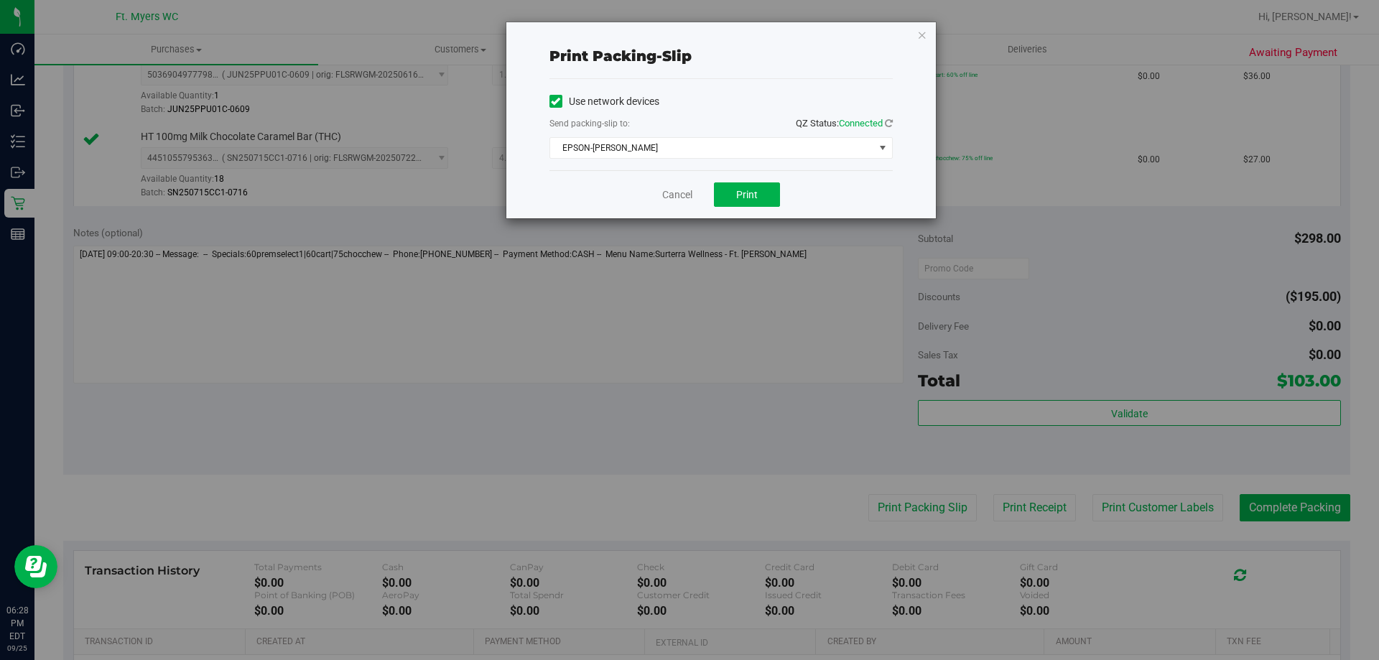
click at [672, 203] on div "Cancel Print" at bounding box center [720, 194] width 343 height 48
click at [672, 185] on div "Cancel Print" at bounding box center [720, 194] width 343 height 48
click at [680, 190] on link "Cancel" at bounding box center [677, 194] width 30 height 15
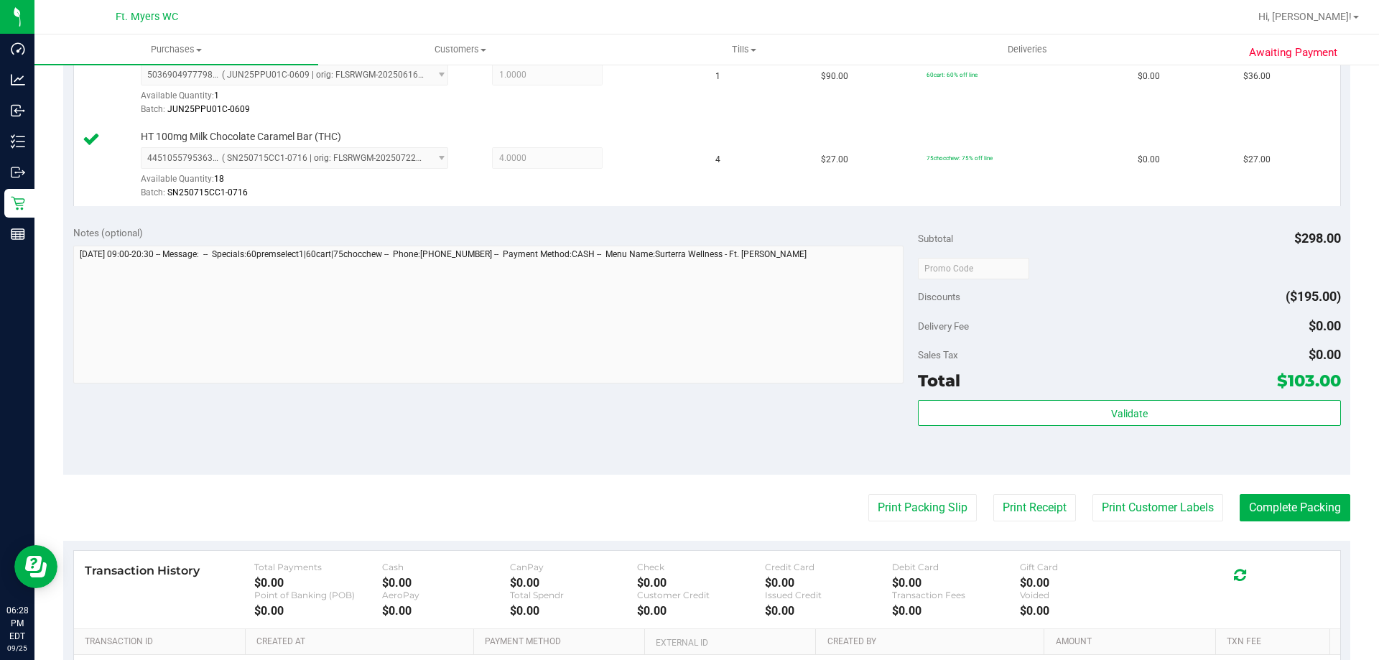
click at [1097, 373] on div "Total $103.00" at bounding box center [1129, 381] width 422 height 26
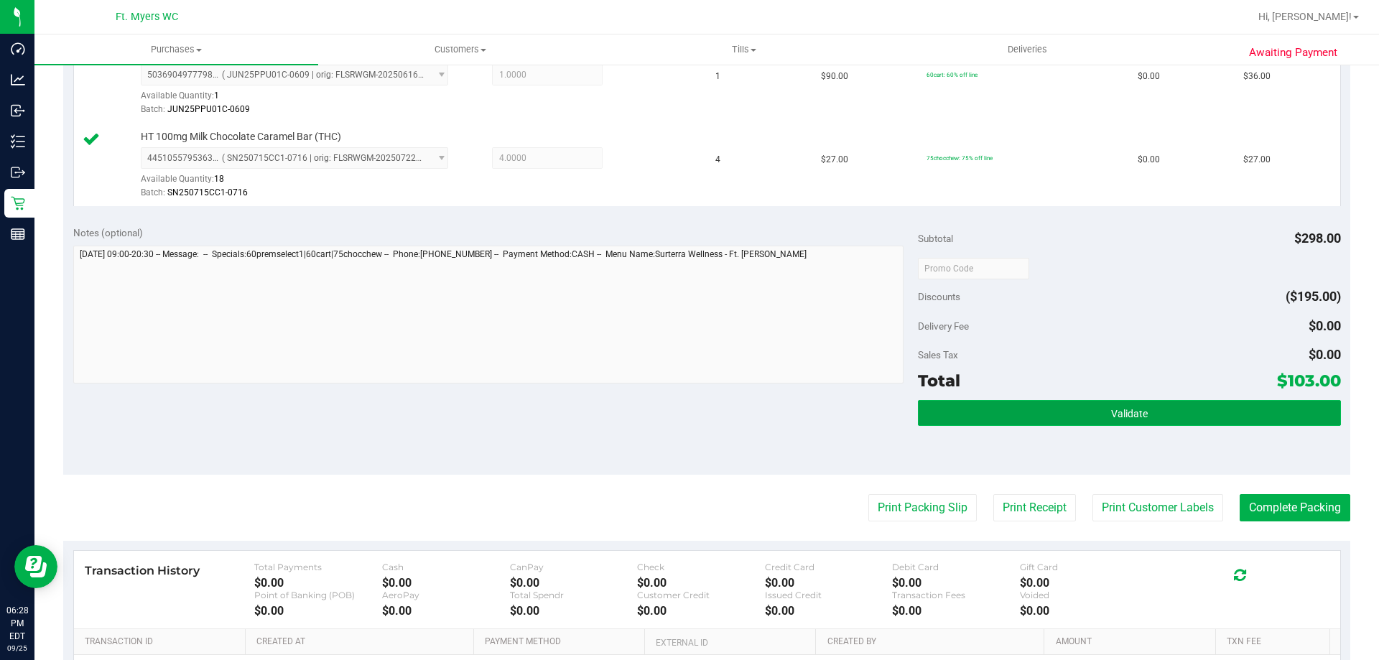
click at [1123, 414] on span "Validate" at bounding box center [1129, 413] width 37 height 11
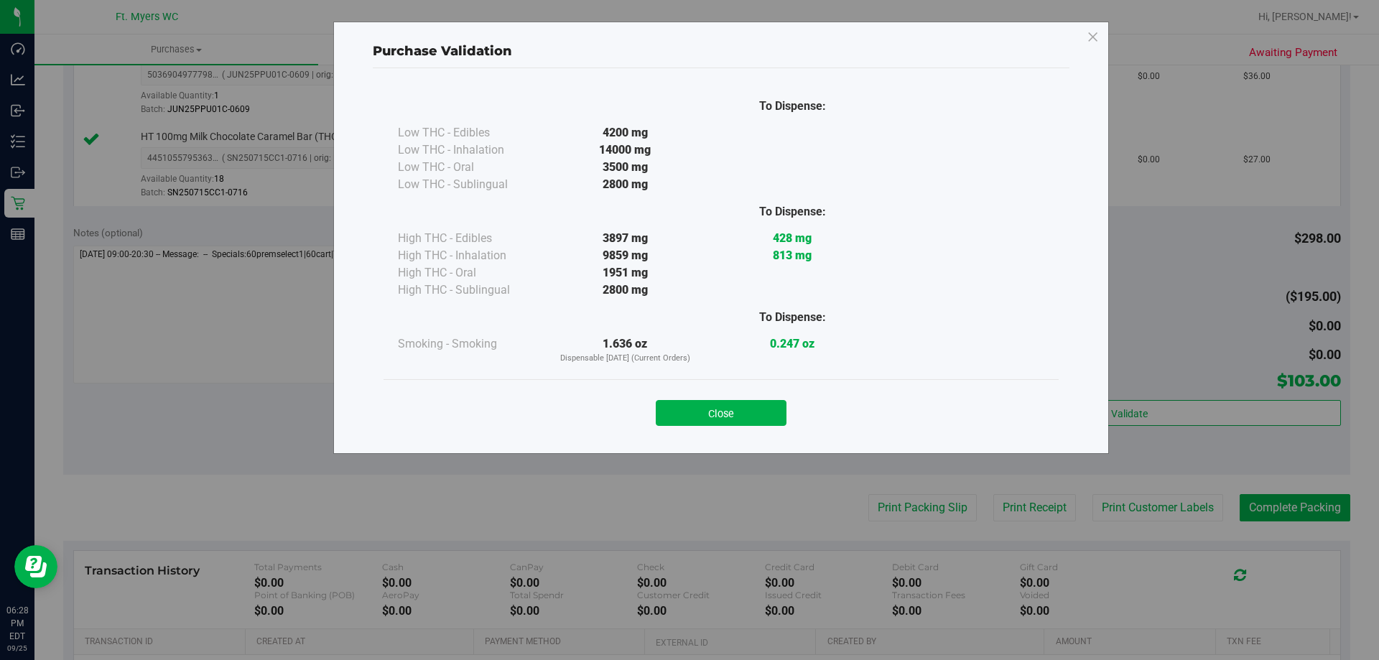
click at [745, 439] on div "To Dispense: Low THC - Edibles 4200 mg" at bounding box center [721, 254] width 697 height 372
click at [757, 407] on button "Close" at bounding box center [721, 413] width 131 height 26
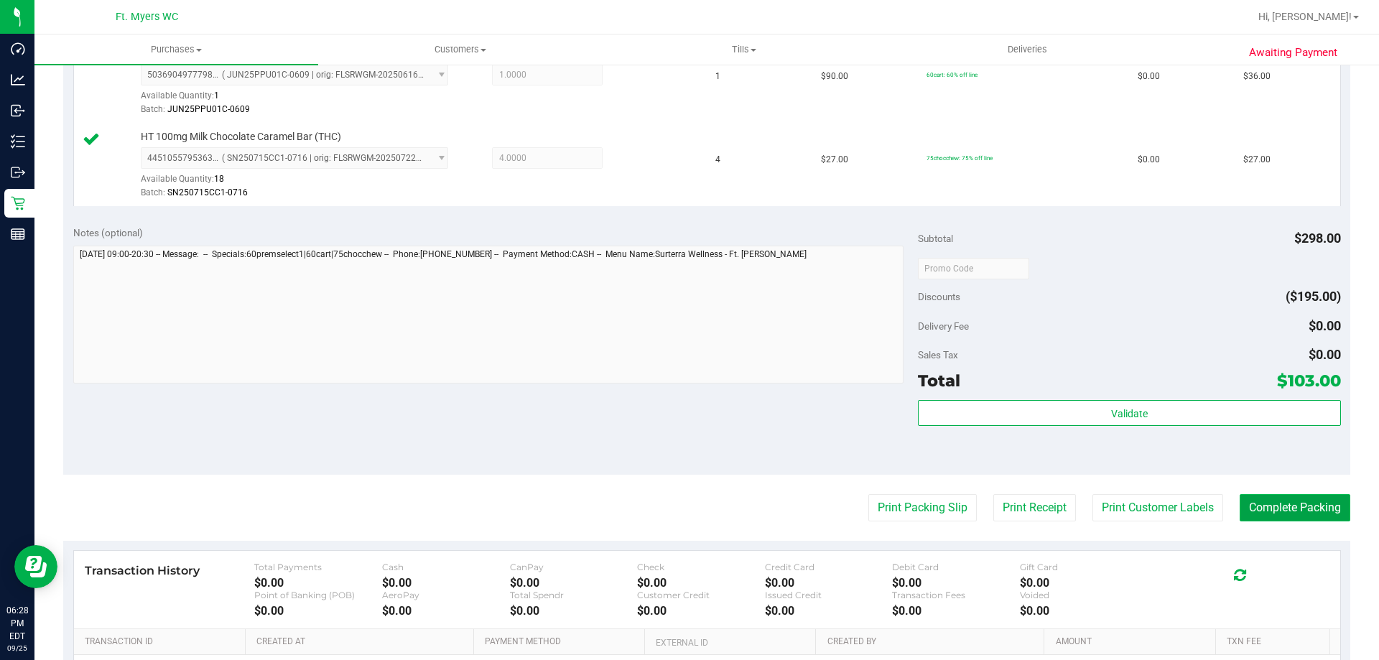
click at [1281, 511] on button "Complete Packing" at bounding box center [1295, 507] width 111 height 27
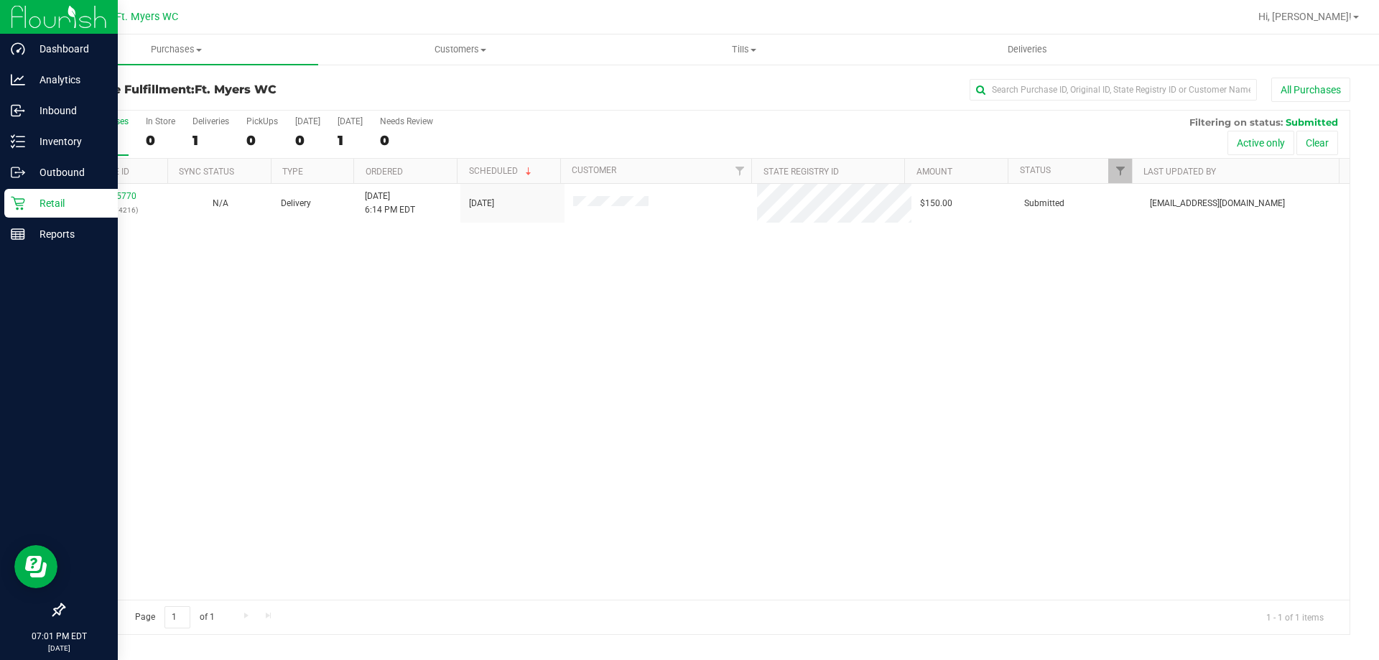
click at [24, 204] on icon at bounding box center [18, 203] width 14 height 14
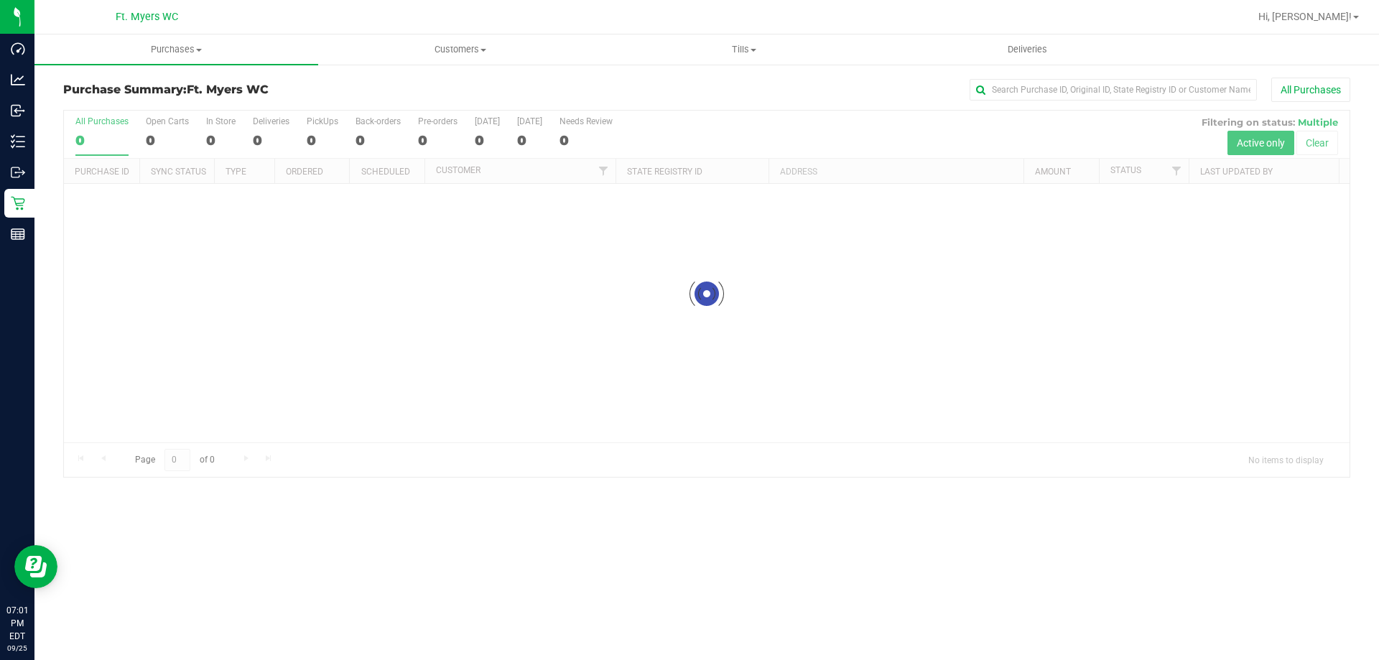
click at [342, 105] on div "Purchase Summary: Ft. Myers WC All Purchases" at bounding box center [706, 94] width 1287 height 32
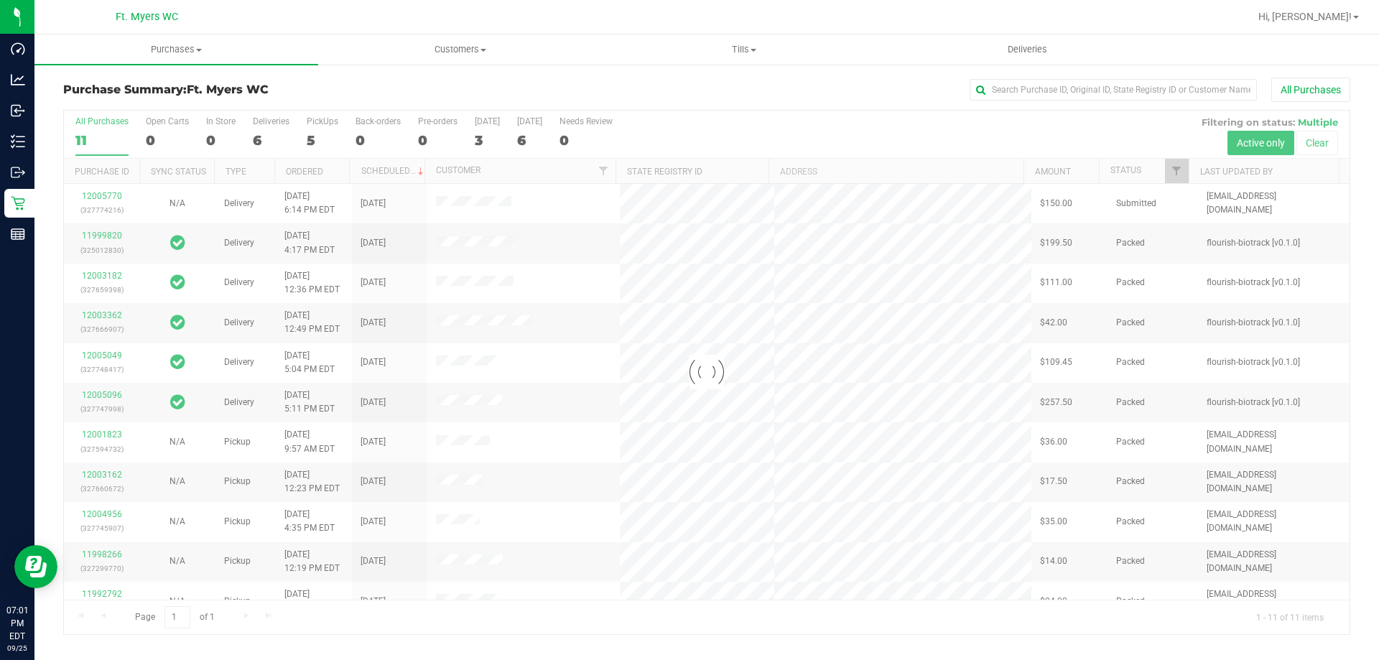
click at [317, 138] on div at bounding box center [707, 373] width 1286 height 524
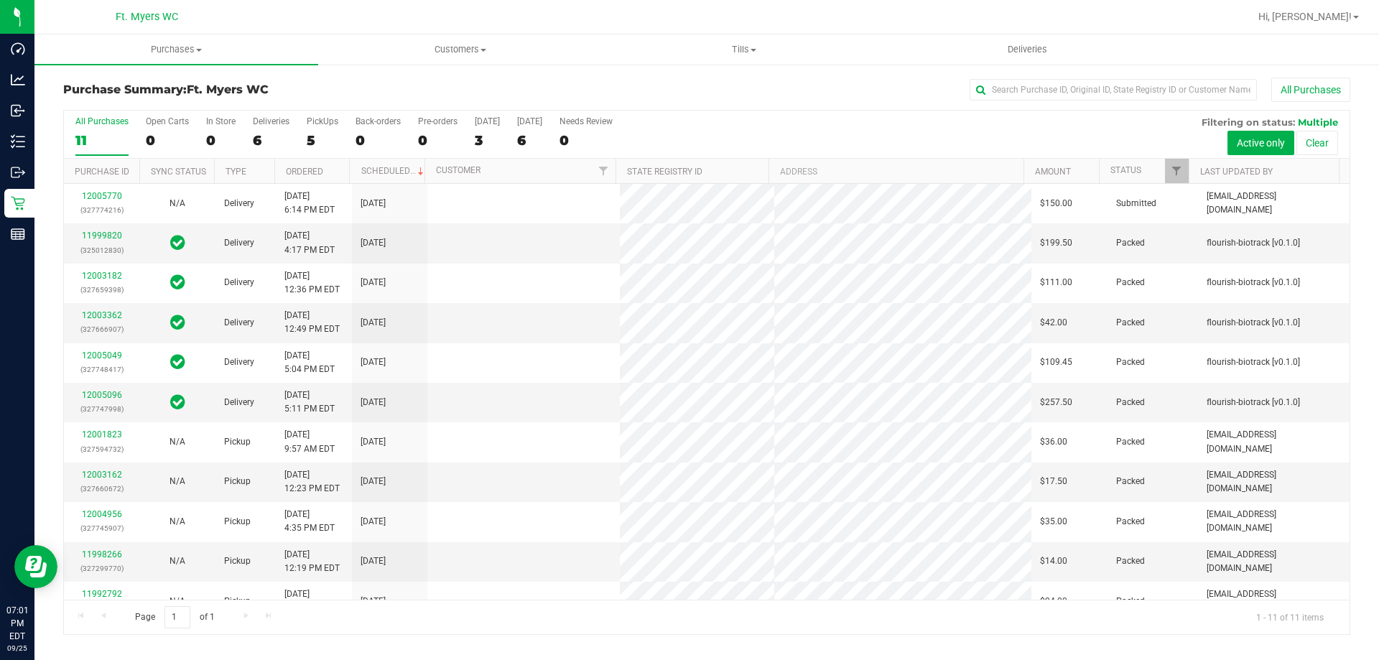
click at [317, 138] on div "5" at bounding box center [323, 140] width 32 height 17
click at [0, 0] on input "PickUps 5" at bounding box center [0, 0] width 0 height 0
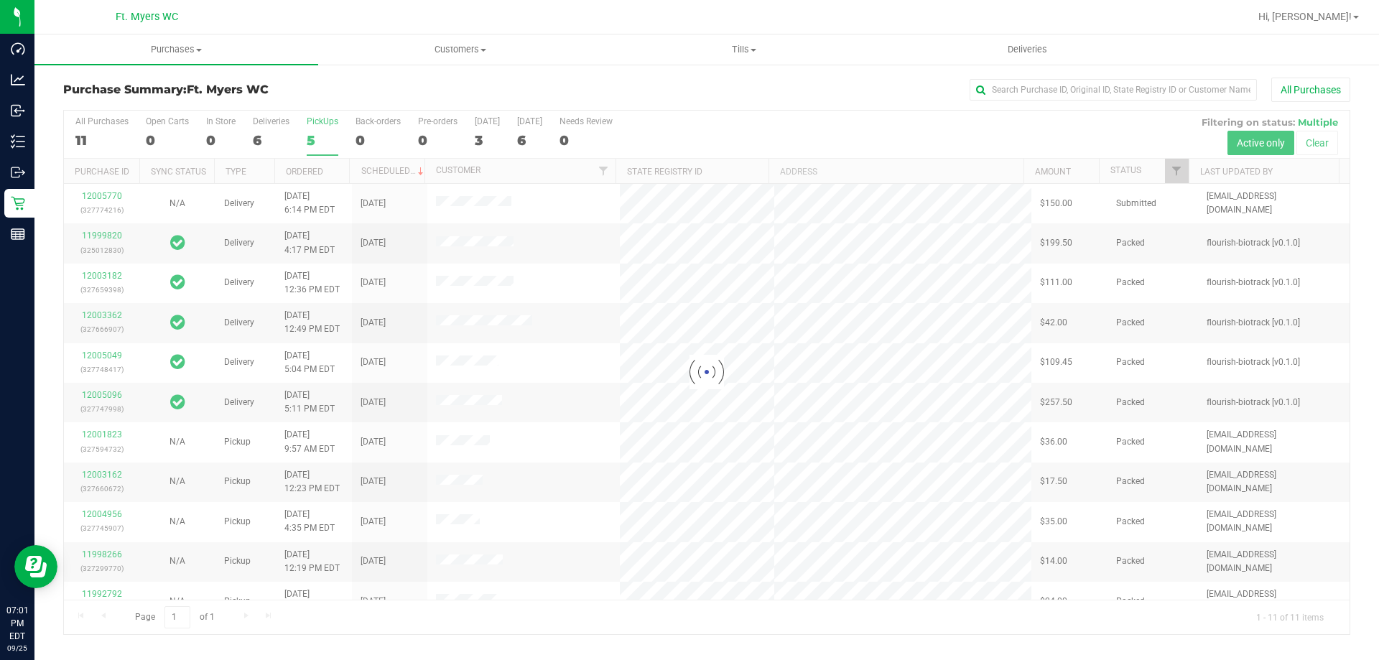
click at [317, 138] on div at bounding box center [707, 373] width 1286 height 524
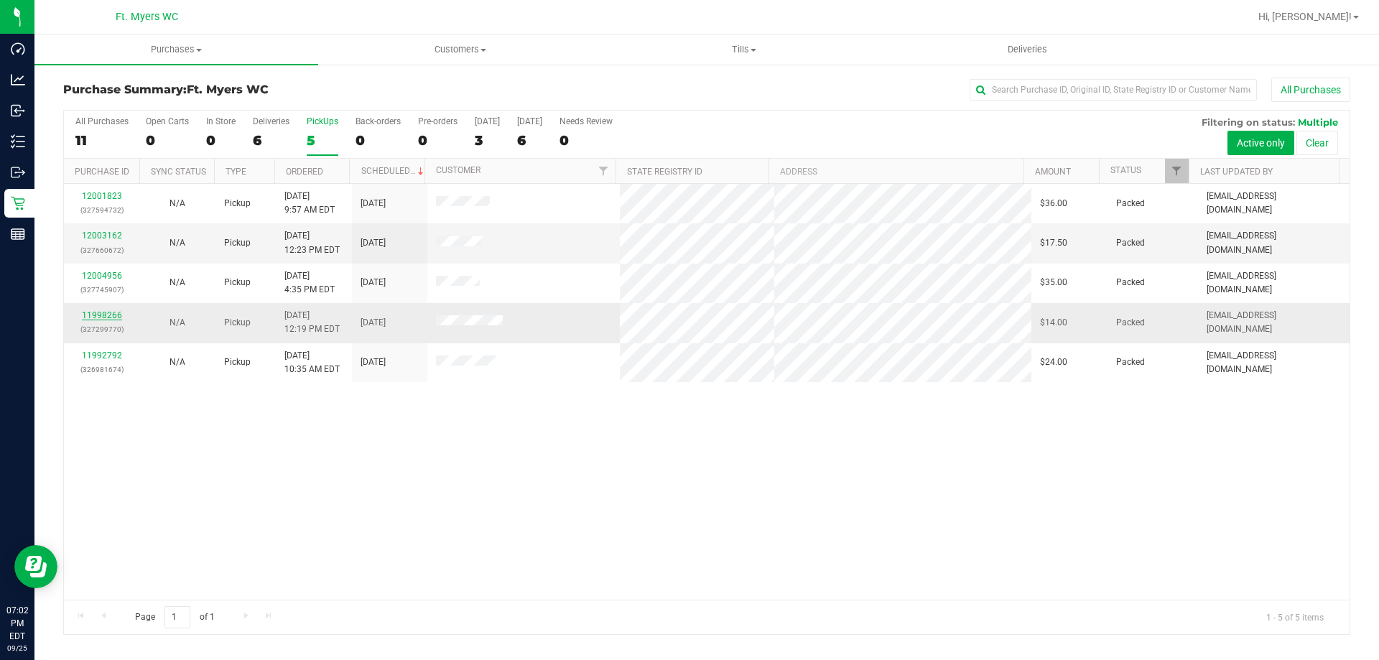
click at [105, 313] on link "11998266" at bounding box center [102, 315] width 40 height 10
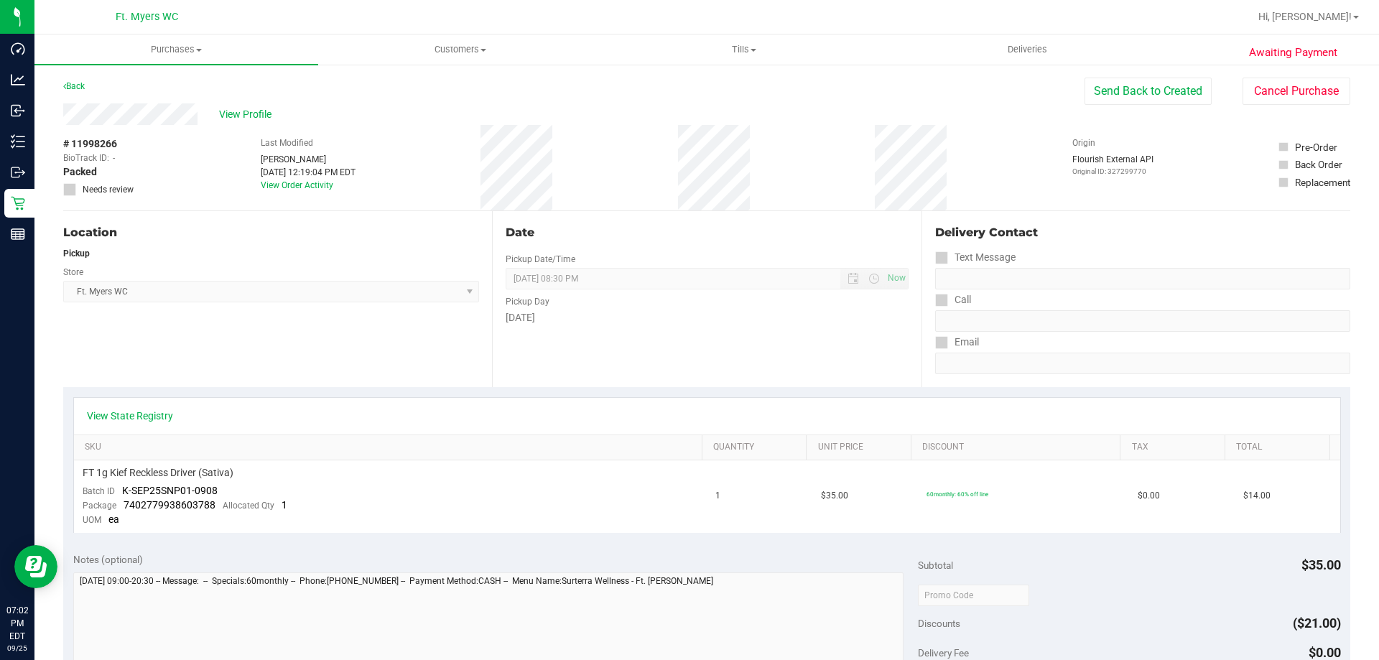
click at [802, 153] on div "# 11998266 BioTrack ID: - Packed Needs review Last Modified Monty Wiradilaga Se…" at bounding box center [706, 167] width 1287 height 85
click at [1298, 83] on button "Cancel Purchase" at bounding box center [1296, 91] width 108 height 27
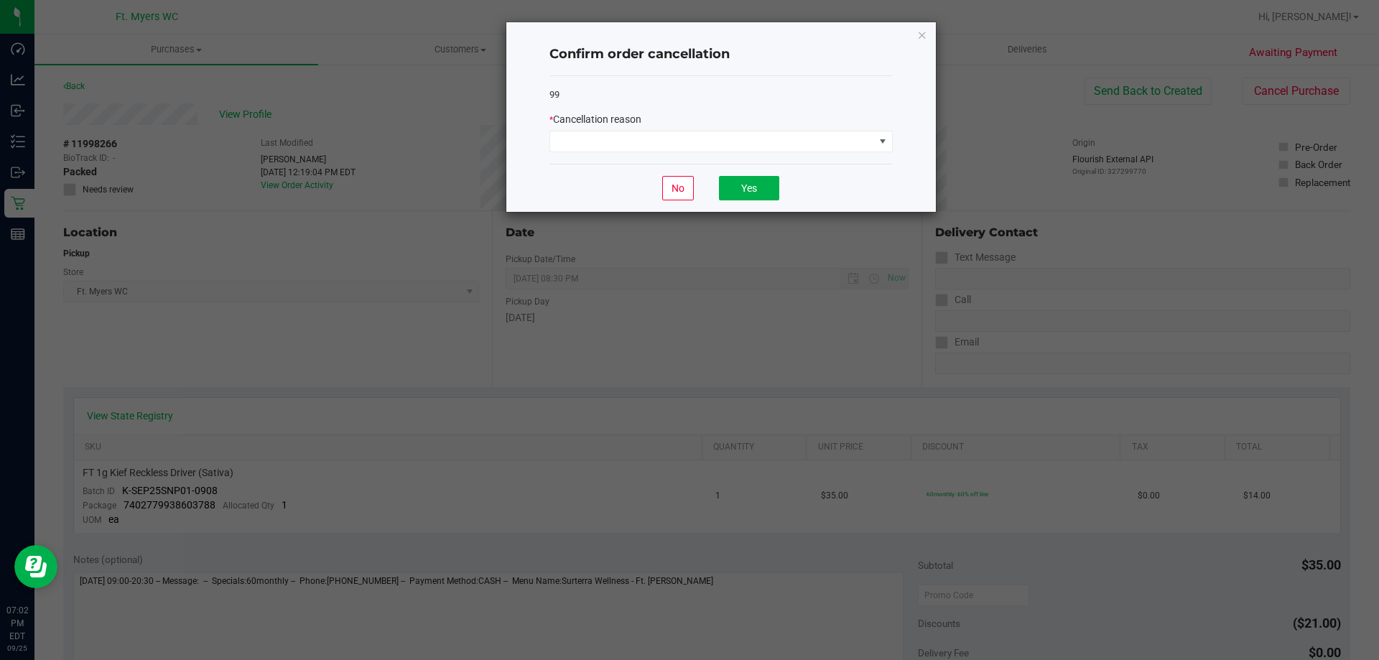
click at [751, 129] on div "* Cancellation reason" at bounding box center [720, 132] width 343 height 40
click at [745, 144] on span at bounding box center [712, 141] width 324 height 20
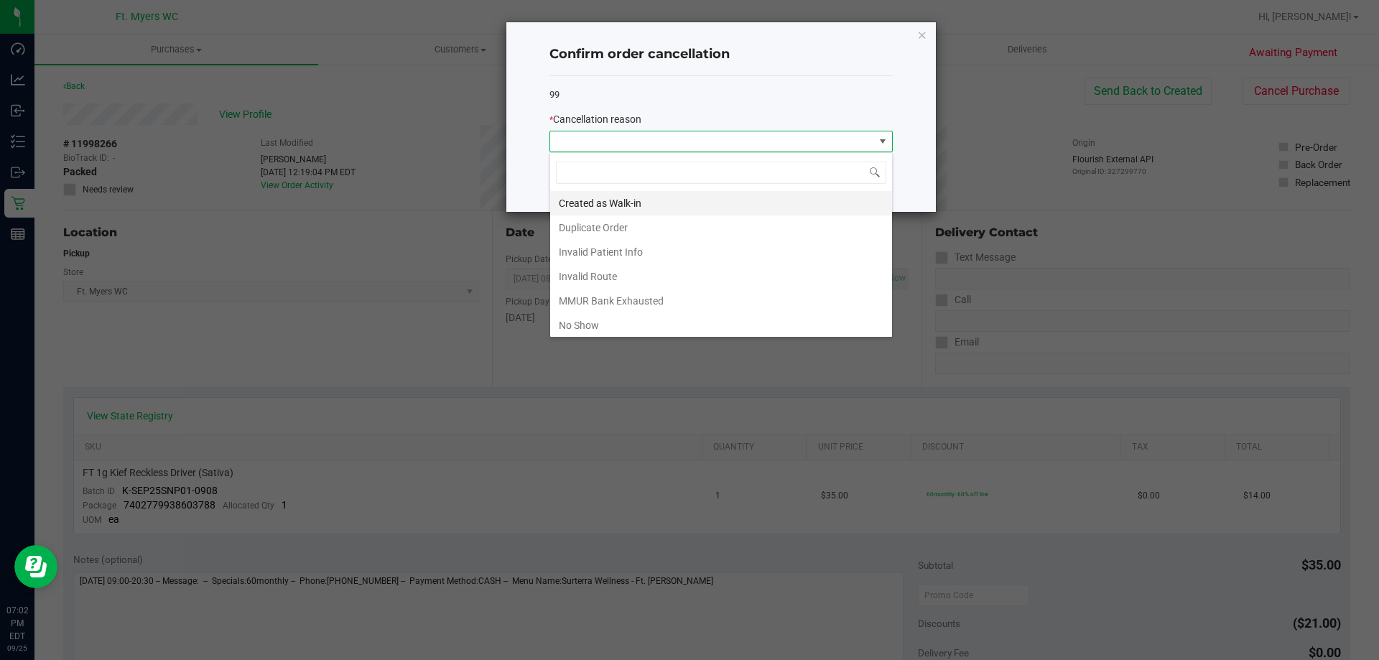
scroll to position [22, 343]
click at [600, 225] on li "Duplicate Order" at bounding box center [721, 227] width 342 height 24
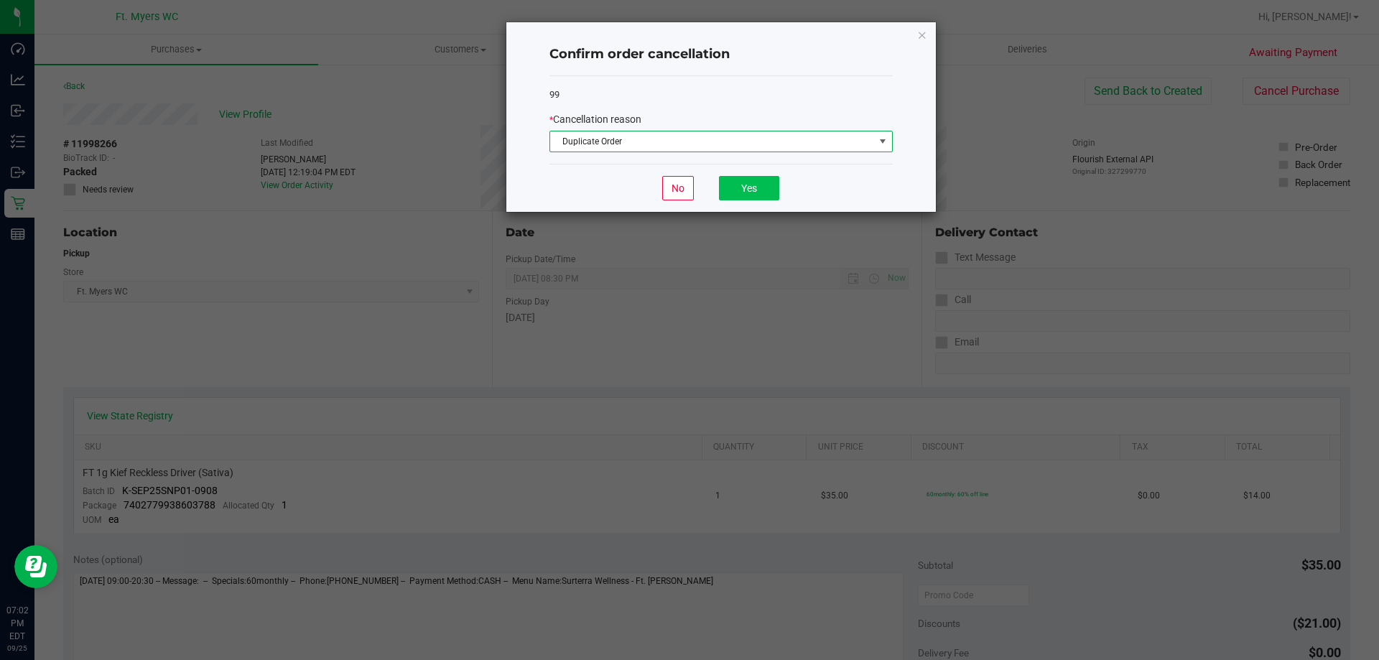
drag, startPoint x: 712, startPoint y: 193, endPoint x: 727, endPoint y: 193, distance: 15.1
click at [727, 193] on div "No Yes" at bounding box center [720, 188] width 343 height 48
click at [735, 188] on button "Yes" at bounding box center [749, 188] width 60 height 24
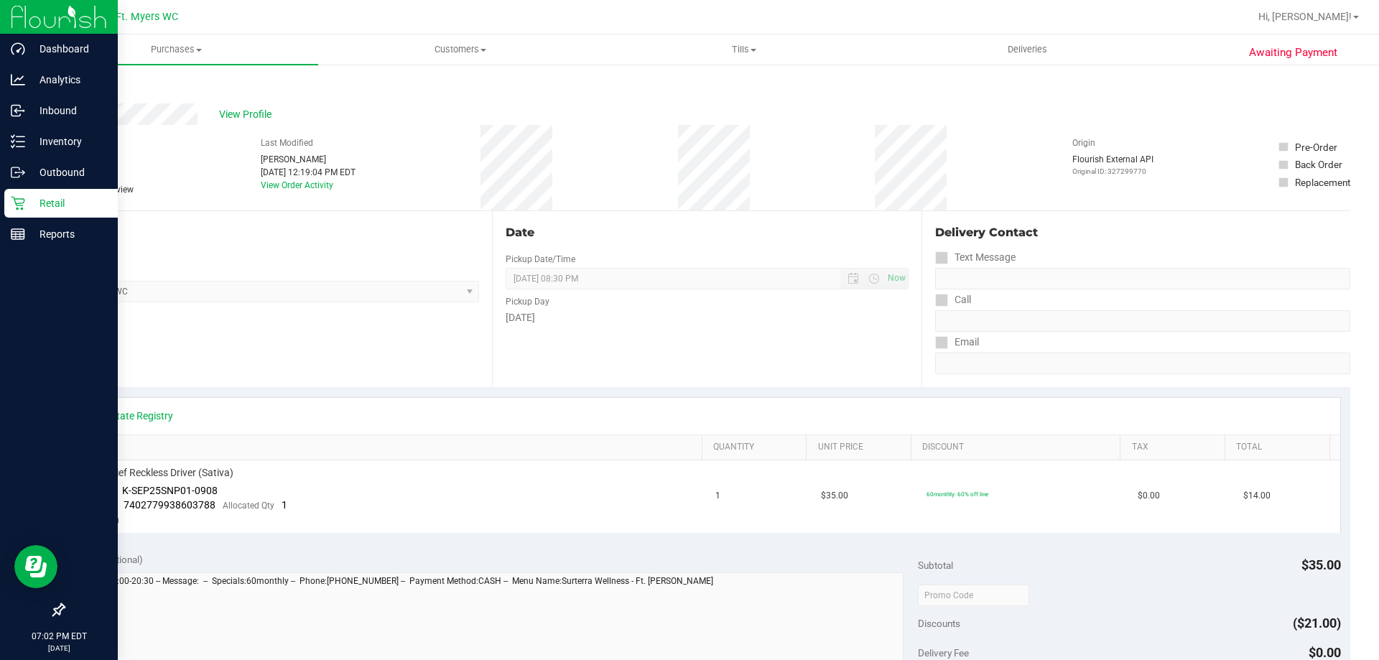
click at [25, 218] on link "Retail" at bounding box center [59, 204] width 118 height 31
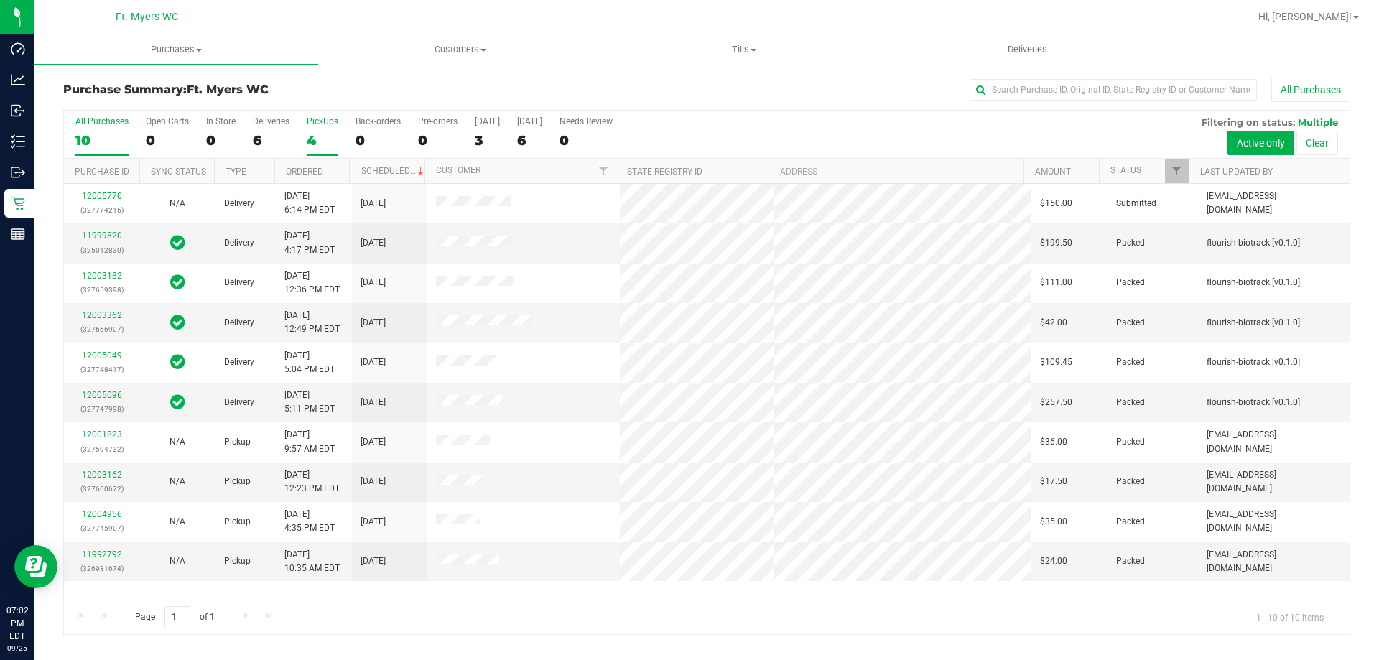
click at [313, 131] on label "PickUps 4" at bounding box center [323, 136] width 32 height 40
click at [0, 0] on input "PickUps 4" at bounding box center [0, 0] width 0 height 0
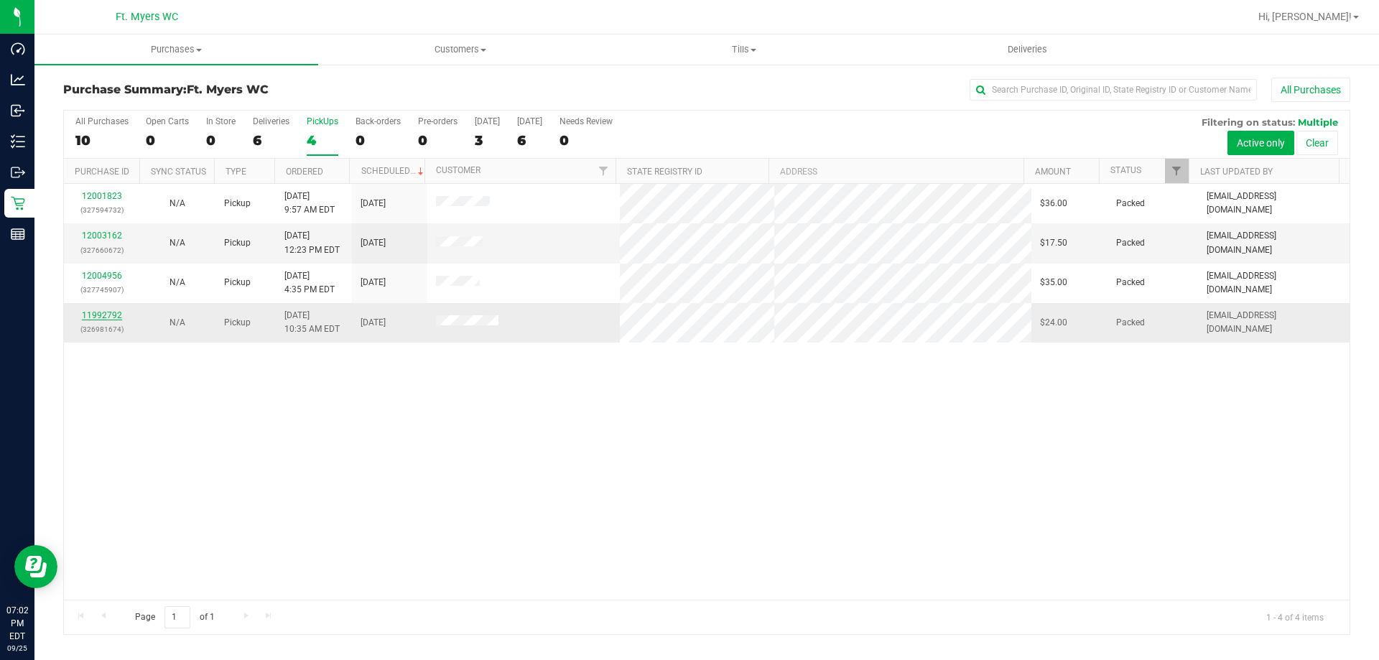
click at [113, 315] on link "11992792" at bounding box center [102, 315] width 40 height 10
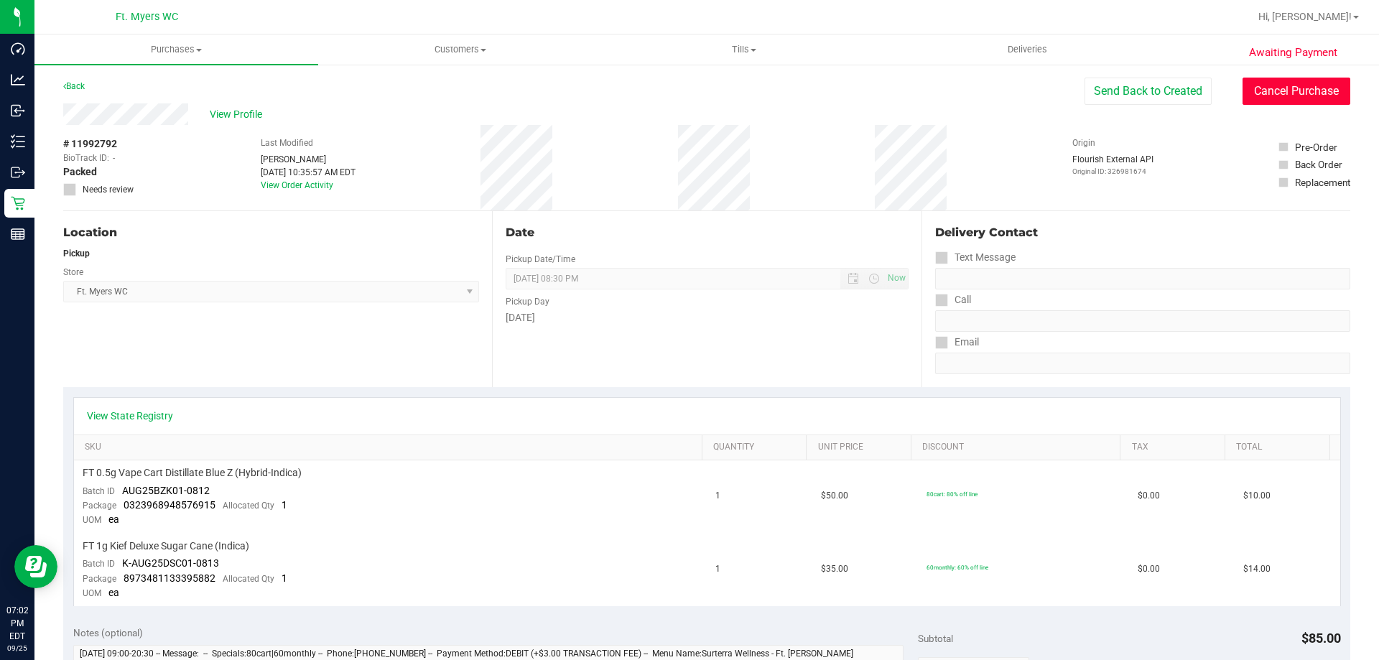
click at [1297, 83] on button "Cancel Purchase" at bounding box center [1296, 91] width 108 height 27
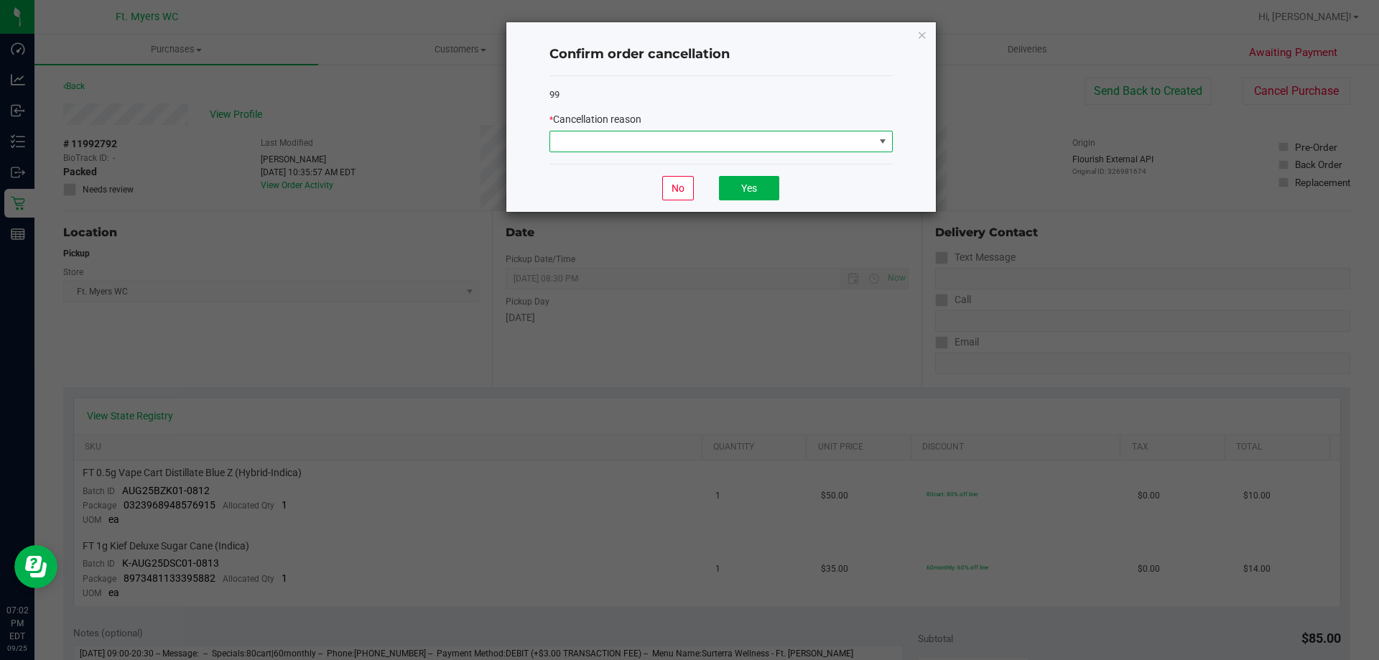
click at [740, 132] on span at bounding box center [712, 141] width 324 height 20
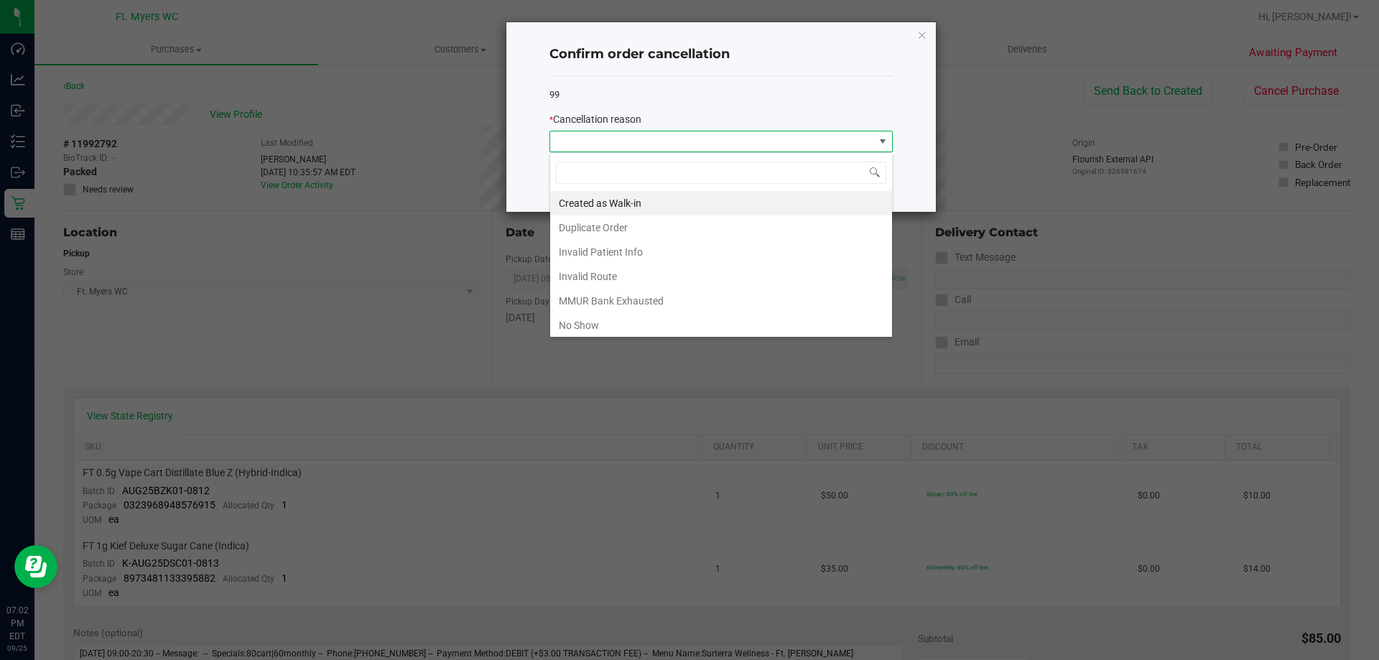
scroll to position [22, 343]
click at [595, 313] on li "No Show" at bounding box center [721, 325] width 342 height 24
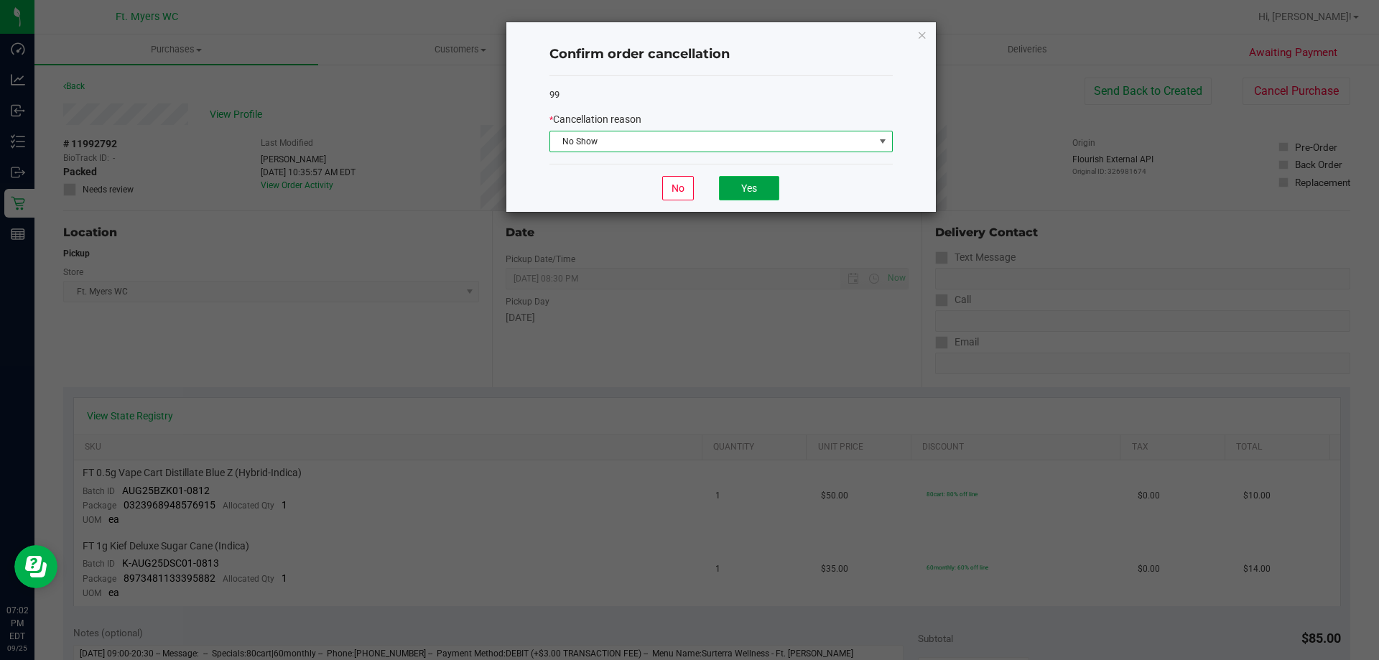
click at [743, 198] on button "Yes" at bounding box center [749, 188] width 60 height 24
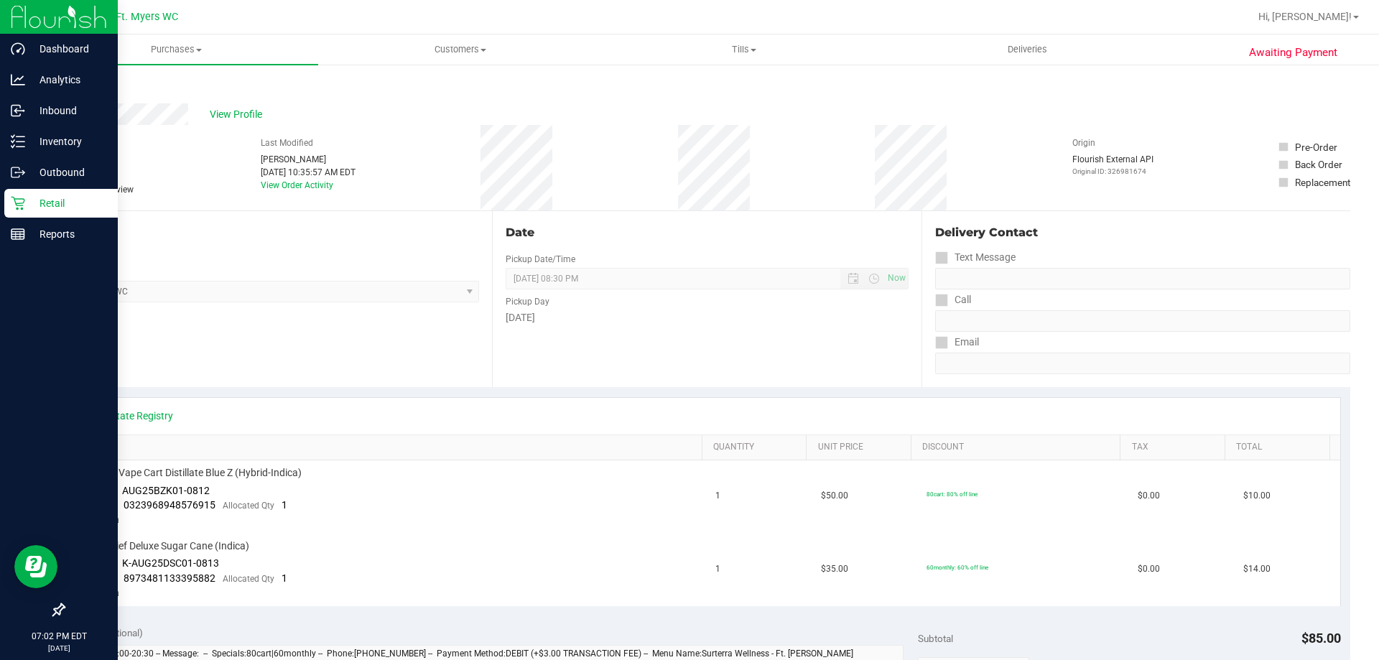
click at [22, 198] on icon at bounding box center [18, 203] width 14 height 14
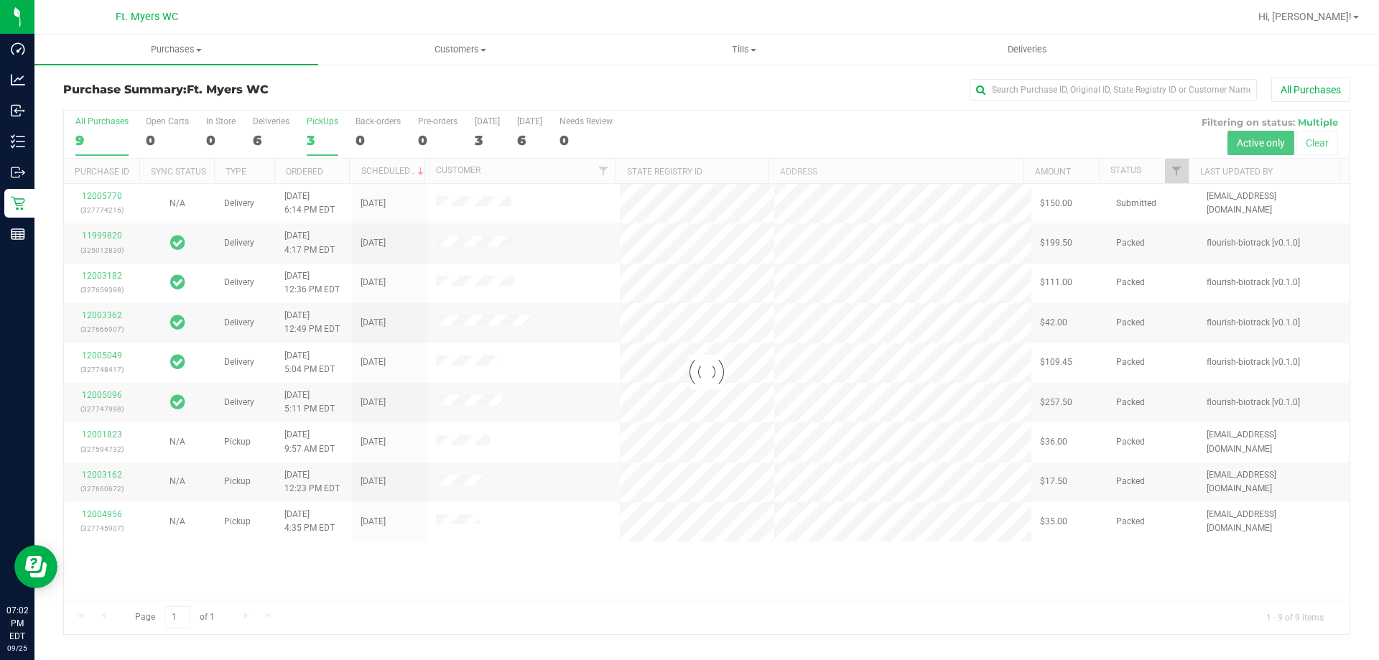
click at [322, 126] on div "PickUps" at bounding box center [323, 121] width 32 height 10
click at [0, 0] on input "PickUps 3" at bounding box center [0, 0] width 0 height 0
click at [322, 126] on div at bounding box center [707, 373] width 1286 height 524
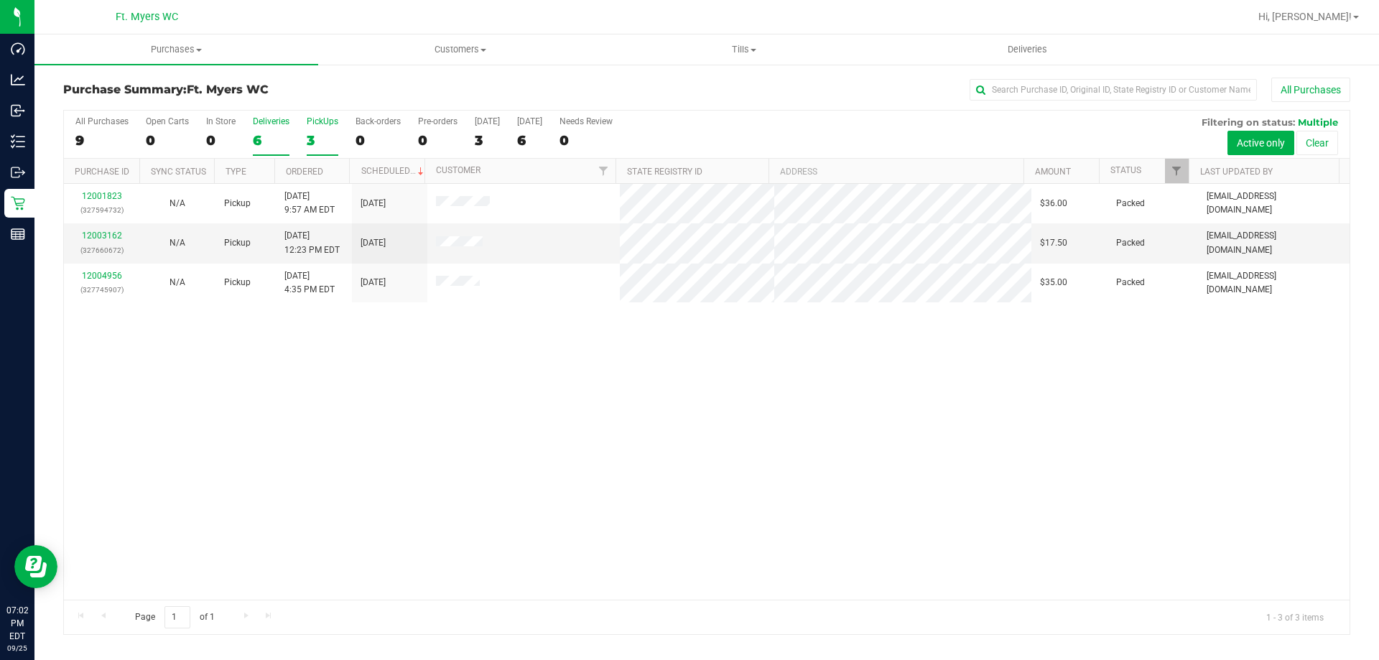
click at [260, 136] on div "6" at bounding box center [271, 140] width 37 height 17
click at [0, 0] on input "Deliveries 6" at bounding box center [0, 0] width 0 height 0
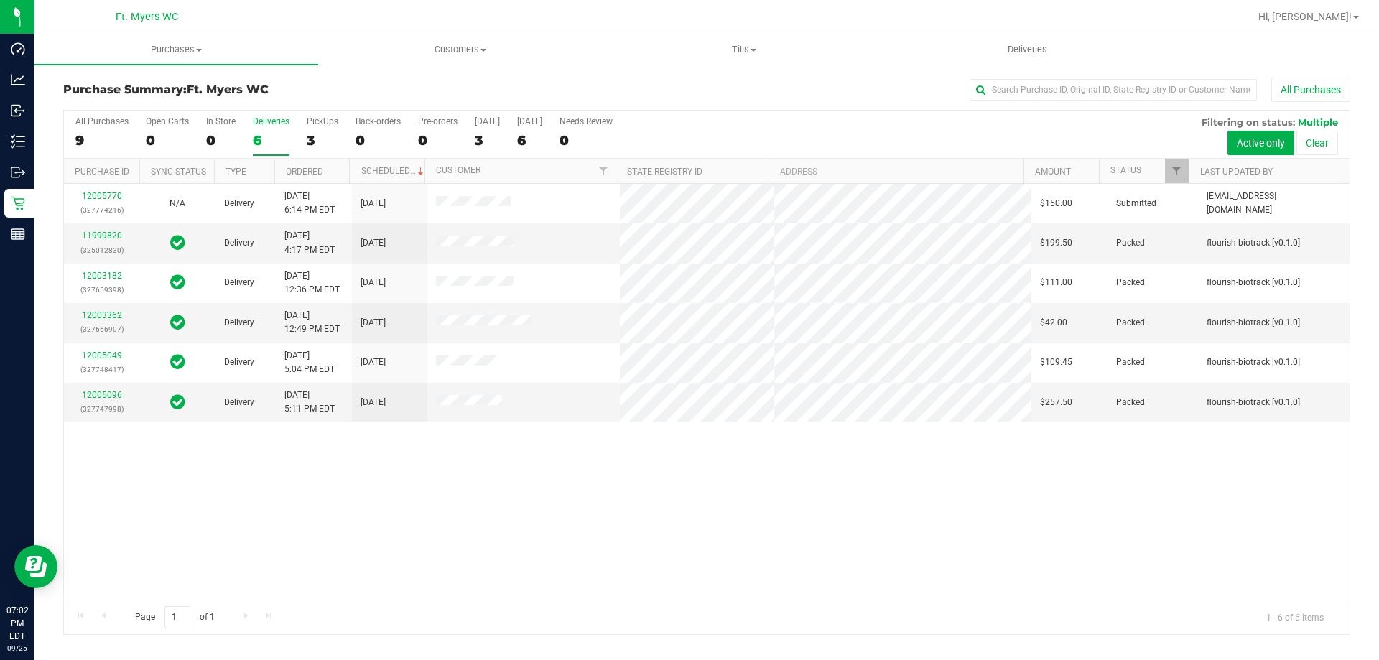
click at [319, 136] on div "3" at bounding box center [323, 140] width 32 height 17
click at [0, 0] on input "PickUps 3" at bounding box center [0, 0] width 0 height 0
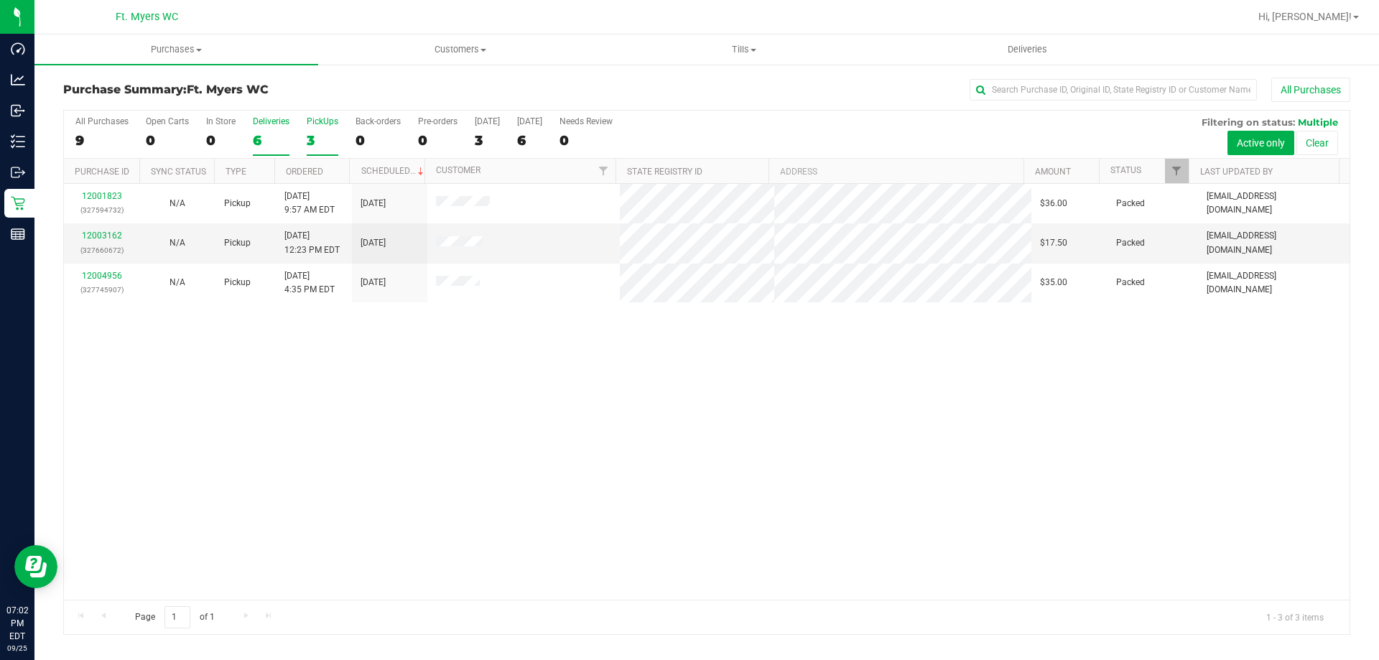
click at [273, 139] on div "6" at bounding box center [271, 140] width 37 height 17
click at [0, 0] on input "Deliveries 6" at bounding box center [0, 0] width 0 height 0
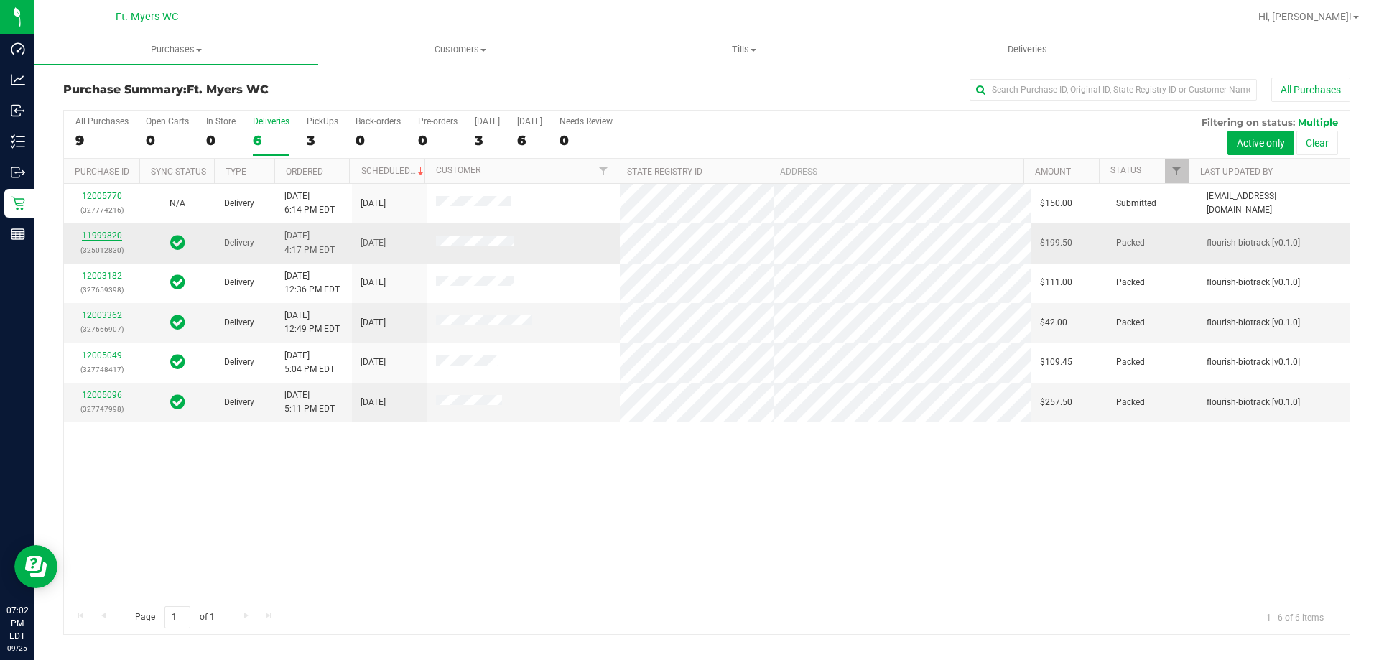
click at [119, 237] on link "11999820" at bounding box center [102, 236] width 40 height 10
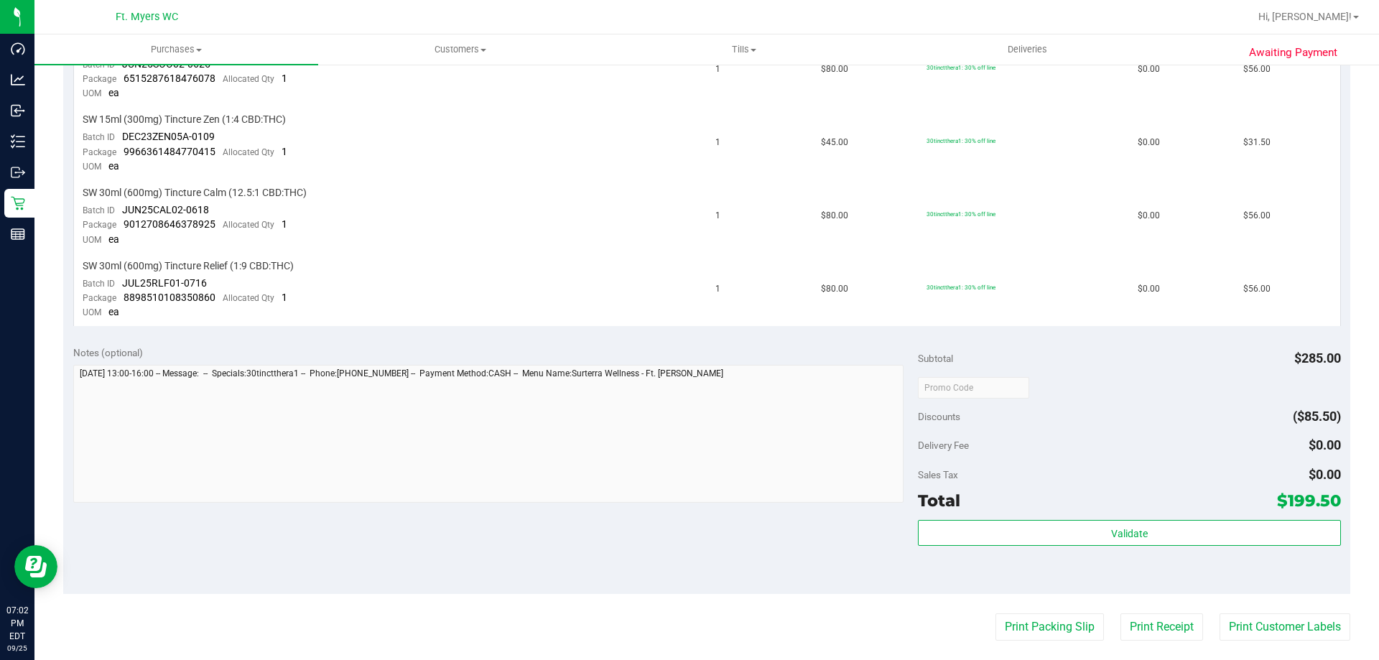
scroll to position [728, 0]
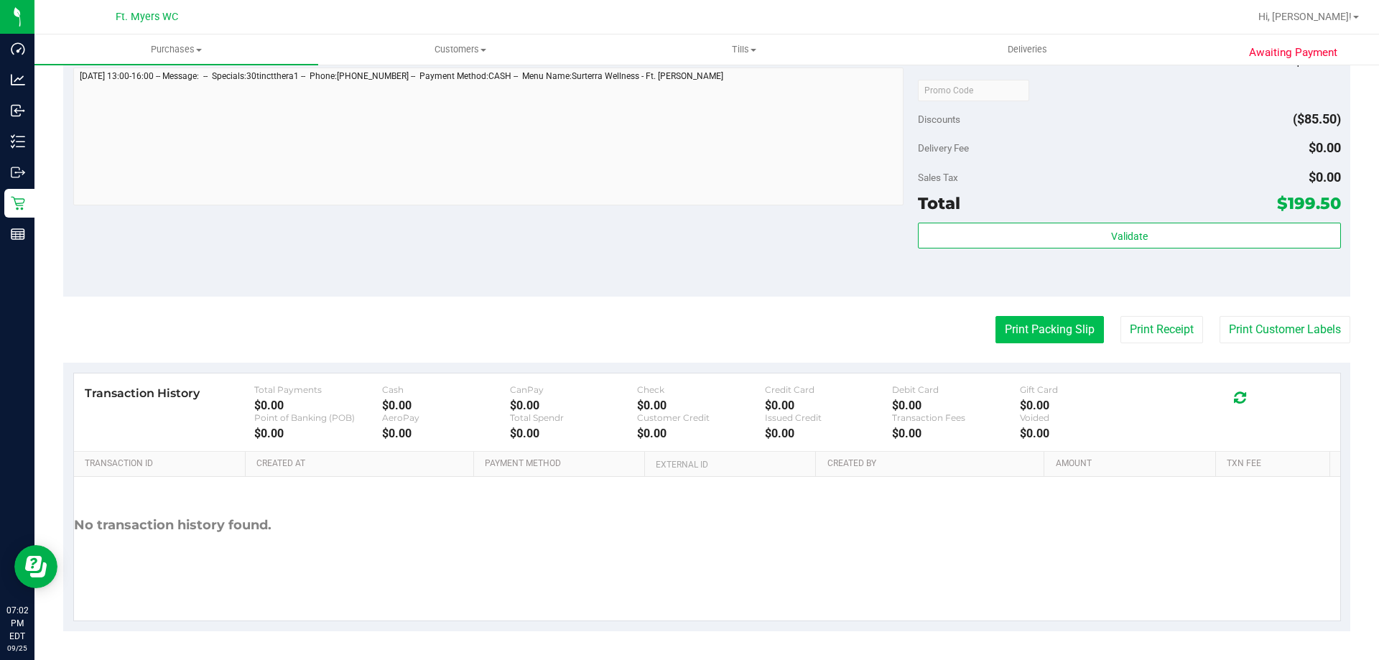
click at [1023, 327] on button "Print Packing Slip" at bounding box center [1049, 329] width 108 height 27
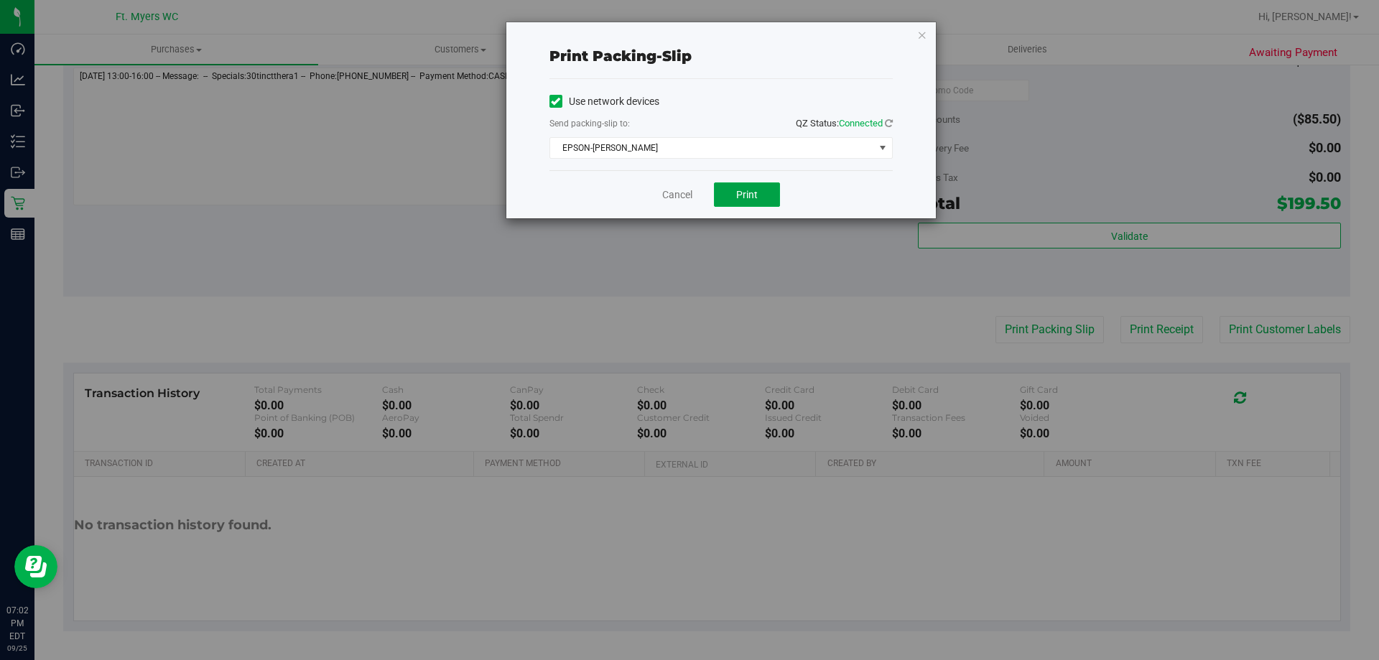
drag, startPoint x: 745, startPoint y: 190, endPoint x: 593, endPoint y: 108, distance: 173.2
click at [593, 109] on div "Print packing-slip Use network devices Send packing-slip to: QZ Status: Connect…" at bounding box center [720, 120] width 429 height 196
click at [599, 98] on label "Use network devices" at bounding box center [604, 101] width 110 height 15
click at [0, 0] on input "Use network devices" at bounding box center [0, 0] width 0 height 0
click at [599, 98] on label "Use network devices" at bounding box center [604, 101] width 110 height 15
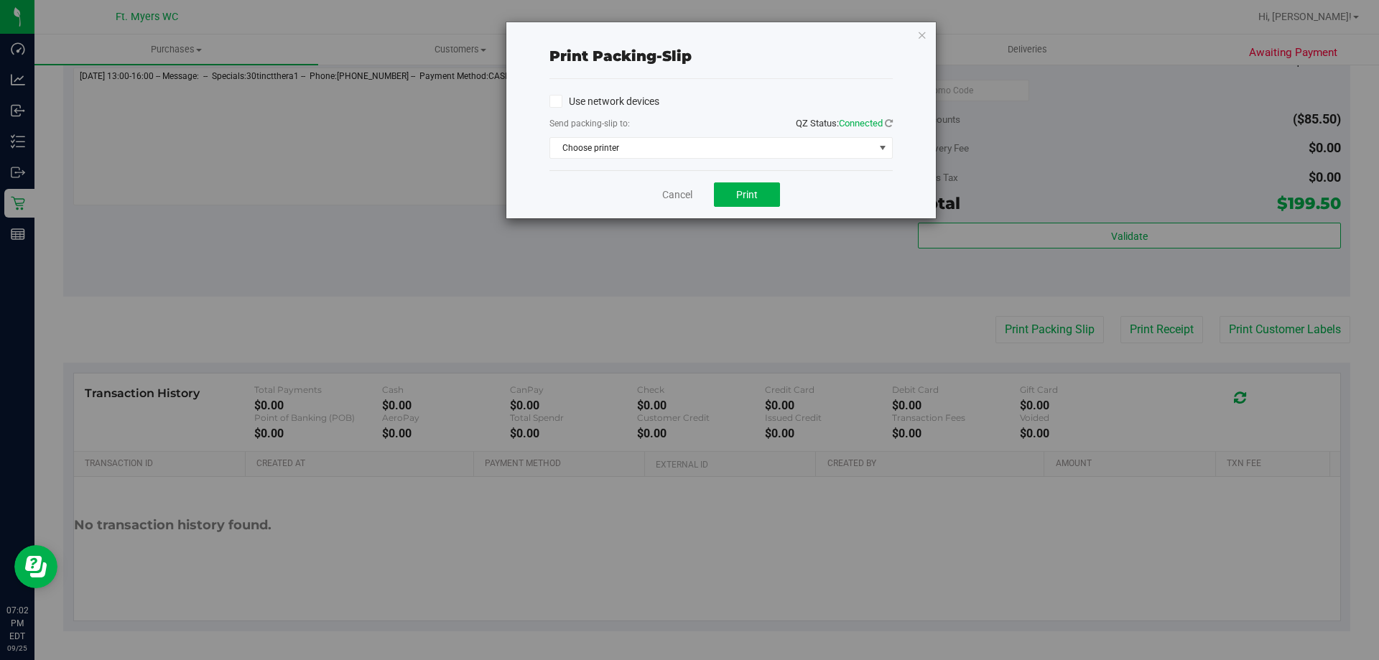
click at [0, 0] on input "Use network devices" at bounding box center [0, 0] width 0 height 0
click at [756, 102] on div "Use network devices" at bounding box center [720, 101] width 343 height 22
click at [743, 190] on span "Print" at bounding box center [747, 194] width 22 height 11
click at [692, 195] on link "Cancel" at bounding box center [677, 194] width 30 height 15
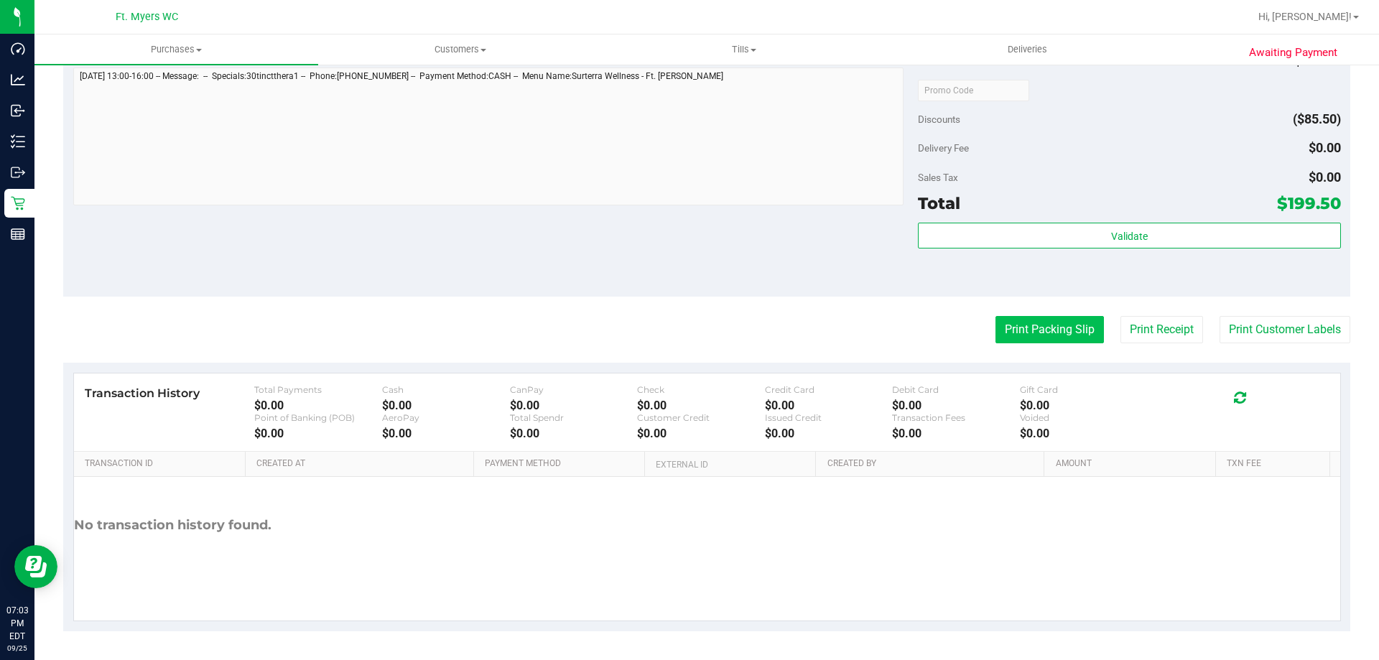
click at [1048, 323] on button "Print Packing Slip" at bounding box center [1049, 329] width 108 height 27
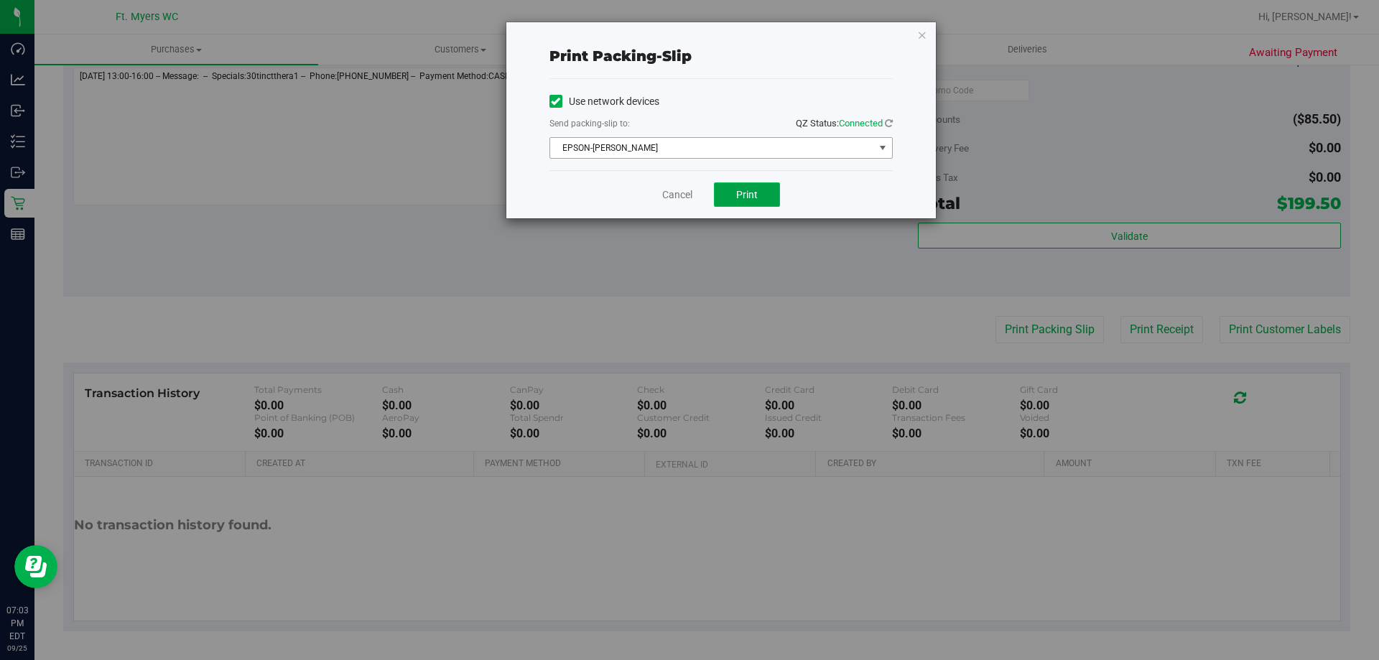
click at [747, 195] on span "Print" at bounding box center [747, 194] width 22 height 11
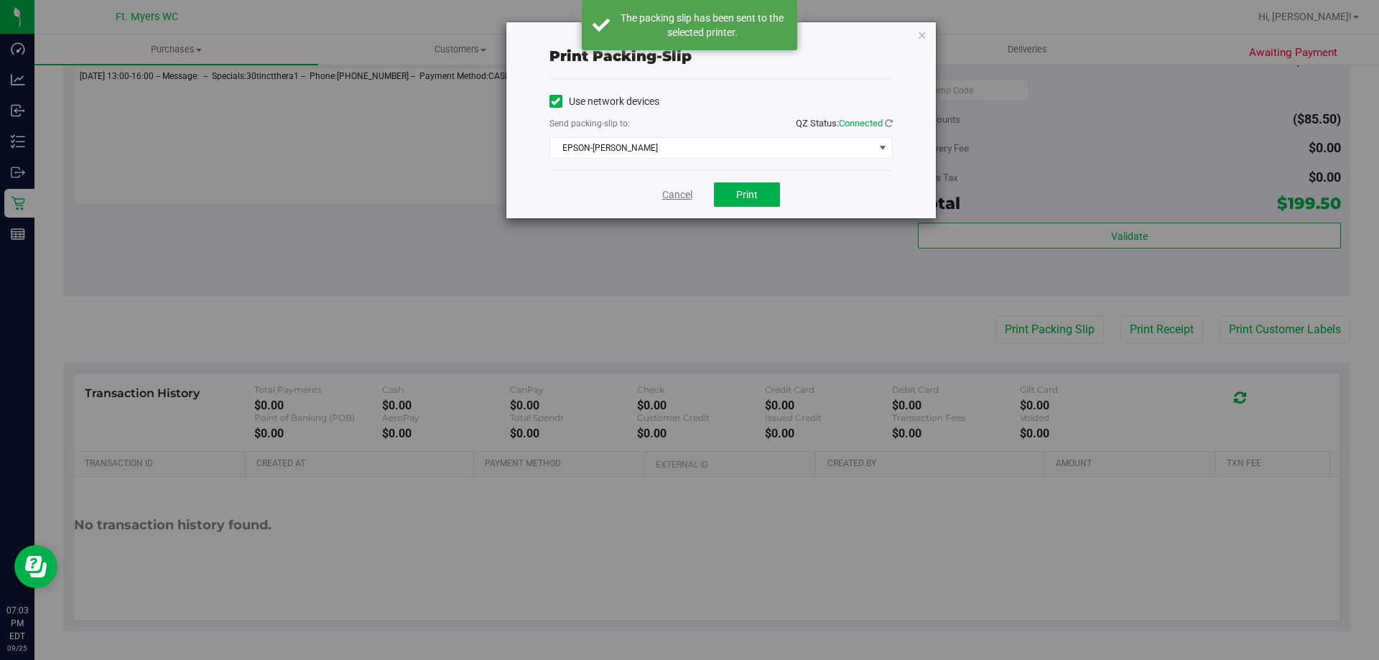
click at [679, 189] on link "Cancel" at bounding box center [677, 194] width 30 height 15
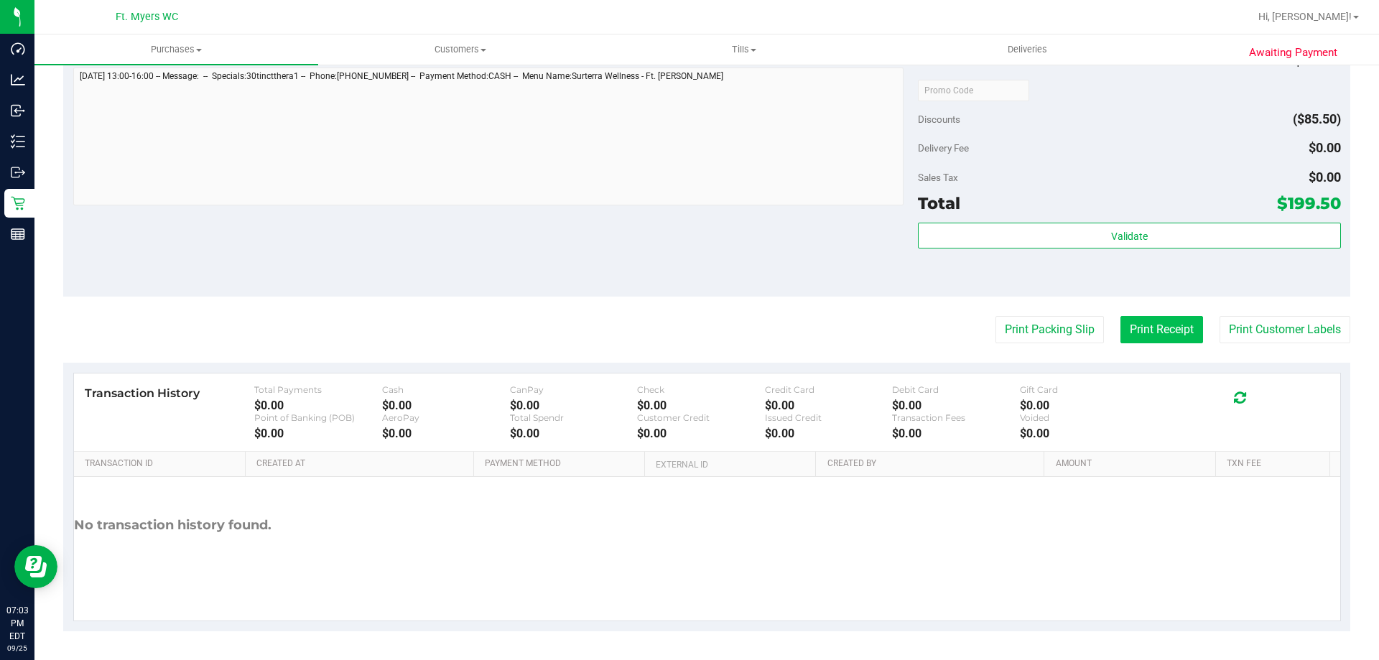
click at [1144, 336] on button "Print Receipt" at bounding box center [1161, 329] width 83 height 27
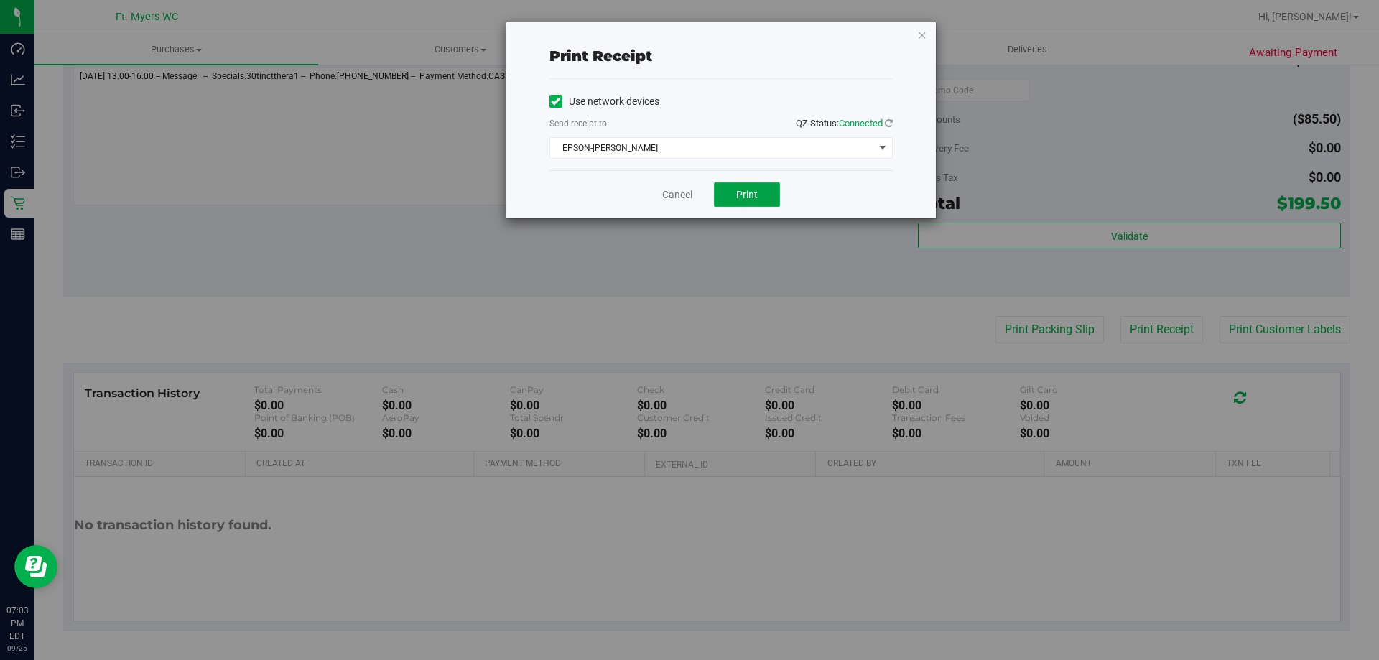
click at [778, 203] on button "Print" at bounding box center [747, 194] width 66 height 24
click at [771, 201] on button "Print" at bounding box center [747, 194] width 66 height 24
click at [690, 197] on link "Cancel" at bounding box center [677, 194] width 30 height 15
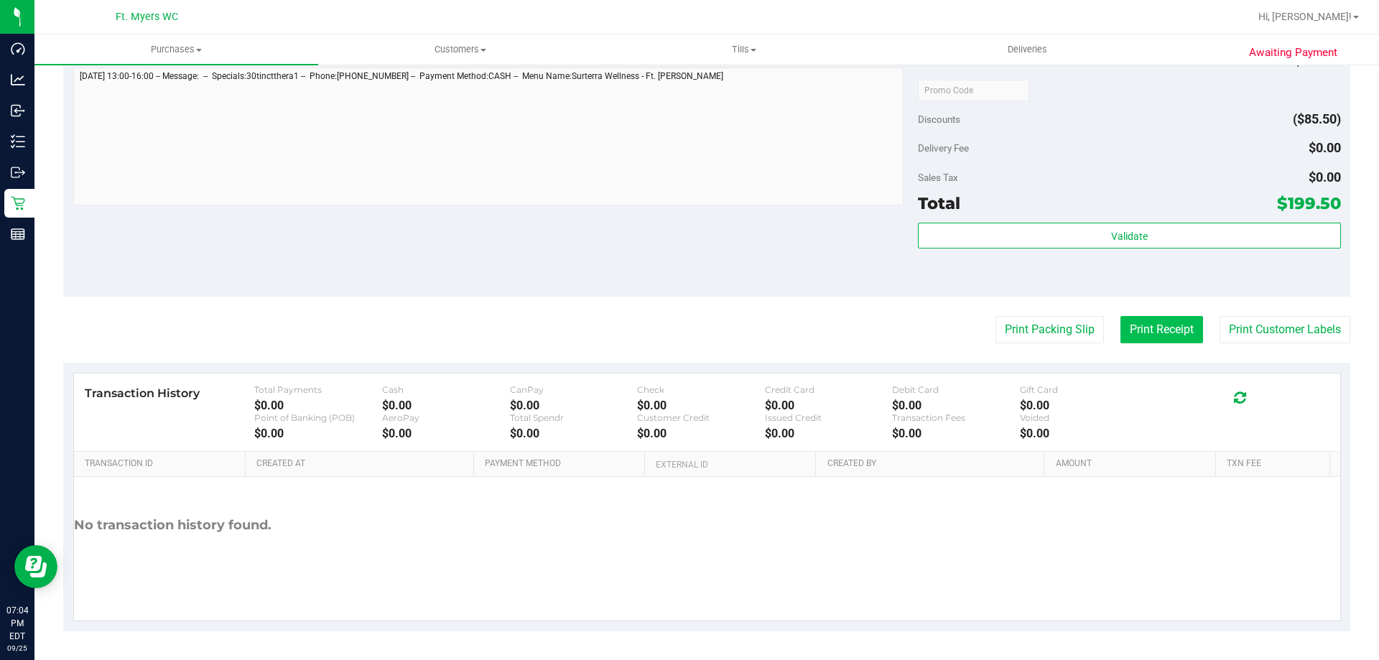
click at [1186, 331] on button "Print Receipt" at bounding box center [1161, 329] width 83 height 27
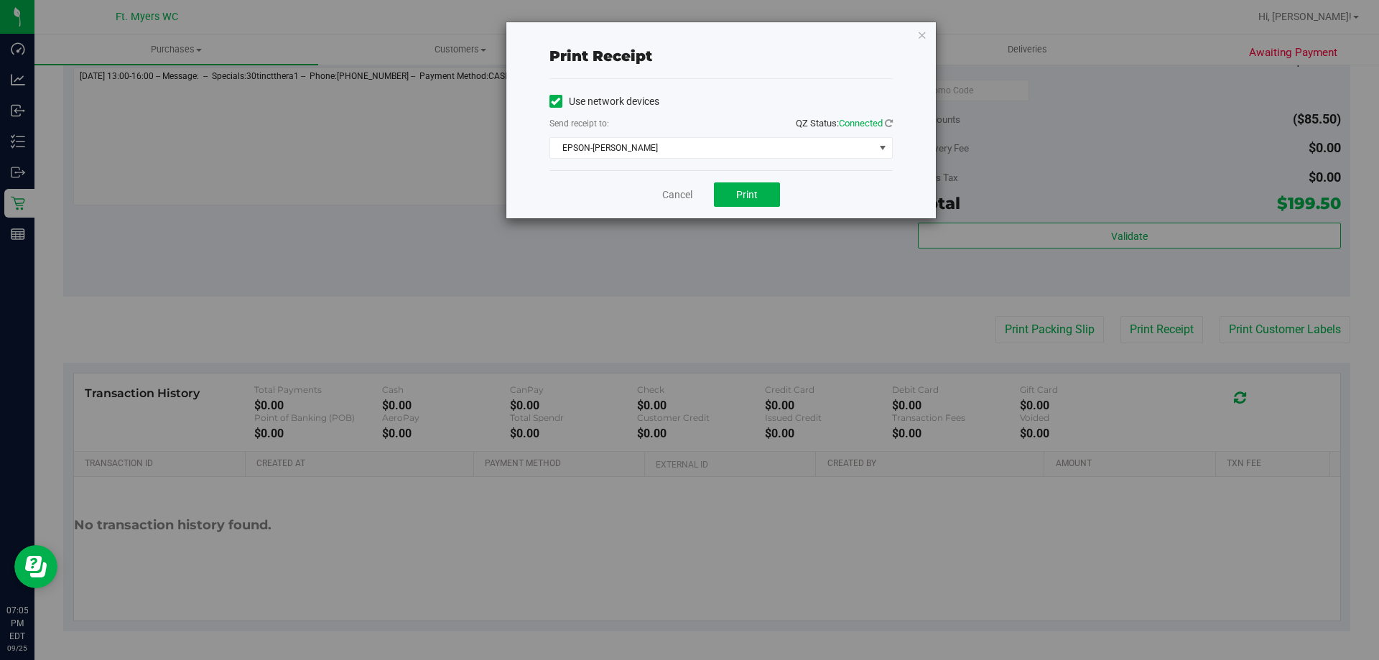
click at [697, 199] on div "Cancel Print" at bounding box center [720, 194] width 343 height 48
click at [689, 195] on link "Cancel" at bounding box center [677, 194] width 30 height 15
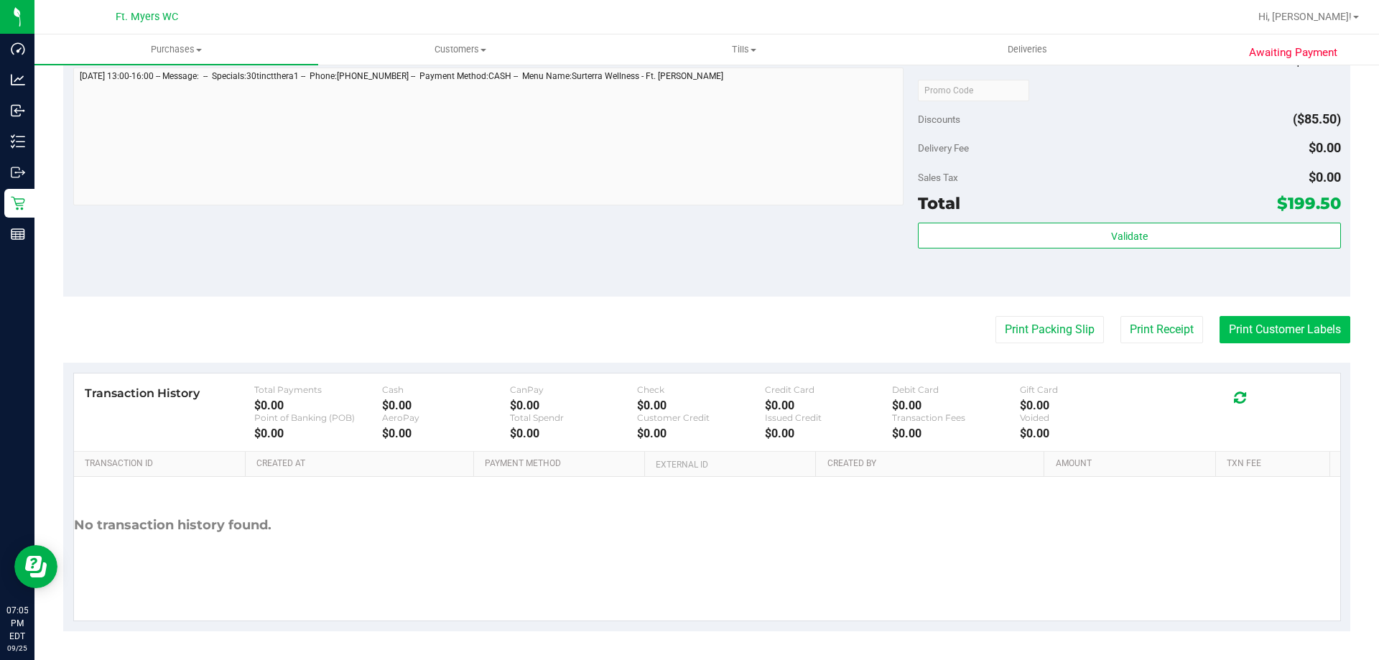
click at [1286, 318] on button "Print Customer Labels" at bounding box center [1284, 329] width 131 height 27
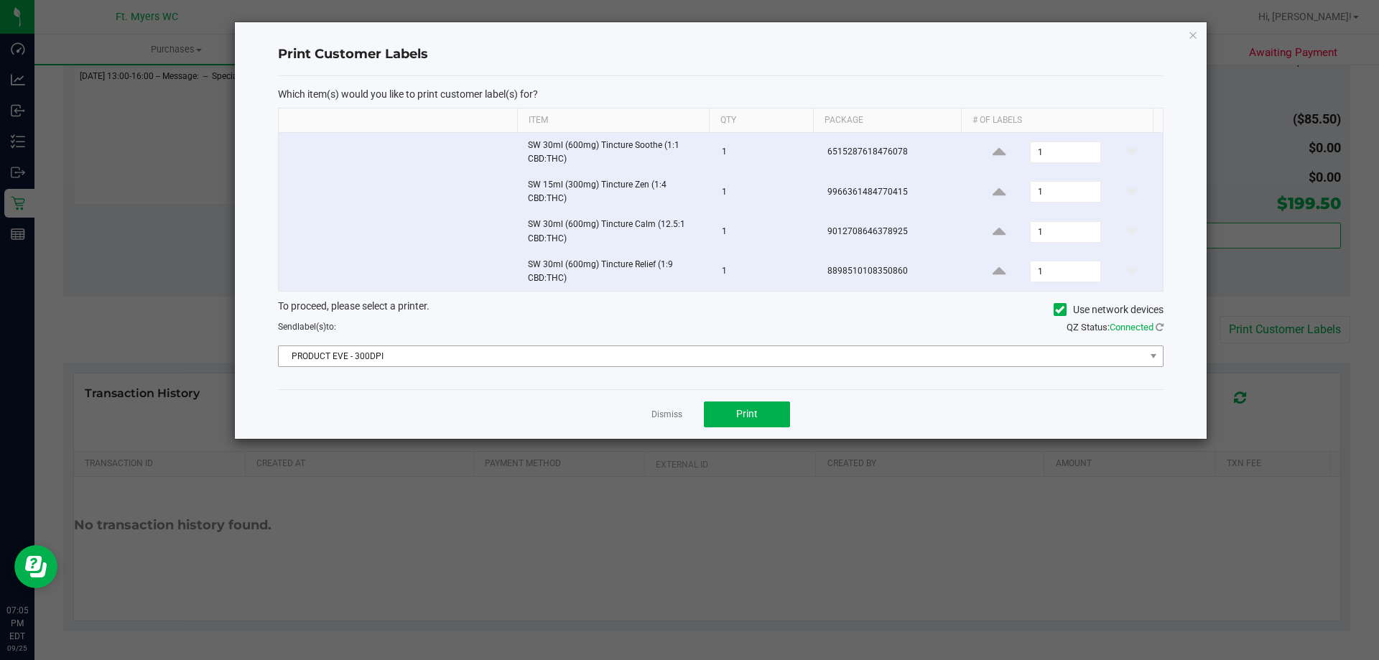
click at [553, 340] on div "To proceed, please select a printer. Use network devices Send label(s) to: QZ S…" at bounding box center [721, 333] width 886 height 68
click at [552, 361] on span "PRODUCT EVE - 300DPI" at bounding box center [712, 356] width 866 height 20
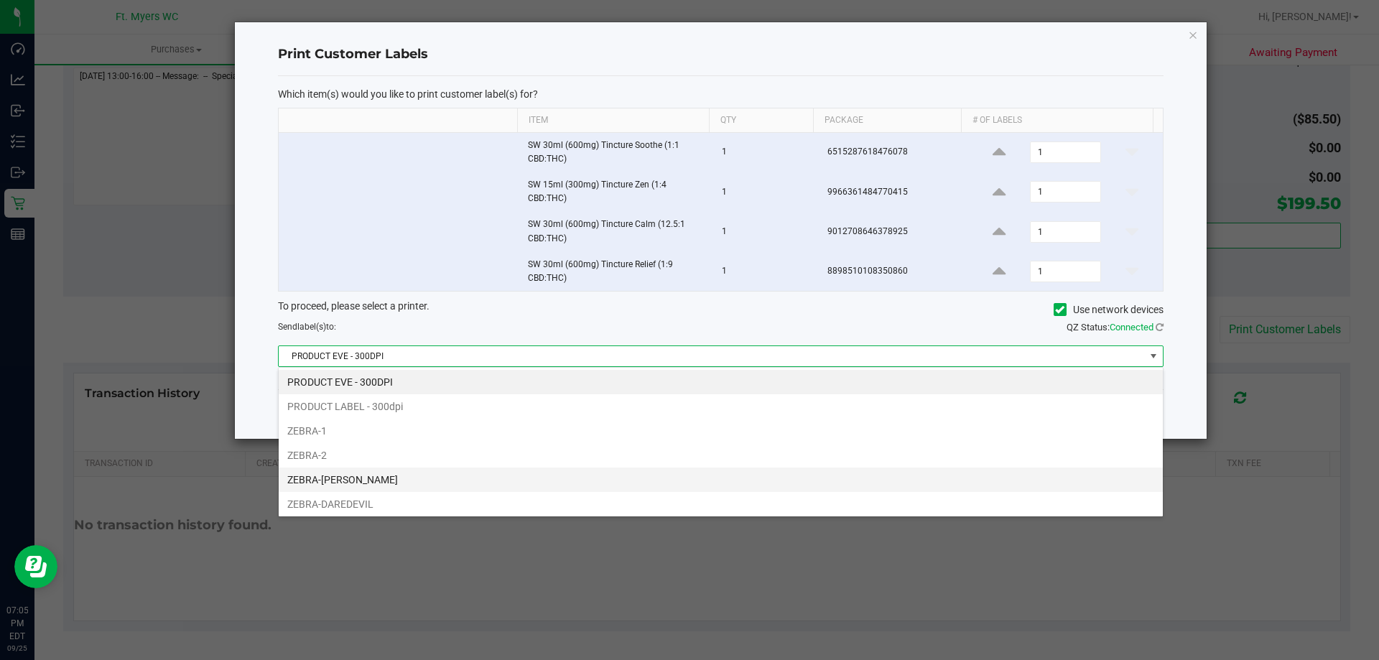
scroll to position [22, 885]
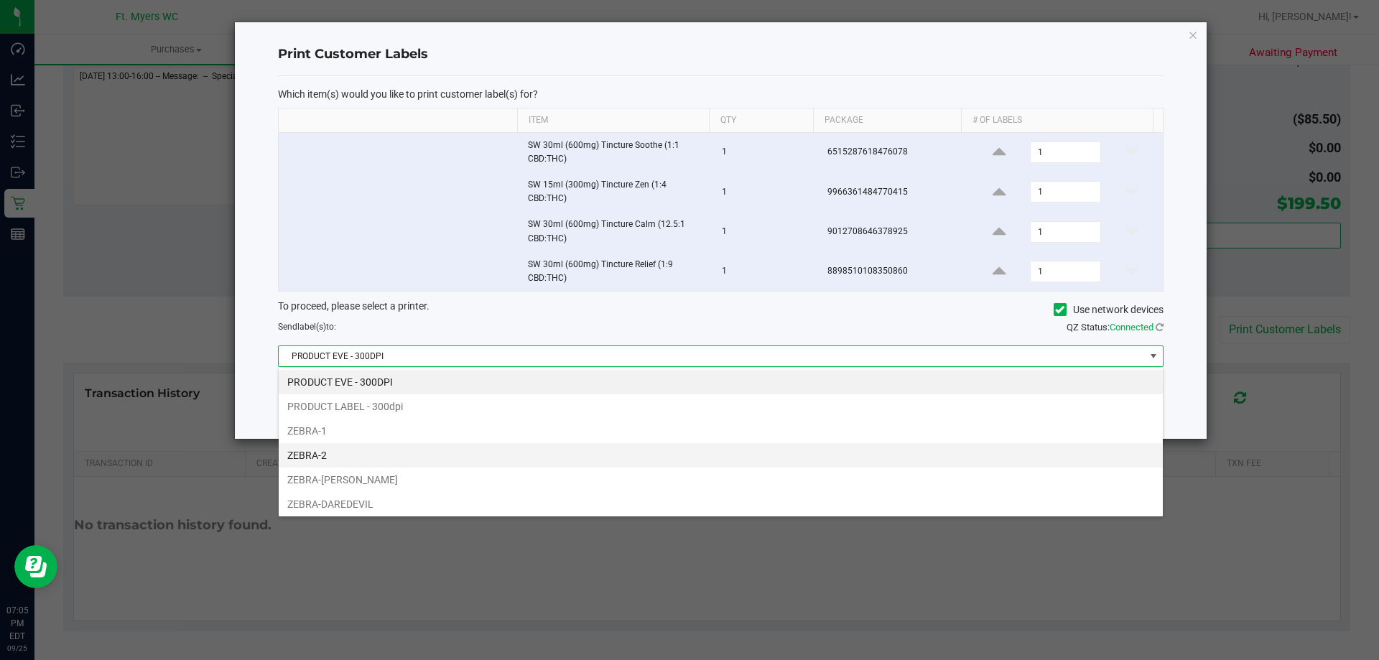
click at [336, 462] on li "ZEBRA-2" at bounding box center [721, 455] width 884 height 24
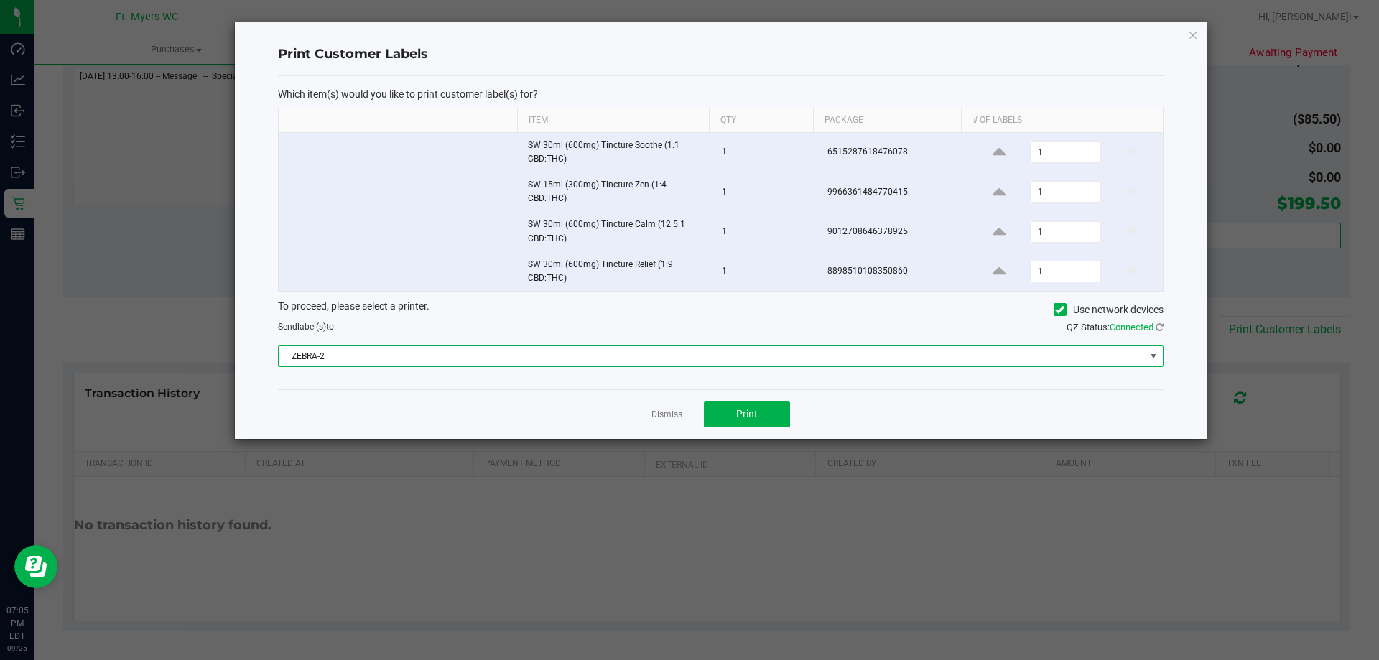
click at [745, 395] on div "Dismiss Print" at bounding box center [721, 414] width 886 height 50
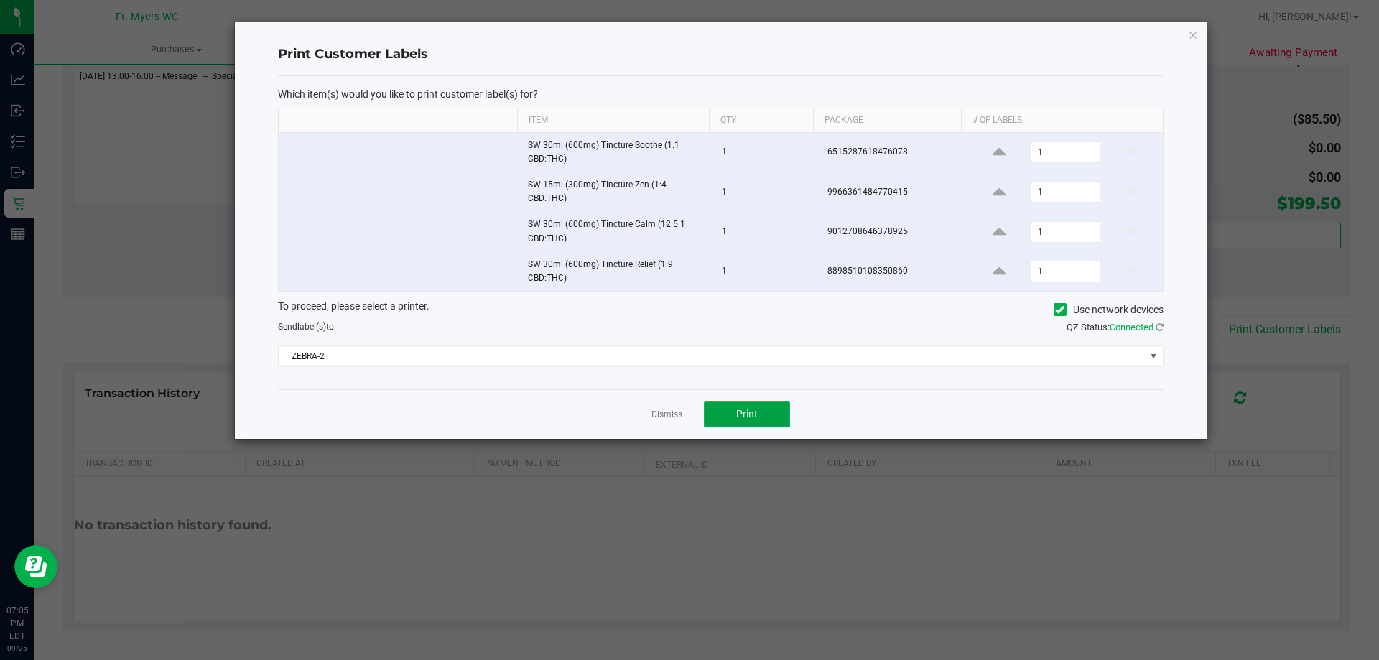
click at [750, 404] on button "Print" at bounding box center [747, 414] width 86 height 26
click at [673, 414] on link "Dismiss" at bounding box center [666, 415] width 31 height 12
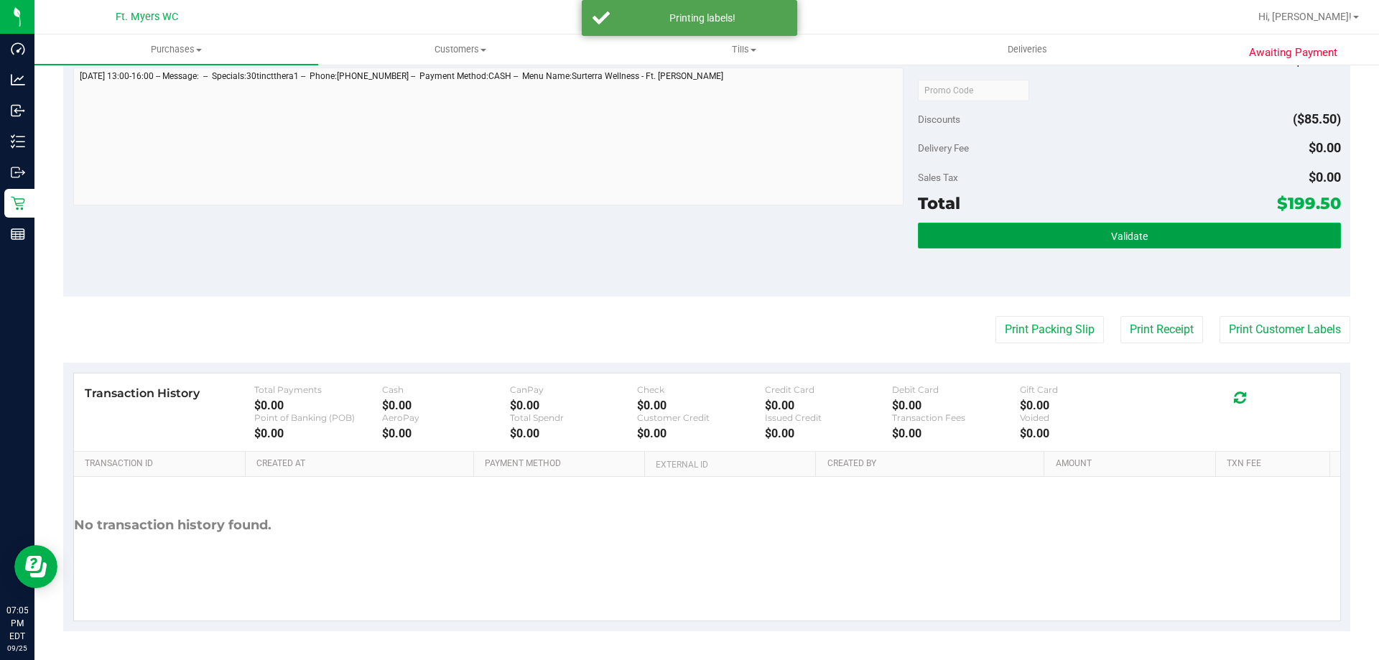
click at [1000, 238] on button "Validate" at bounding box center [1129, 236] width 422 height 26
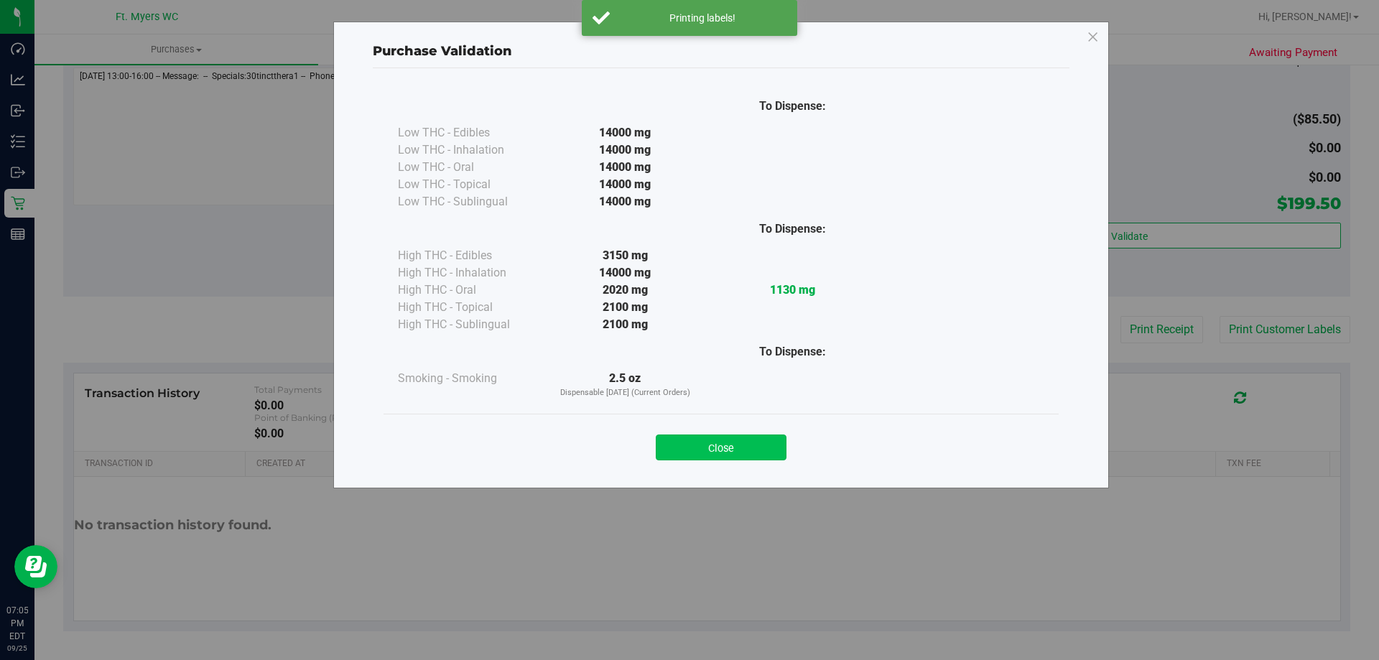
click at [723, 447] on button "Close" at bounding box center [721, 448] width 131 height 26
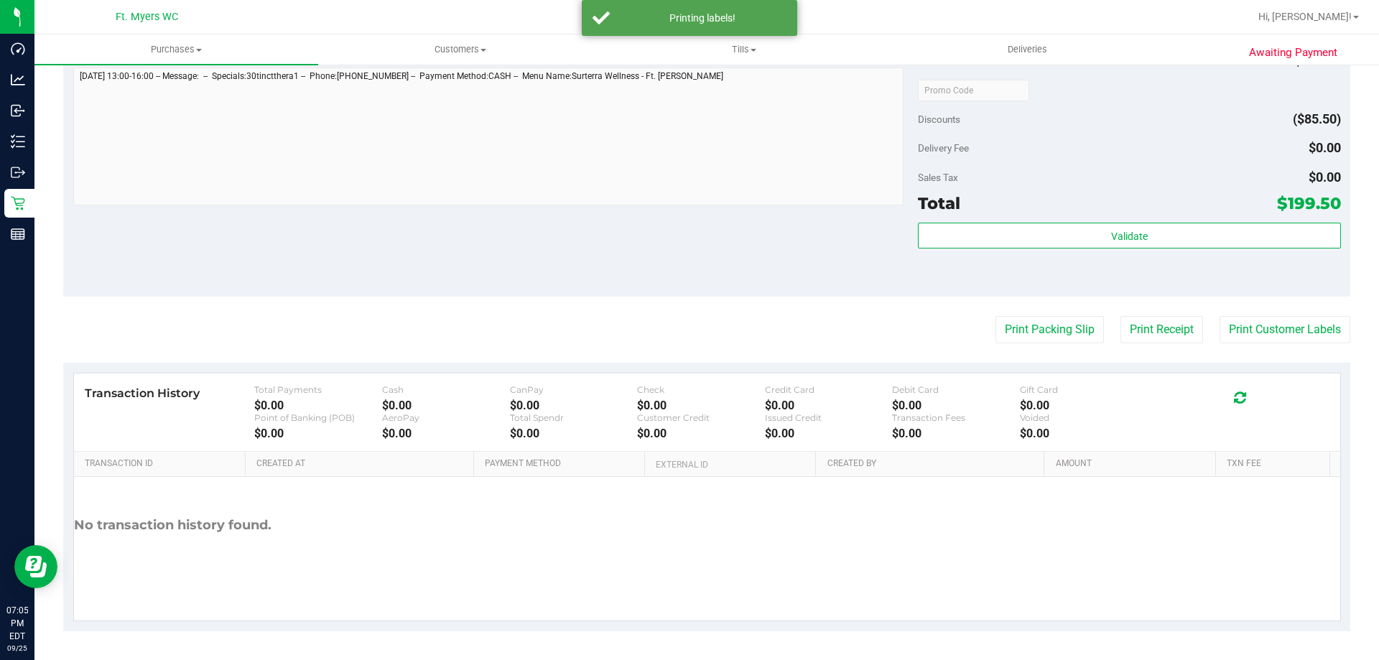
scroll to position [0, 0]
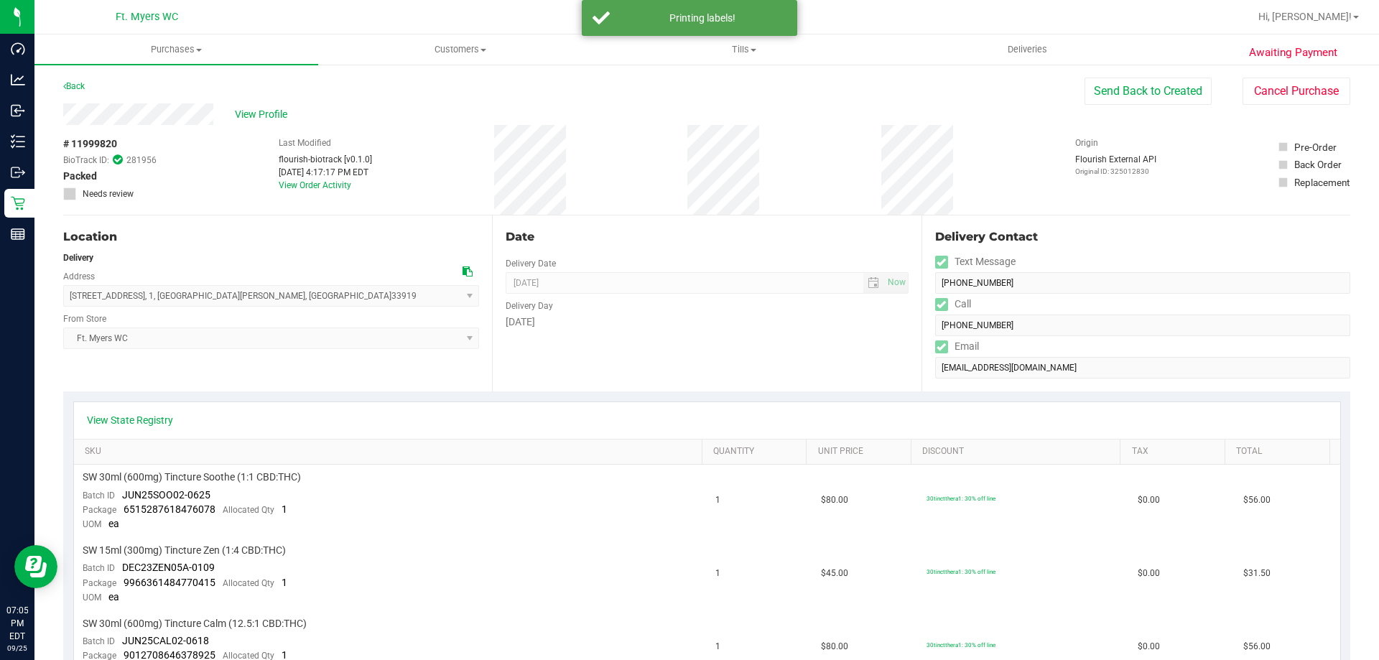
drag, startPoint x: 717, startPoint y: 532, endPoint x: 550, endPoint y: 22, distance: 537.1
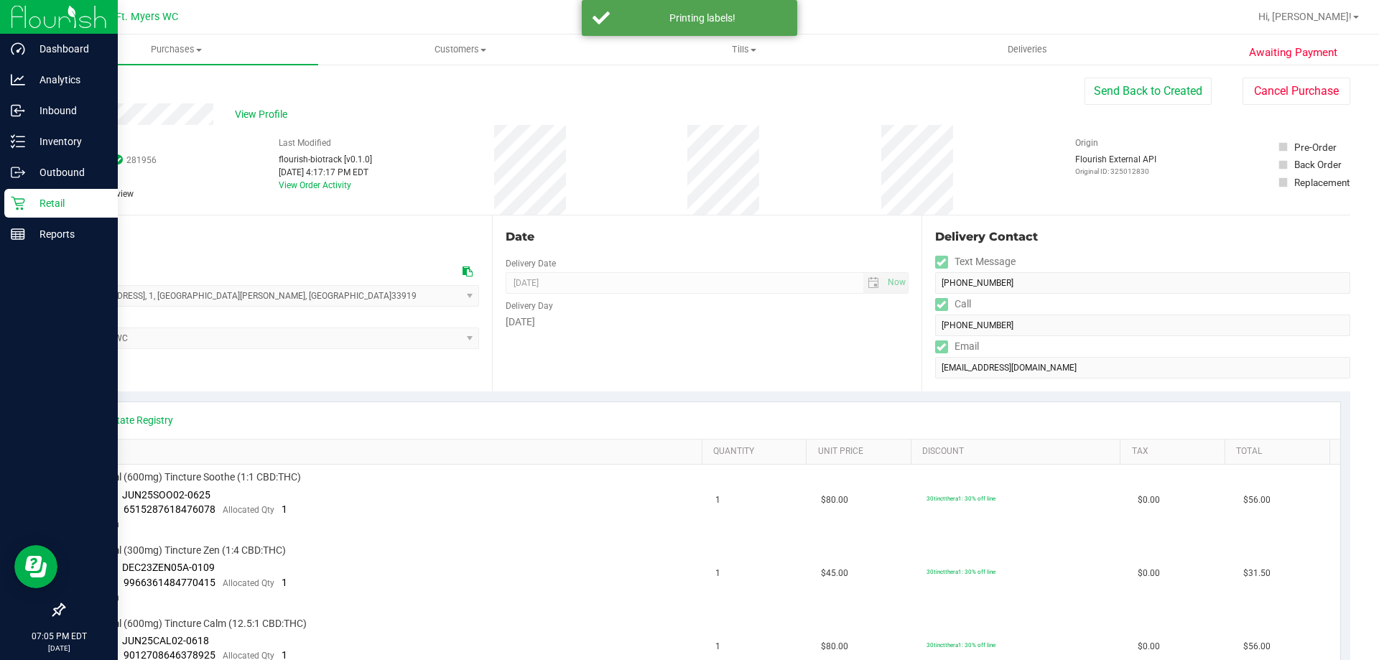
click at [27, 208] on p "Retail" at bounding box center [68, 203] width 86 height 17
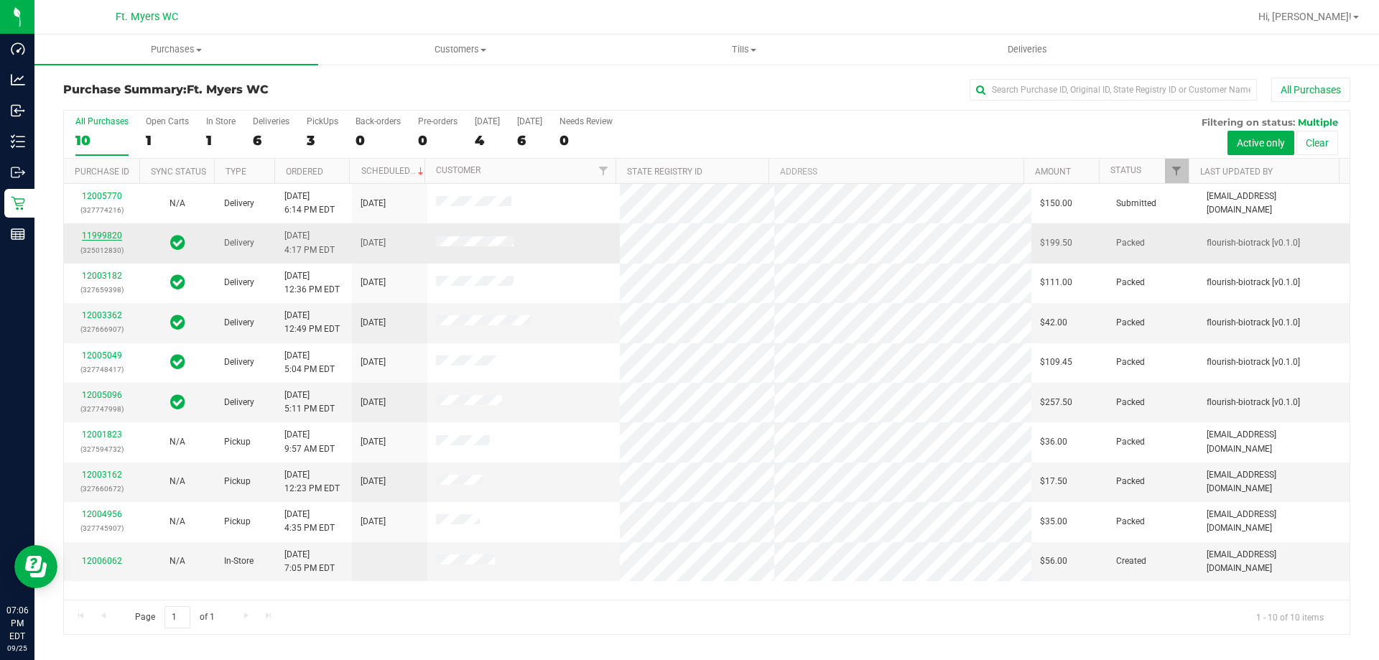
click at [90, 239] on link "11999820" at bounding box center [102, 236] width 40 height 10
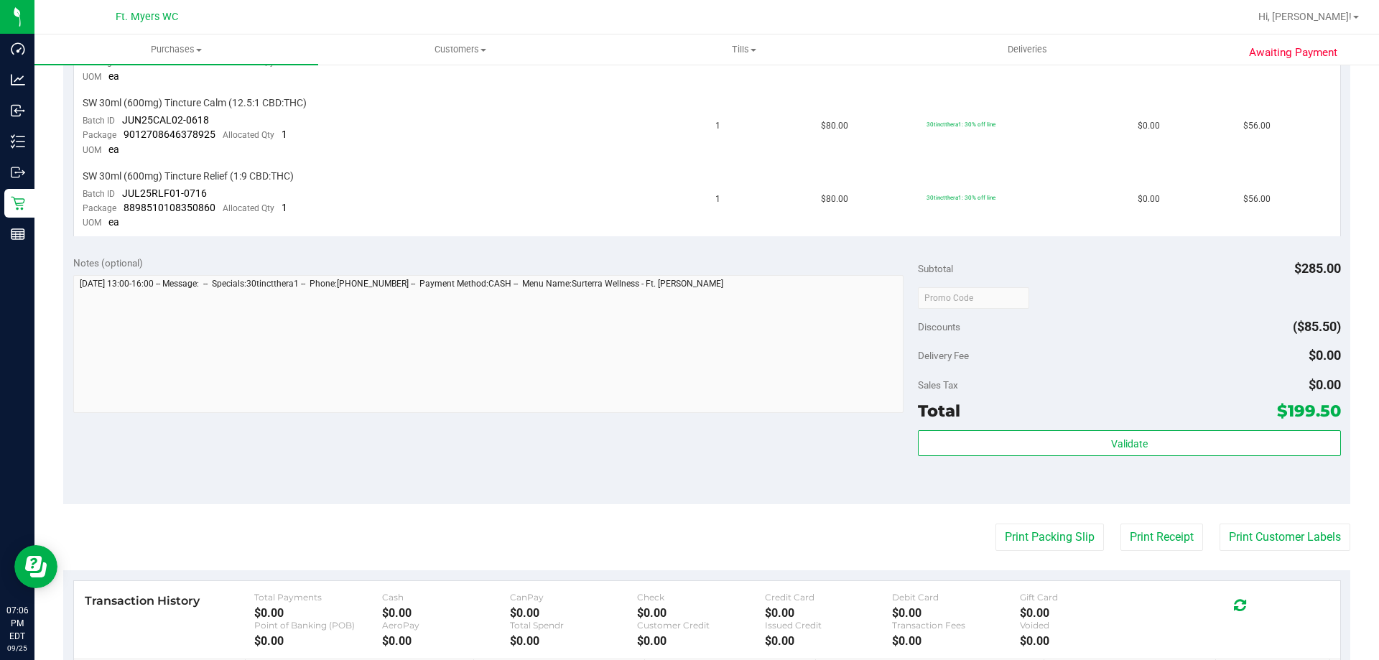
scroll to position [728, 0]
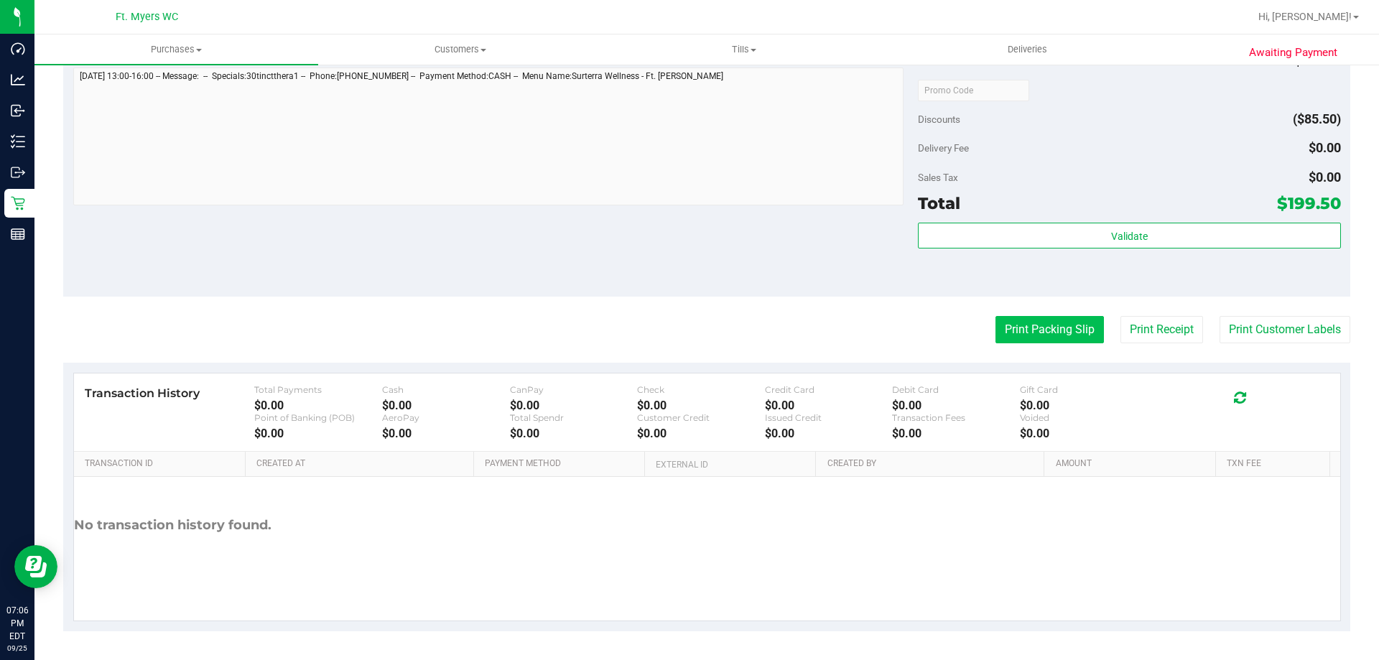
click at [998, 321] on button "Print Packing Slip" at bounding box center [1049, 329] width 108 height 27
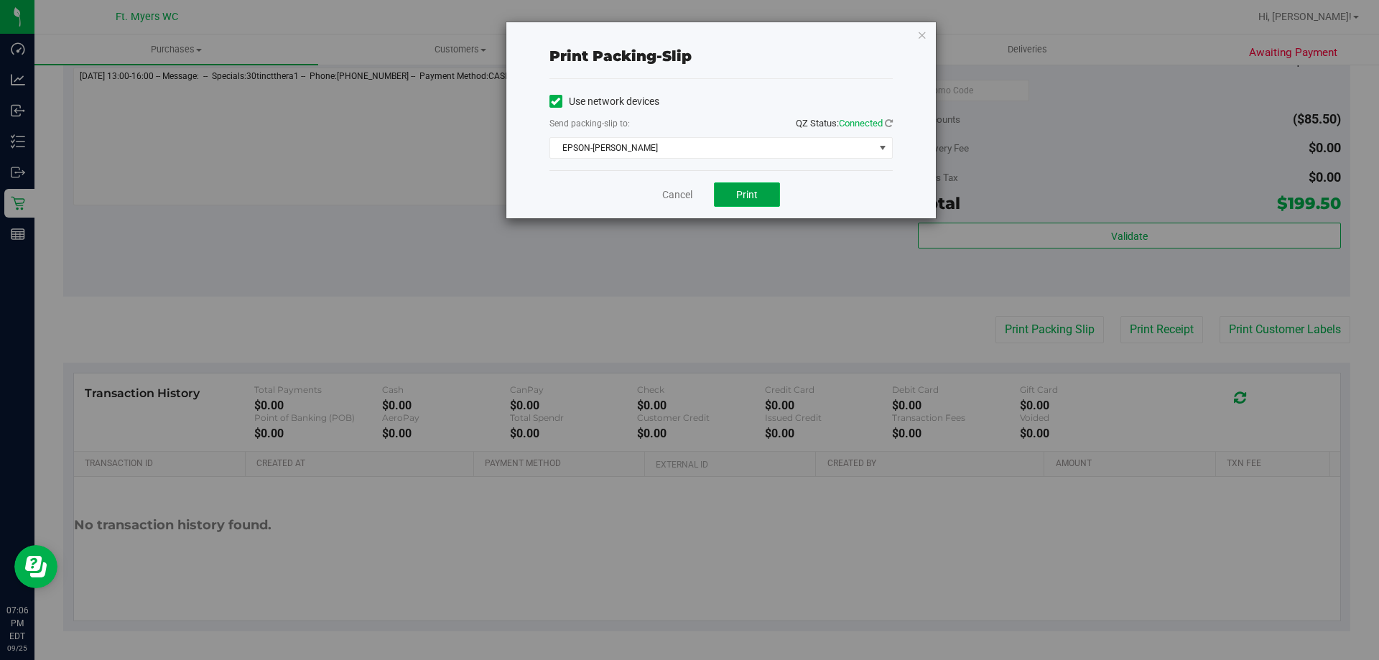
click at [749, 190] on span "Print" at bounding box center [747, 194] width 22 height 11
click at [677, 195] on link "Cancel" at bounding box center [677, 194] width 30 height 15
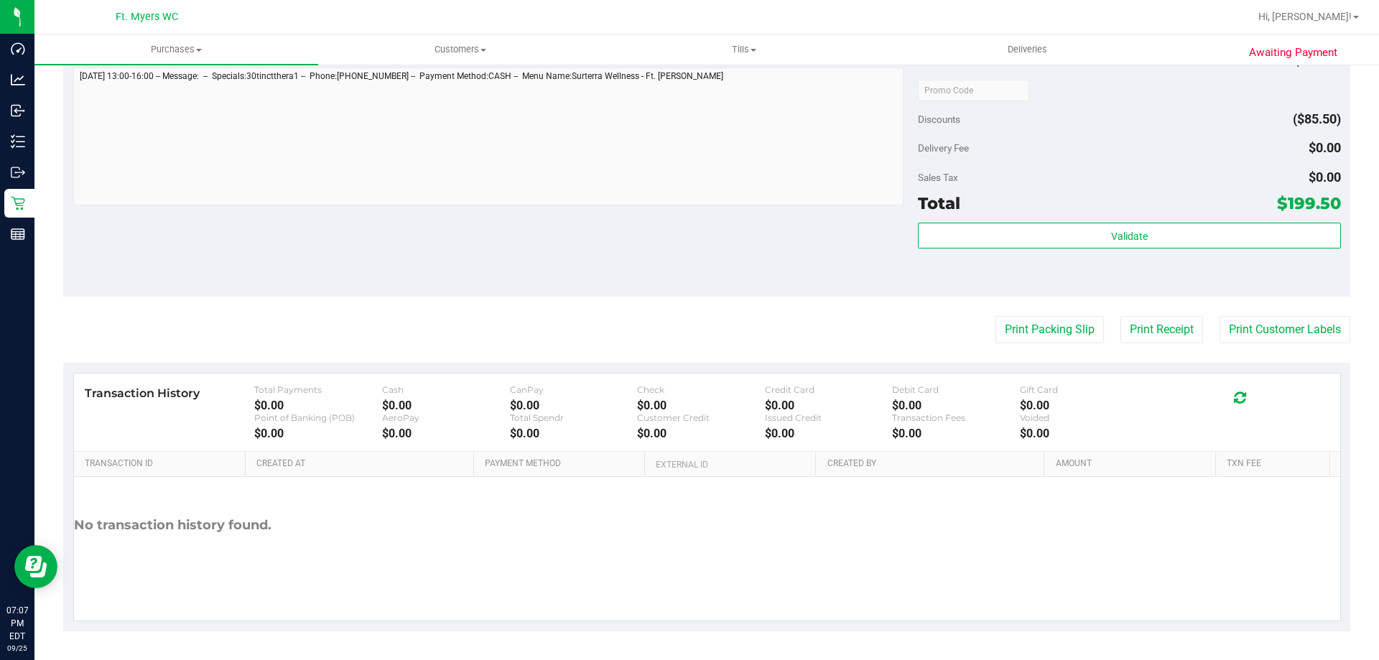
scroll to position [0, 0]
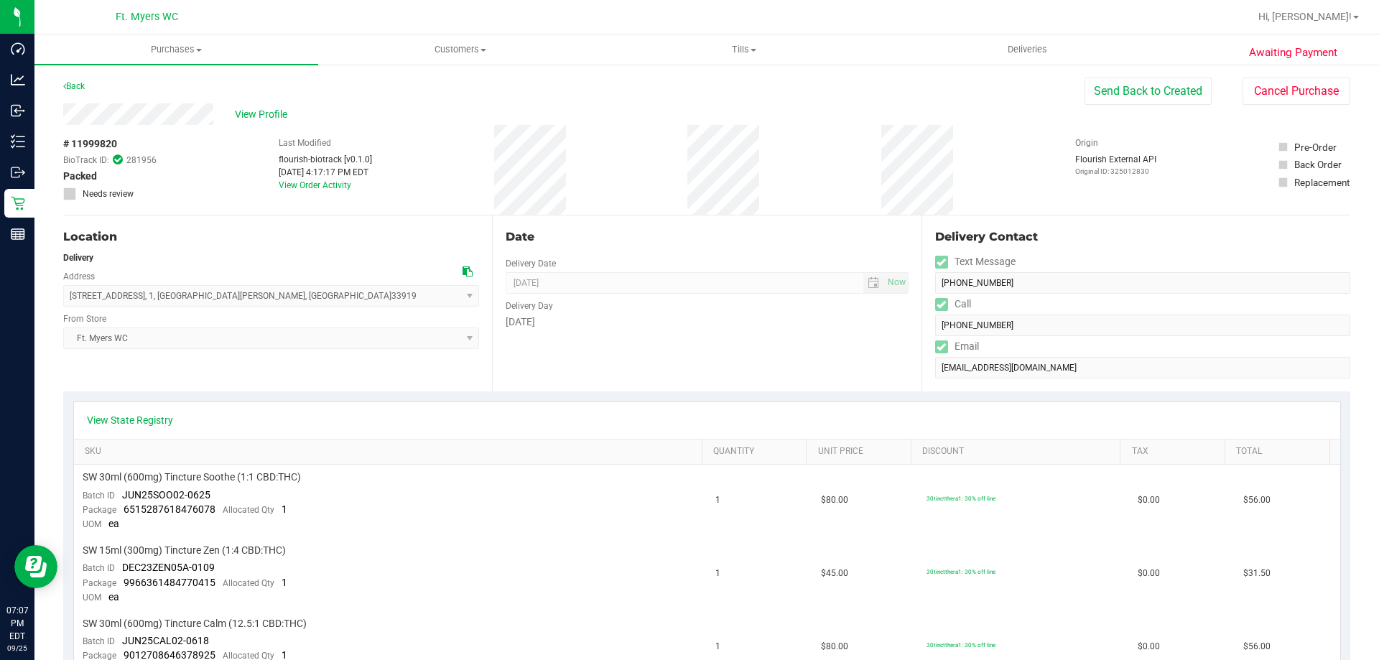
drag, startPoint x: 643, startPoint y: 293, endPoint x: 638, endPoint y: -87, distance: 380.0
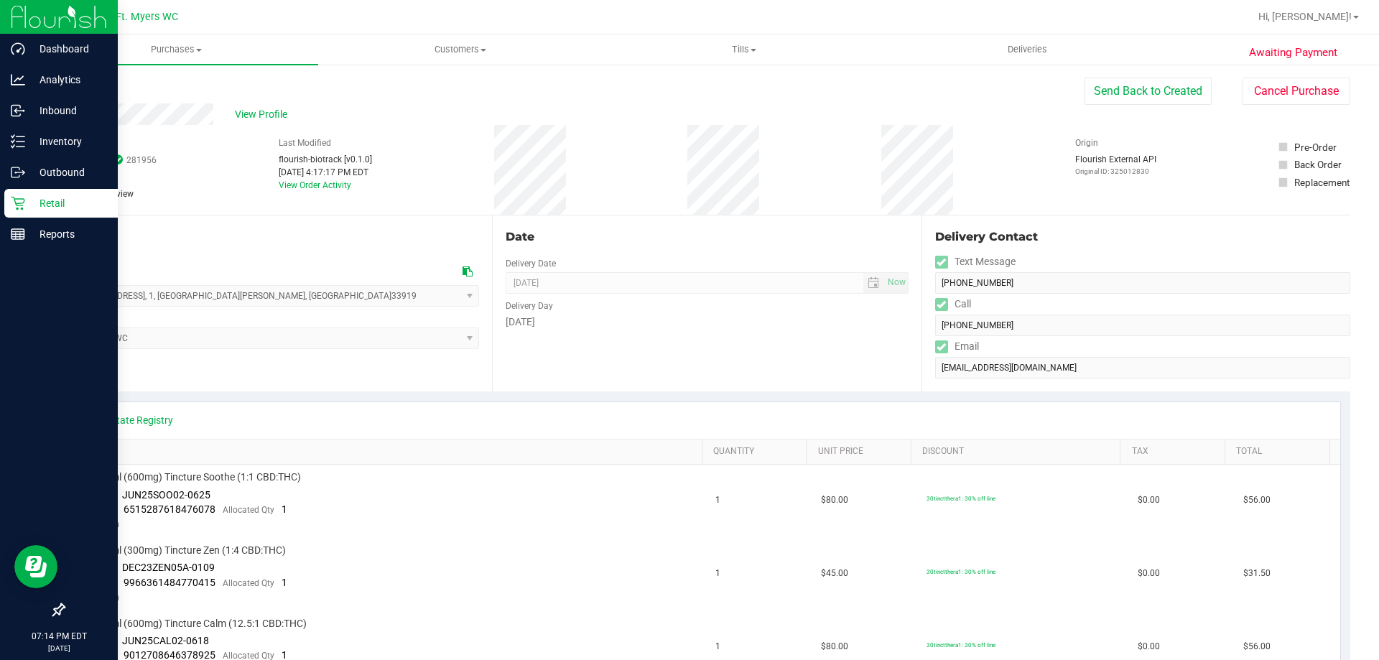
click at [31, 206] on p "Retail" at bounding box center [68, 203] width 86 height 17
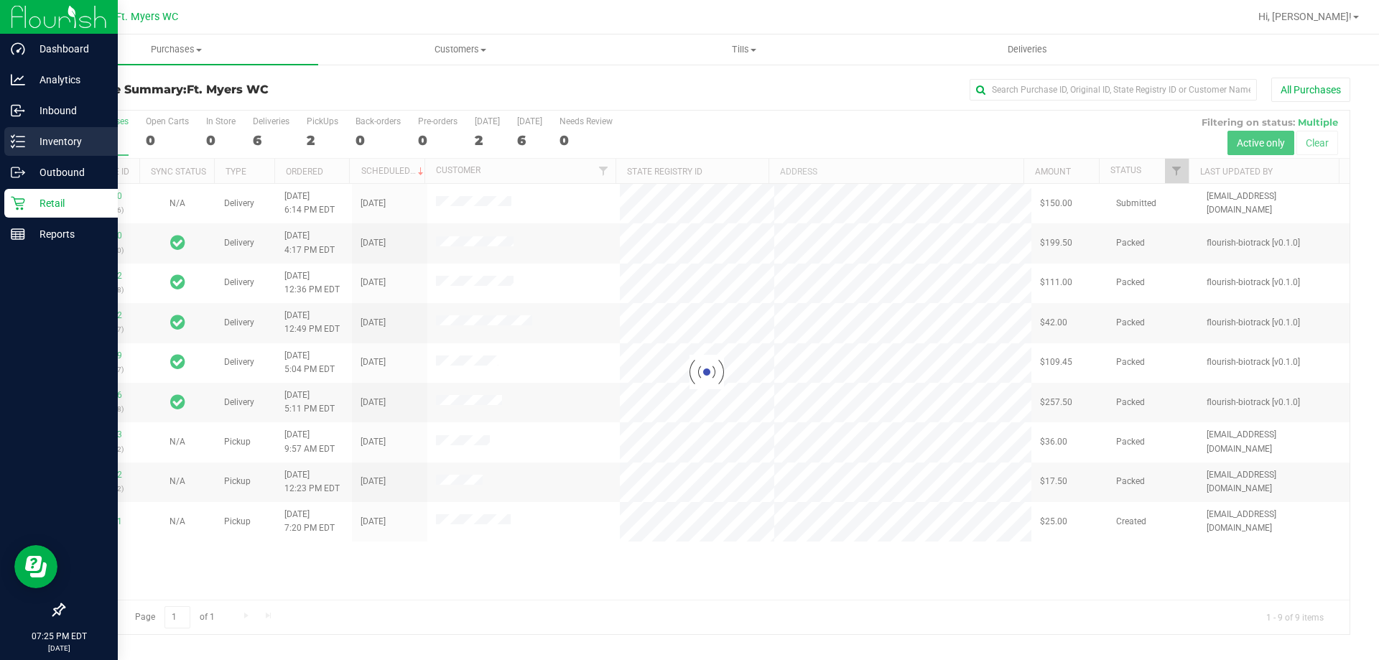
click at [71, 140] on p "Inventory" at bounding box center [68, 141] width 86 height 17
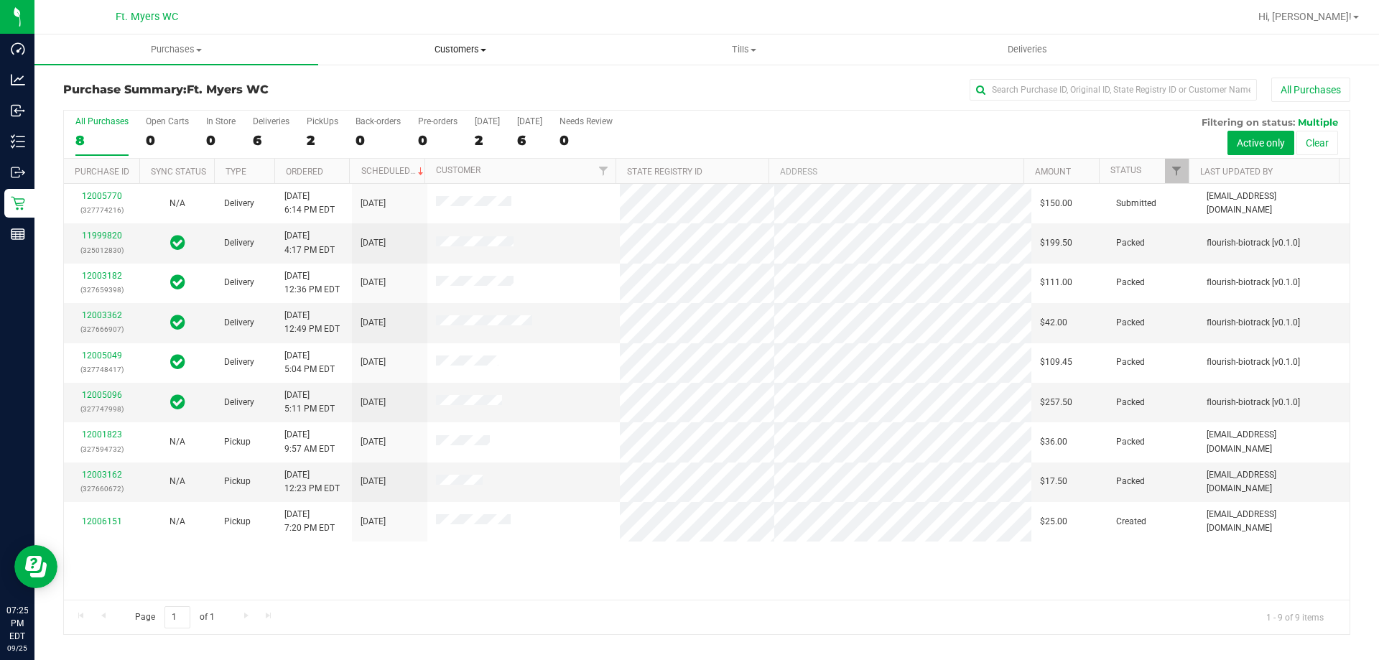
click at [493, 37] on uib-tab-heading "Customers All customers Add a new customer All physicians" at bounding box center [460, 49] width 282 height 29
click at [410, 79] on li "All customers" at bounding box center [460, 86] width 284 height 17
